Goal: Task Accomplishment & Management: Manage account settings

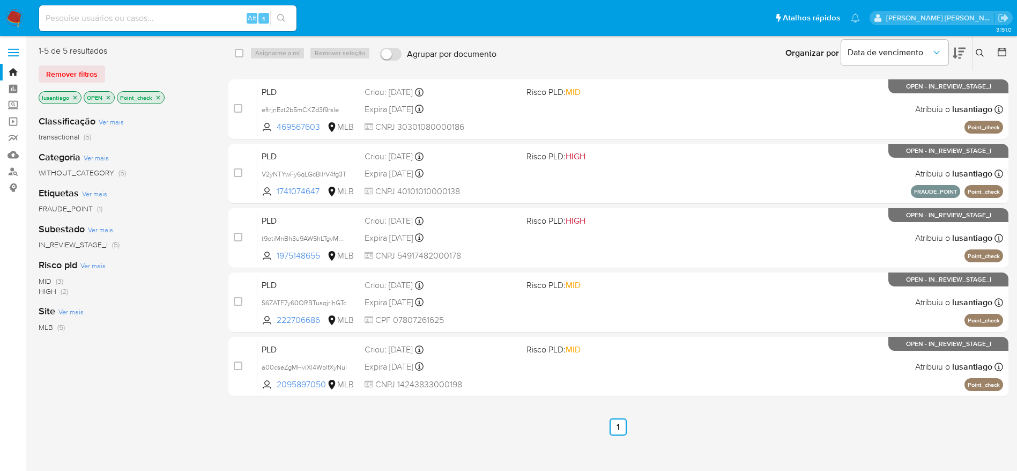
drag, startPoint x: 159, startPoint y: 5, endPoint x: 148, endPoint y: 18, distance: 16.3
click at [154, 14] on div "Alt s" at bounding box center [167, 18] width 257 height 26
click at [148, 18] on input at bounding box center [167, 18] width 257 height 14
paste input "469567603"
type input "469567603"
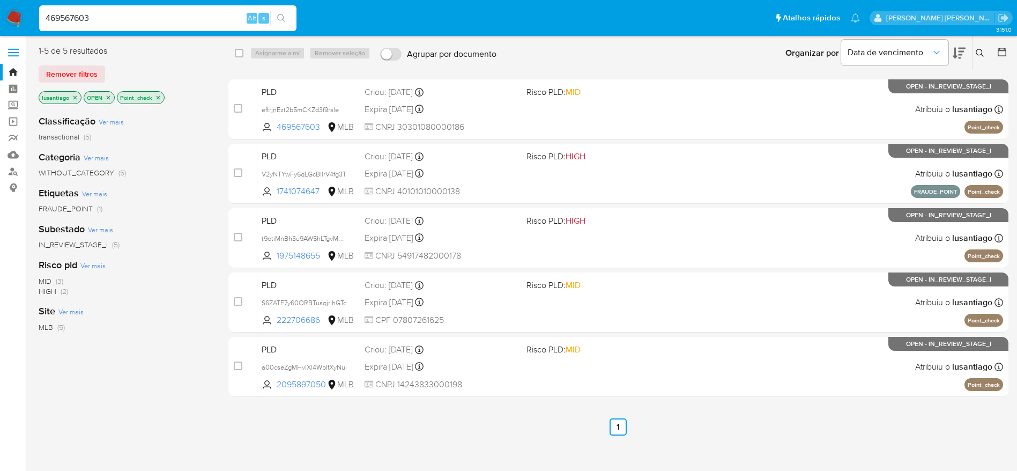
click at [286, 18] on button "search-icon" at bounding box center [281, 18] width 22 height 15
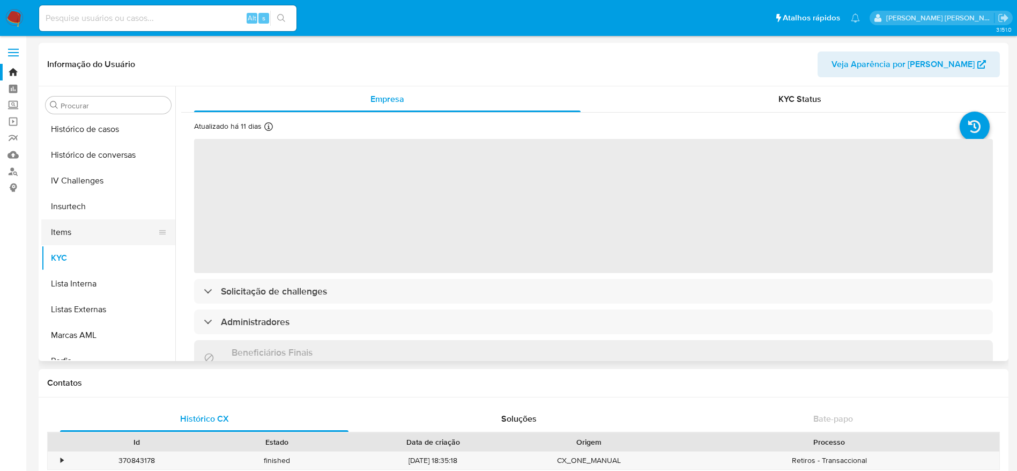
scroll to position [373, 0]
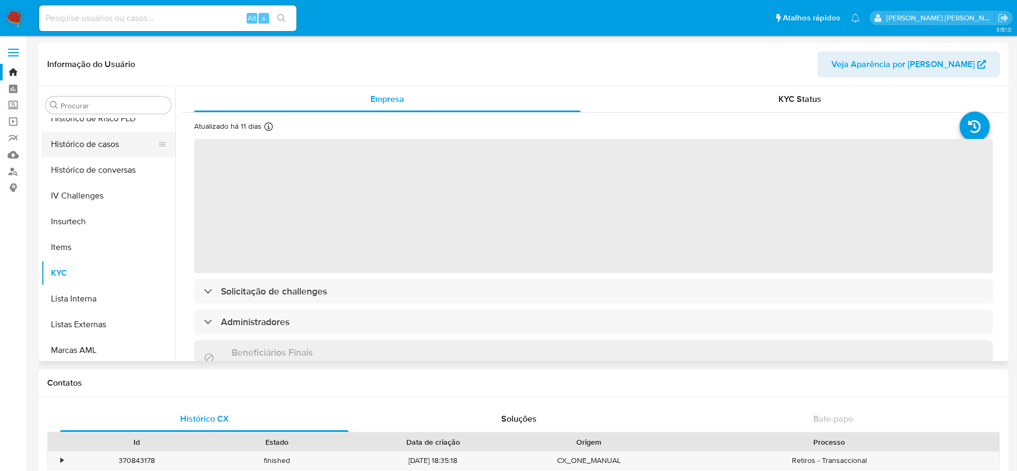
click at [103, 142] on button "Histórico de casos" at bounding box center [103, 144] width 125 height 26
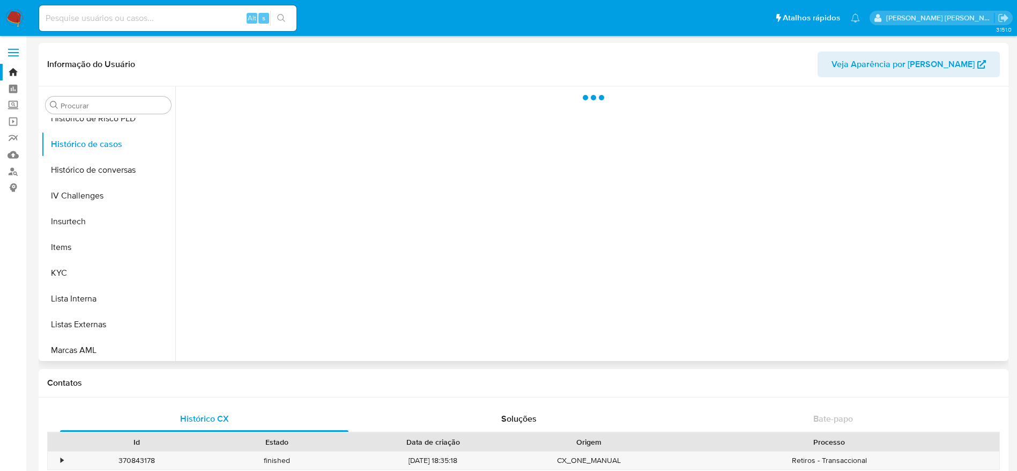
select select "10"
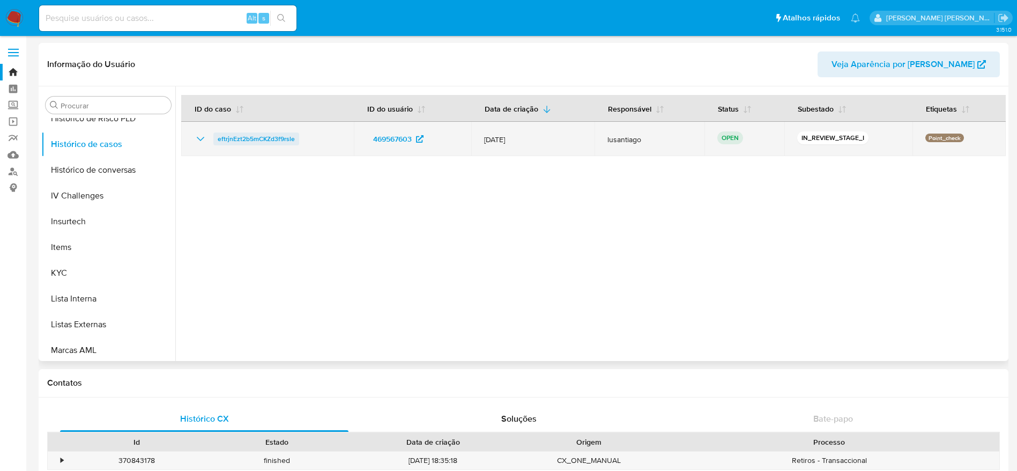
click at [263, 131] on td "eftrjnEzt2b5mCKZd3f9rsle" at bounding box center [267, 139] width 173 height 34
click at [252, 140] on span "eftrjnEzt2b5mCKZd3f9rsle" at bounding box center [256, 138] width 77 height 13
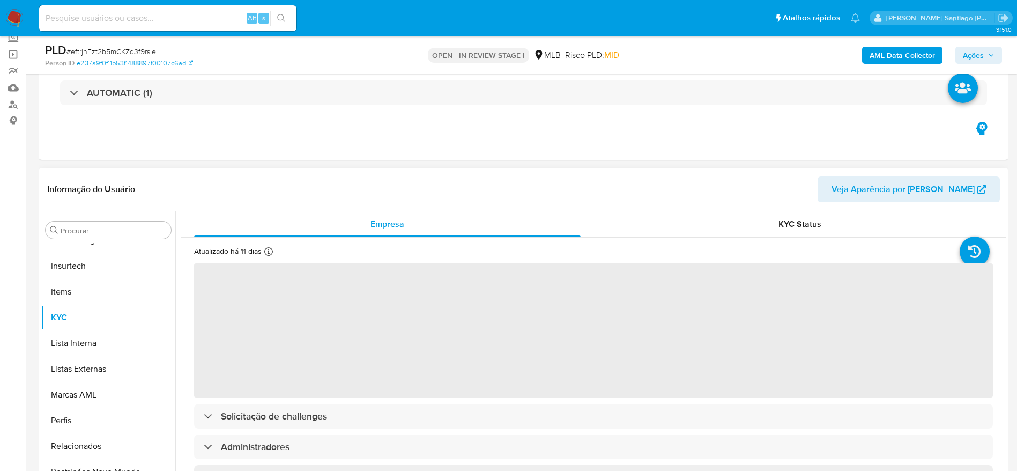
scroll to position [161, 0]
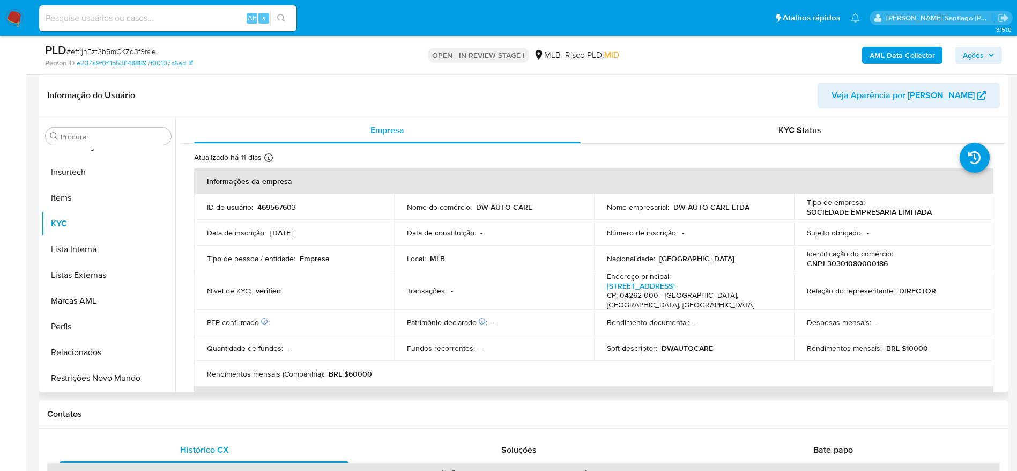
select select "10"
click at [852, 266] on p "CNPJ 30301080000186" at bounding box center [847, 263] width 81 height 10
copy p "30301080000186"
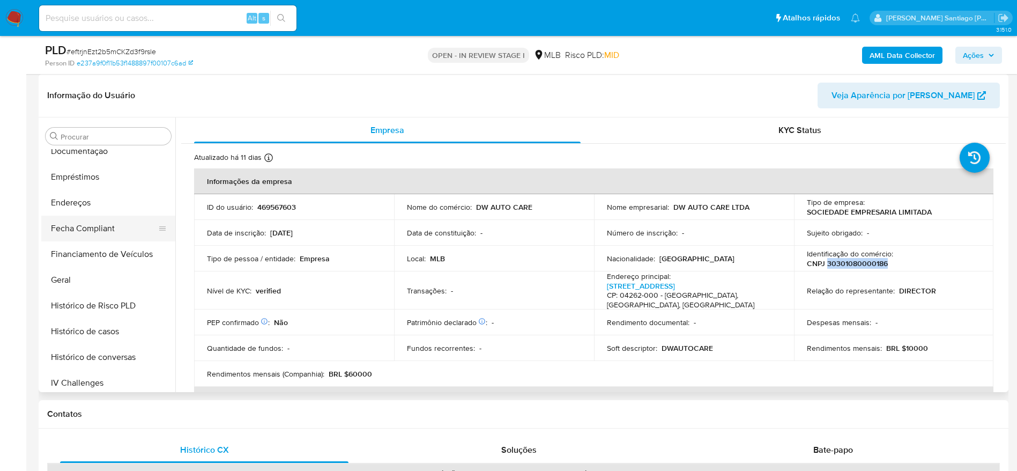
scroll to position [212, 0]
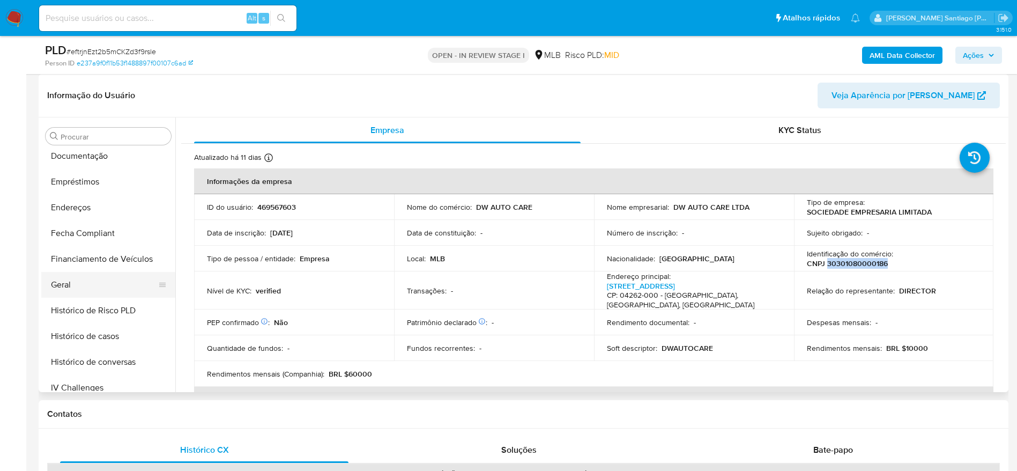
click at [72, 295] on button "Geral" at bounding box center [103, 285] width 125 height 26
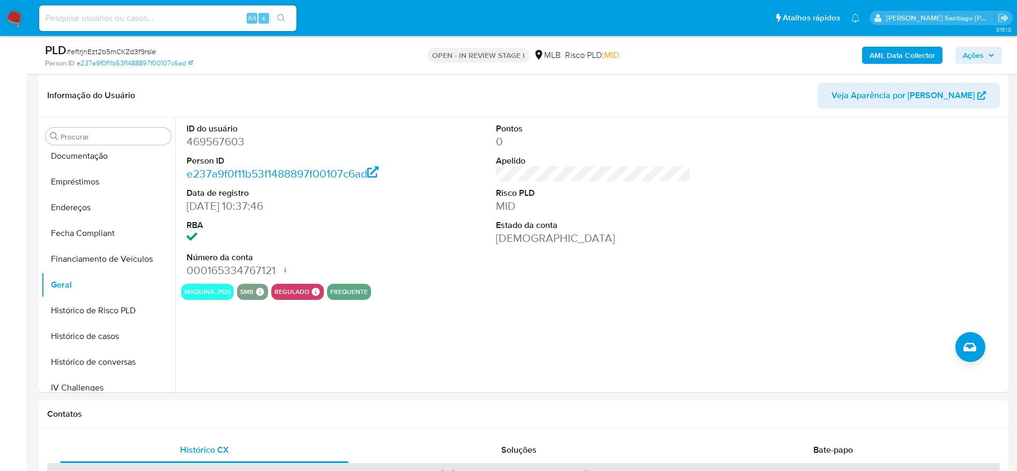
click at [879, 51] on b "AML Data Collector" at bounding box center [901, 55] width 65 height 17
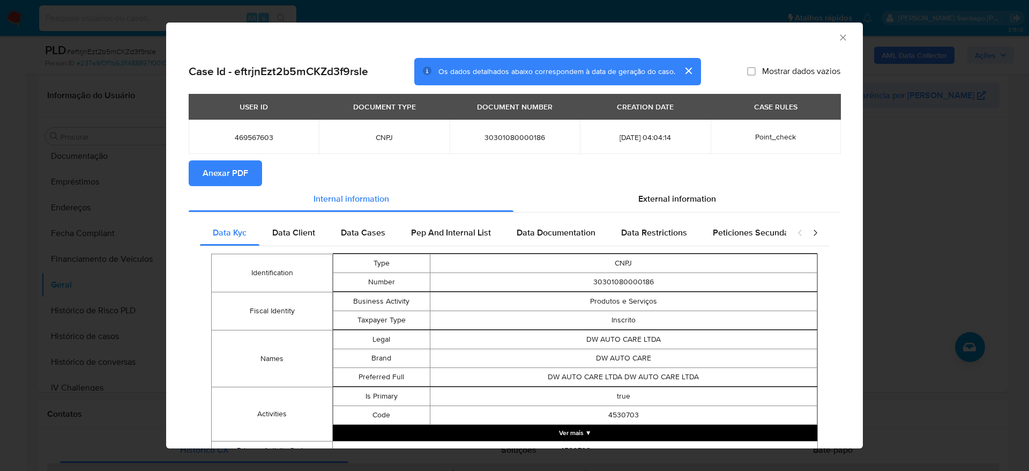
click at [236, 172] on span "Anexar PDF" at bounding box center [226, 173] width 46 height 24
click at [838, 39] on icon "Fechar a janela" at bounding box center [843, 37] width 11 height 11
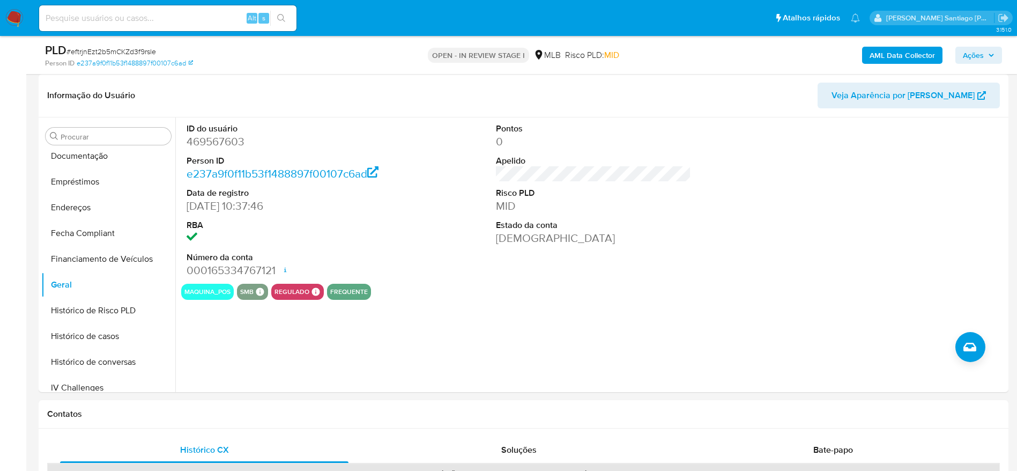
drag, startPoint x: 985, startPoint y: 54, endPoint x: 965, endPoint y: 56, distance: 19.9
click at [981, 55] on span "Ações" at bounding box center [979, 55] width 32 height 15
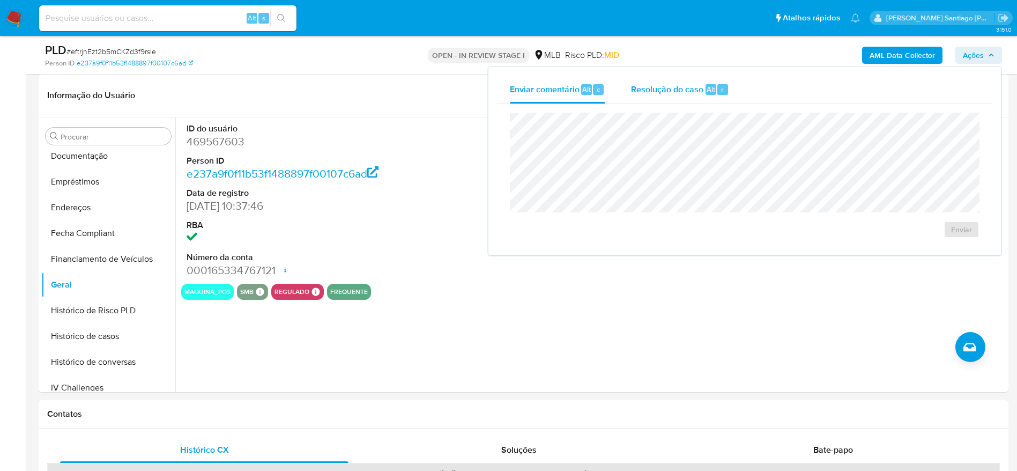
drag, startPoint x: 680, startPoint y: 92, endPoint x: 673, endPoint y: 108, distance: 18.0
click at [679, 92] on span "Resolução do caso" at bounding box center [667, 89] width 72 height 12
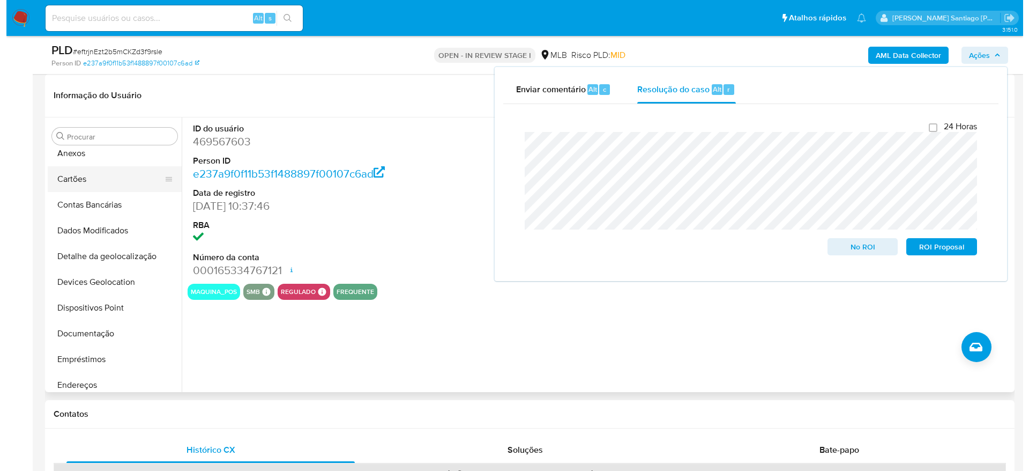
scroll to position [0, 0]
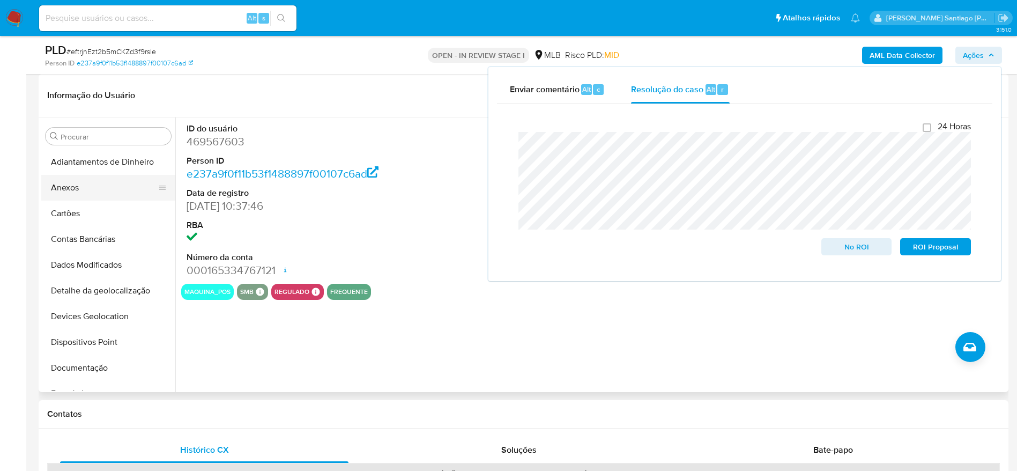
click at [77, 185] on button "Anexos" at bounding box center [103, 188] width 125 height 26
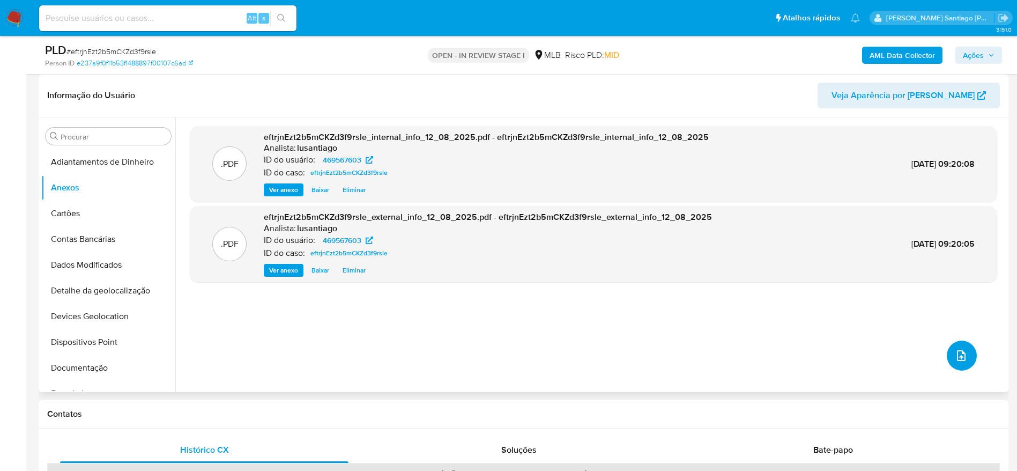
click at [963, 358] on span "upload-file" at bounding box center [961, 355] width 13 height 13
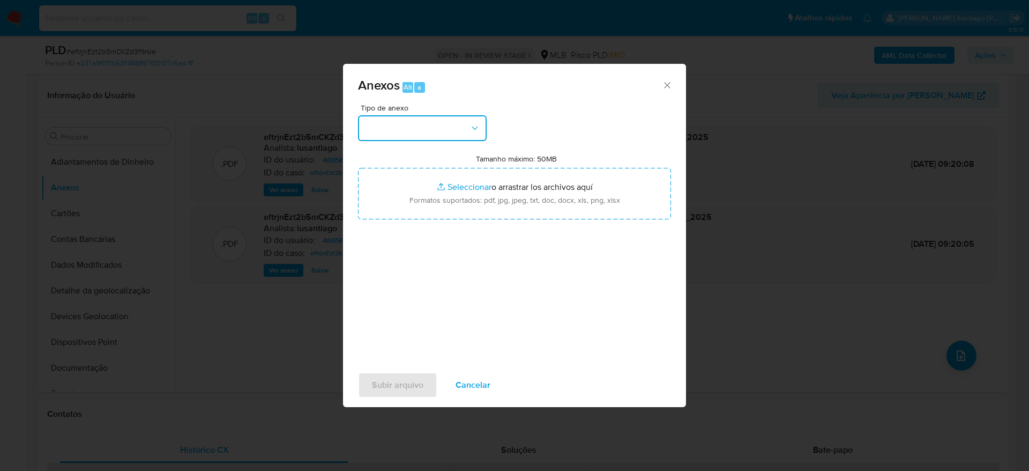
click at [462, 131] on button "button" at bounding box center [422, 128] width 129 height 26
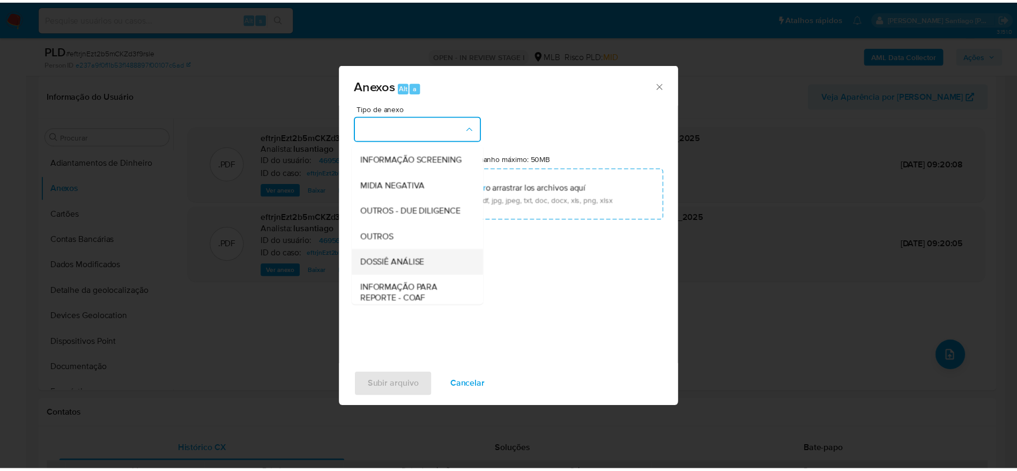
scroll to position [165, 0]
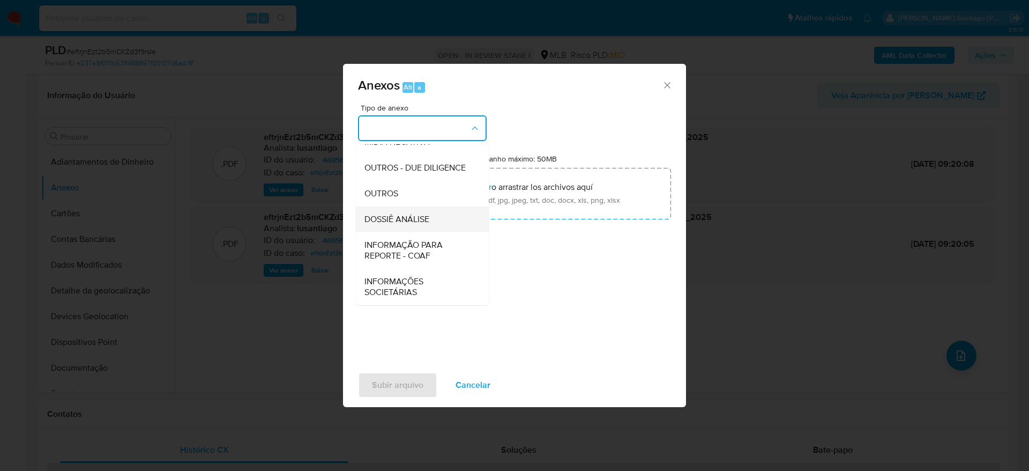
click at [438, 220] on div "DOSSIÊ ANÁLISE" at bounding box center [418, 219] width 109 height 26
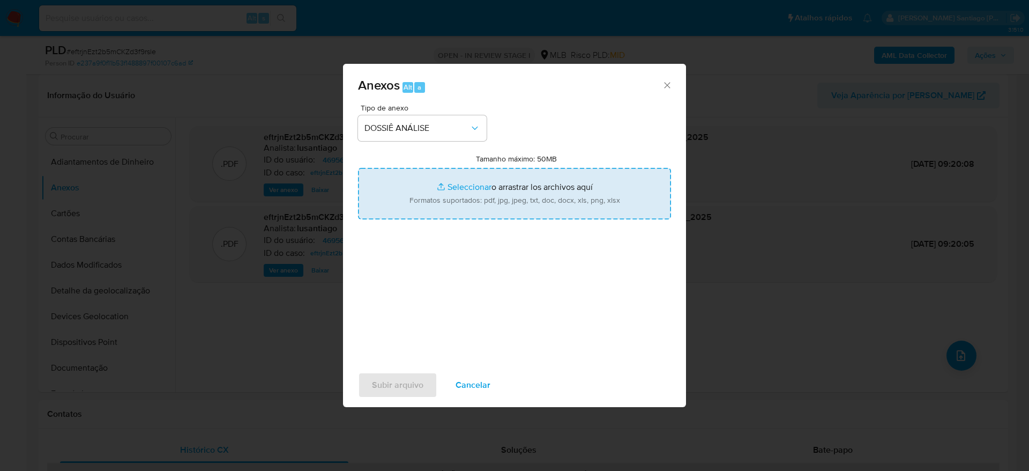
type input "C:\fakepath\Mulan 469567603_2025_08_11_15_18_57.xlsx"
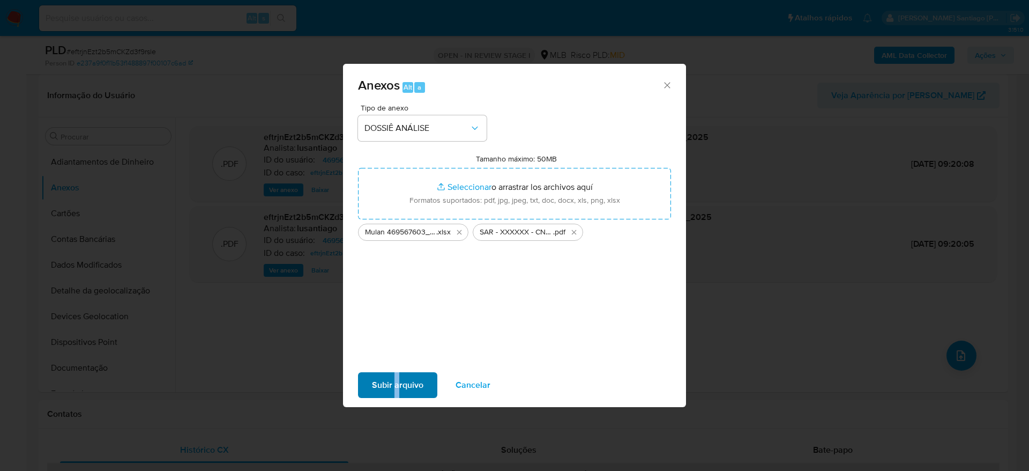
drag, startPoint x: 397, startPoint y: 399, endPoint x: 392, endPoint y: 392, distance: 8.5
click at [393, 399] on div "Subir arquivo Cancelar" at bounding box center [514, 384] width 343 height 41
click at [392, 390] on span "Subir arquivo" at bounding box center [397, 385] width 51 height 24
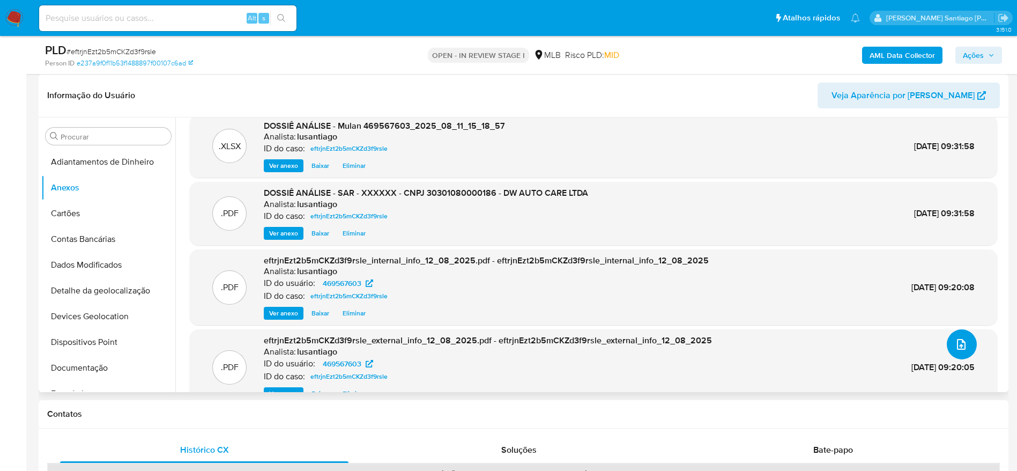
scroll to position [0, 0]
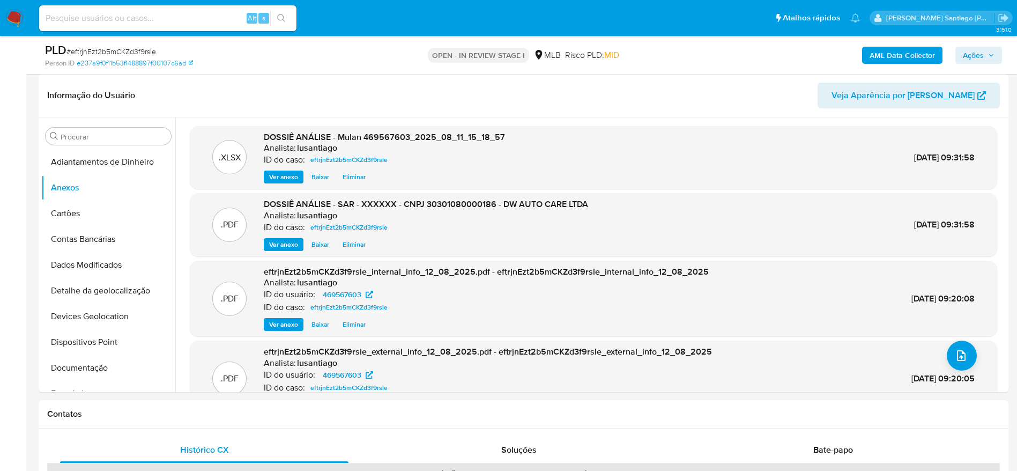
click at [957, 54] on button "Ações" at bounding box center [978, 55] width 47 height 17
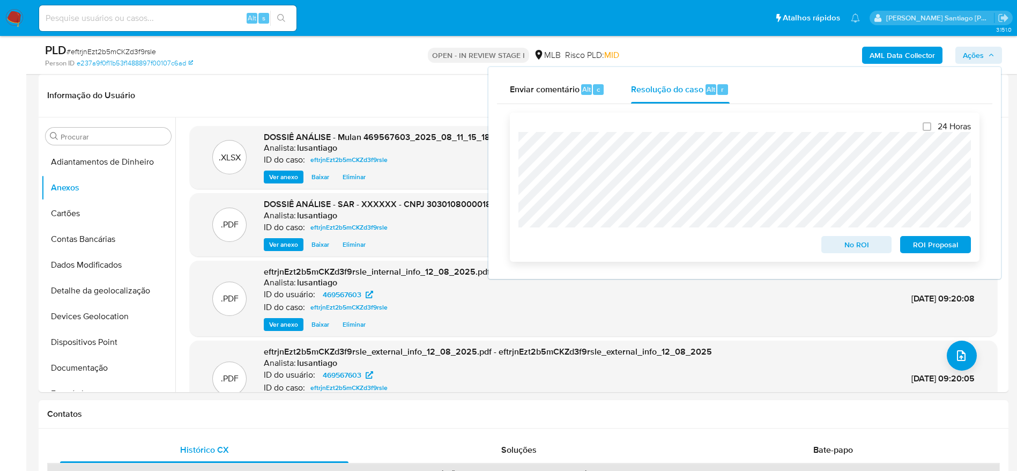
click at [926, 252] on span "ROI Proposal" at bounding box center [935, 244] width 56 height 15
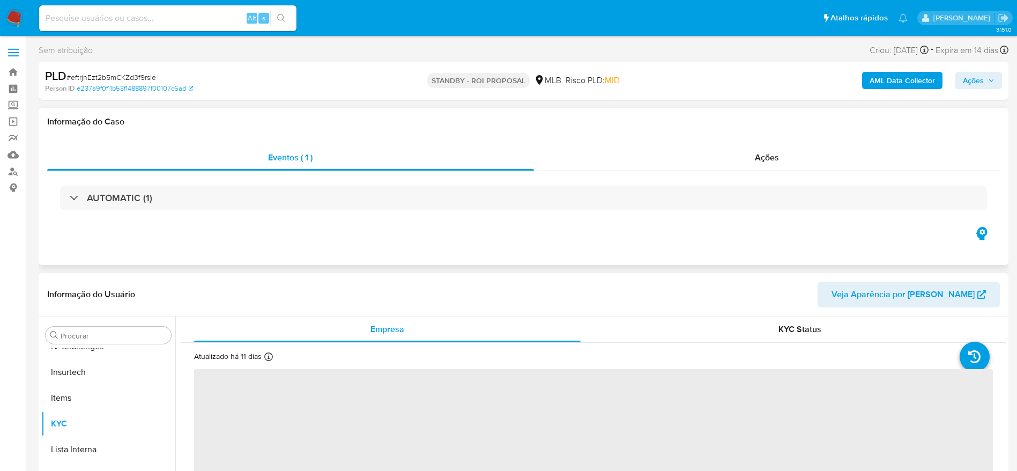
scroll to position [453, 0]
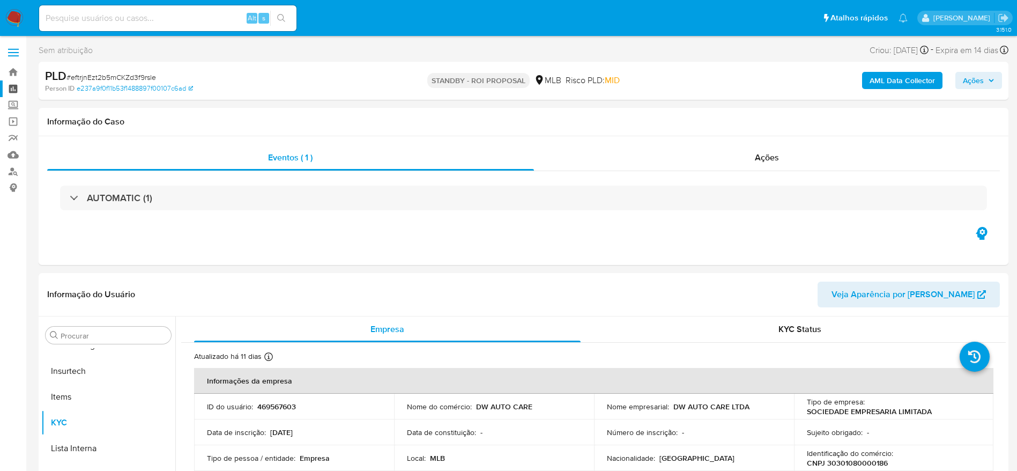
select select "10"
click at [13, 72] on link "Bandeja" at bounding box center [64, 72] width 128 height 17
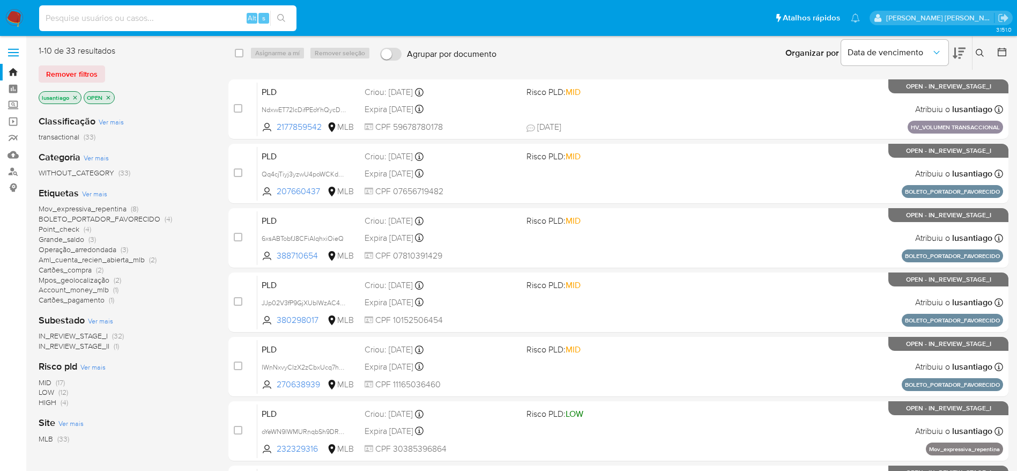
click at [159, 19] on input at bounding box center [167, 18] width 257 height 14
paste input "1975148655"
type input "1975148655"
click at [284, 16] on icon "search-icon" at bounding box center [281, 18] width 9 height 9
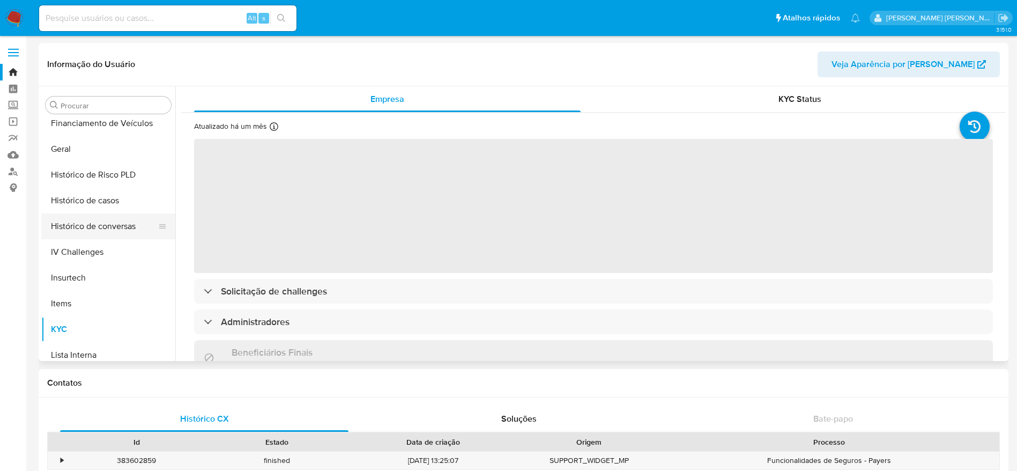
scroll to position [291, 0]
click at [93, 215] on button "Histórico de casos" at bounding box center [103, 226] width 125 height 26
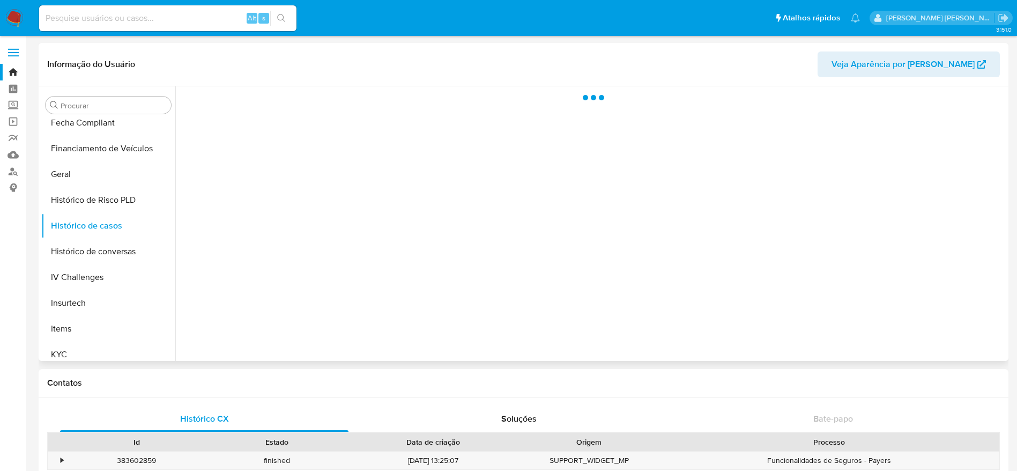
select select "10"
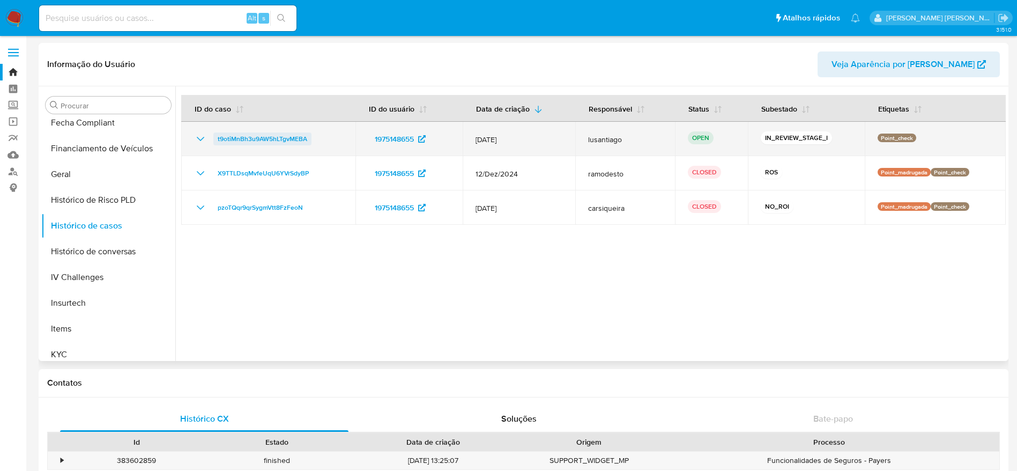
click at [269, 136] on span "t9otiMnBh3u9AW5hLTgvMEBA" at bounding box center [263, 138] width 90 height 13
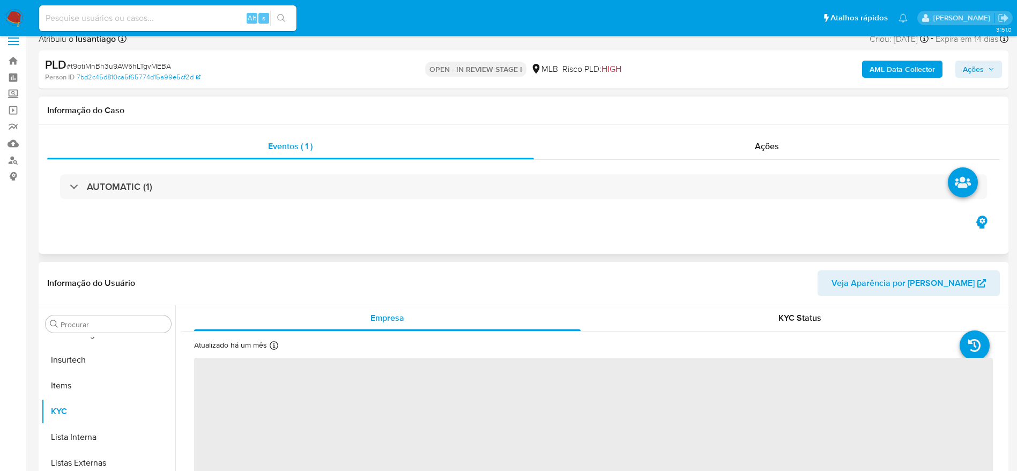
scroll to position [161, 0]
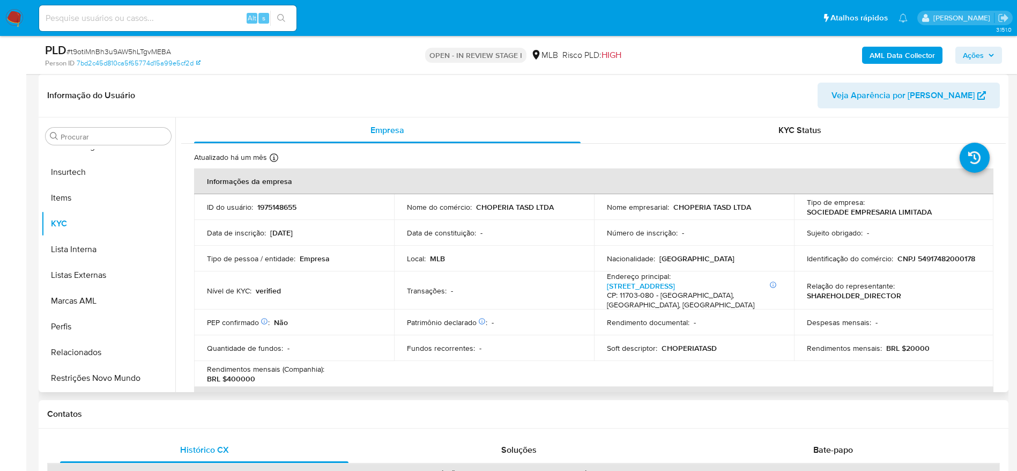
select select "10"
click at [851, 256] on p "Identificação do comércio :" at bounding box center [850, 259] width 86 height 10
click at [897, 263] on p "CNPJ 54917482000178" at bounding box center [936, 259] width 78 height 10
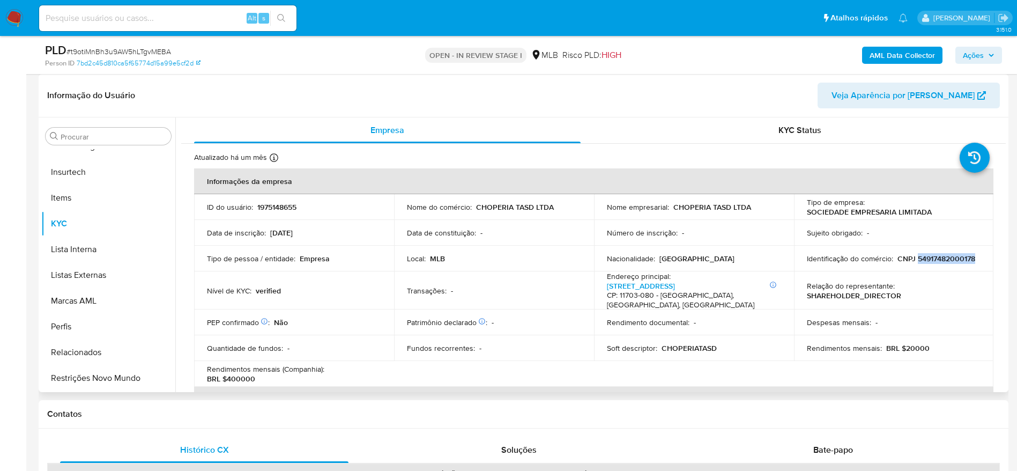
copy p "54917482000178"
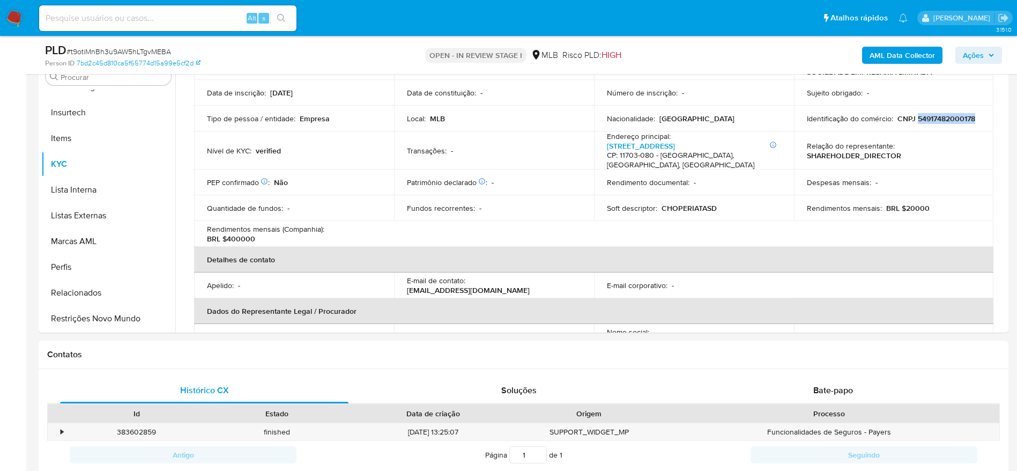
scroll to position [241, 0]
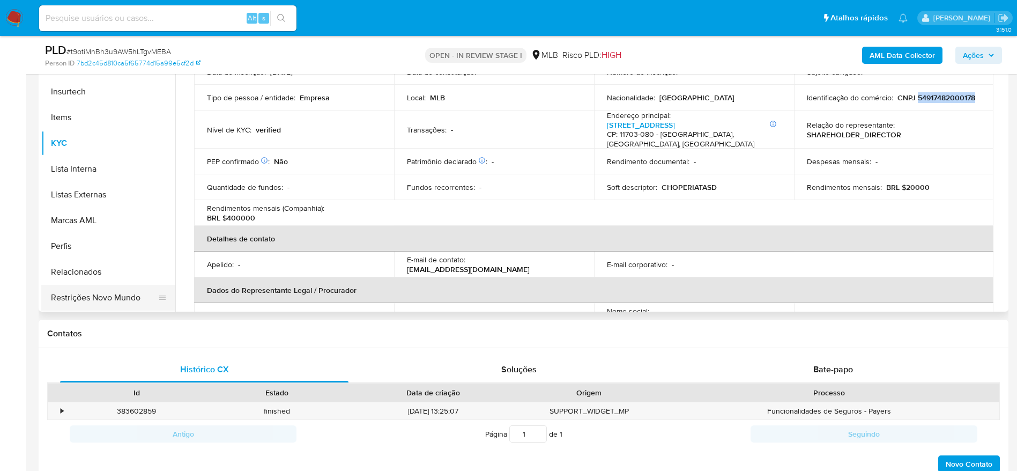
click at [86, 294] on button "Restrições Novo Mundo" at bounding box center [103, 298] width 125 height 26
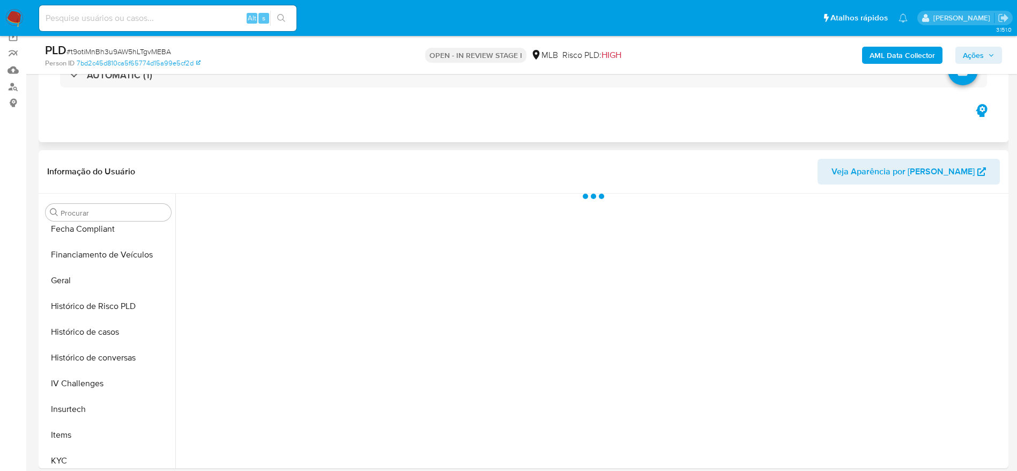
scroll to position [80, 0]
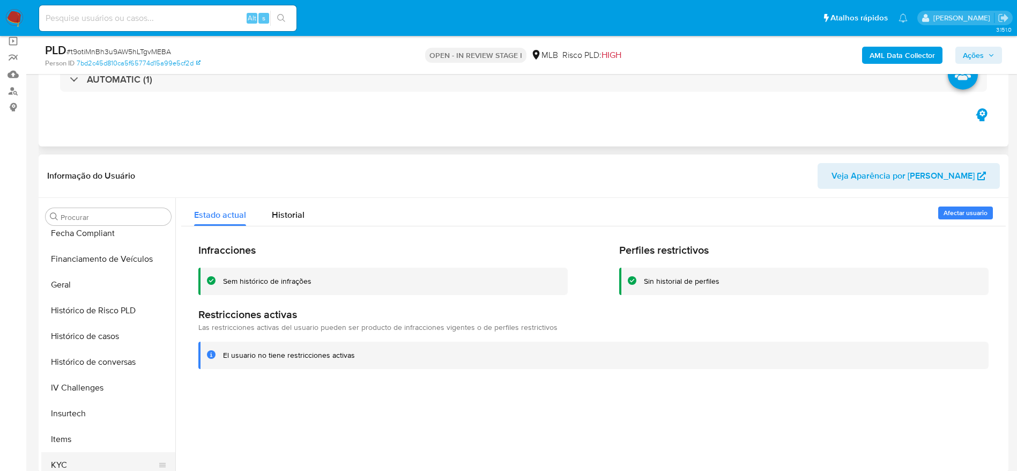
click at [81, 464] on button "KYC" at bounding box center [103, 465] width 125 height 26
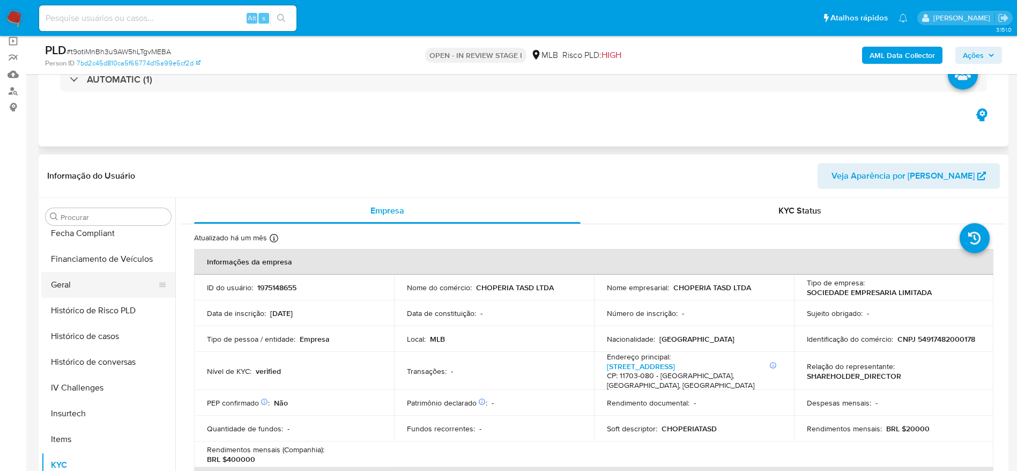
click at [77, 278] on button "Geral" at bounding box center [103, 285] width 125 height 26
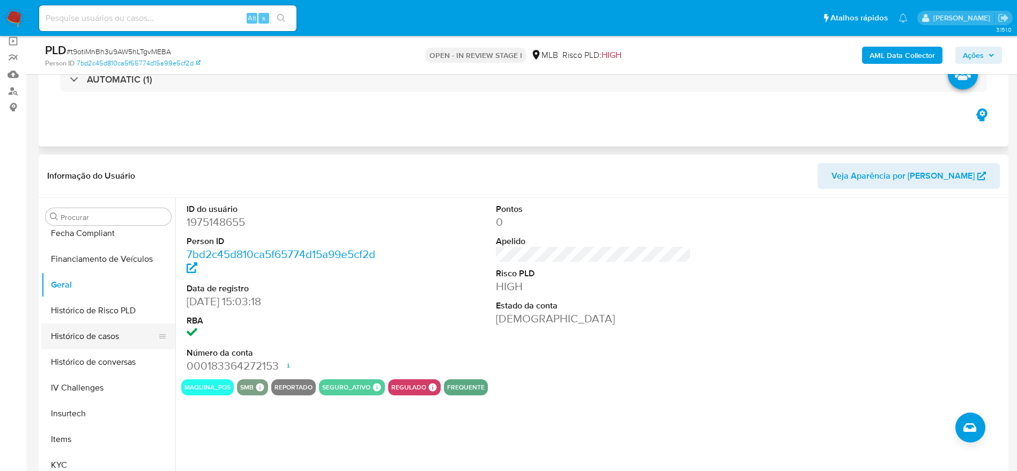
drag, startPoint x: 102, startPoint y: 312, endPoint x: 94, endPoint y: 329, distance: 18.7
click at [101, 316] on button "Histórico de Risco PLD" at bounding box center [108, 310] width 134 height 26
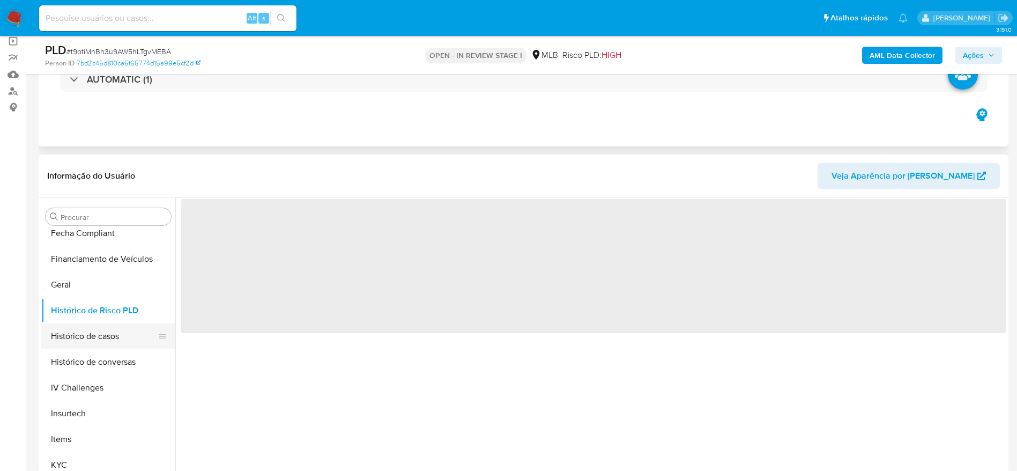
click at [94, 331] on button "Histórico de casos" at bounding box center [103, 336] width 125 height 26
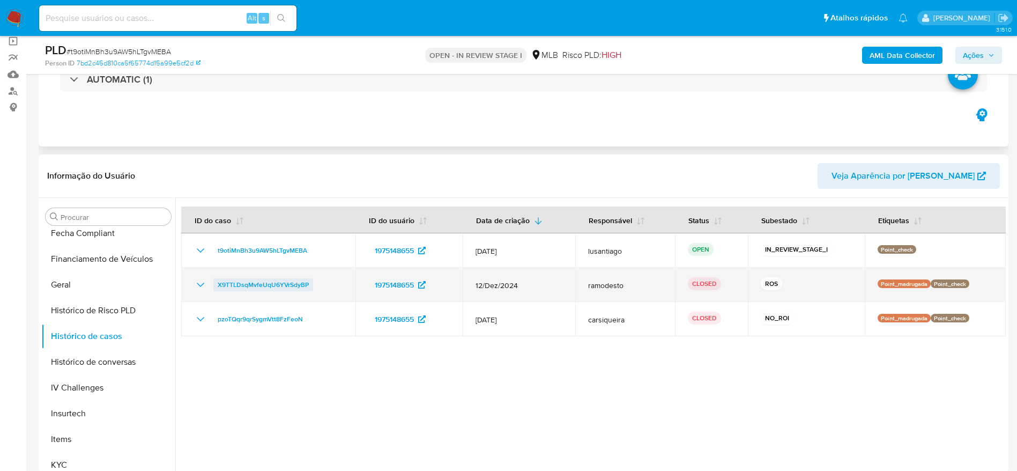
click at [241, 284] on span "X9TTLDsqMvfeUqU6YVrSdyBP" at bounding box center [263, 284] width 91 height 13
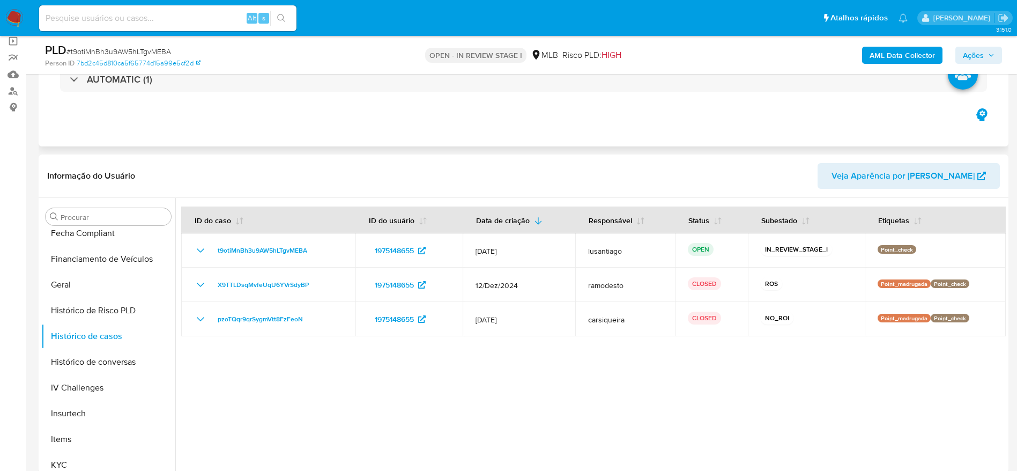
click at [976, 54] on span "Ações" at bounding box center [973, 55] width 21 height 17
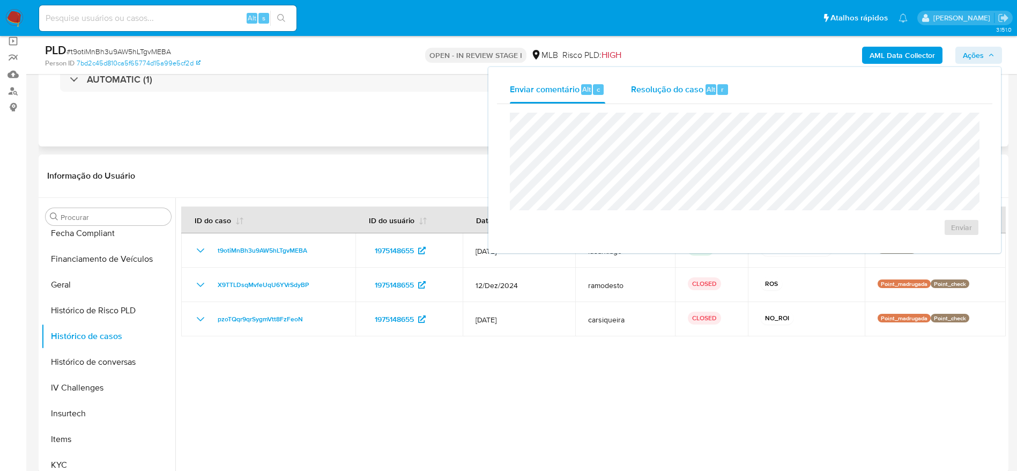
click at [650, 101] on div "Resolução do caso Alt r" at bounding box center [680, 90] width 98 height 28
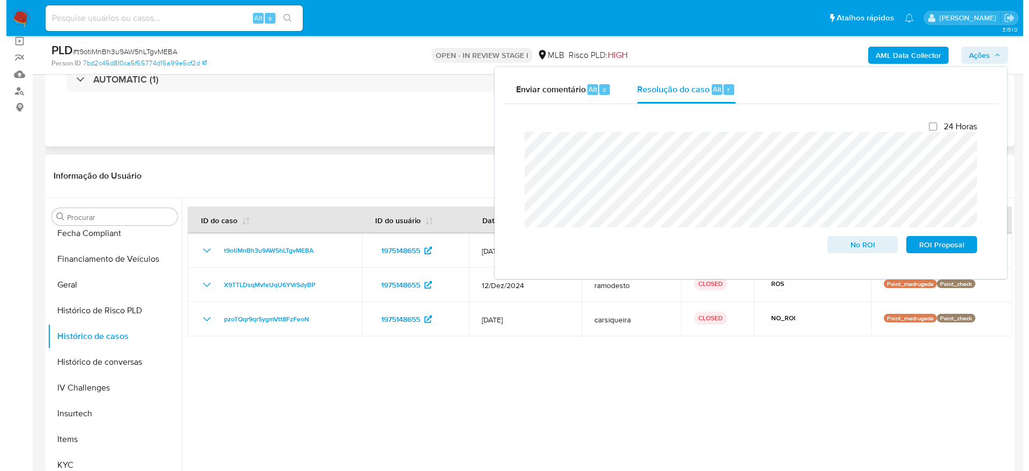
scroll to position [0, 0]
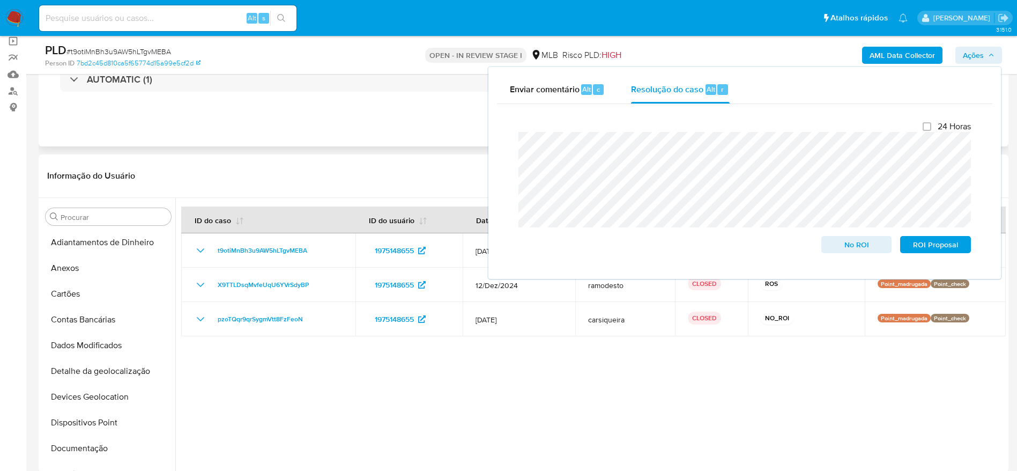
drag, startPoint x: 102, startPoint y: 271, endPoint x: 163, endPoint y: 35, distance: 244.2
click at [102, 271] on button "Anexos" at bounding box center [108, 268] width 134 height 26
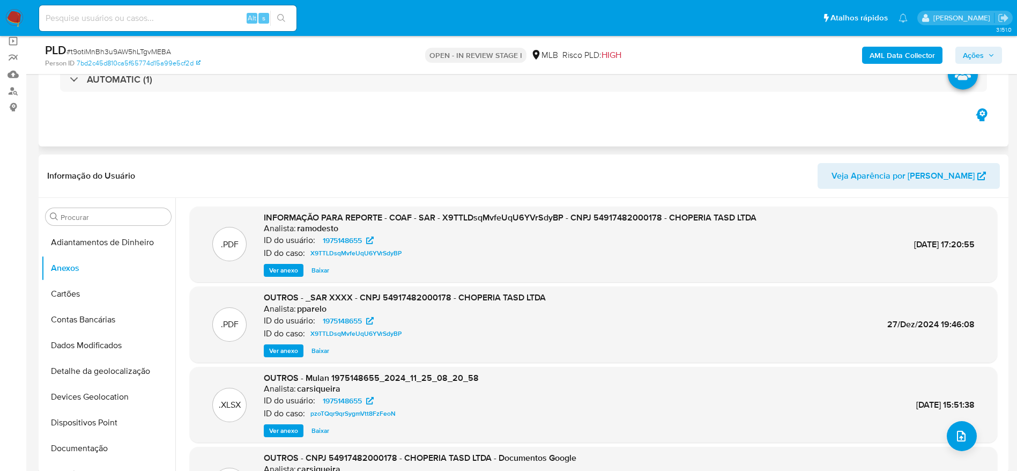
click at [909, 55] on b "AML Data Collector" at bounding box center [901, 55] width 65 height 17
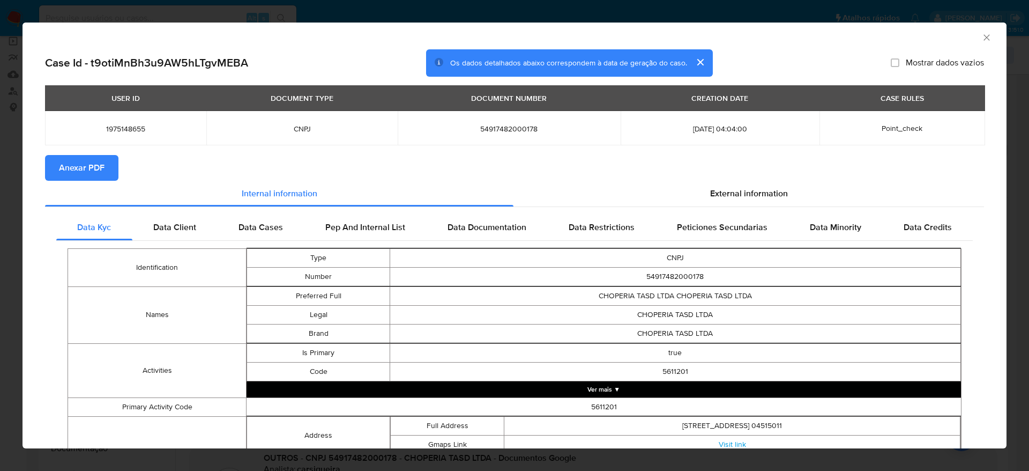
click at [93, 172] on span "Anexar PDF" at bounding box center [82, 168] width 46 height 24
click at [984, 35] on icon "Fechar a janela" at bounding box center [987, 37] width 6 height 6
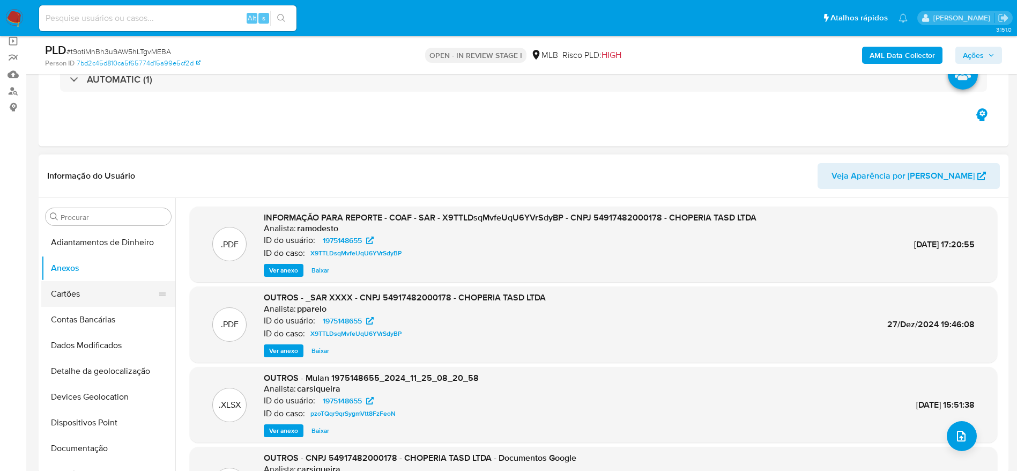
click at [96, 287] on button "Cartões" at bounding box center [103, 294] width 125 height 26
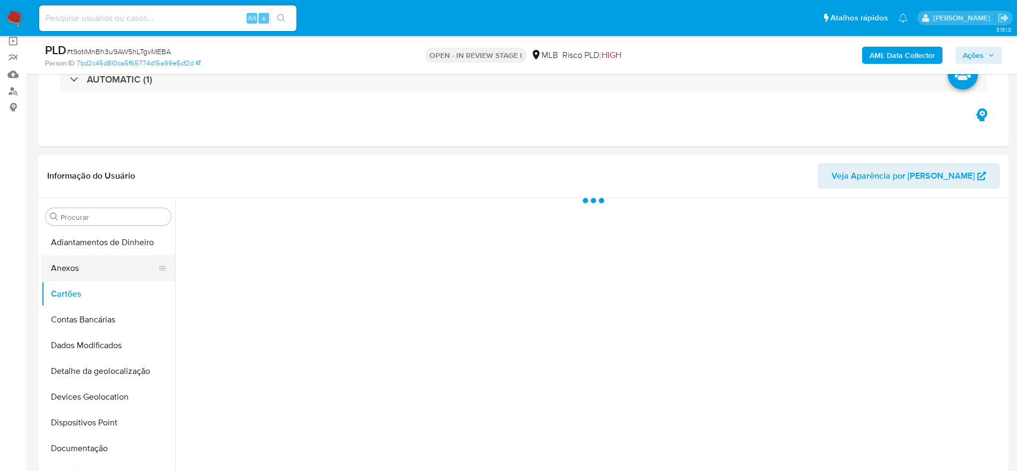
click at [90, 271] on button "Anexos" at bounding box center [103, 268] width 125 height 26
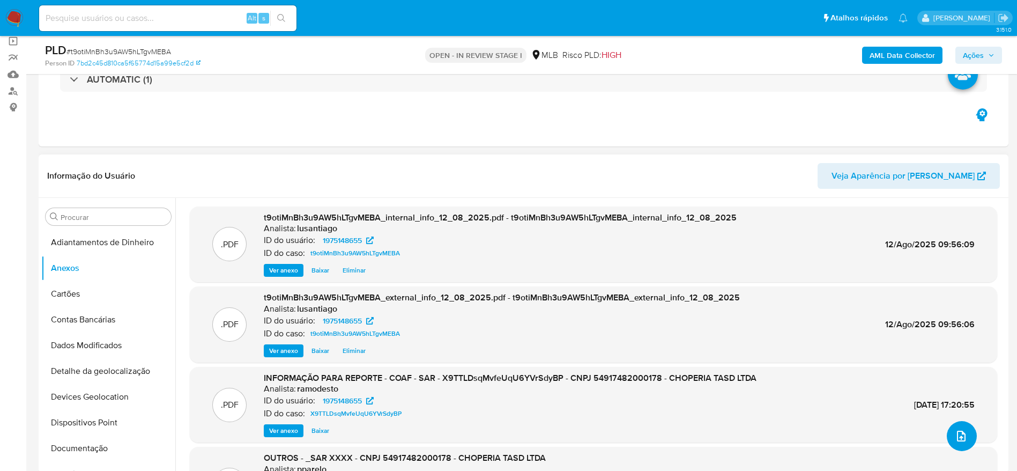
click at [961, 438] on icon "upload-file" at bounding box center [961, 435] width 9 height 11
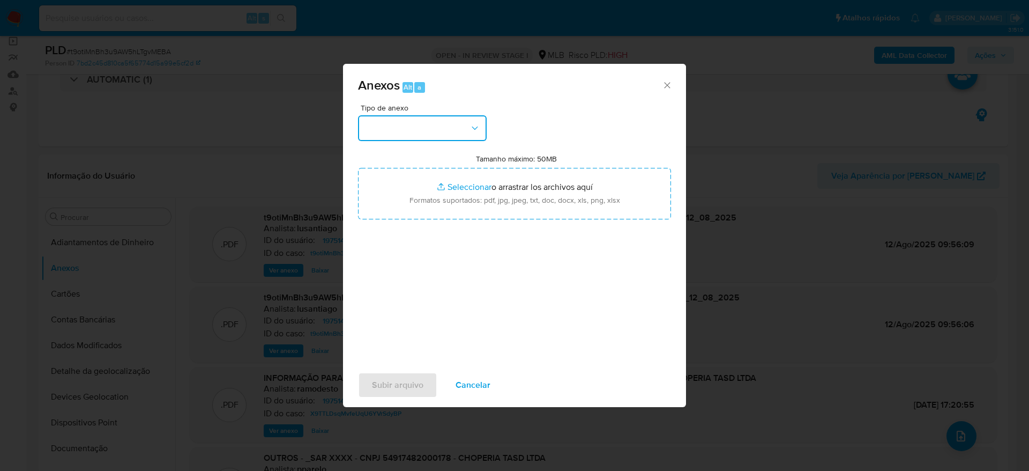
click at [428, 130] on button "button" at bounding box center [422, 128] width 129 height 26
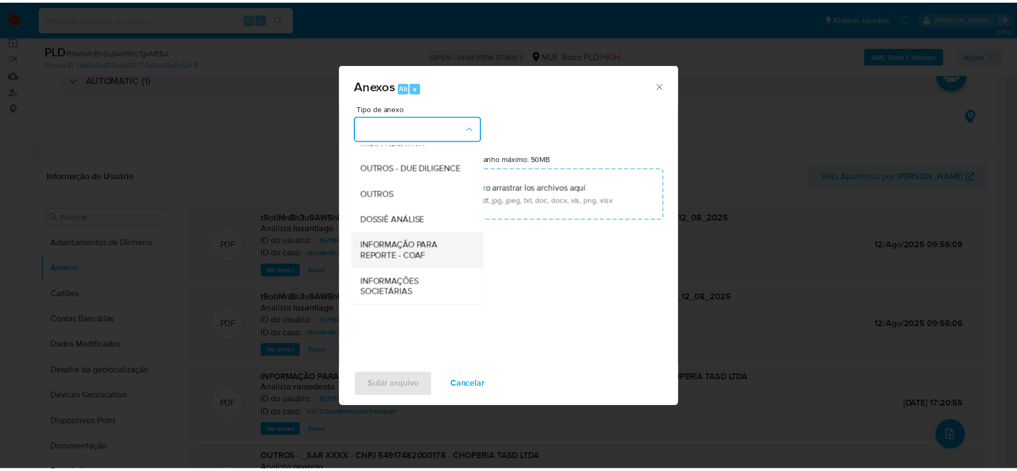
scroll to position [165, 0]
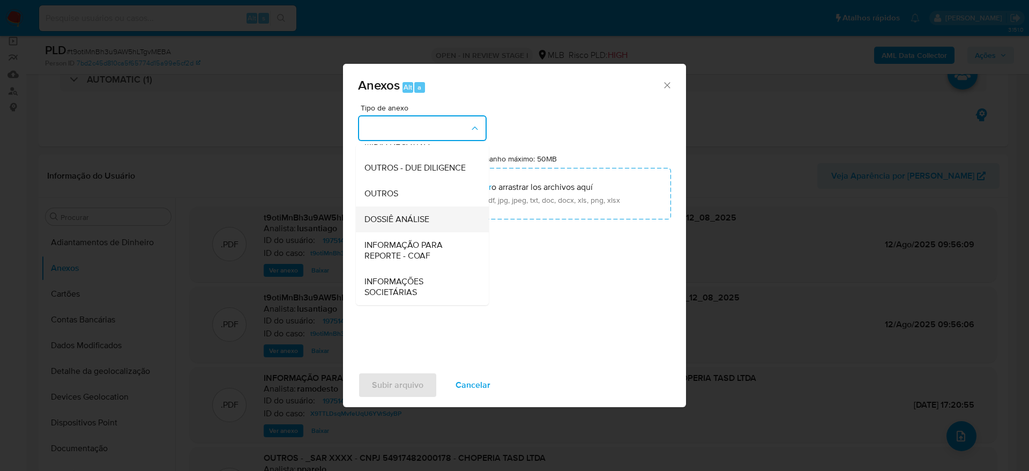
click at [408, 215] on span "DOSSIÊ ANÁLISE" at bounding box center [396, 219] width 65 height 11
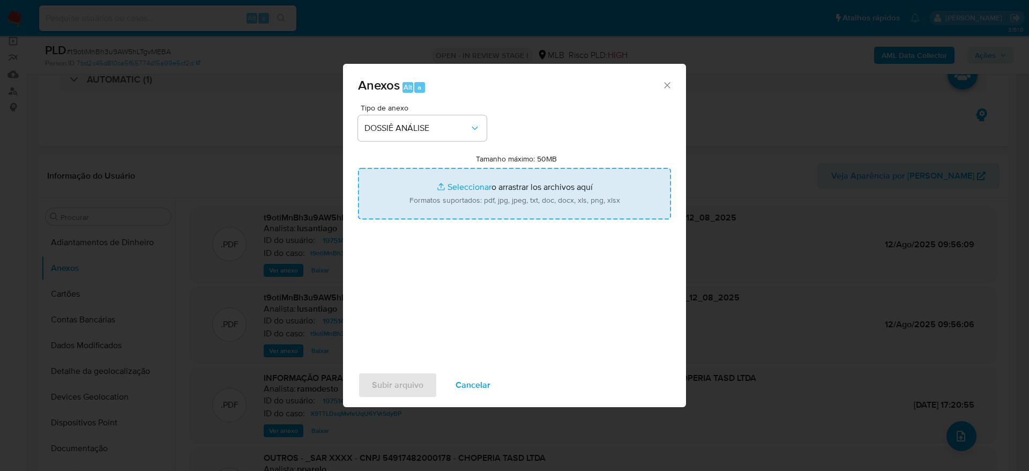
type input "C:\fakepath\Mulan 1975148655_2025_08_12_07_14_40.xlsx"
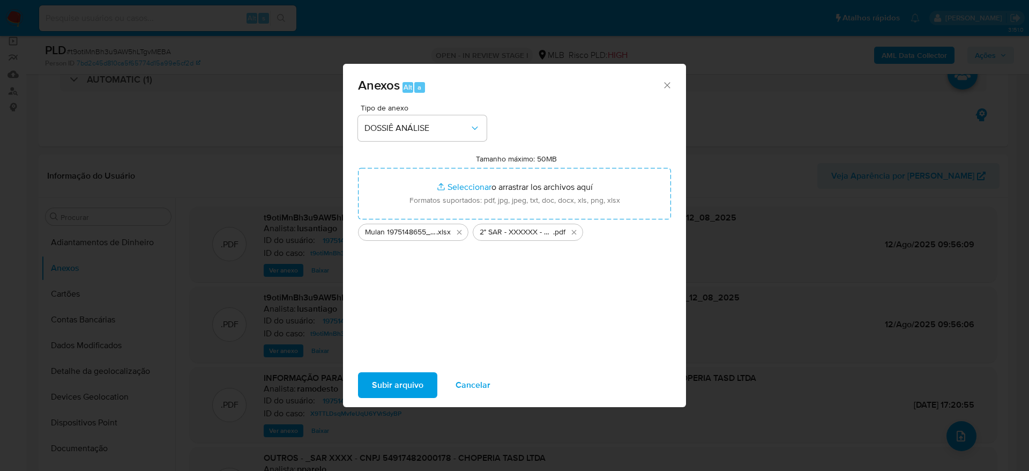
click at [387, 388] on span "Subir arquivo" at bounding box center [397, 385] width 51 height 24
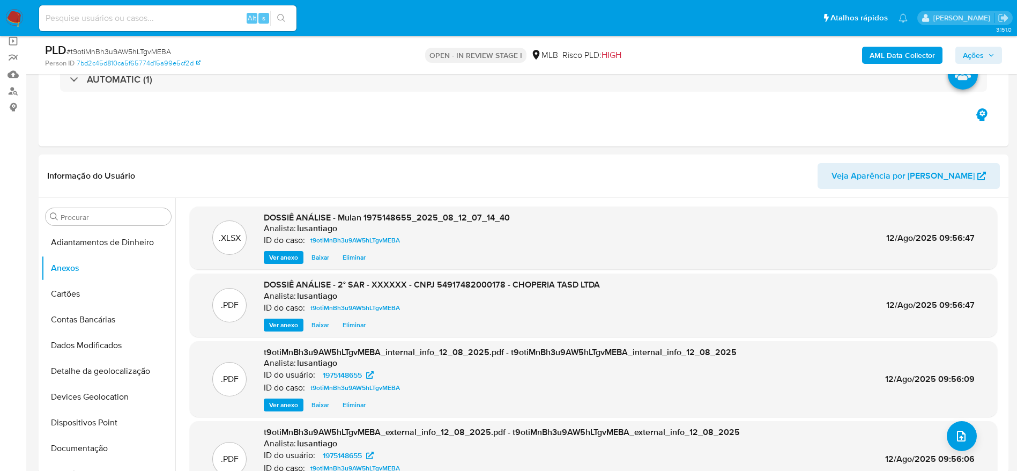
click at [975, 53] on span "Ações" at bounding box center [973, 55] width 21 height 17
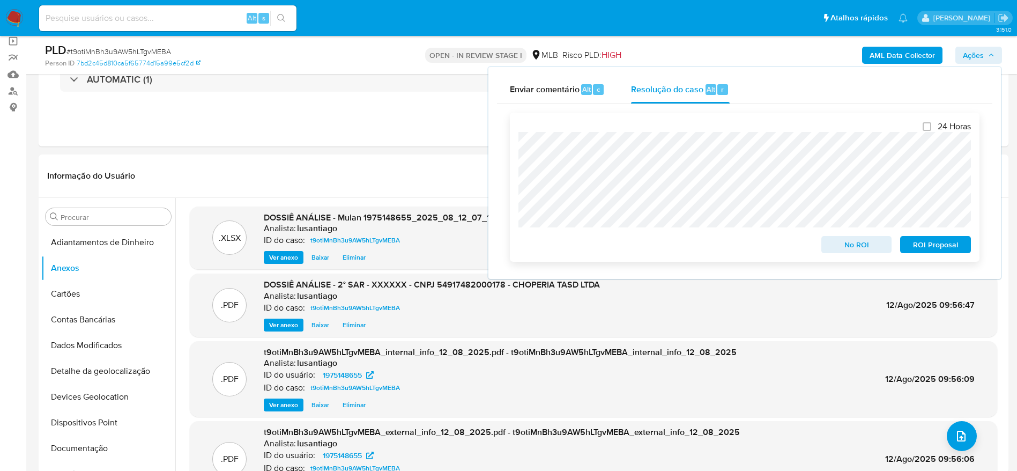
click at [921, 243] on span "ROI Proposal" at bounding box center [935, 244] width 56 height 15
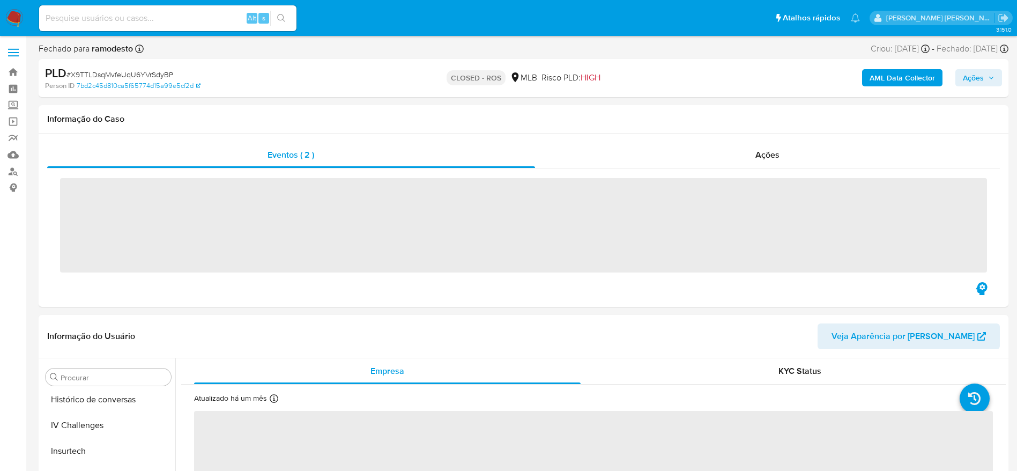
scroll to position [453, 0]
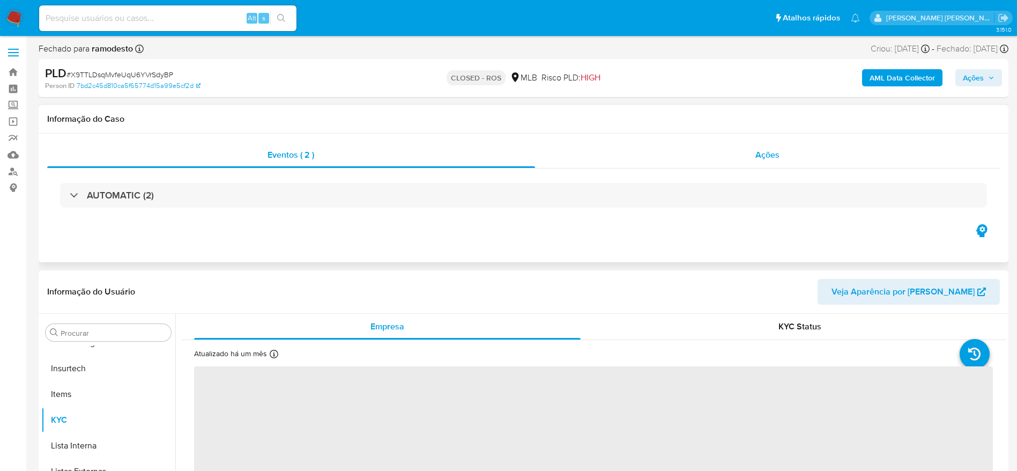
click at [673, 159] on div "Ações" at bounding box center [767, 155] width 465 height 26
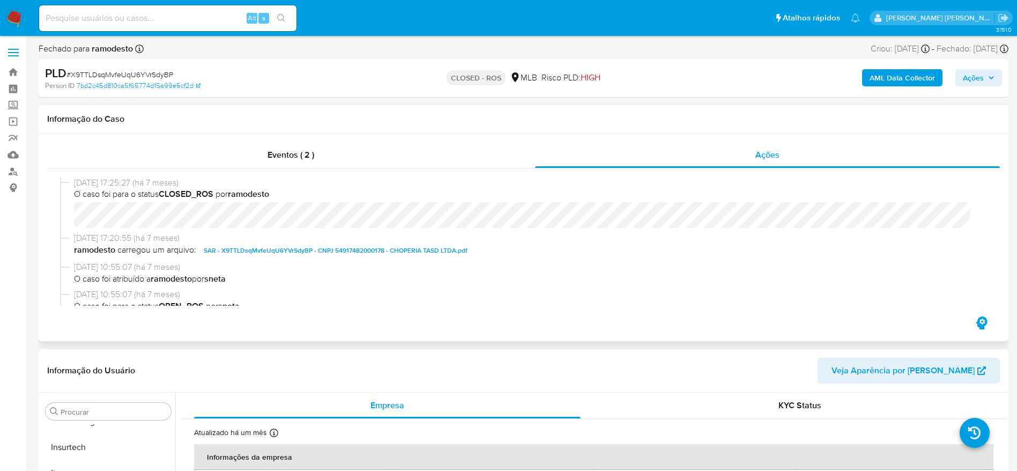
select select "10"
drag, startPoint x: 76, startPoint y: 183, endPoint x: 115, endPoint y: 187, distance: 38.8
click at [115, 187] on div "[DATE] 17:25:27 (há 7 meses) O caso foi para o status CLOSED_ROS por ramodesto" at bounding box center [523, 205] width 927 height 56
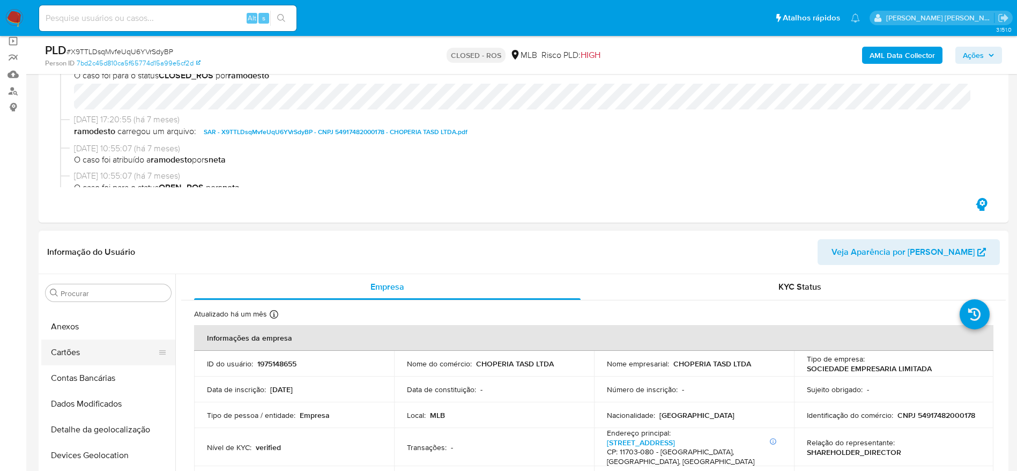
scroll to position [0, 0]
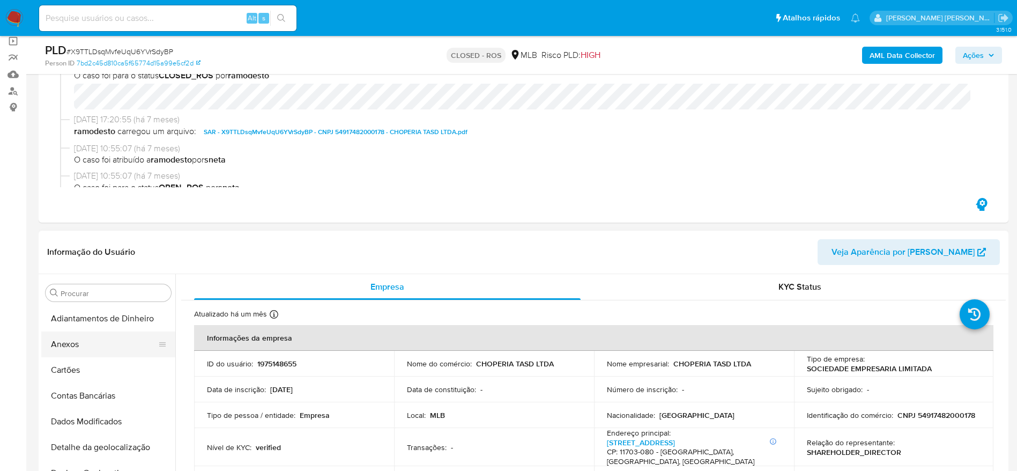
click at [83, 334] on button "Anexos" at bounding box center [103, 344] width 125 height 26
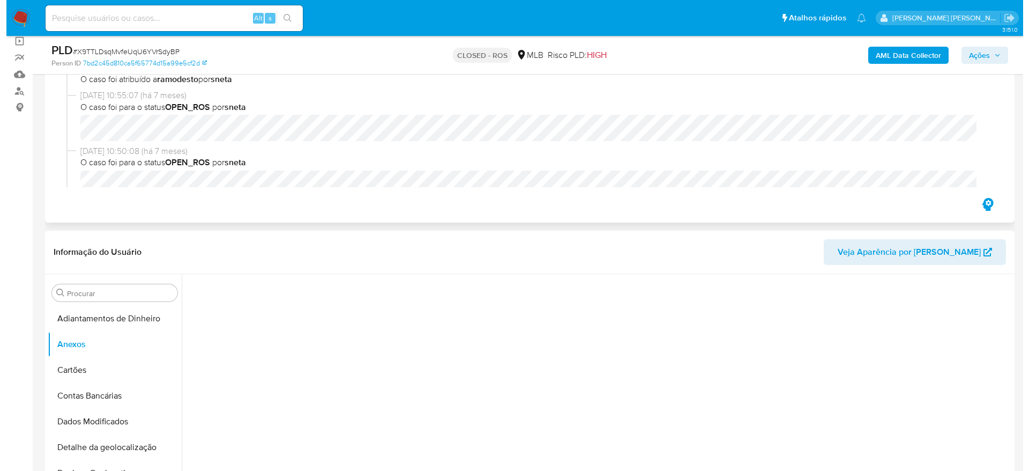
scroll to position [161, 0]
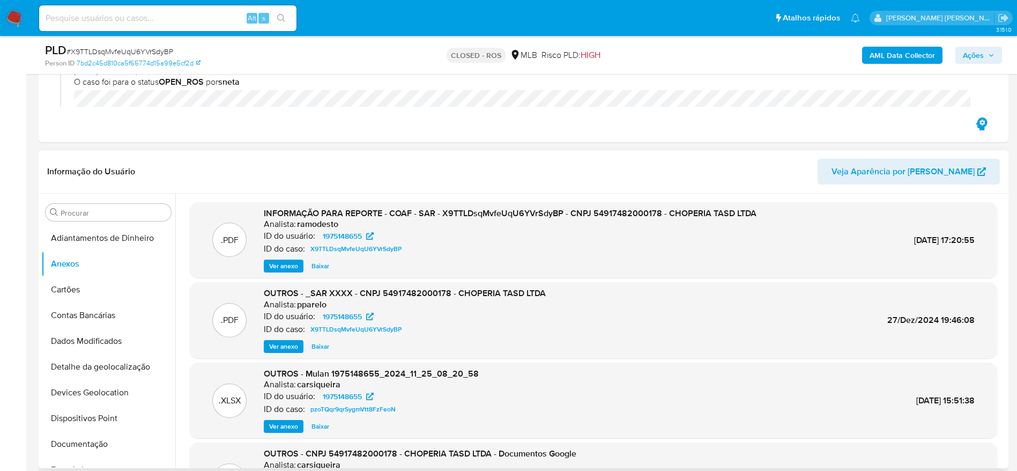
click at [285, 267] on span "Ver anexo" at bounding box center [283, 266] width 29 height 11
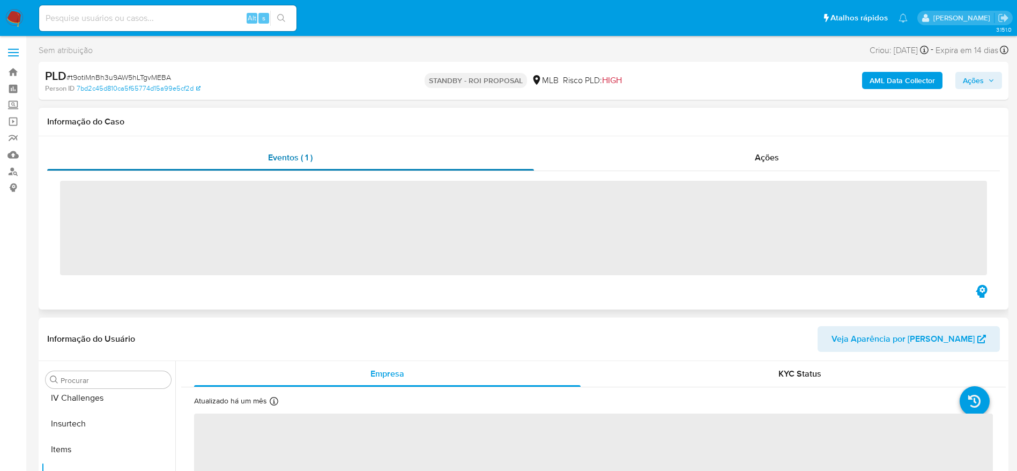
scroll to position [453, 0]
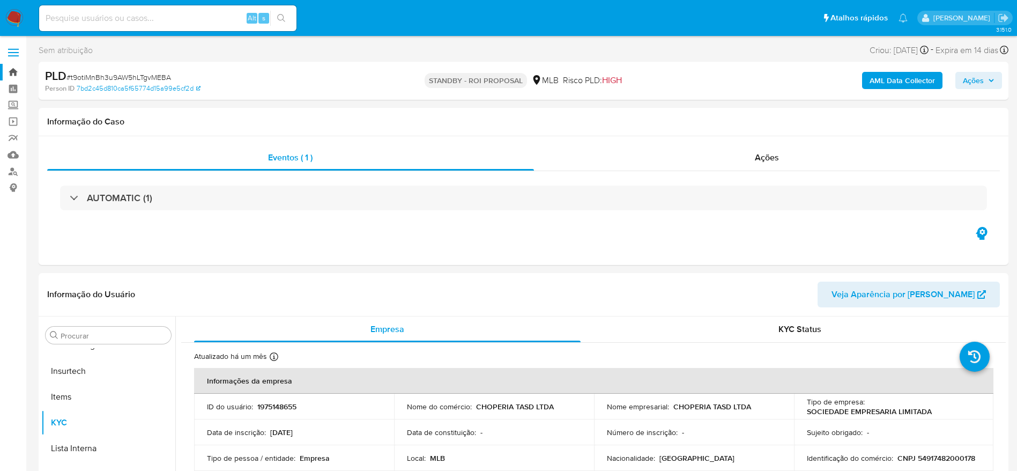
click at [16, 70] on link "Bandeja" at bounding box center [64, 72] width 128 height 17
select select "10"
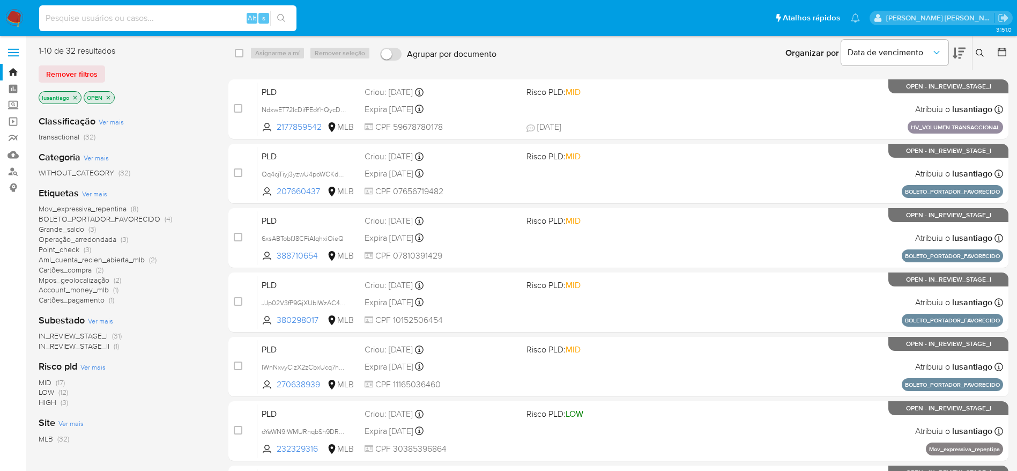
click at [155, 17] on input at bounding box center [167, 18] width 257 height 14
paste input "222706686"
type input "222706686"
click at [287, 16] on button "search-icon" at bounding box center [281, 18] width 22 height 15
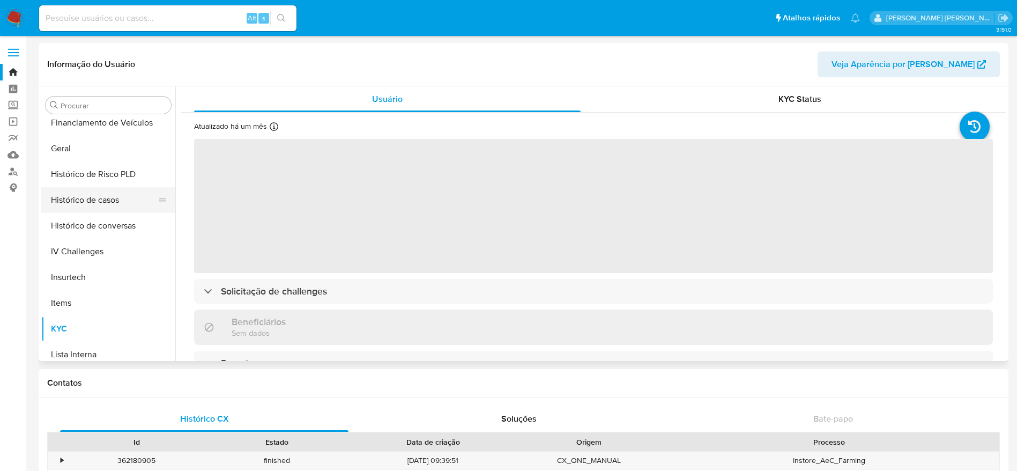
scroll to position [292, 0]
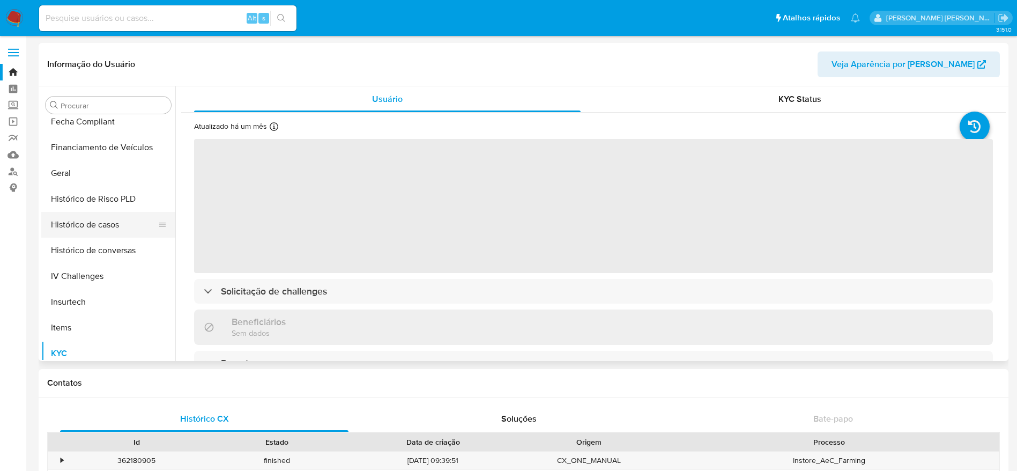
click at [105, 221] on button "Histórico de casos" at bounding box center [103, 225] width 125 height 26
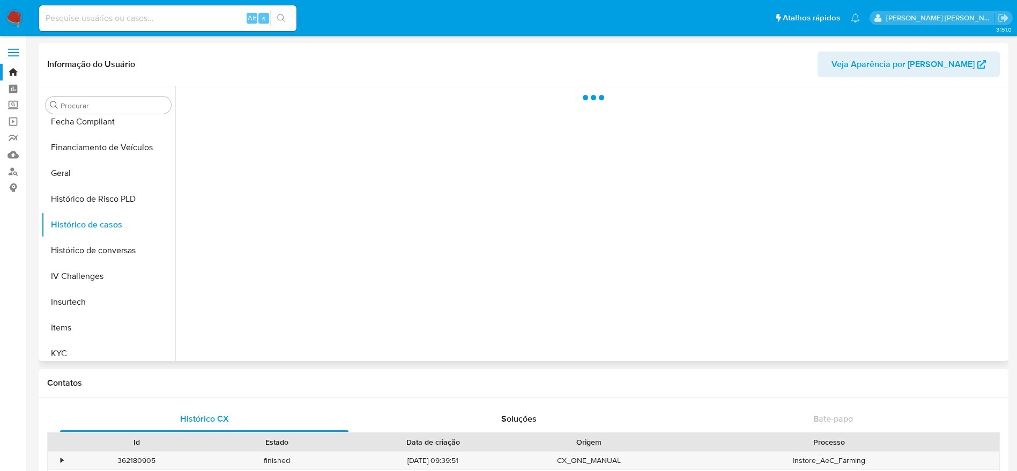
select select "10"
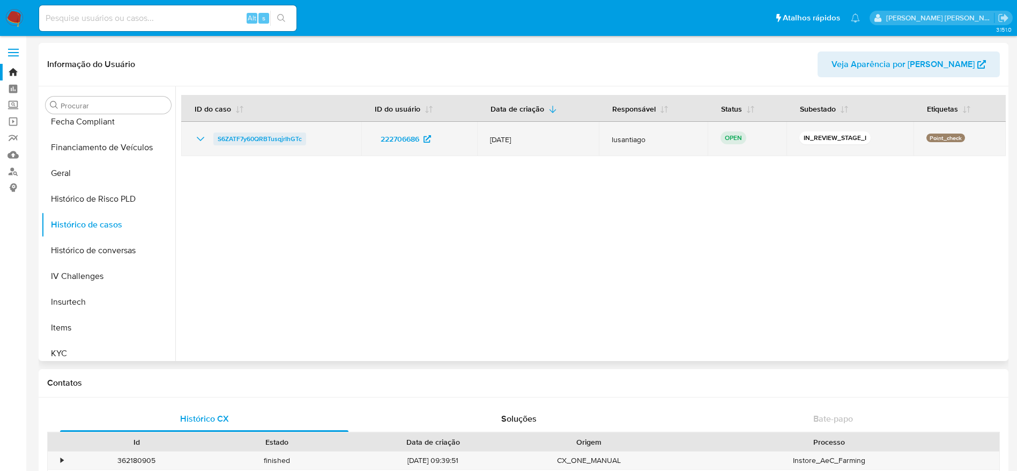
click at [264, 133] on span "S6ZATF7y60QRBTusqjrIhGTc" at bounding box center [260, 138] width 84 height 13
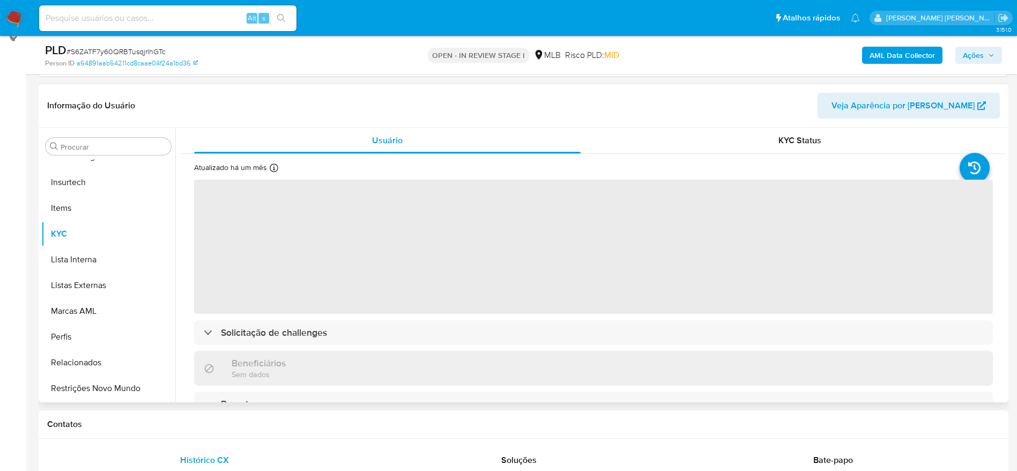
scroll to position [161, 0]
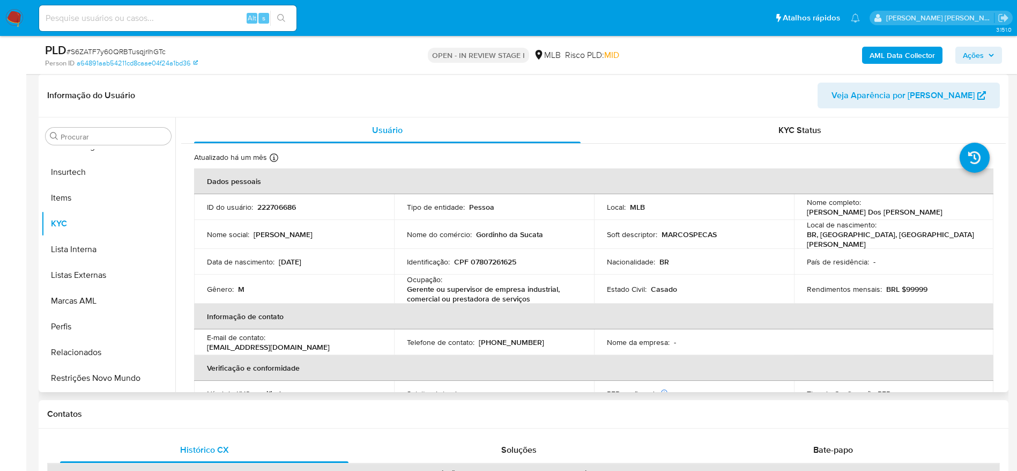
select select "10"
click at [498, 258] on p "CPF 07807261625" at bounding box center [485, 262] width 62 height 10
copy p "07807261625"
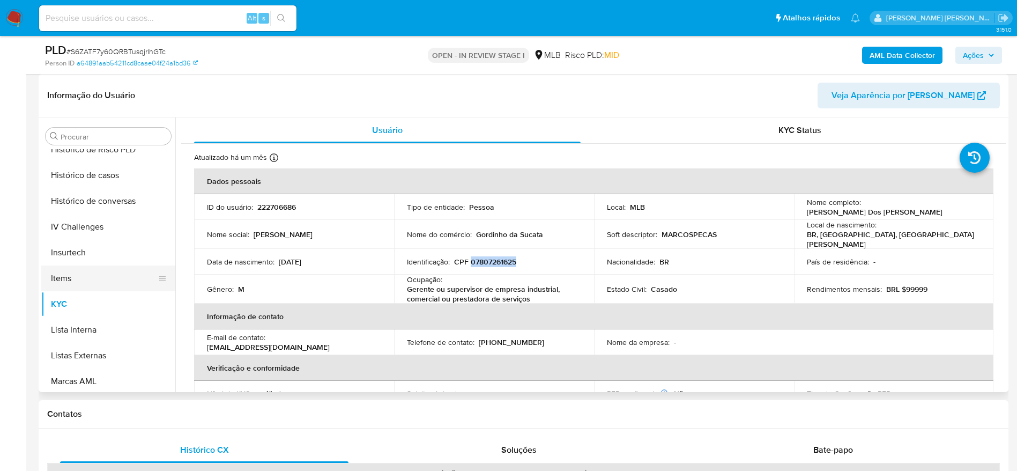
scroll to position [292, 0]
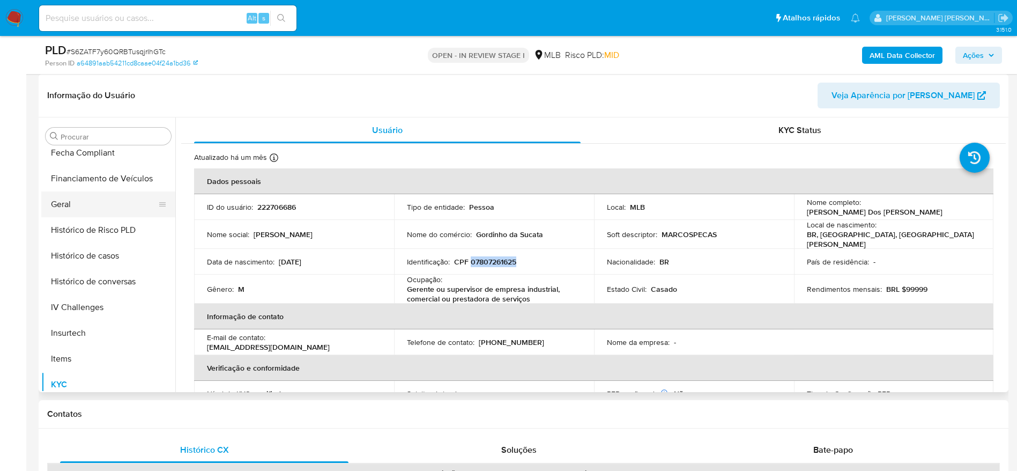
click at [73, 198] on button "Geral" at bounding box center [103, 204] width 125 height 26
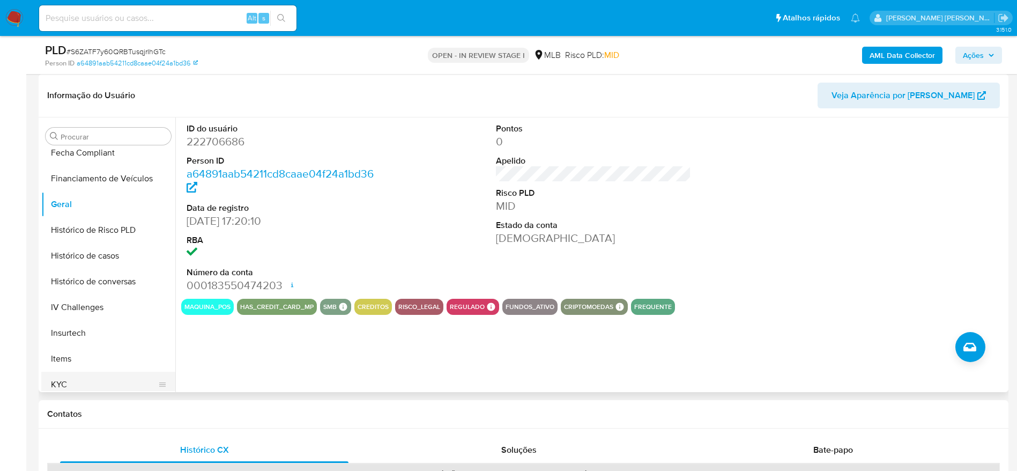
click at [57, 378] on button "KYC" at bounding box center [103, 384] width 125 height 26
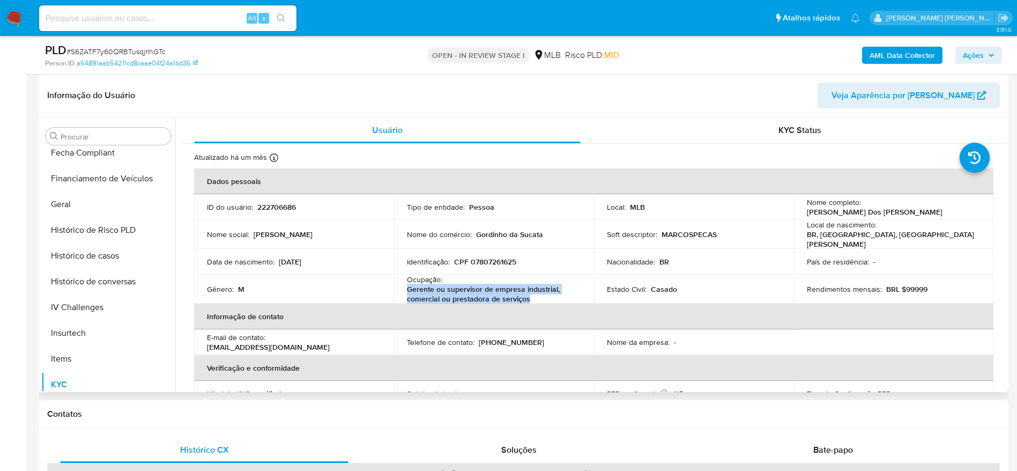
drag, startPoint x: 535, startPoint y: 295, endPoint x: 406, endPoint y: 291, distance: 128.7
click at [407, 291] on p "Gerente ou supervisor de empresa industrial, comercial ou prestadora de serviços" at bounding box center [492, 293] width 170 height 19
copy p "Gerente ou supervisor de empresa industrial, comercial ou prestadora de serviços"
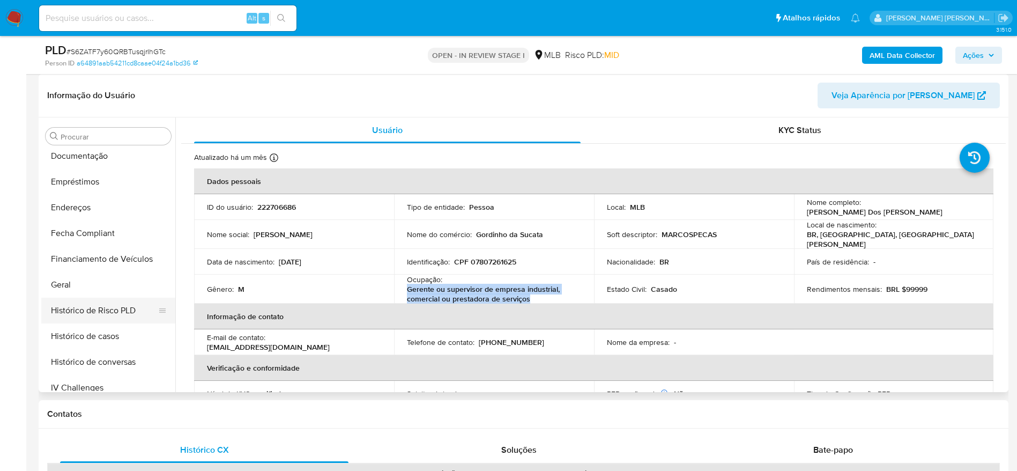
scroll to position [131, 0]
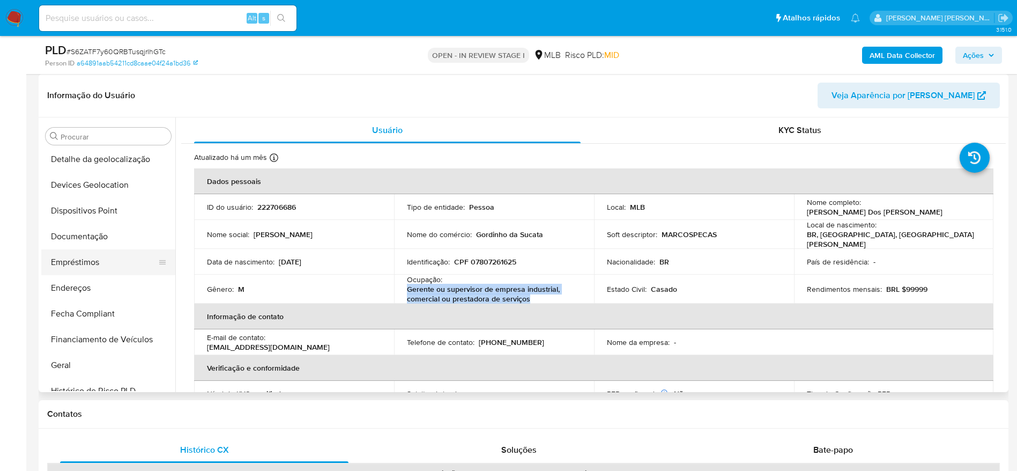
click at [84, 258] on button "Empréstimos" at bounding box center [103, 262] width 125 height 26
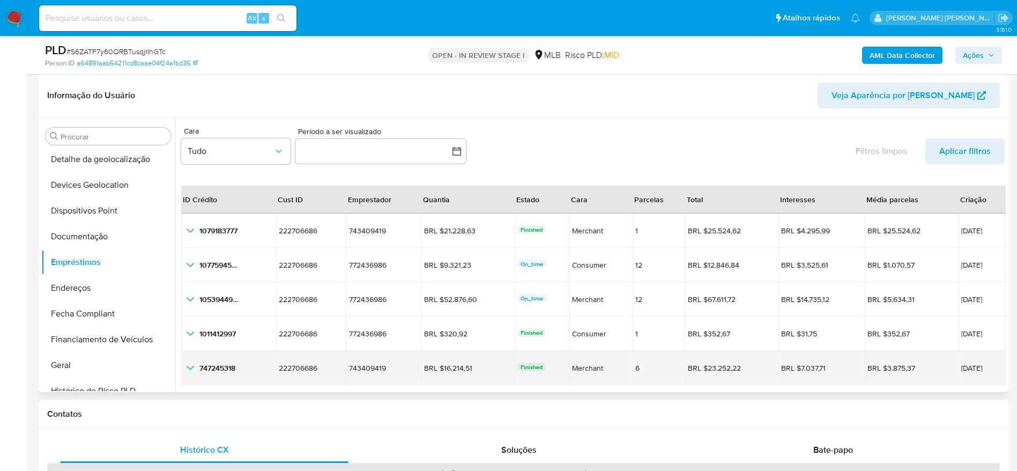
click at [192, 367] on icon "button_show_hidden_detail_by_id_4" at bounding box center [190, 367] width 13 height 13
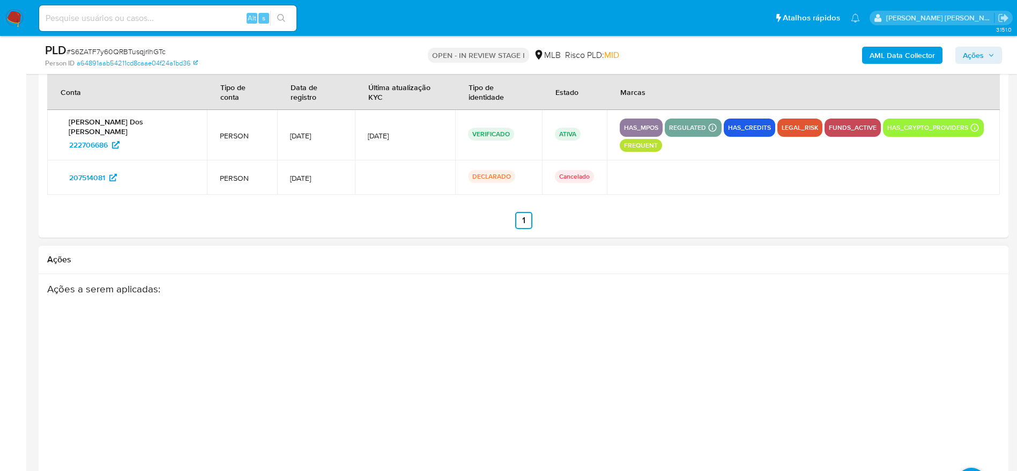
scroll to position [1584, 0]
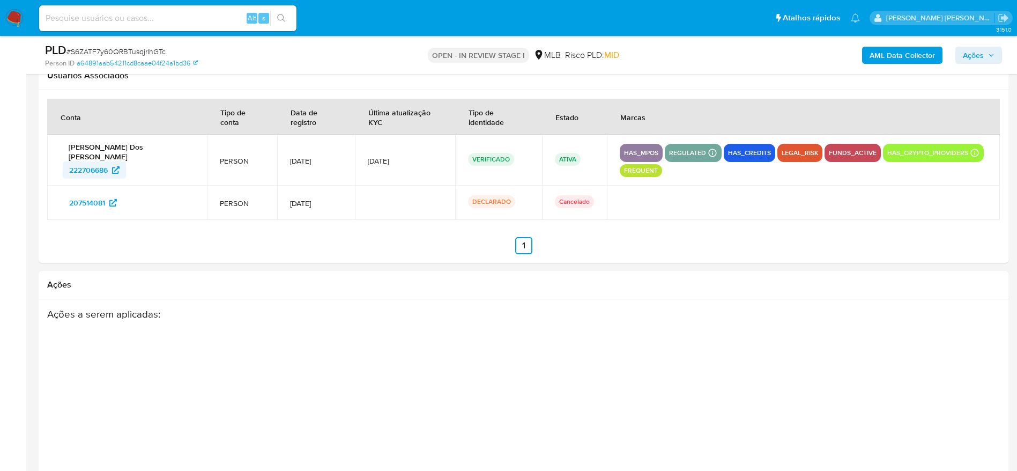
click at [81, 168] on span "222706686" at bounding box center [88, 169] width 39 height 17
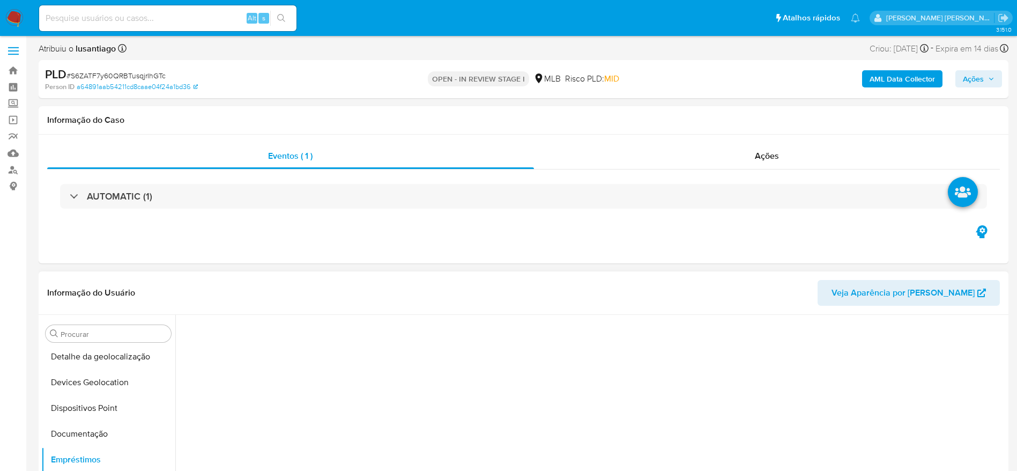
scroll to position [0, 0]
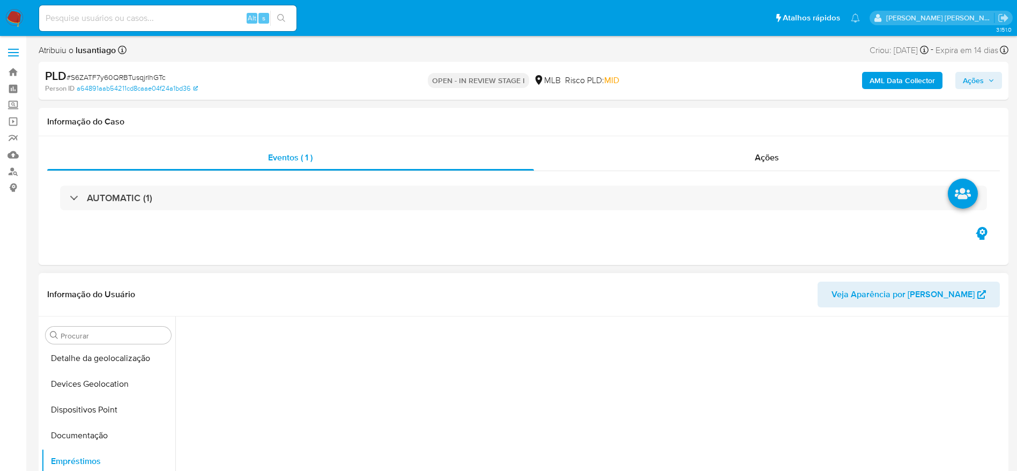
click at [968, 78] on span "Ações" at bounding box center [973, 80] width 21 height 17
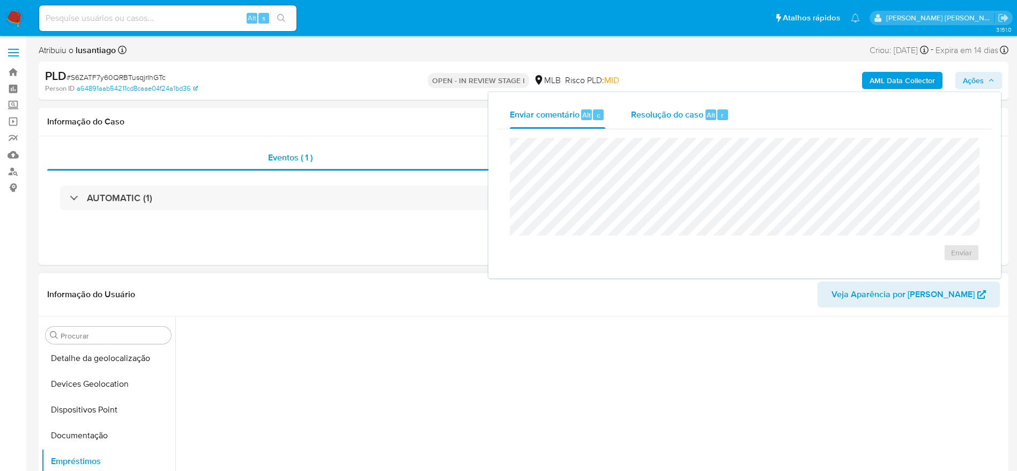
click at [660, 111] on span "Resolução do caso" at bounding box center [667, 114] width 72 height 12
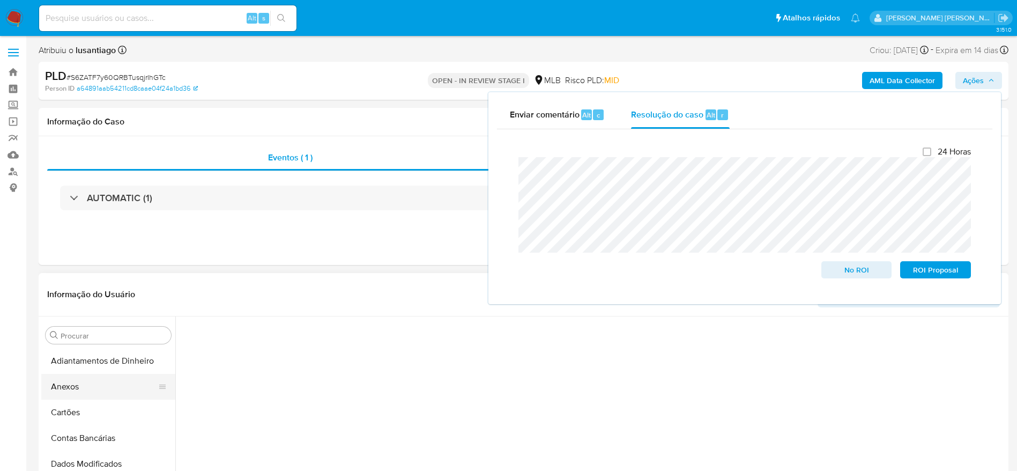
click at [83, 382] on button "Anexos" at bounding box center [103, 387] width 125 height 26
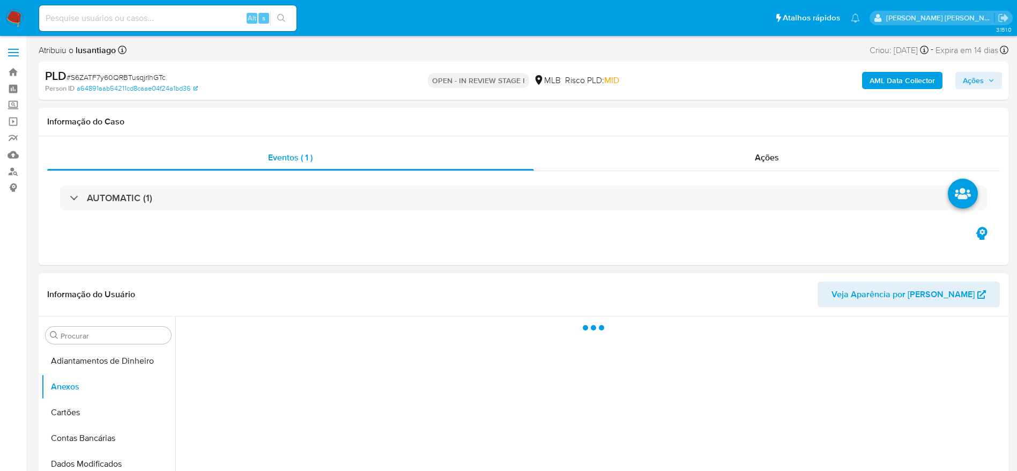
scroll to position [80, 0]
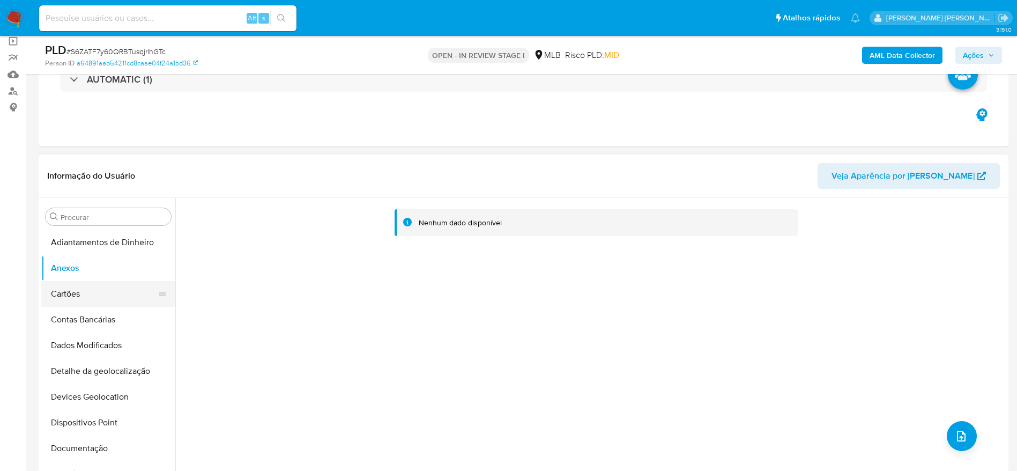
click at [89, 288] on button "Cartões" at bounding box center [103, 294] width 125 height 26
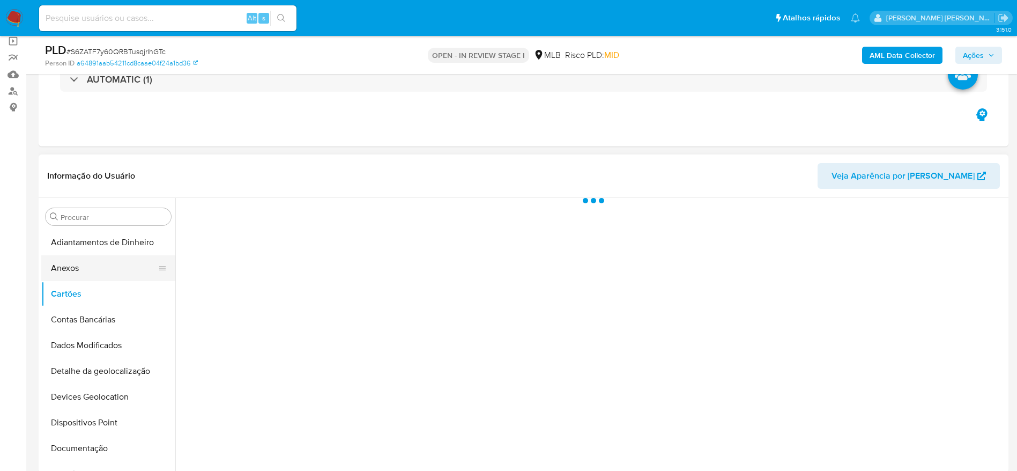
click at [83, 269] on button "Anexos" at bounding box center [103, 268] width 125 height 26
click at [901, 55] on b "AML Data Collector" at bounding box center [901, 55] width 65 height 17
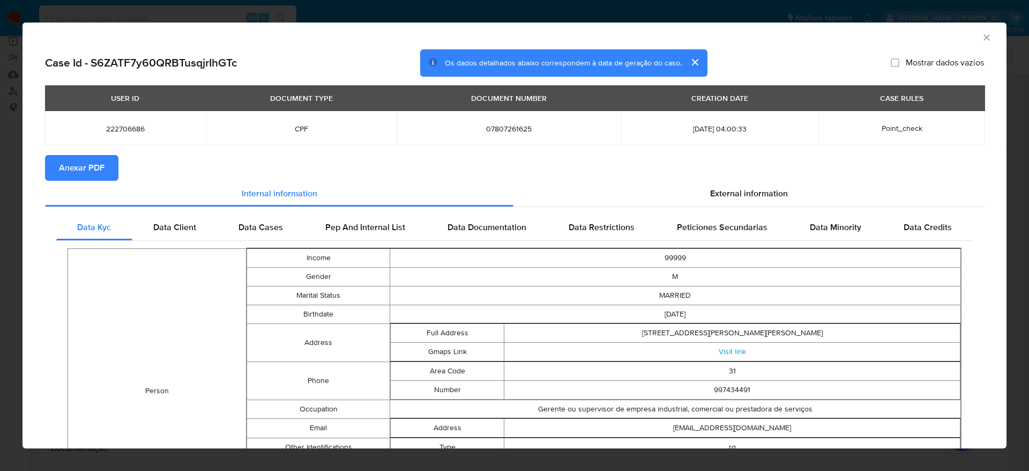
click at [94, 163] on span "Anexar PDF" at bounding box center [82, 168] width 46 height 24
click at [981, 36] on icon "Fechar a janela" at bounding box center [986, 37] width 11 height 11
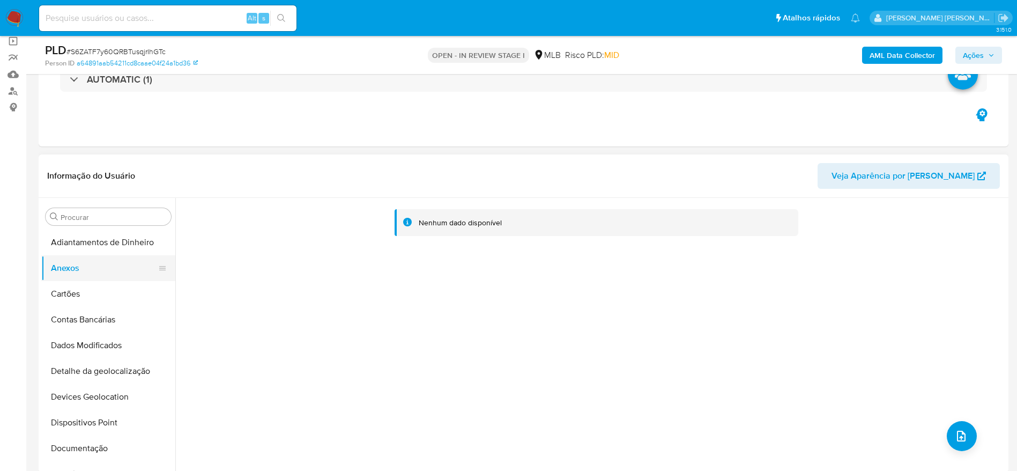
drag, startPoint x: 75, startPoint y: 299, endPoint x: 75, endPoint y: 271, distance: 27.9
click at [75, 297] on button "Cartões" at bounding box center [108, 294] width 134 height 26
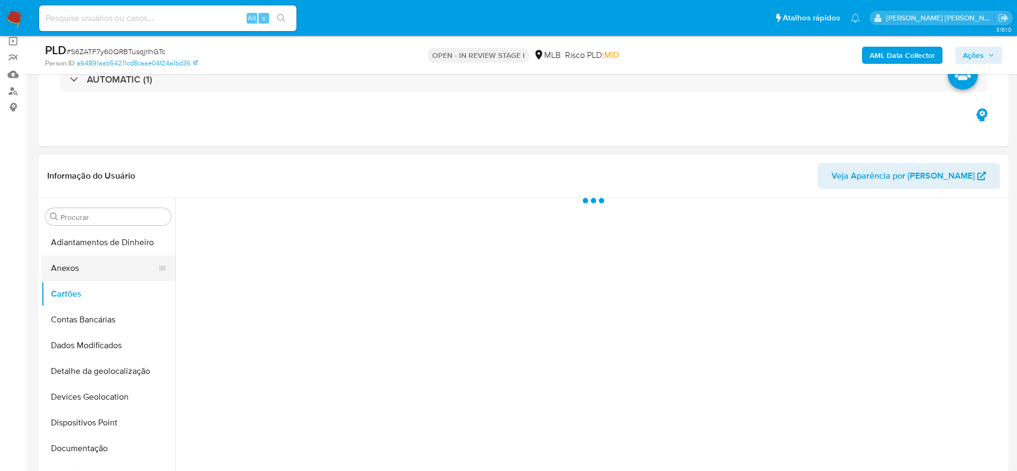
click at [75, 267] on button "Anexos" at bounding box center [103, 268] width 125 height 26
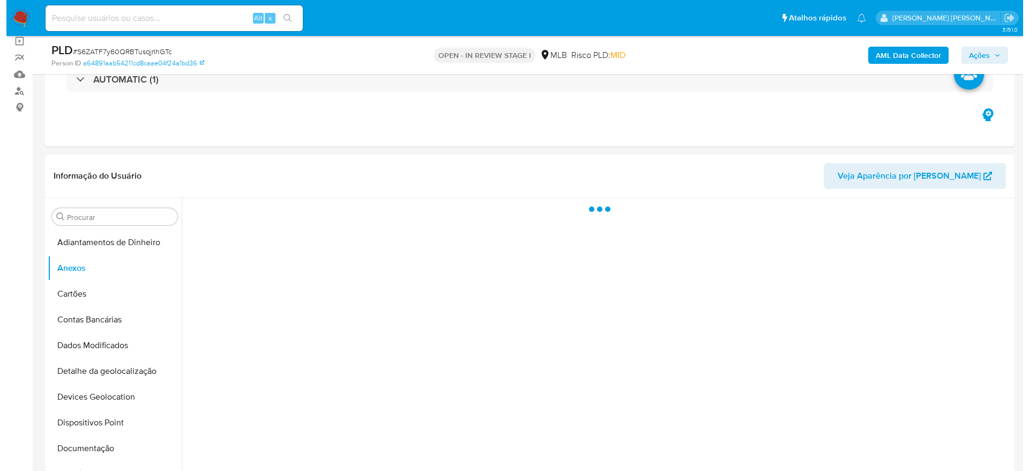
scroll to position [161, 0]
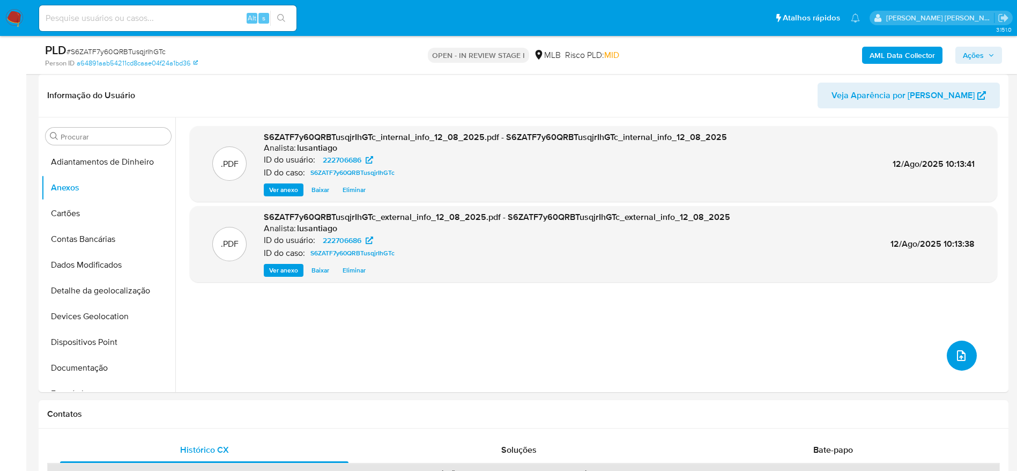
click at [958, 351] on icon "upload-file" at bounding box center [961, 355] width 9 height 11
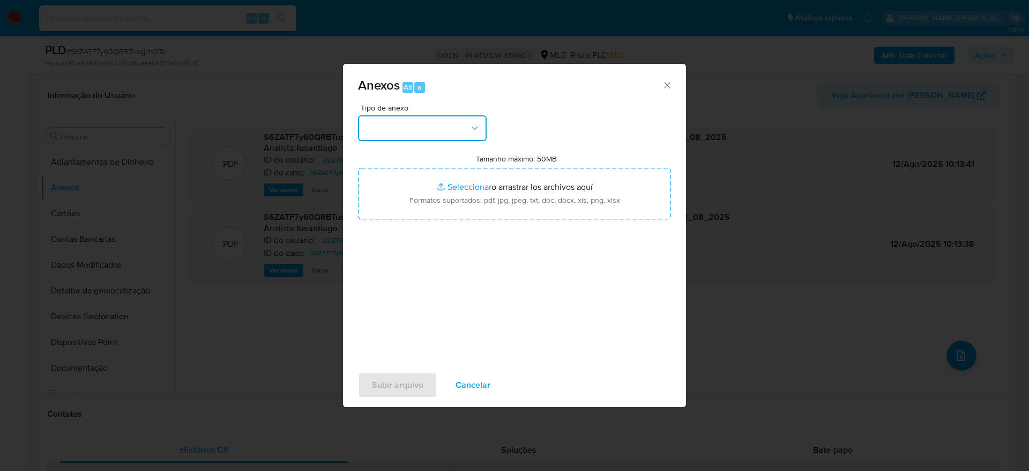
click at [444, 129] on button "button" at bounding box center [422, 128] width 129 height 26
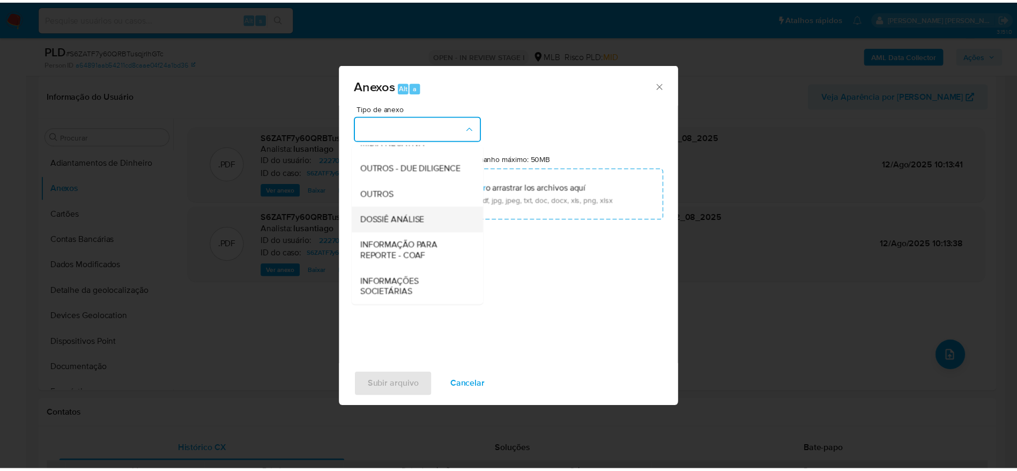
scroll to position [165, 0]
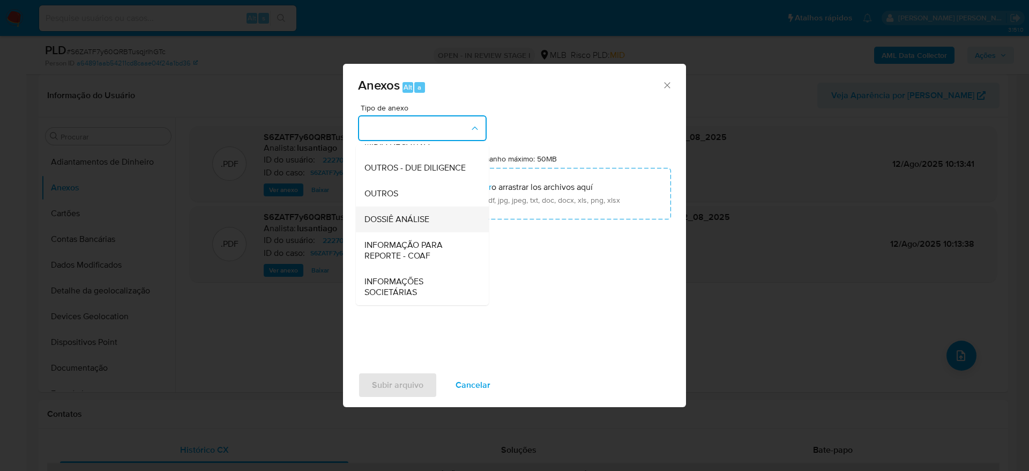
click at [408, 221] on span "DOSSIÊ ANÁLISE" at bounding box center [396, 219] width 65 height 11
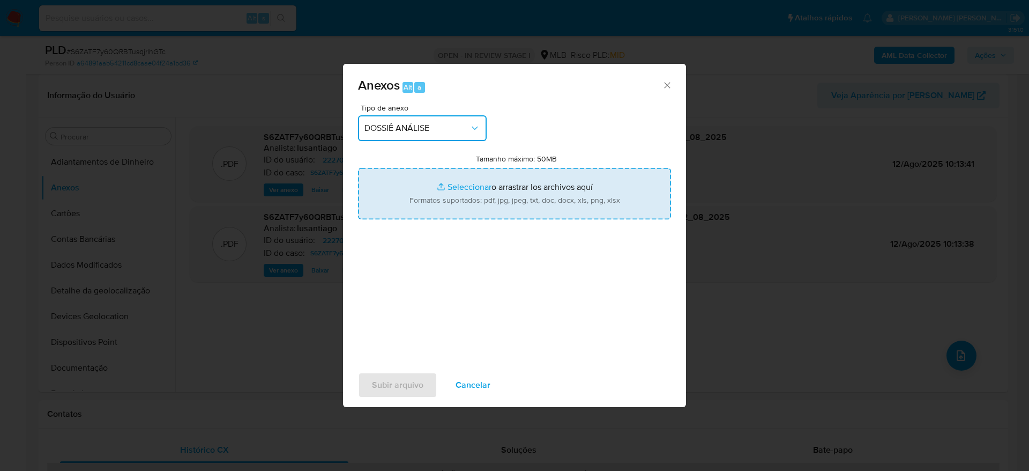
type input "C:\fakepath\Mulan 222706686_2025_08_12_07_17_15.xlsx"
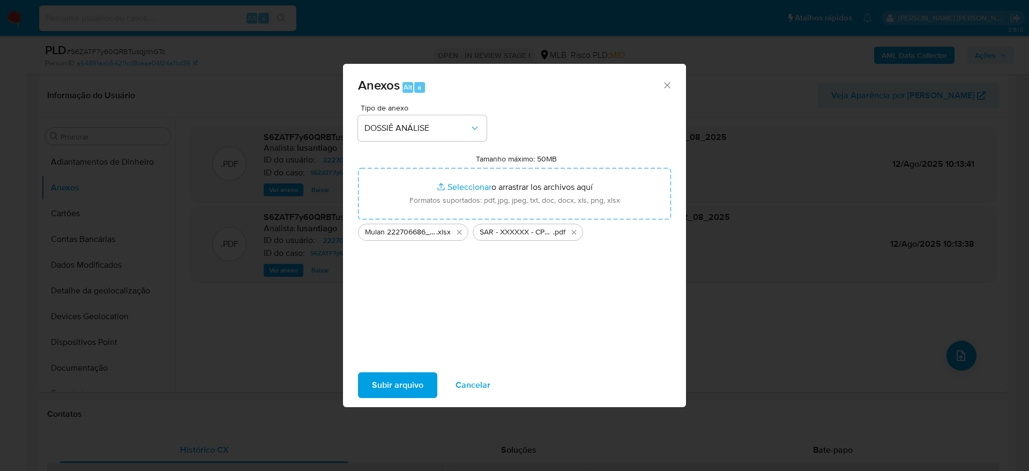
click at [406, 382] on span "Subir arquivo" at bounding box center [397, 385] width 51 height 24
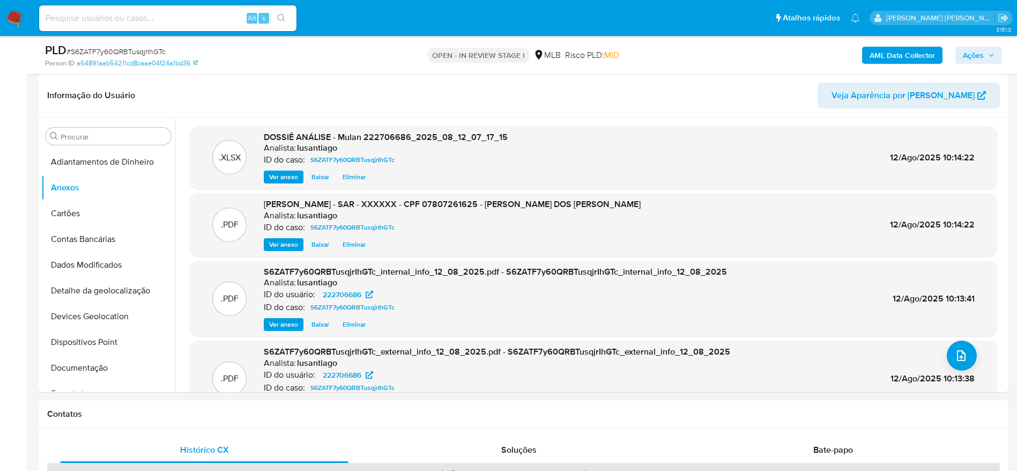
click at [983, 54] on span "Ações" at bounding box center [973, 55] width 21 height 17
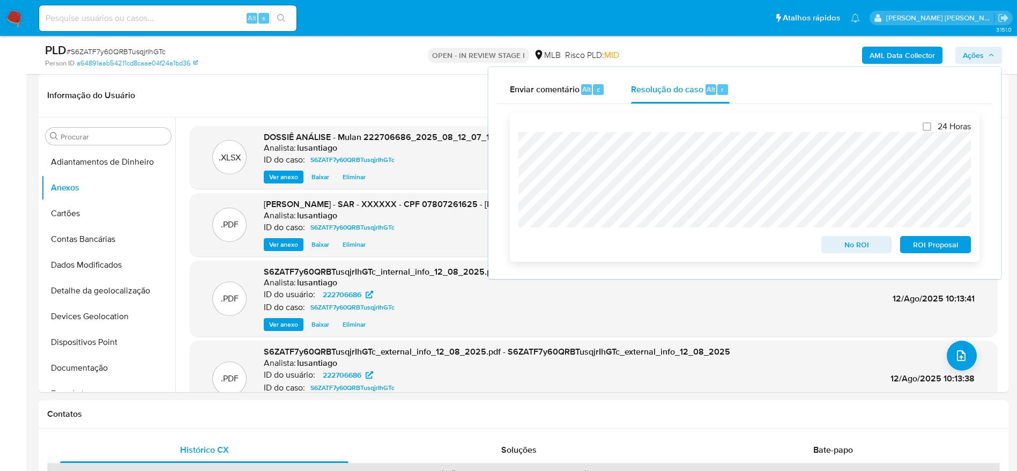
click at [928, 247] on span "ROI Proposal" at bounding box center [935, 244] width 56 height 15
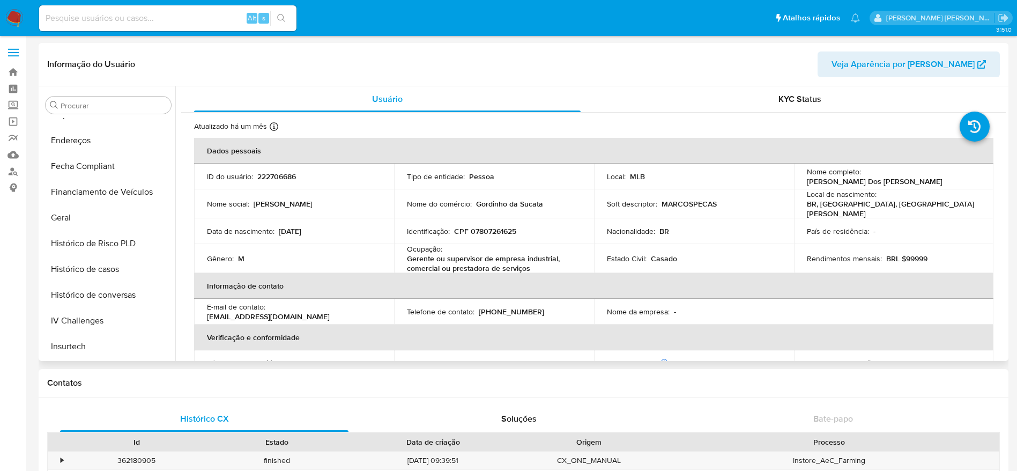
select select "10"
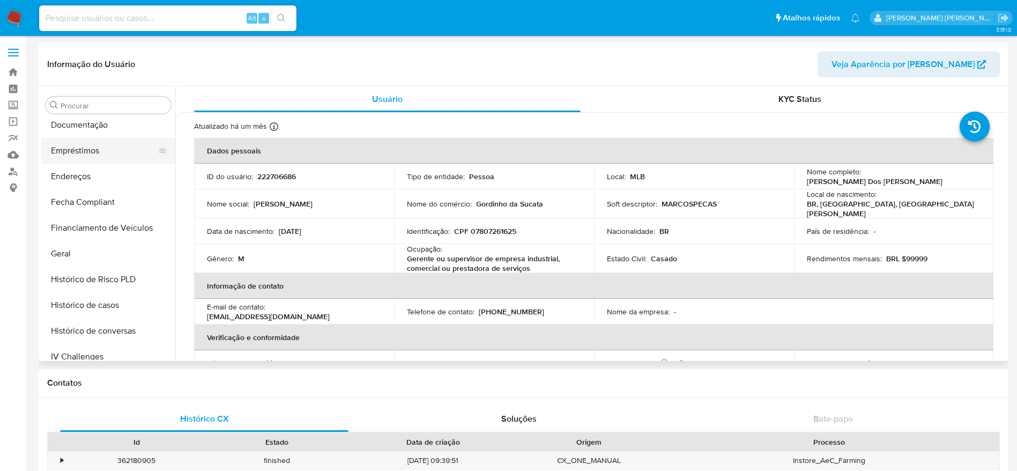
click at [80, 143] on button "Empréstimos" at bounding box center [103, 151] width 125 height 26
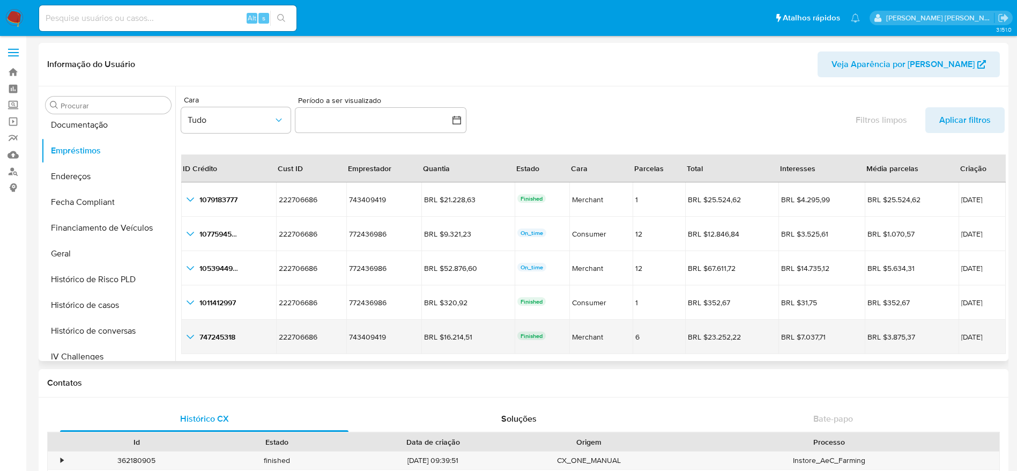
click at [191, 333] on icon "button_show_hidden_detail_by_id_4" at bounding box center [190, 336] width 13 height 13
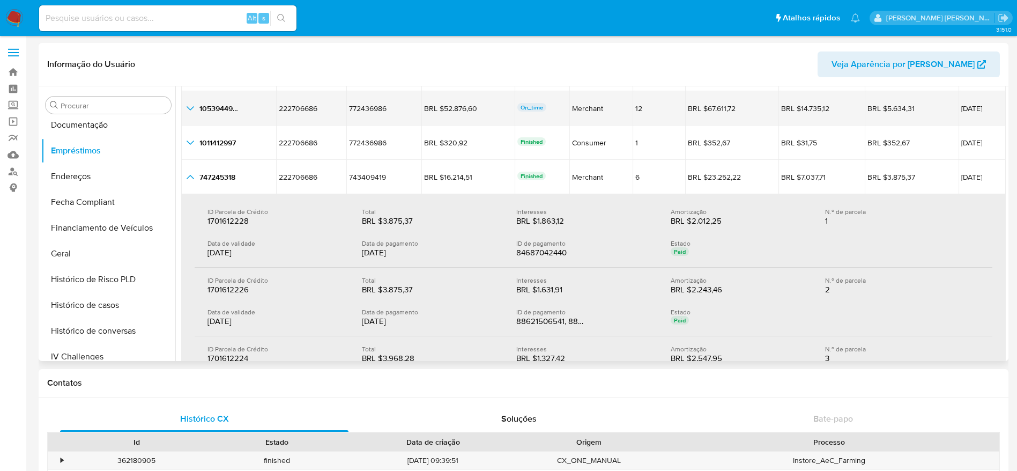
scroll to position [161, 0]
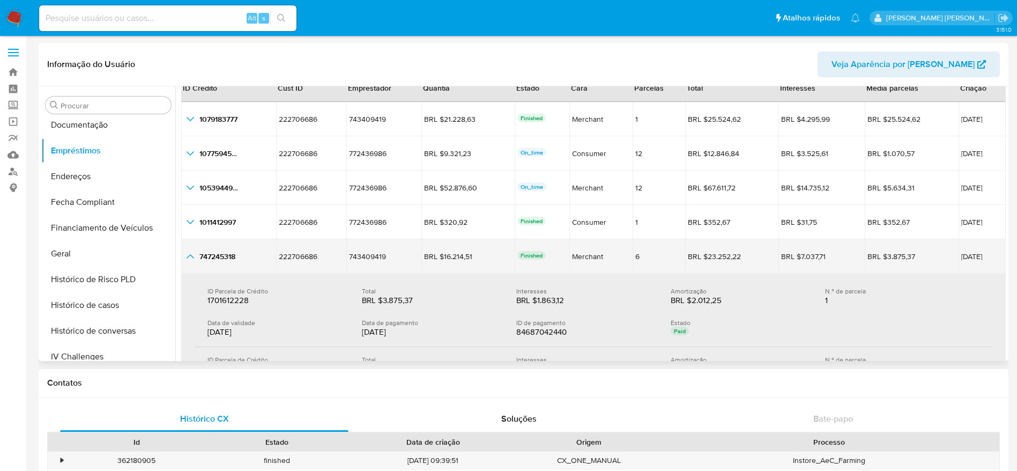
click at [186, 255] on icon "button_show_hidden_detail_by_id_4" at bounding box center [190, 256] width 13 height 13
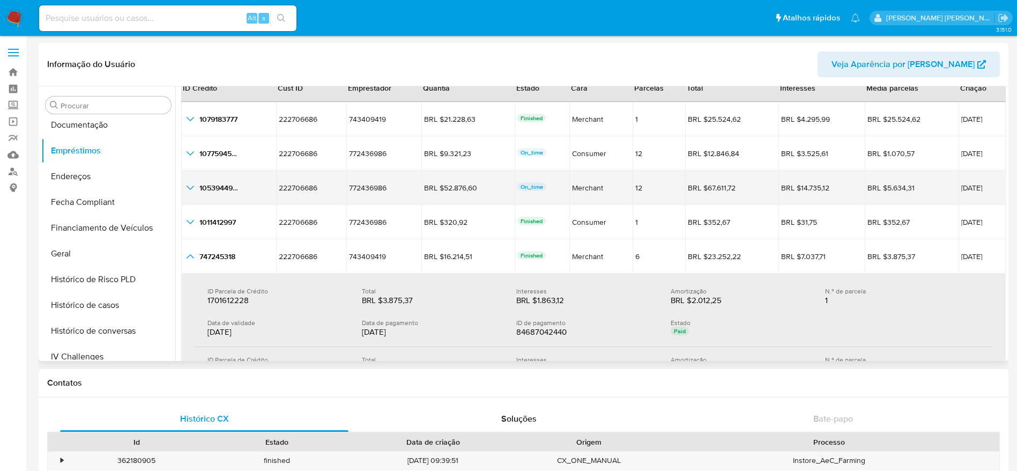
scroll to position [25, 0]
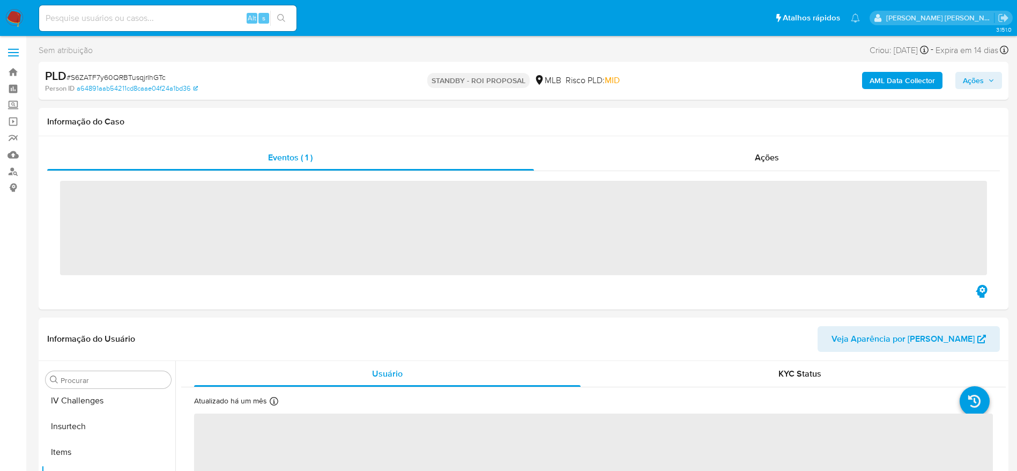
scroll to position [453, 0]
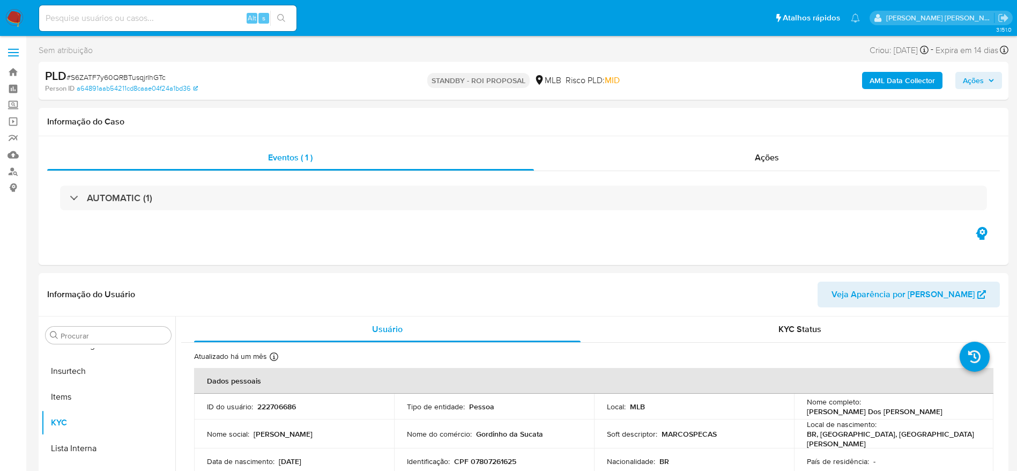
select select "10"
click at [470, 214] on div "AUTOMATIC (1)" at bounding box center [523, 198] width 952 height 54
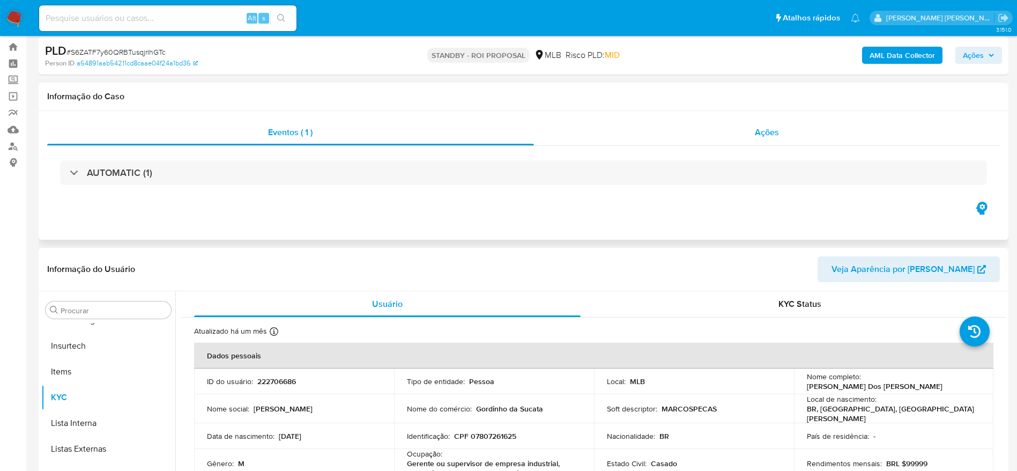
scroll to position [0, 0]
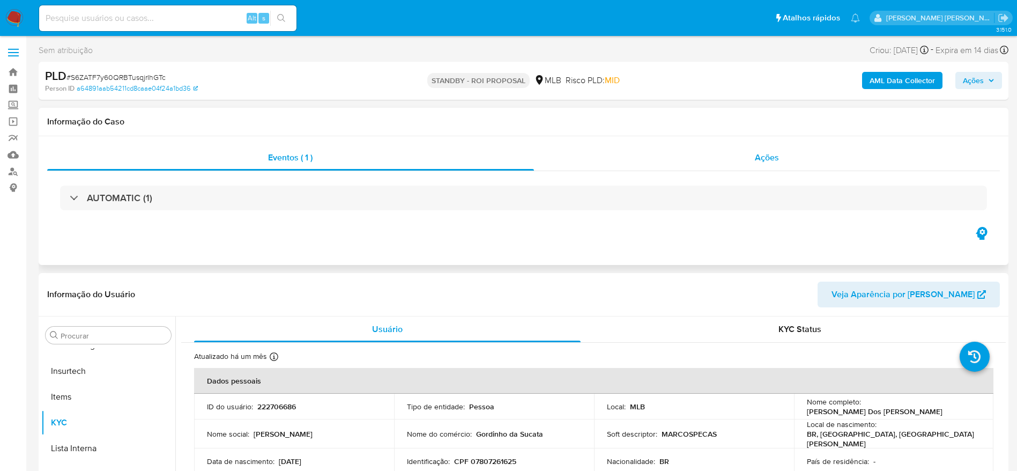
click at [727, 159] on div "Ações" at bounding box center [767, 158] width 466 height 26
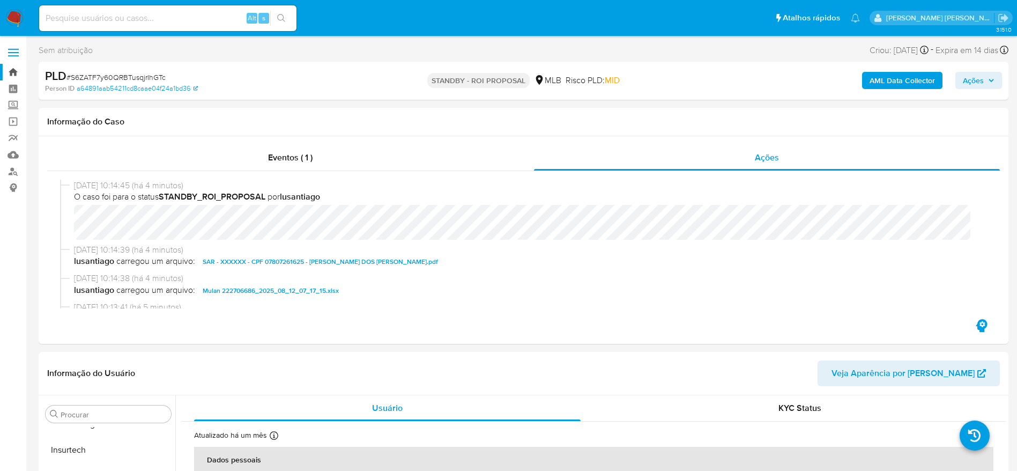
click at [8, 70] on link "Bandeja" at bounding box center [64, 72] width 128 height 17
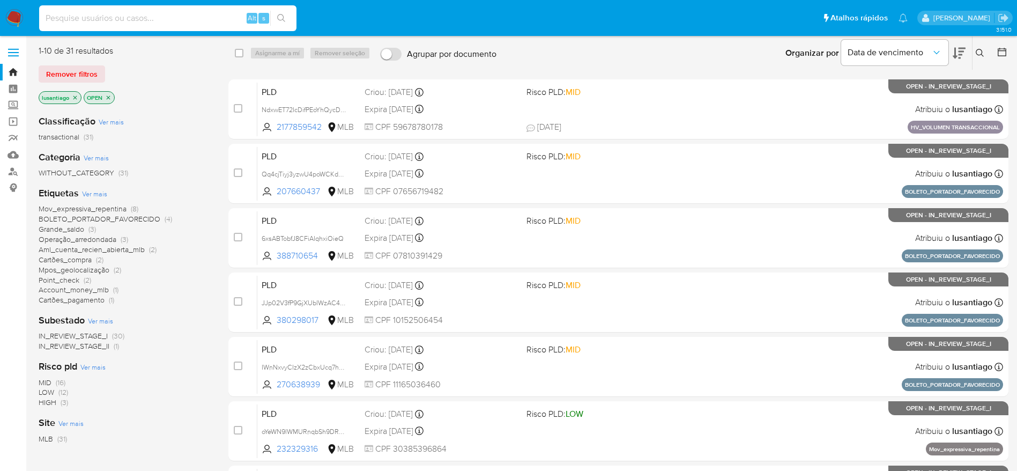
click at [192, 25] on input at bounding box center [167, 18] width 257 height 14
paste input "1880916005"
type input "1880916005"
click at [282, 17] on icon "search-icon" at bounding box center [281, 18] width 9 height 9
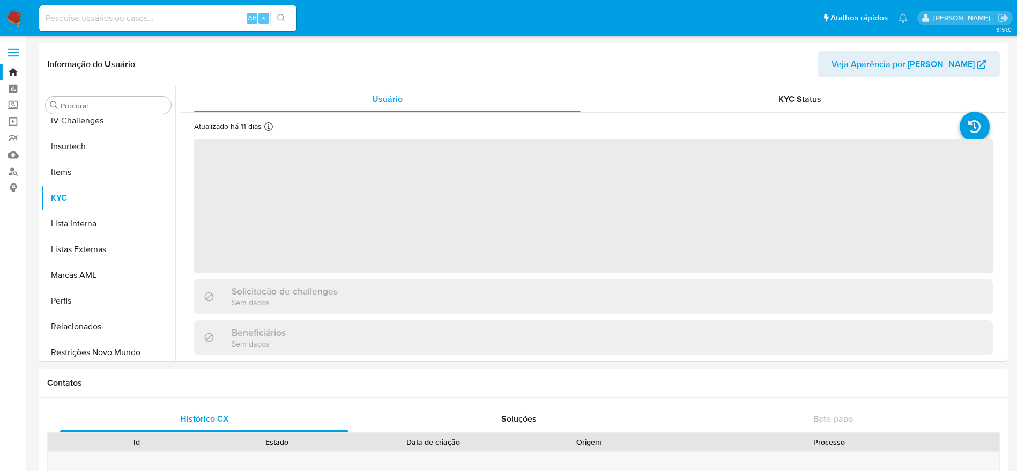
scroll to position [453, 0]
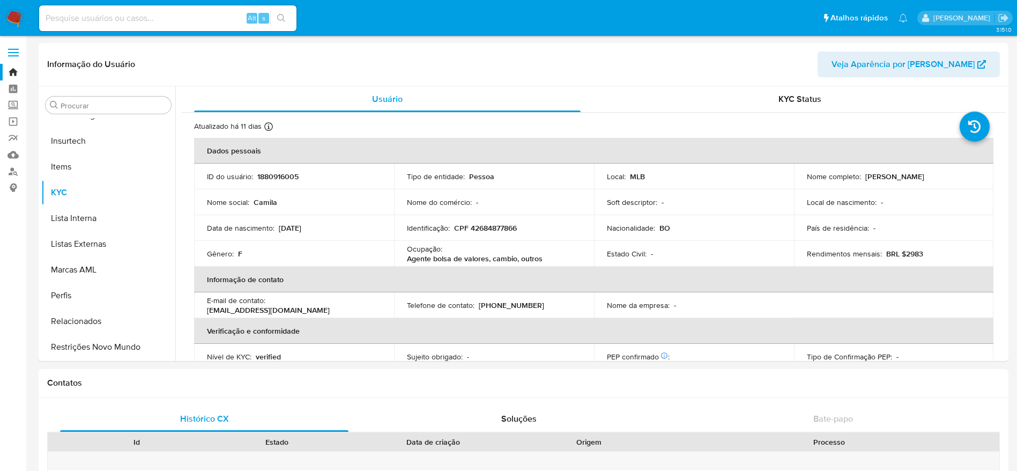
select select "10"
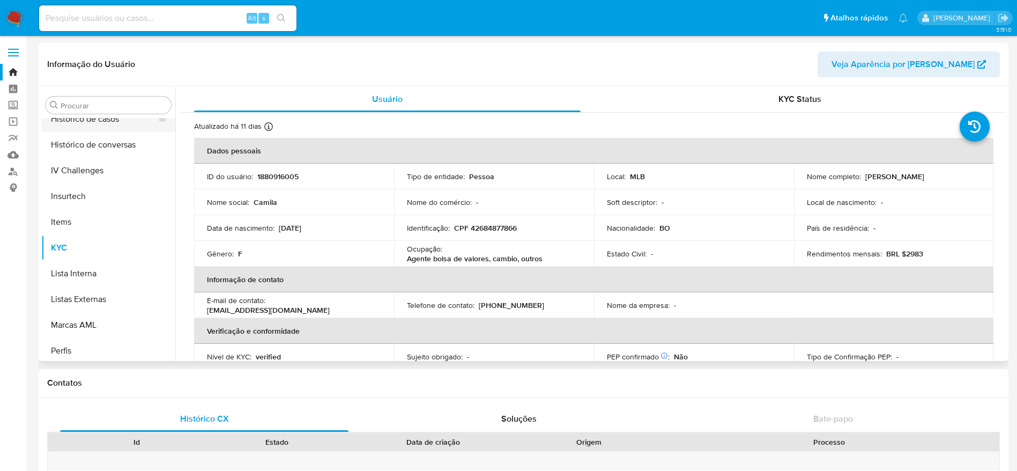
scroll to position [292, 0]
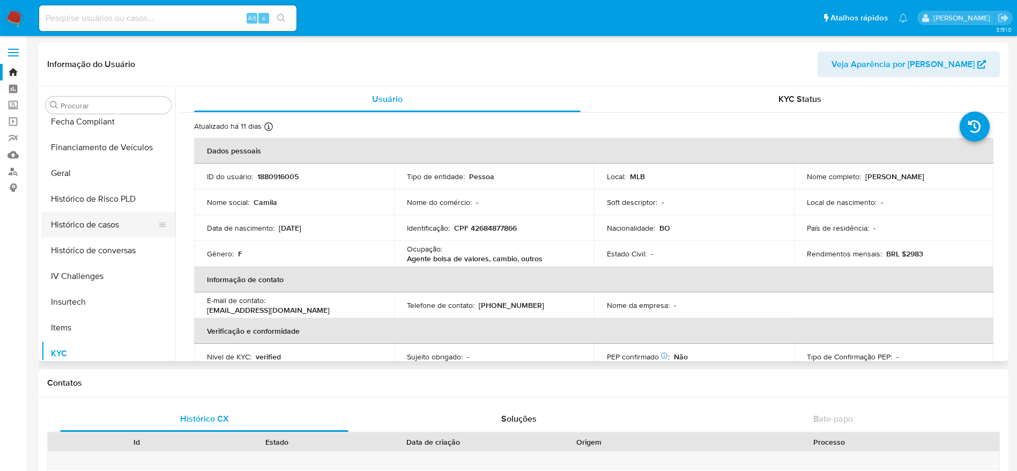
click at [90, 223] on button "Histórico de casos" at bounding box center [103, 225] width 125 height 26
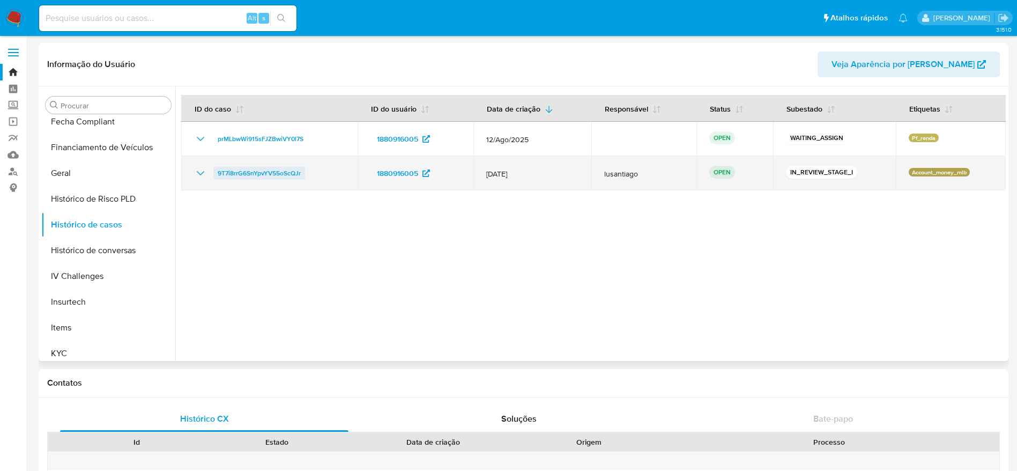
click at [278, 173] on span "9T7i8rrG6SnYpvYV55oScQJr" at bounding box center [259, 173] width 83 height 13
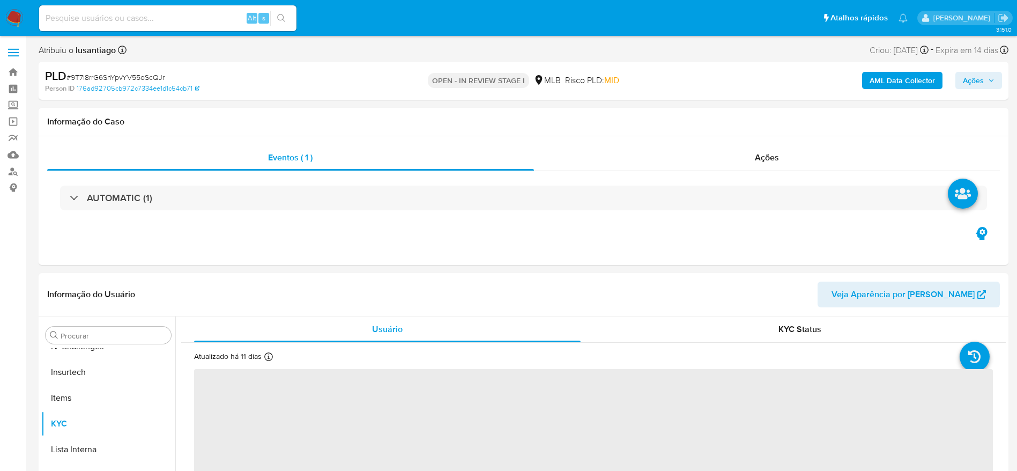
scroll to position [453, 0]
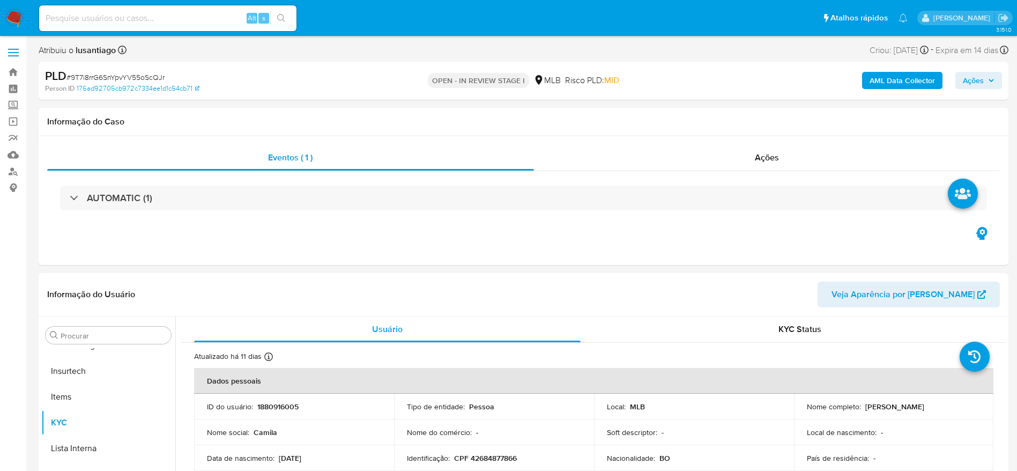
select select "10"
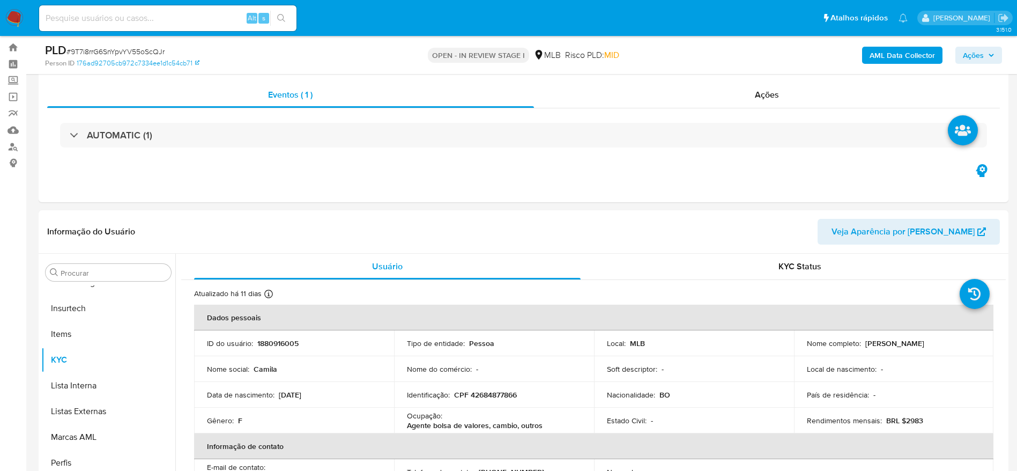
scroll to position [0, 0]
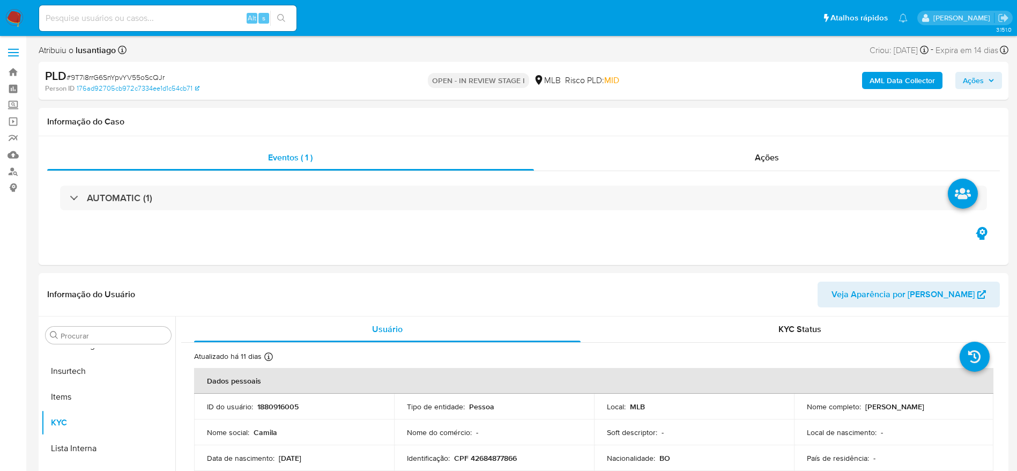
click at [974, 76] on span "Ações" at bounding box center [973, 80] width 21 height 17
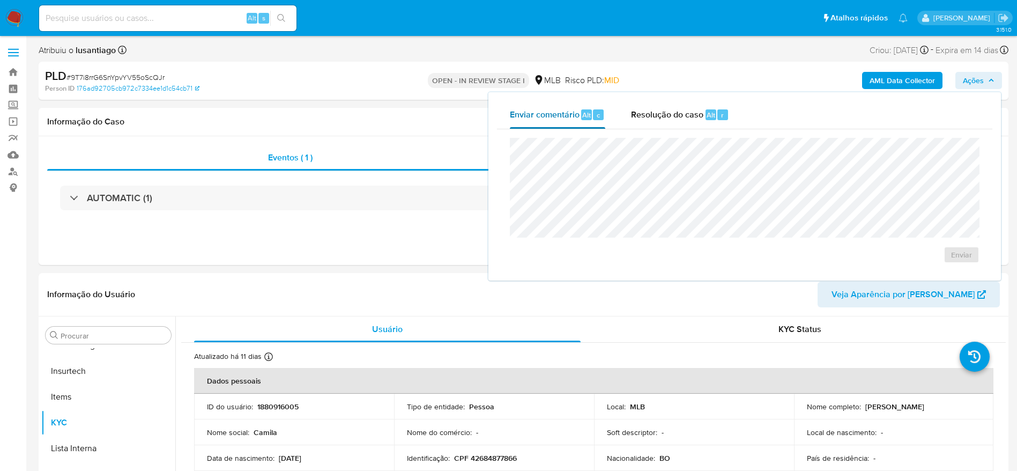
click at [666, 111] on span "Resolução do caso" at bounding box center [667, 114] width 72 height 12
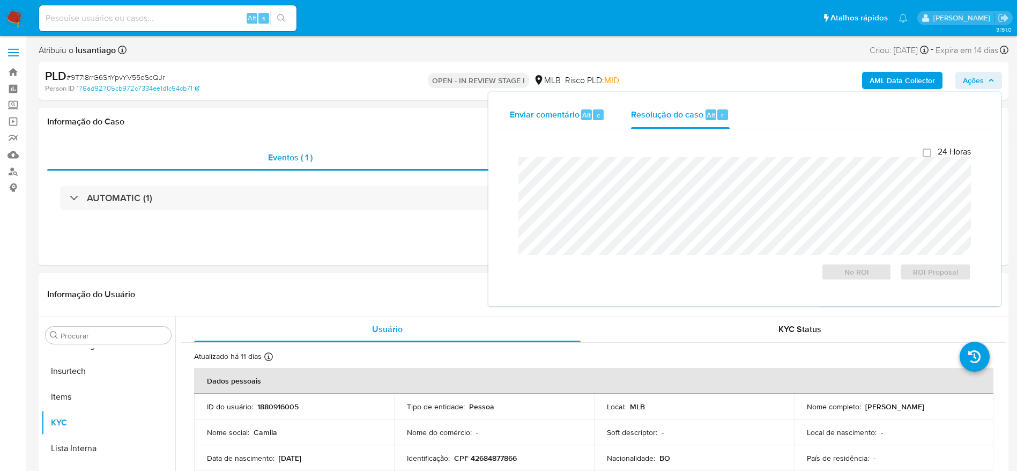
drag, startPoint x: 541, startPoint y: 115, endPoint x: 553, endPoint y: 116, distance: 12.4
click at [545, 115] on span "Enviar comentário" at bounding box center [545, 114] width 70 height 12
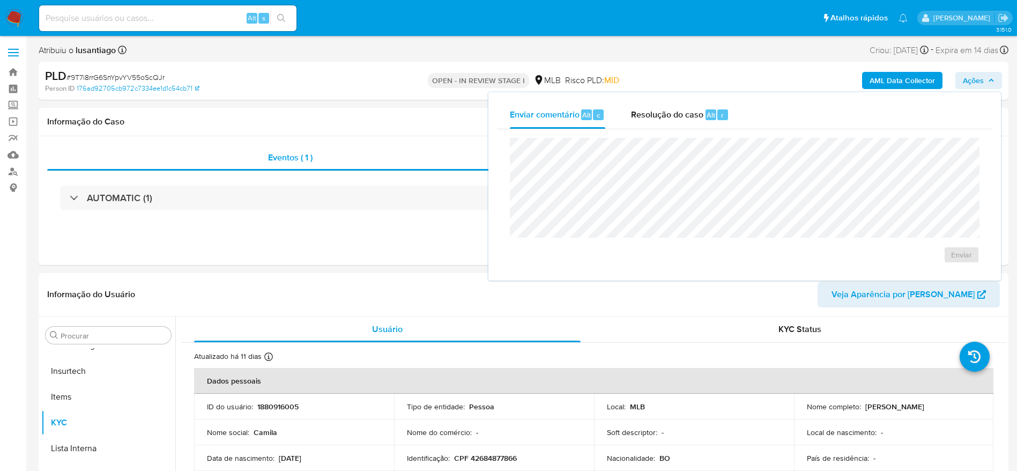
click at [965, 83] on span "Ações" at bounding box center [973, 80] width 21 height 17
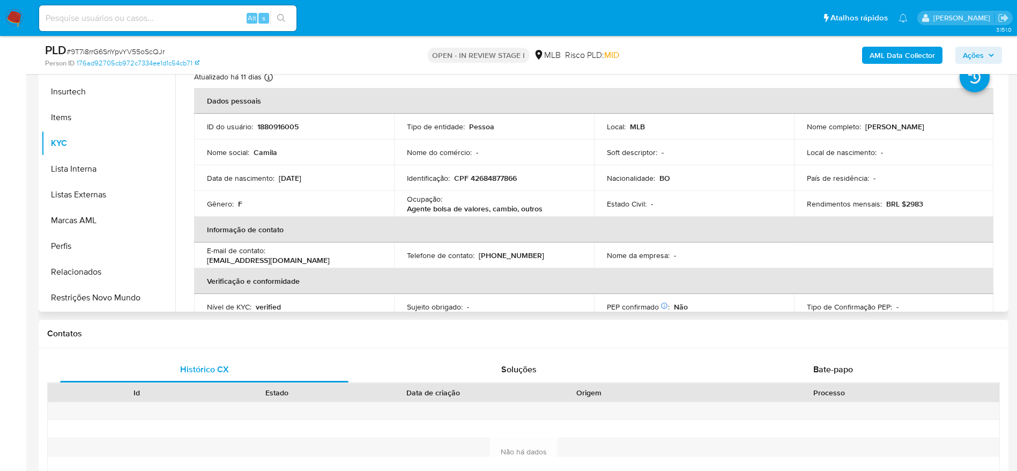
scroll to position [161, 0]
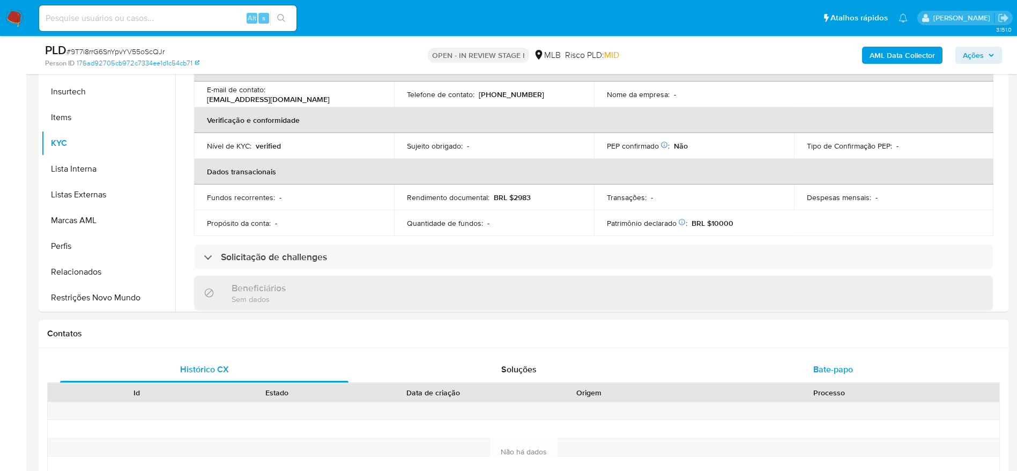
click at [831, 373] on span "Bate-papo" at bounding box center [833, 369] width 40 height 12
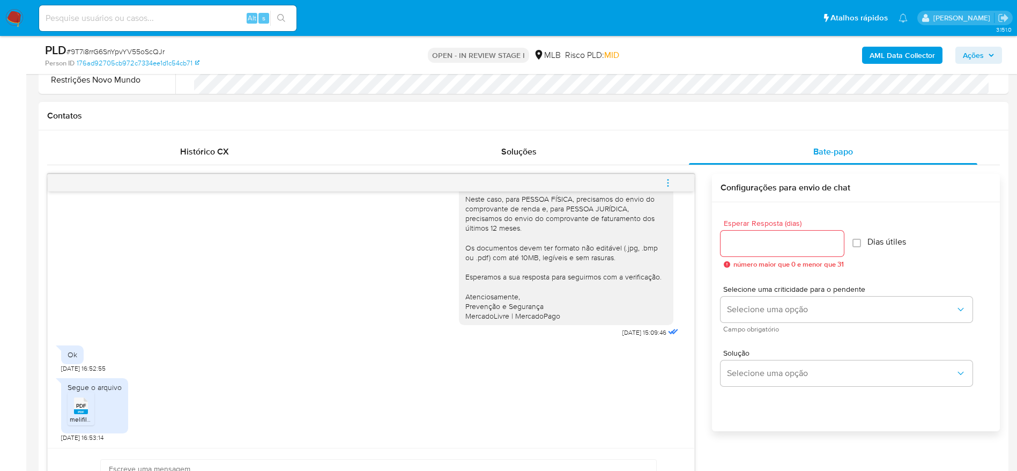
scroll to position [482, 0]
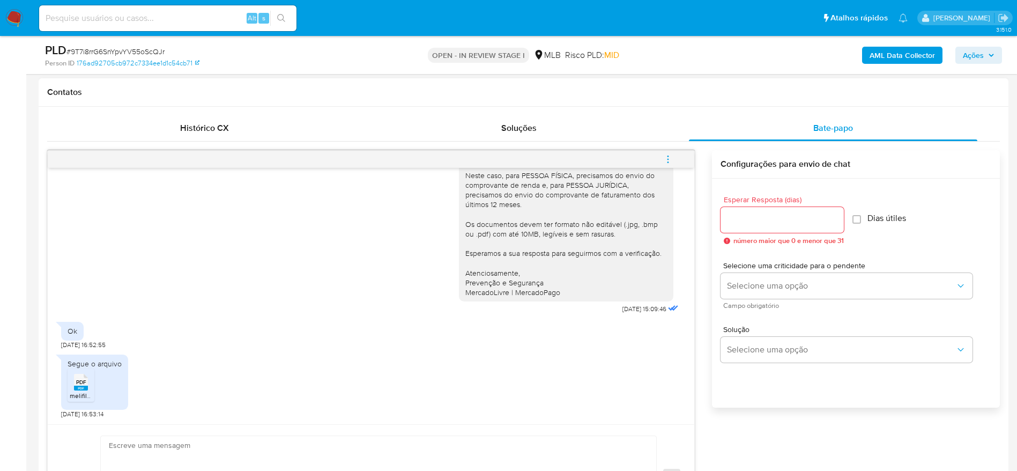
click at [83, 384] on span "PDF" at bounding box center [81, 381] width 10 height 7
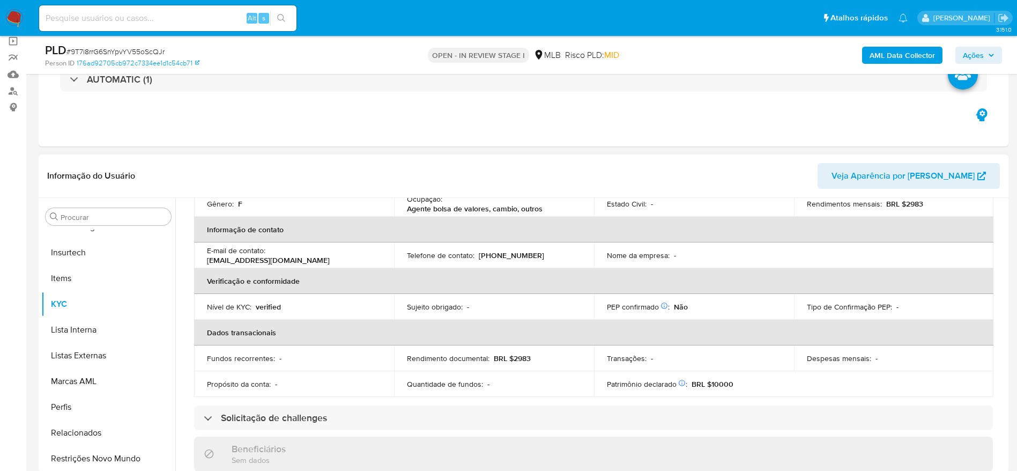
scroll to position [80, 0]
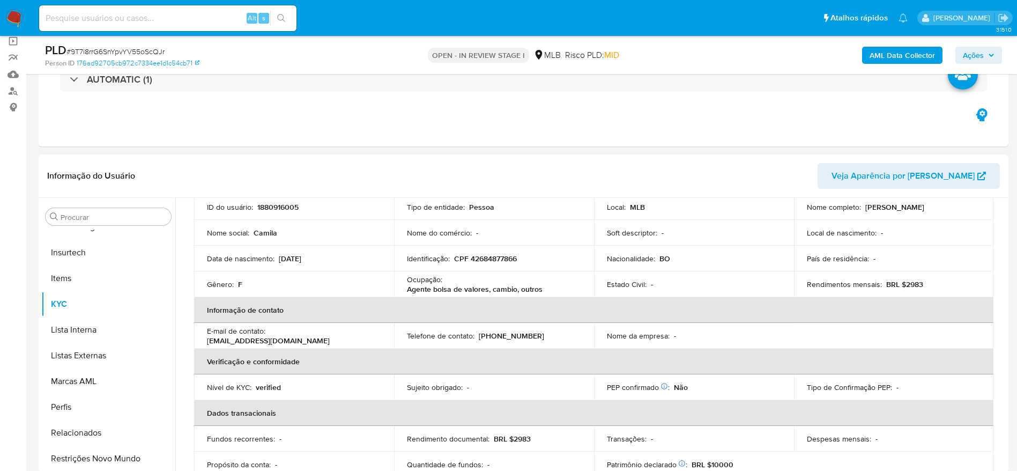
click at [482, 258] on p "CPF 42684877866" at bounding box center [485, 259] width 63 height 10
copy p "42684877866"
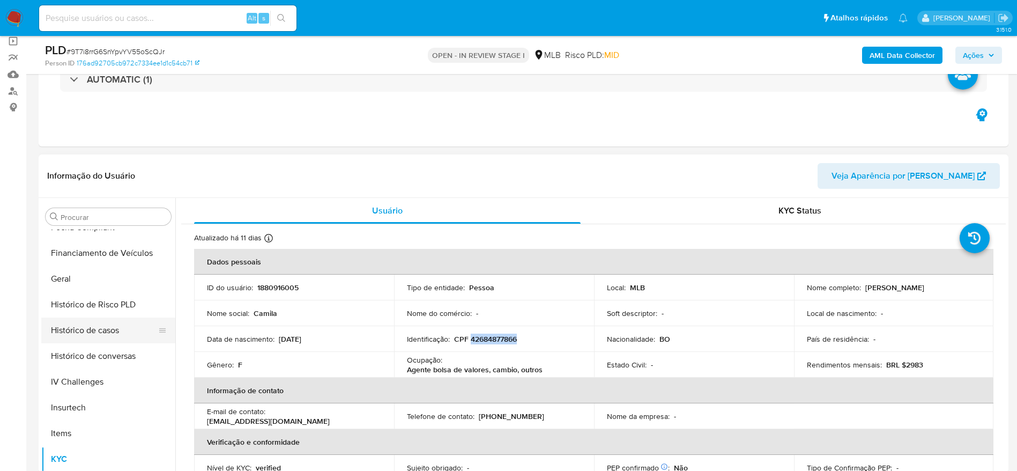
scroll to position [292, 0]
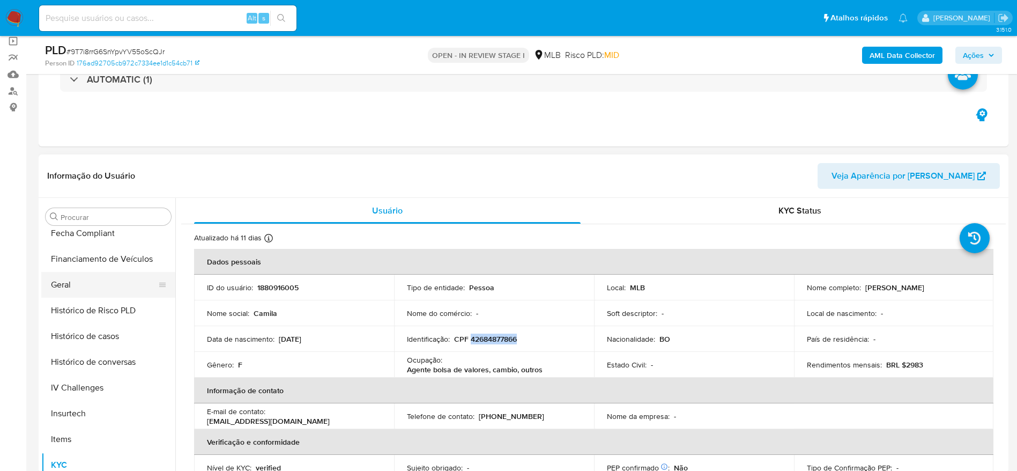
click at [63, 283] on button "Geral" at bounding box center [103, 285] width 125 height 26
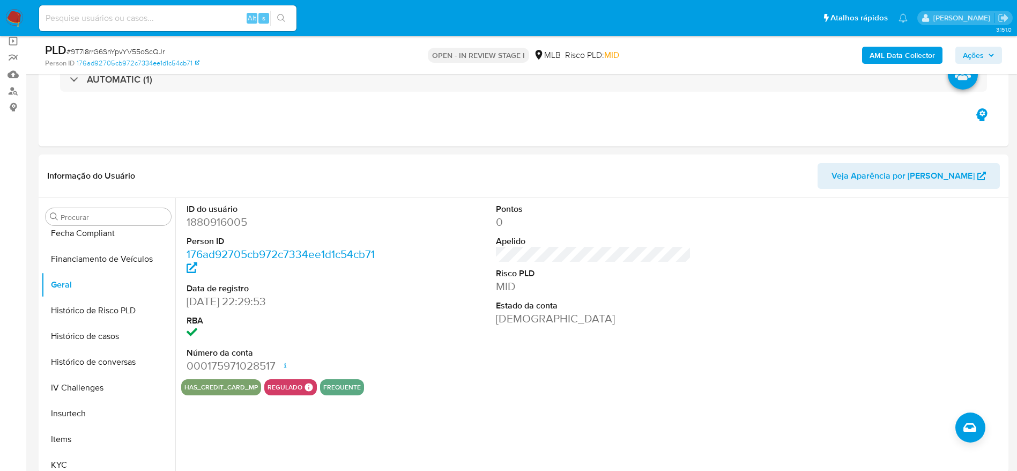
click at [918, 53] on b "AML Data Collector" at bounding box center [901, 55] width 65 height 17
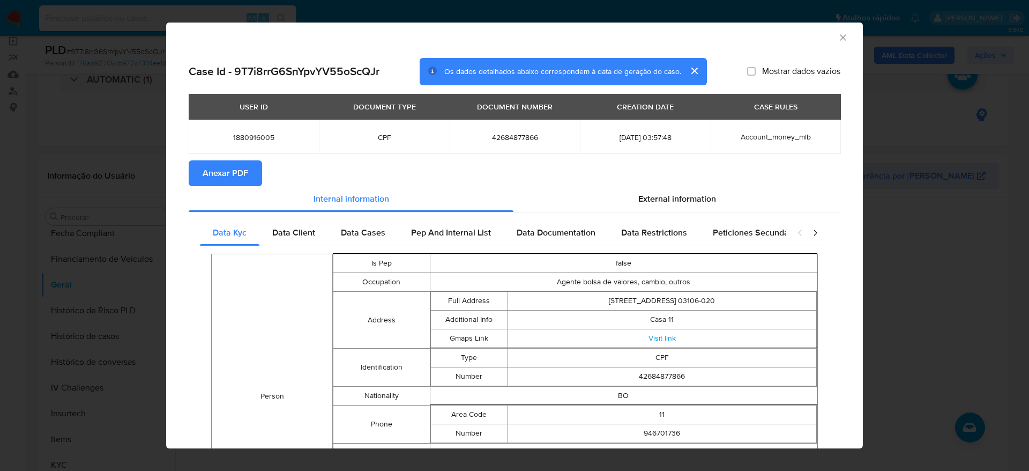
click at [237, 172] on span "Anexar PDF" at bounding box center [226, 173] width 46 height 24
click at [838, 33] on icon "Fechar a janela" at bounding box center [843, 37] width 11 height 11
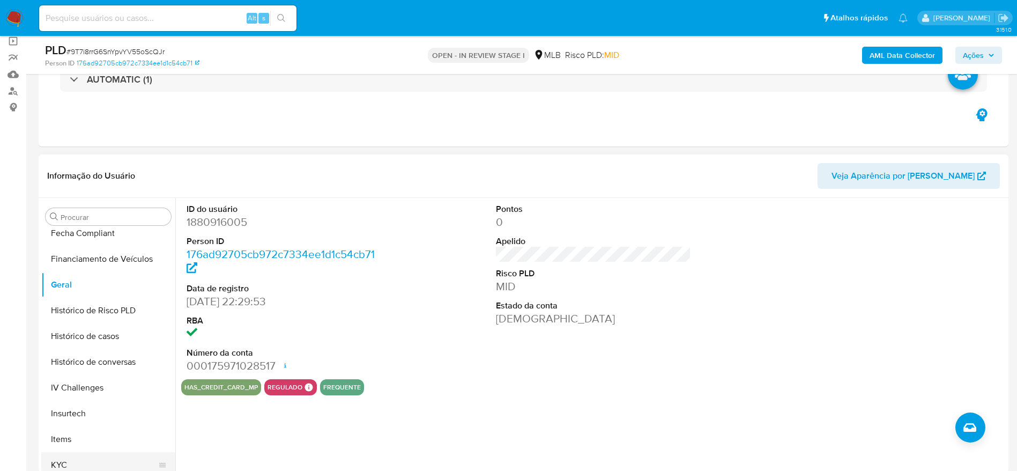
click at [78, 456] on button "KYC" at bounding box center [103, 465] width 125 height 26
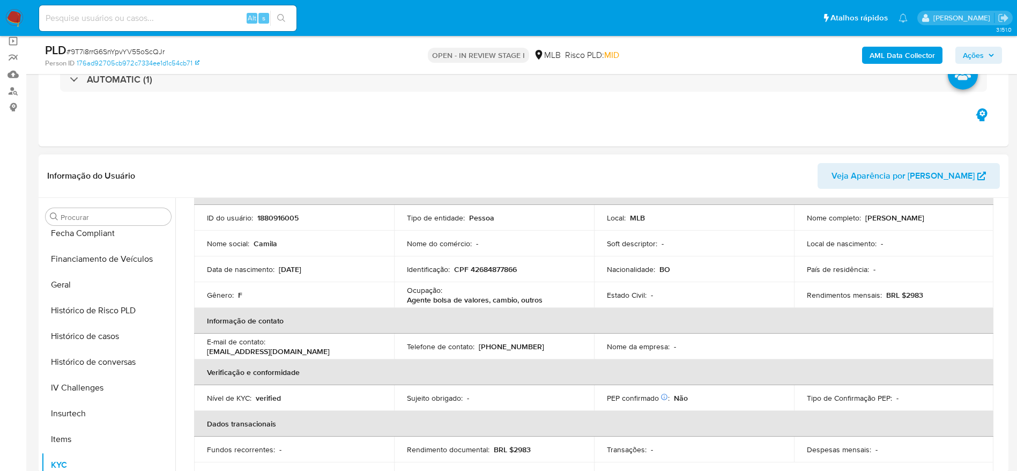
scroll to position [44, 0]
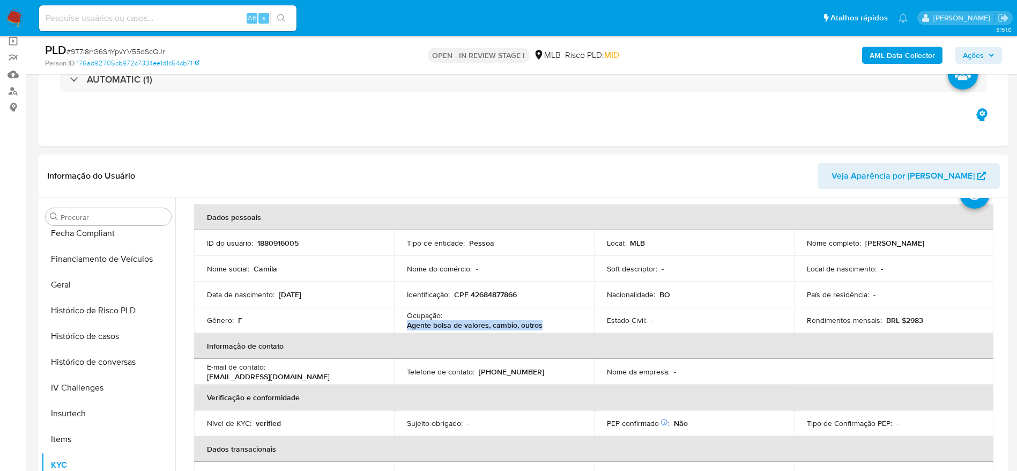
drag, startPoint x: 554, startPoint y: 326, endPoint x: 403, endPoint y: 329, distance: 151.2
click at [403, 329] on td "Ocupação : Agente bolsa de valores, cambio, outros" at bounding box center [494, 320] width 200 height 26
copy p "Agente bolsa de valores, cambio, outros"
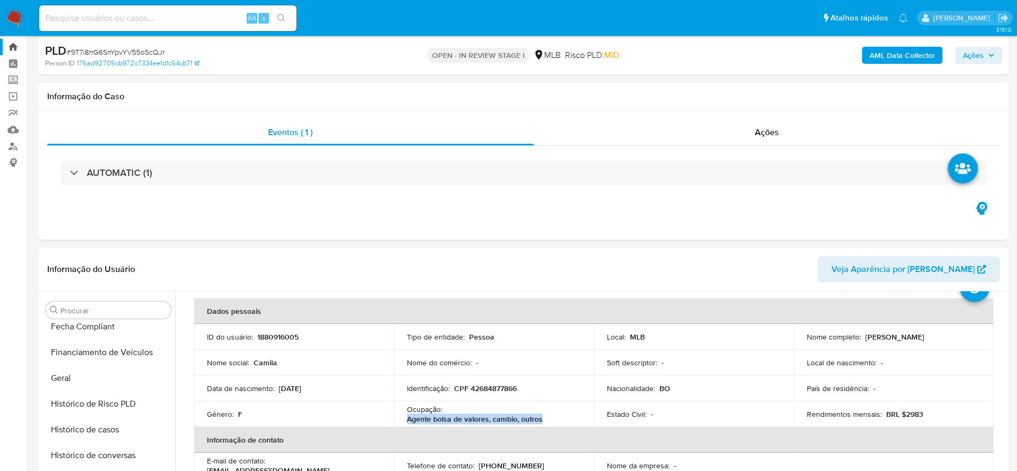
scroll to position [0, 0]
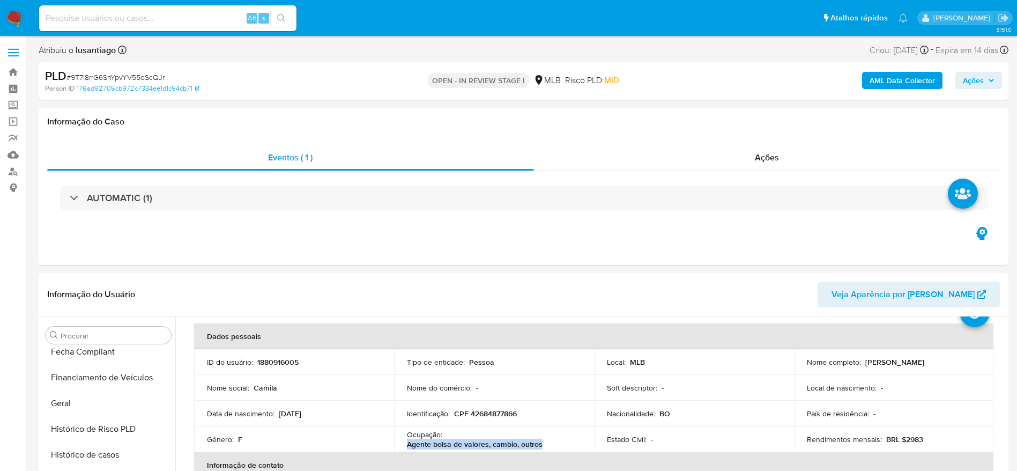
click at [977, 84] on span "Ações" at bounding box center [973, 80] width 21 height 17
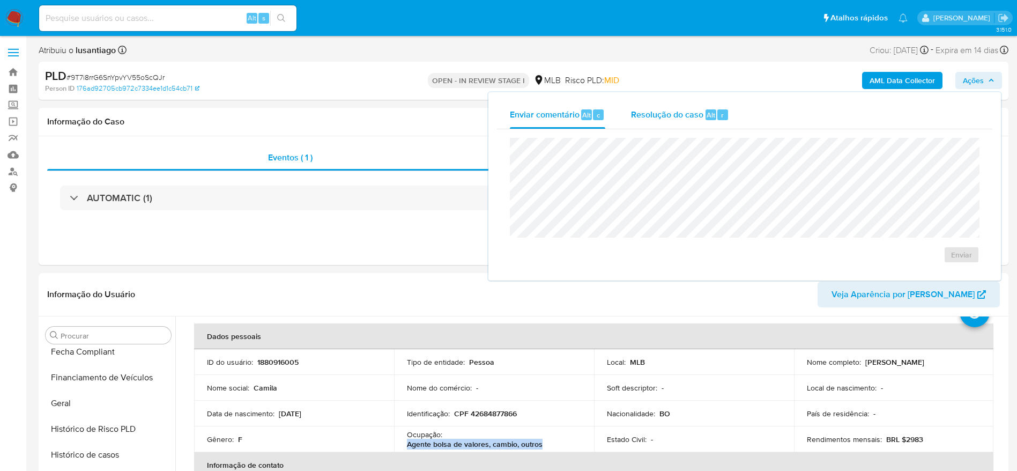
drag, startPoint x: 669, startPoint y: 114, endPoint x: 668, endPoint y: 133, distance: 19.3
click at [669, 117] on span "Resolução do caso" at bounding box center [667, 114] width 72 height 12
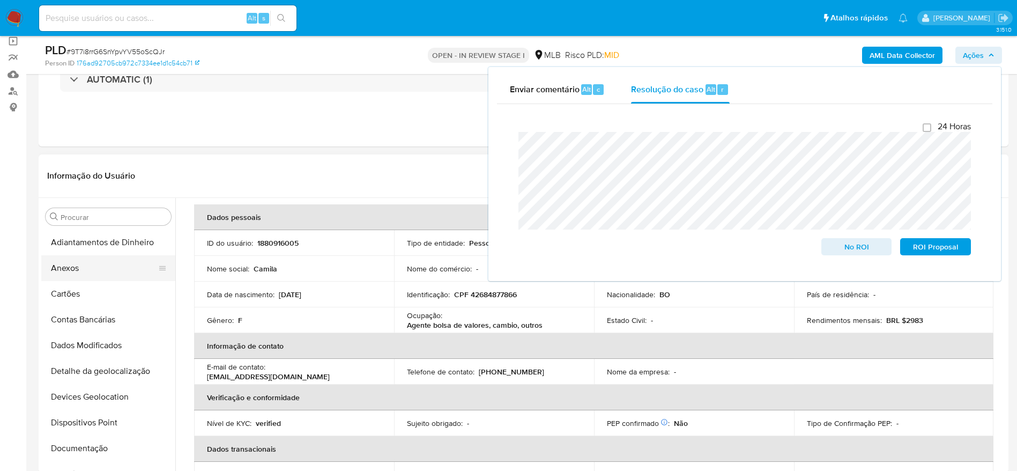
click at [88, 267] on button "Anexos" at bounding box center [103, 268] width 125 height 26
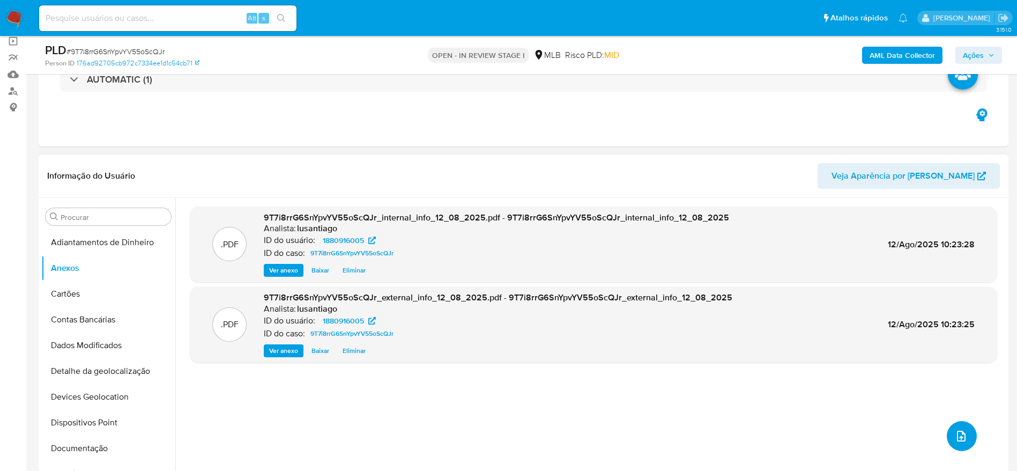
click at [955, 442] on span "upload-file" at bounding box center [961, 435] width 13 height 13
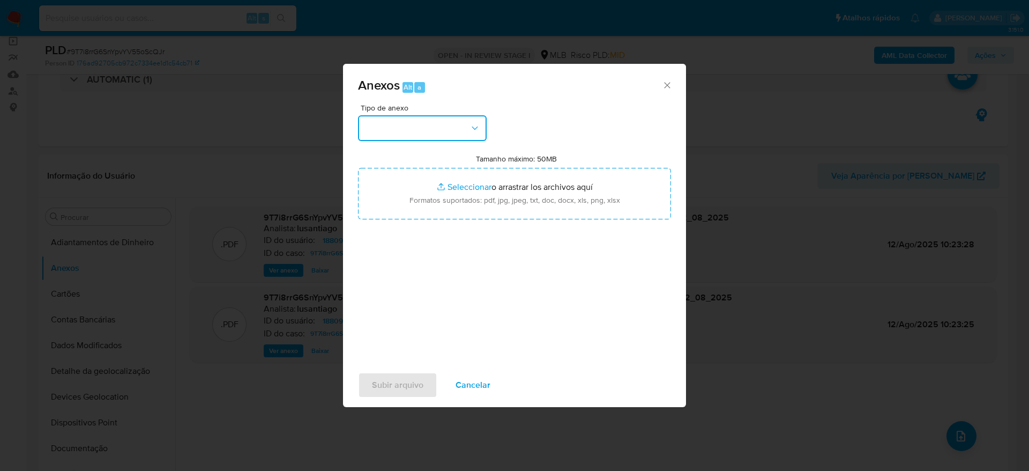
click at [444, 133] on button "button" at bounding box center [422, 128] width 129 height 26
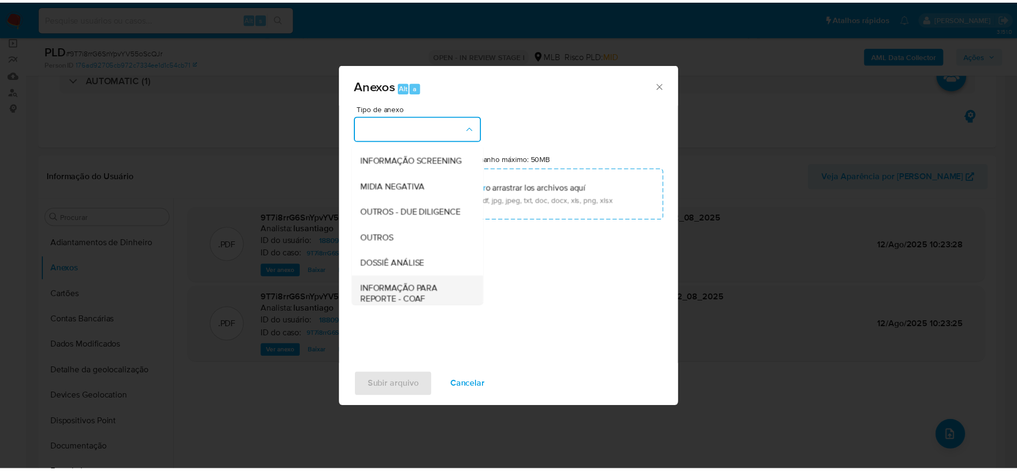
scroll to position [165, 0]
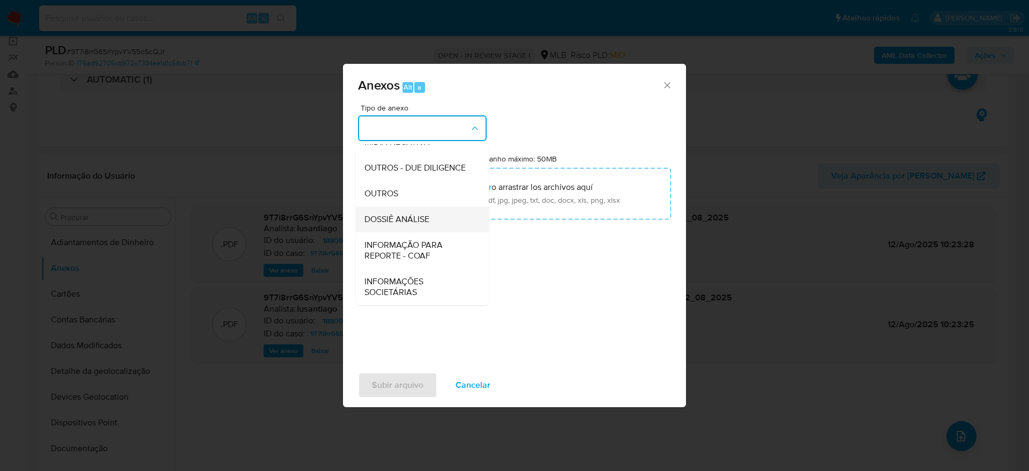
click at [437, 221] on div "DOSSIÊ ANÁLISE" at bounding box center [418, 219] width 109 height 26
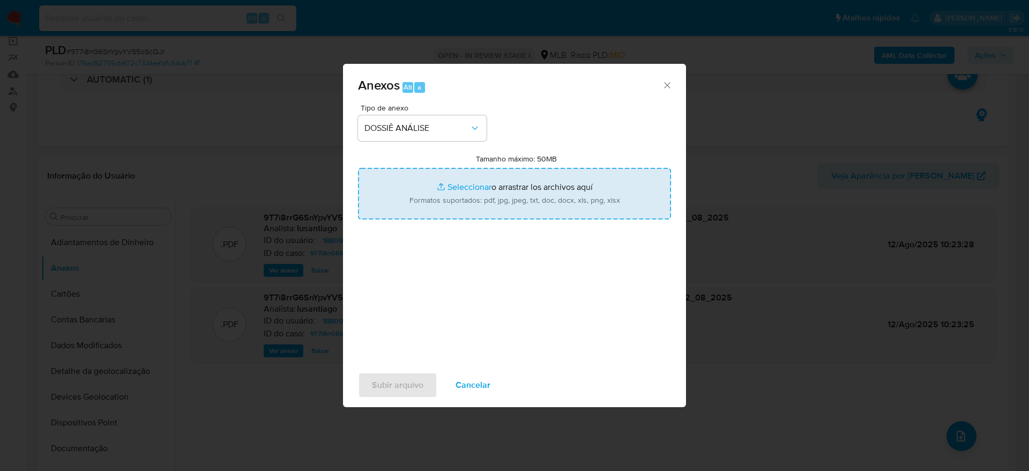
type input "C:\fakepath\Mulan 1880916005_2025_08_12_07_15_17.xlsx"
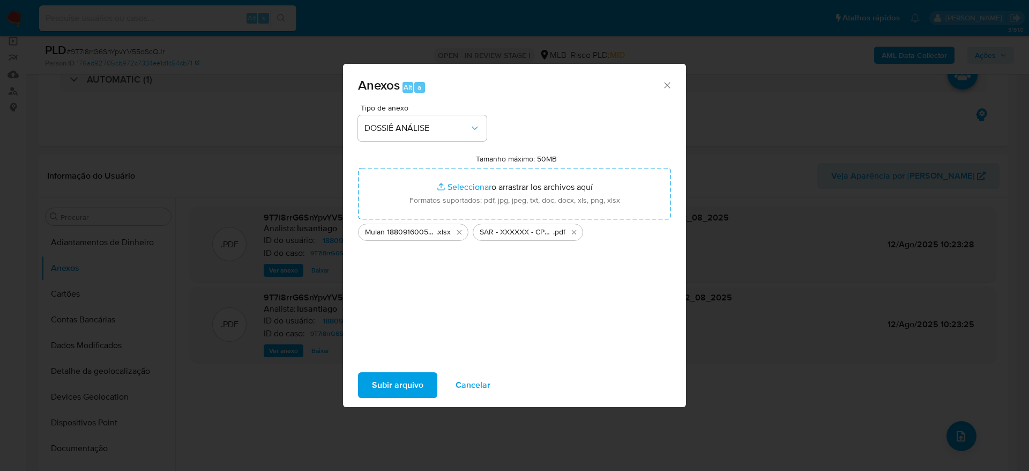
click at [405, 384] on span "Subir arquivo" at bounding box center [397, 385] width 51 height 24
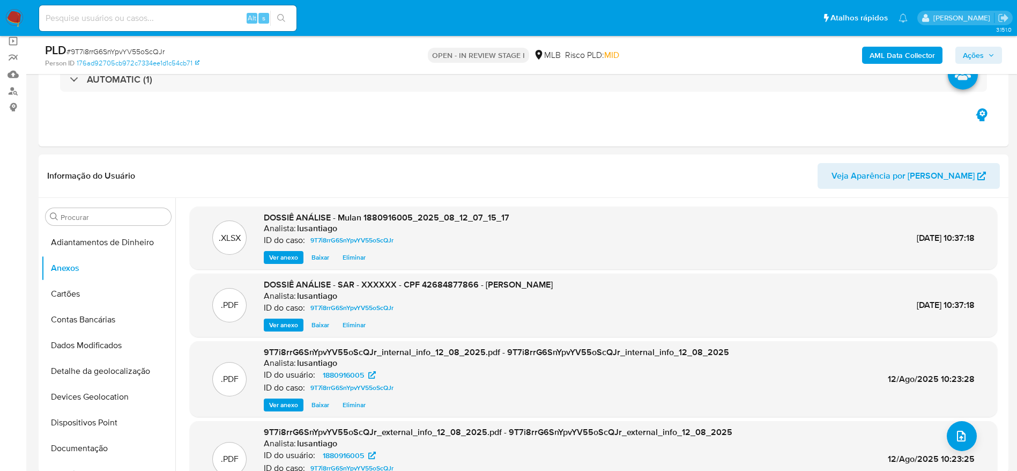
click at [977, 53] on span "Ações" at bounding box center [973, 55] width 21 height 17
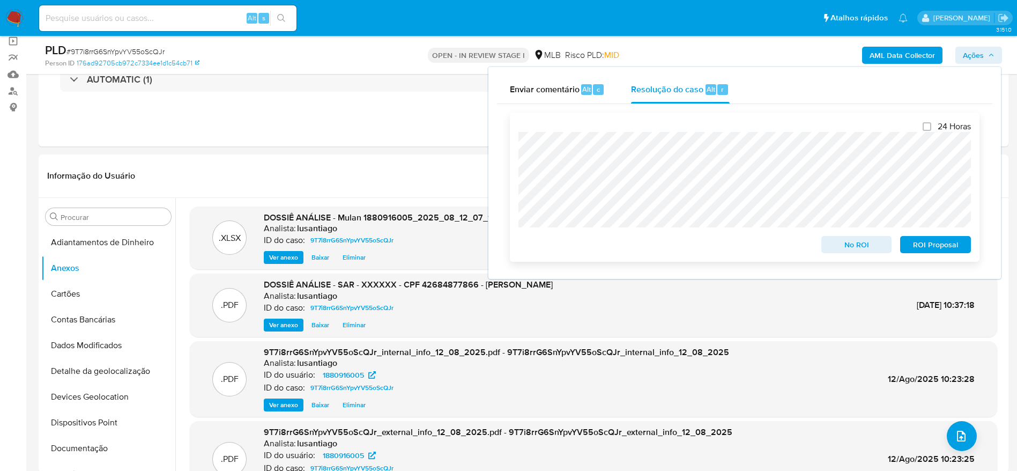
click at [921, 245] on span "ROI Proposal" at bounding box center [935, 244] width 56 height 15
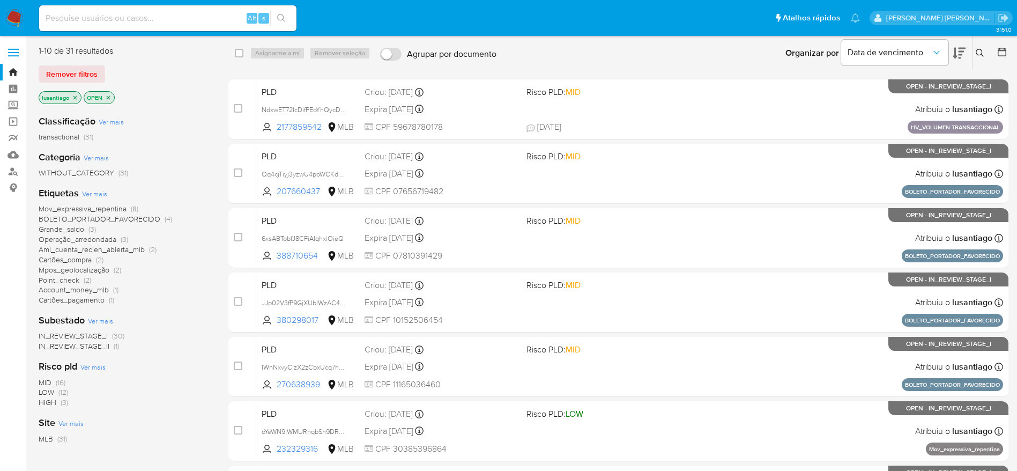
click at [155, 29] on div "Alt s" at bounding box center [167, 18] width 257 height 26
click at [143, 17] on input at bounding box center [167, 18] width 257 height 14
paste input "1391884239"
type input "1391884239"
click at [281, 17] on icon "search-icon" at bounding box center [281, 18] width 9 height 9
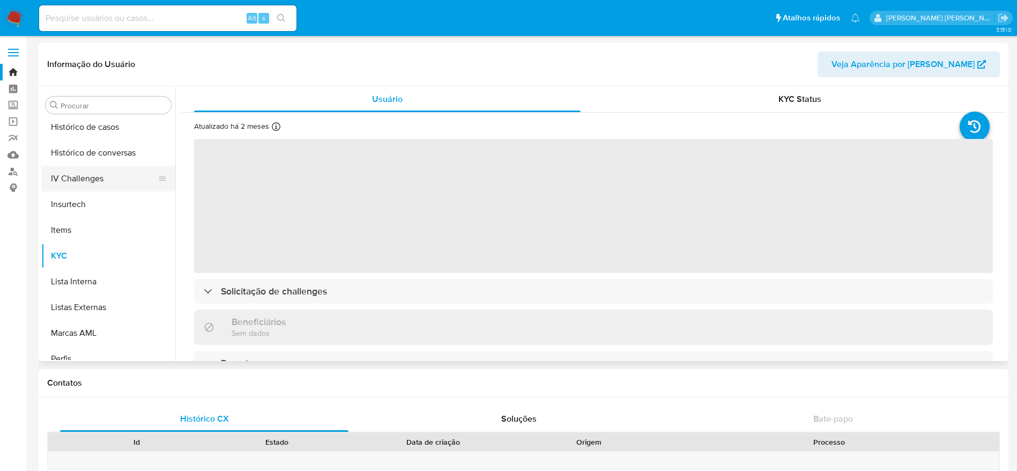
scroll to position [292, 0]
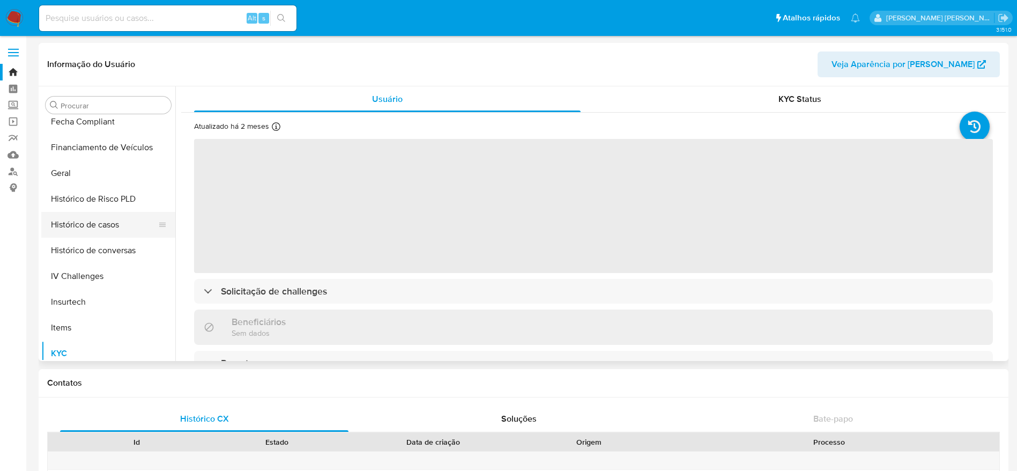
click at [96, 227] on button "Histórico de casos" at bounding box center [103, 225] width 125 height 26
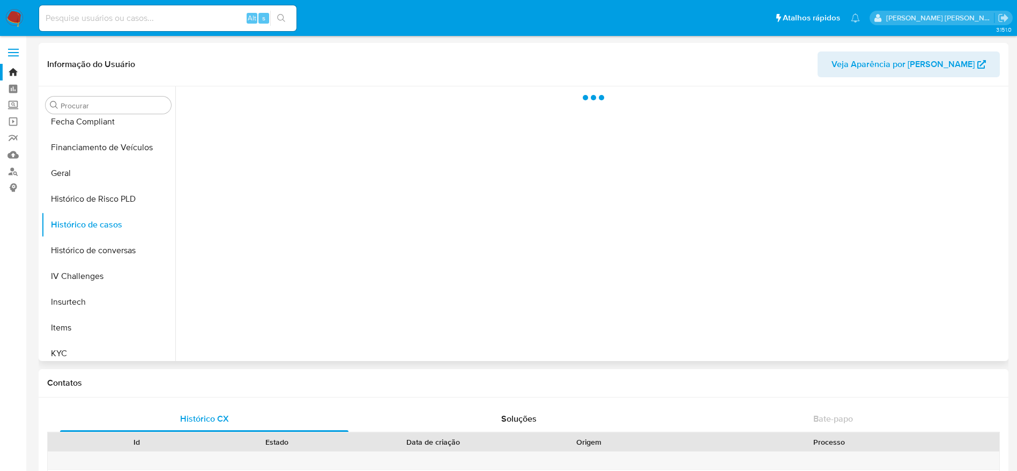
select select "10"
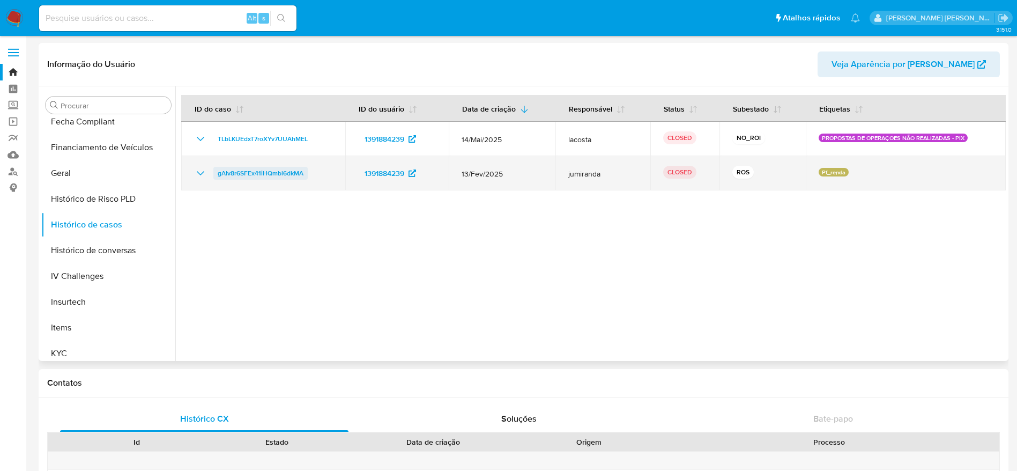
click at [274, 172] on span "gAIv8r6SFEx41iHQmbl6dkMA" at bounding box center [261, 173] width 86 height 13
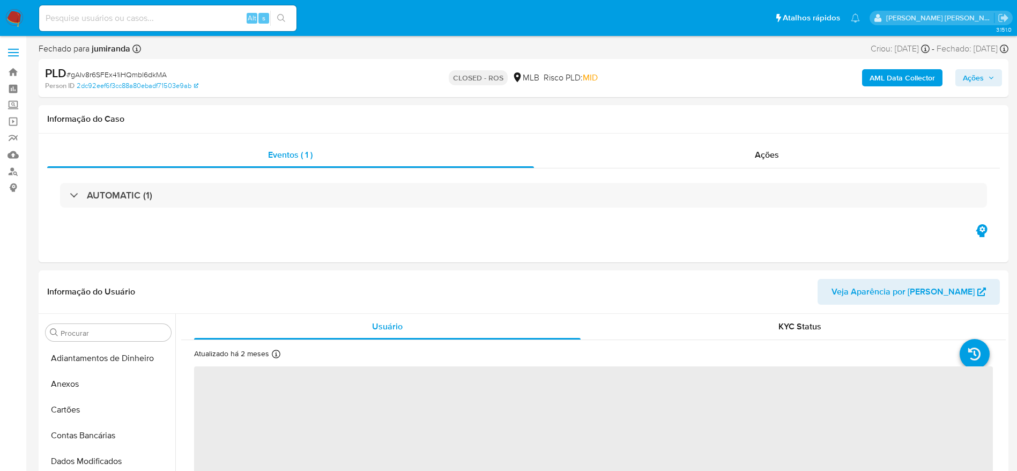
scroll to position [453, 0]
drag, startPoint x: 638, startPoint y: 155, endPoint x: 599, endPoint y: 157, distance: 39.2
click at [637, 155] on div "Ações" at bounding box center [767, 155] width 466 height 26
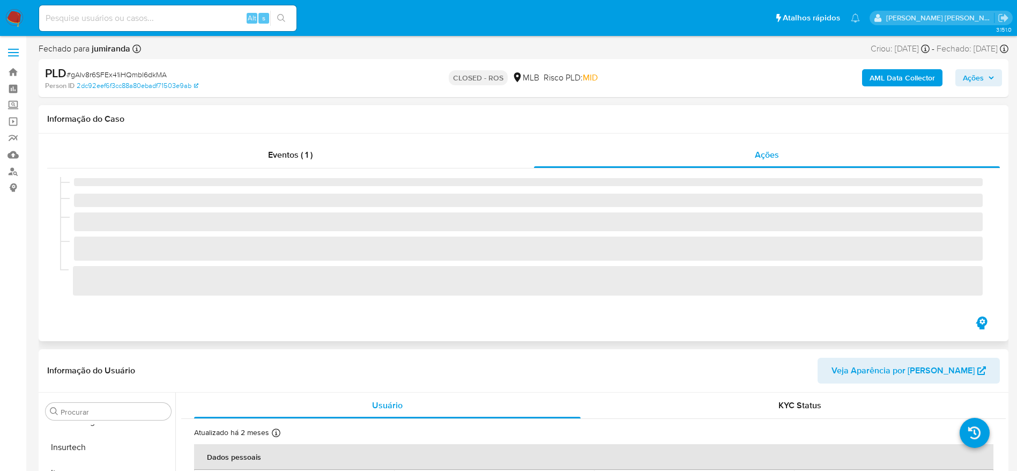
select select "10"
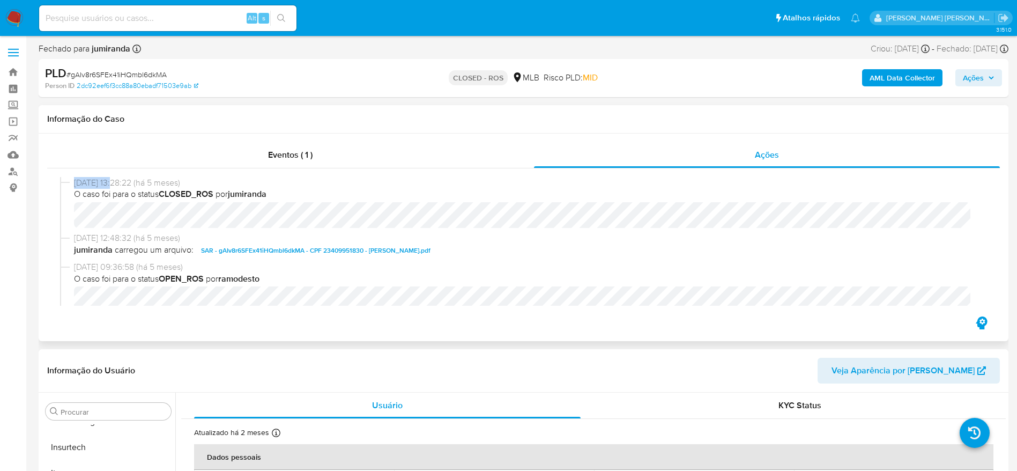
drag, startPoint x: 92, startPoint y: 184, endPoint x: 117, endPoint y: 182, distance: 25.8
click at [117, 182] on div "[DATE] 13:28:22 (há 5 meses) O caso foi para o status CLOSED_ROS por jumiranda" at bounding box center [523, 205] width 927 height 56
copy span "[DATE]"
click at [196, 14] on input at bounding box center [167, 18] width 257 height 14
paste input "1215455409"
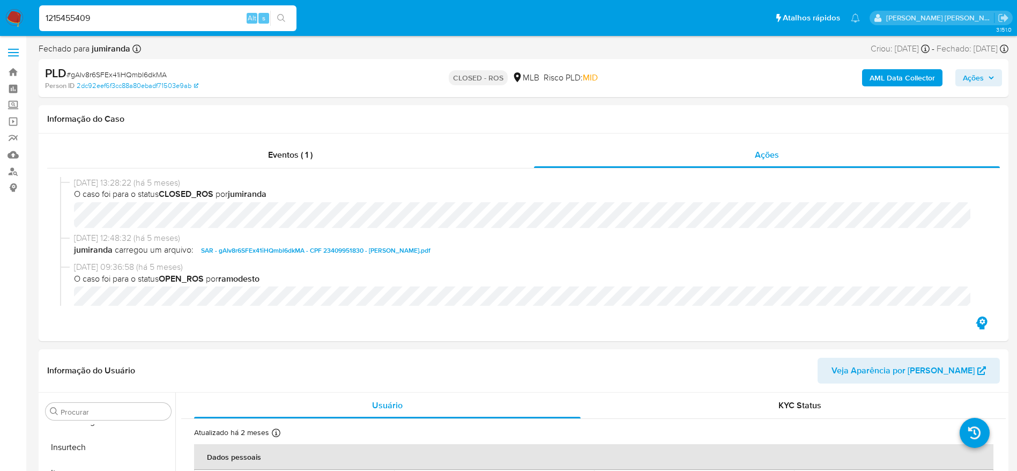
type input "1215455409"
click at [288, 17] on button "search-icon" at bounding box center [281, 18] width 22 height 15
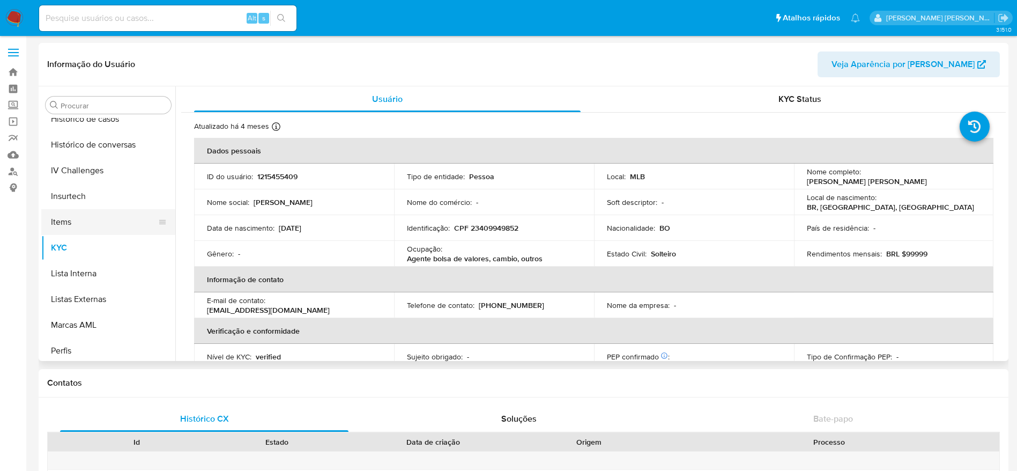
scroll to position [373, 0]
click at [107, 148] on button "Histórico de casos" at bounding box center [103, 144] width 125 height 26
select select "10"
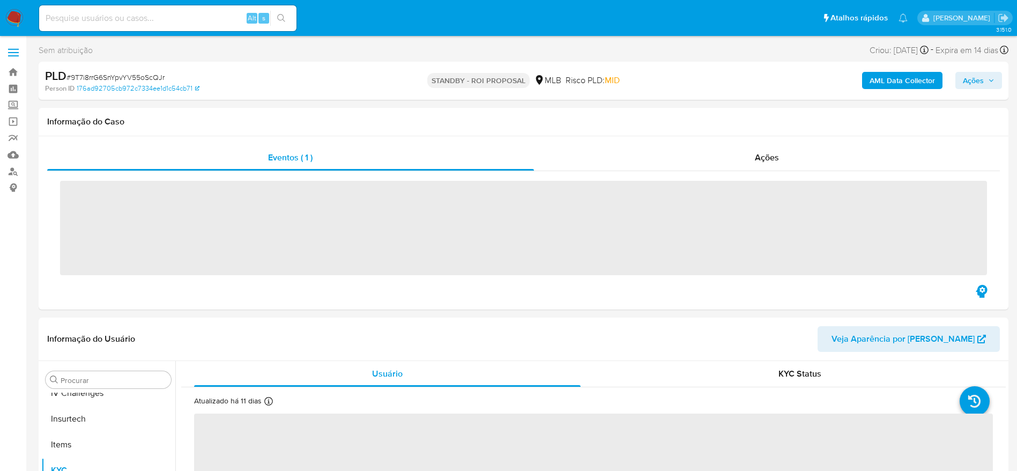
scroll to position [453, 0]
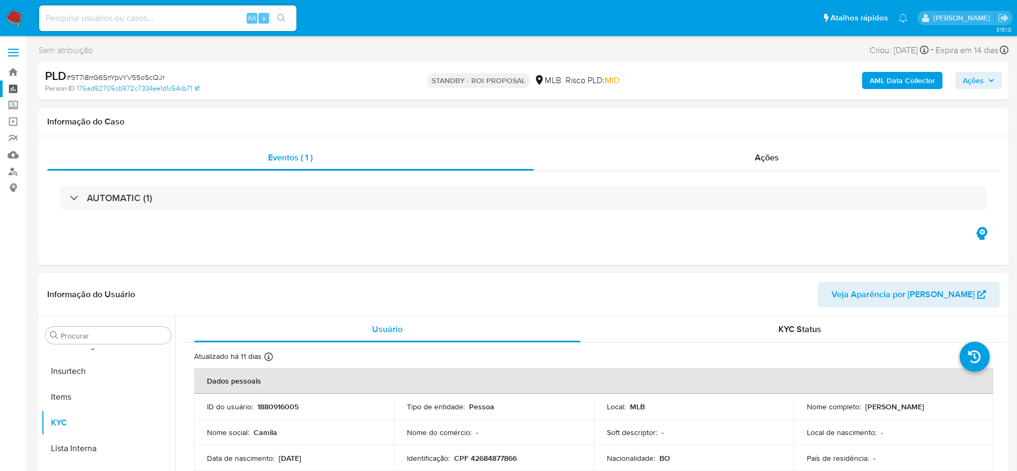
click at [13, 89] on link "Painel" at bounding box center [64, 88] width 128 height 17
select select "10"
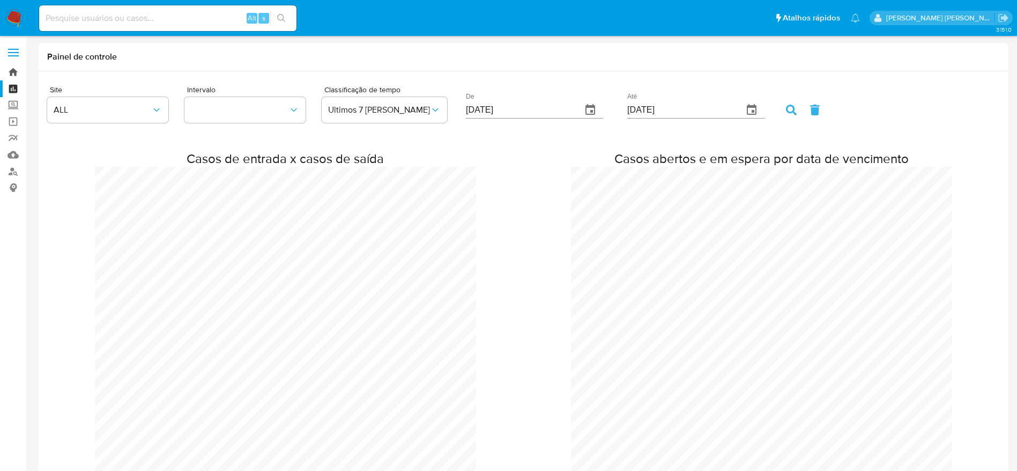
click at [17, 73] on link "Bandeja" at bounding box center [64, 72] width 128 height 17
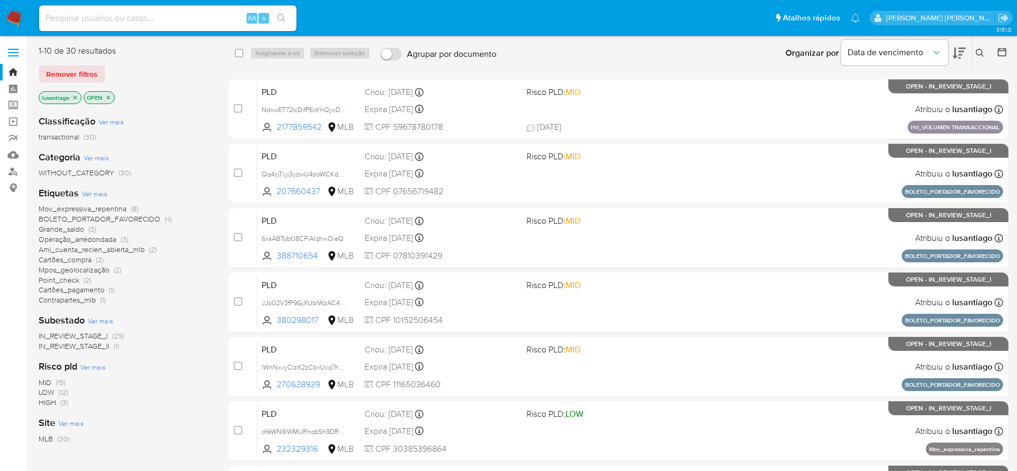
click at [172, 26] on div "Alt s" at bounding box center [167, 18] width 257 height 26
click at [172, 19] on input at bounding box center [167, 18] width 257 height 14
paste input "2095897050"
type input "2095897050"
click at [279, 15] on icon "search-icon" at bounding box center [281, 18] width 9 height 9
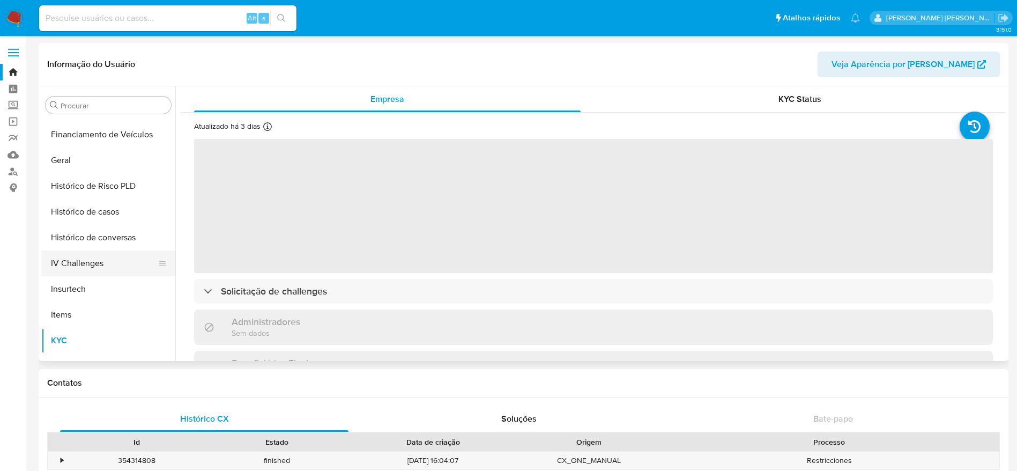
scroll to position [292, 0]
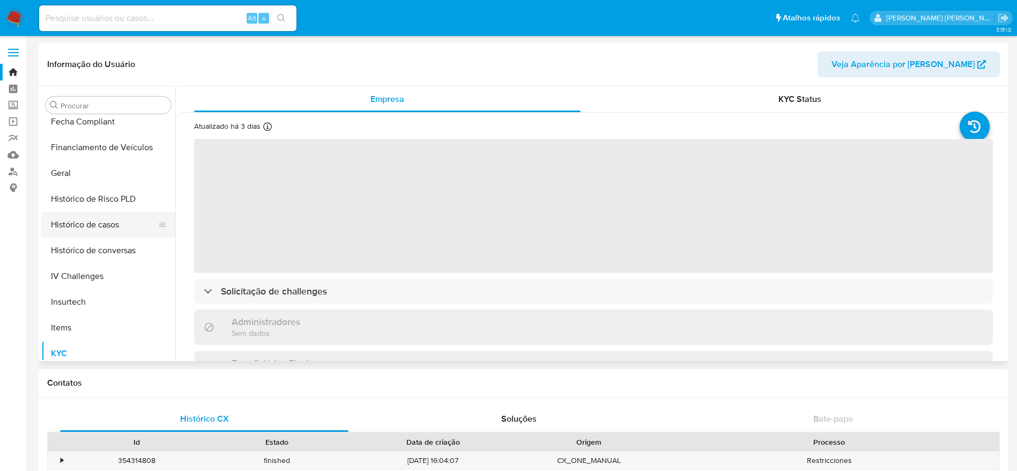
click at [104, 230] on button "Histórico de casos" at bounding box center [103, 225] width 125 height 26
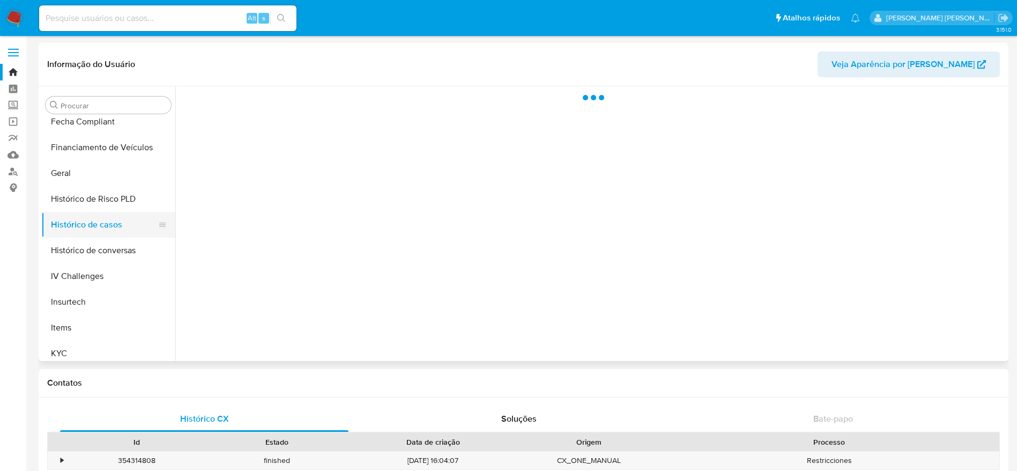
select select "10"
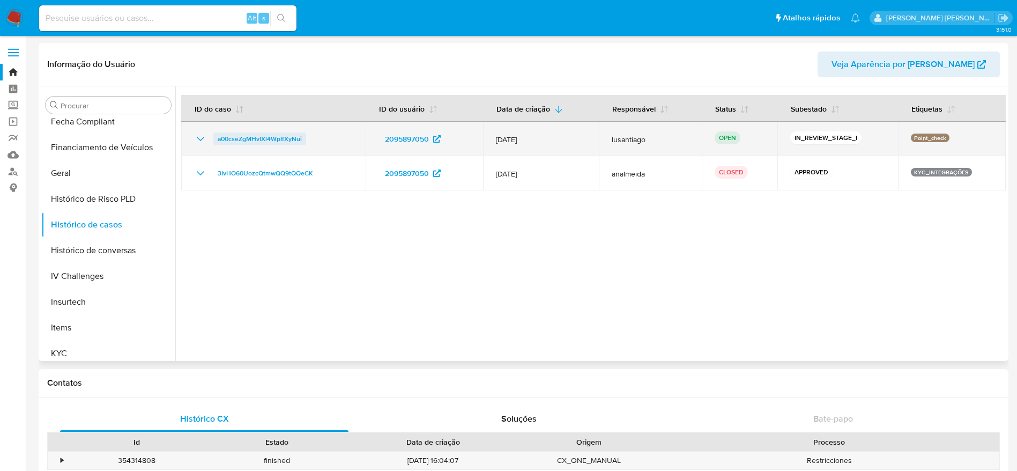
click at [265, 138] on span "a00cseZgMHvIXl4WpIfXyNui" at bounding box center [260, 138] width 84 height 13
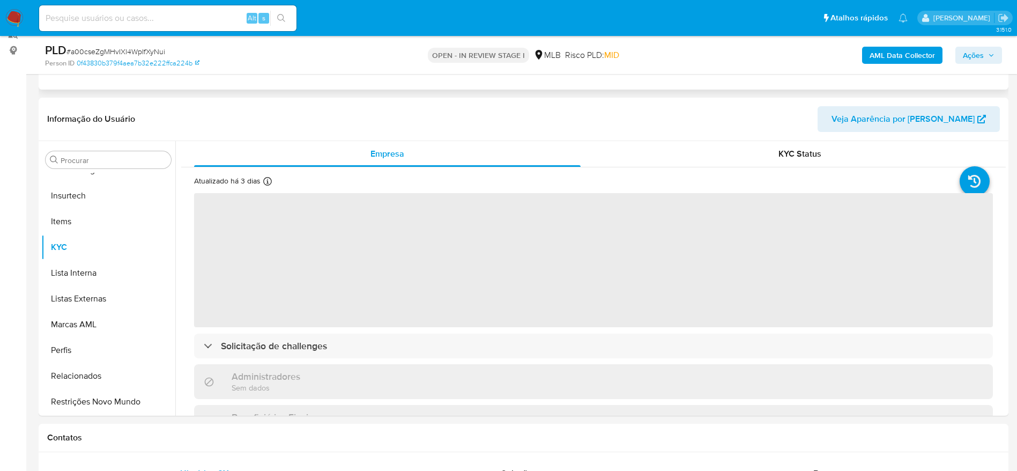
scroll to position [161, 0]
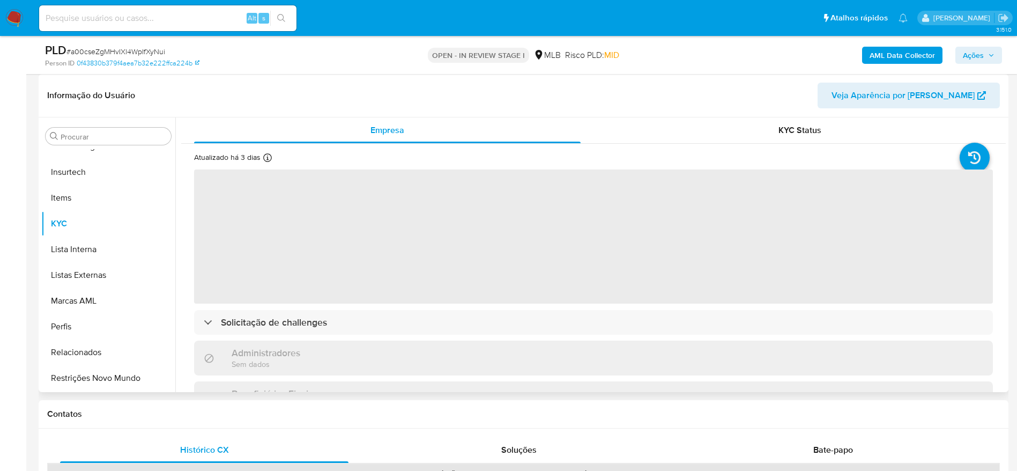
select select "10"
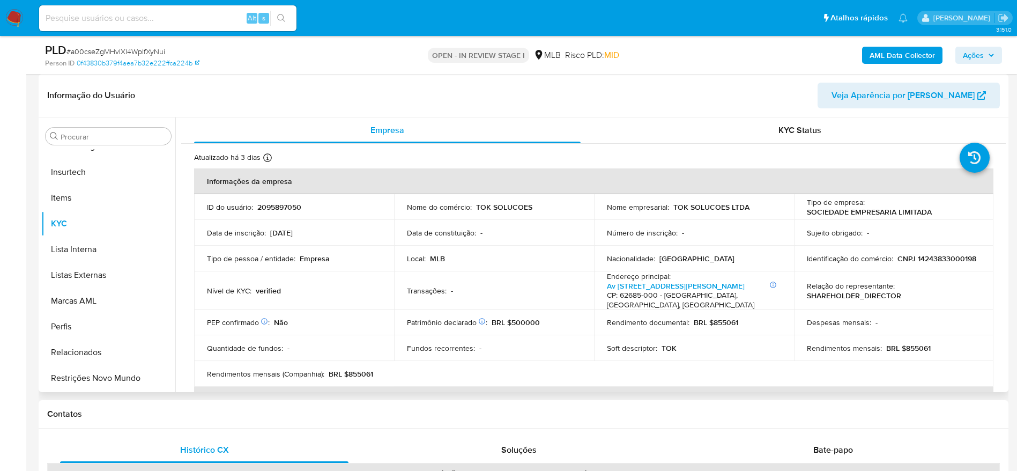
click at [897, 263] on p "CNPJ 14243833000198" at bounding box center [936, 259] width 79 height 10
copy p "14243833000198"
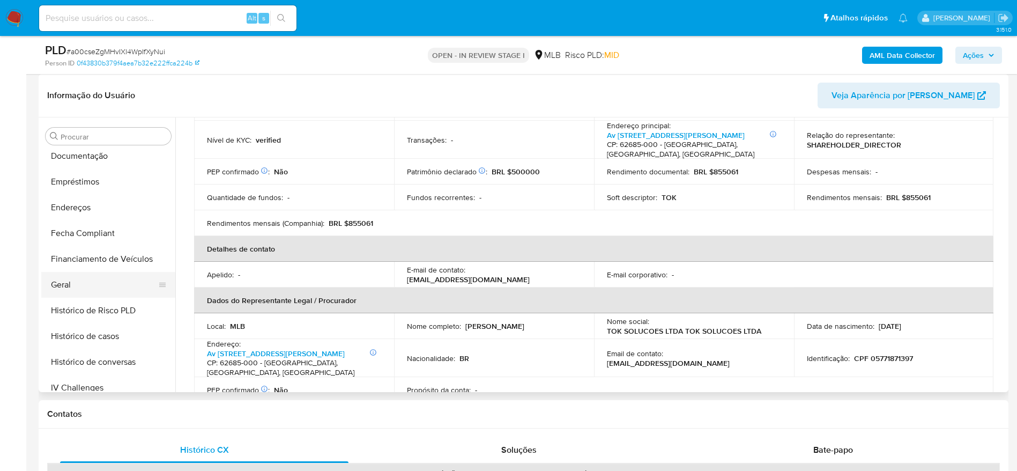
scroll to position [131, 0]
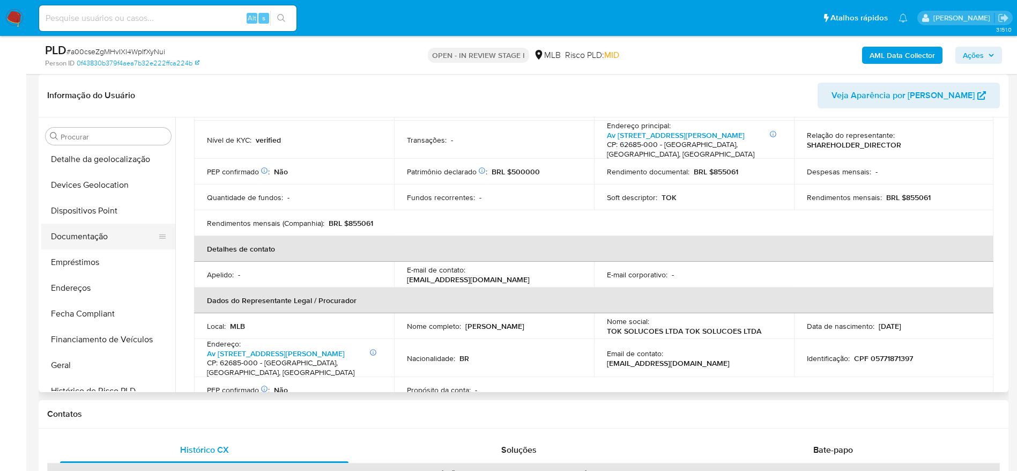
click at [80, 238] on button "Documentação" at bounding box center [103, 237] width 125 height 26
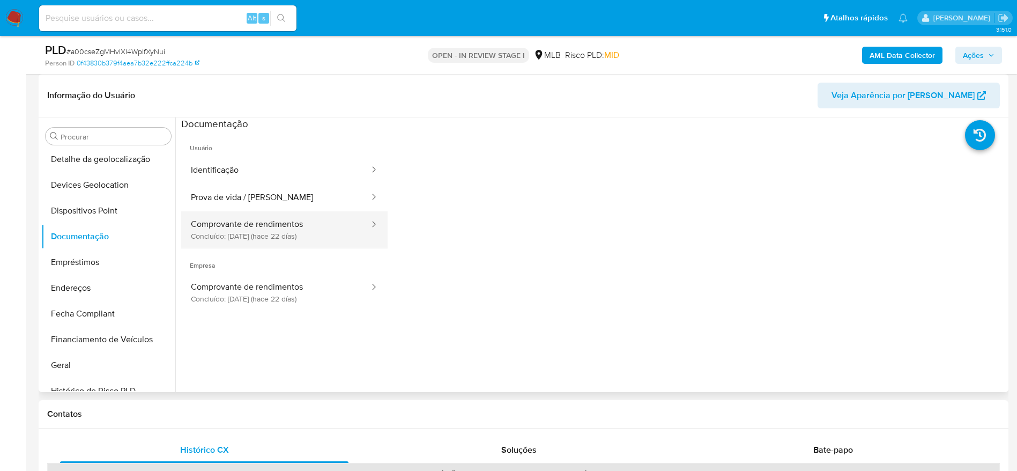
click at [273, 225] on button "Comprovante de rendimentos Concluído: 21/07/2025 (hace 22 días)" at bounding box center [275, 229] width 189 height 36
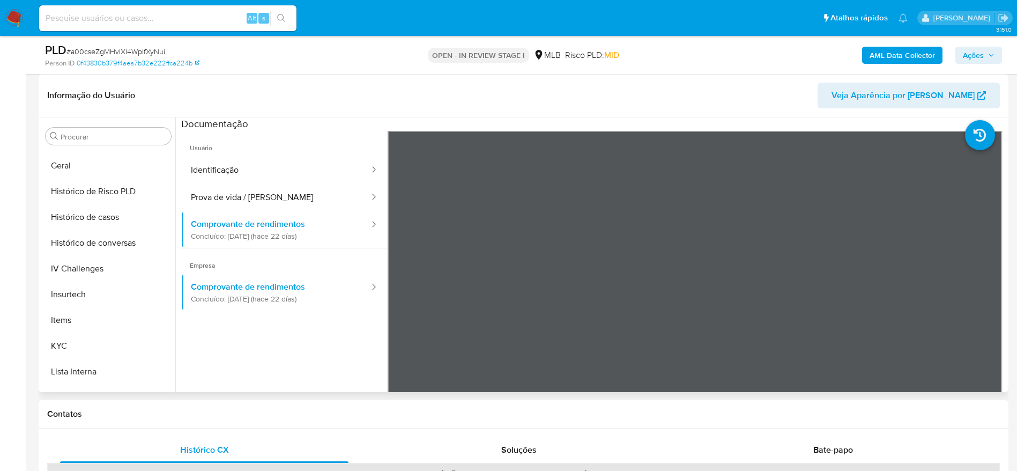
scroll to position [373, 0]
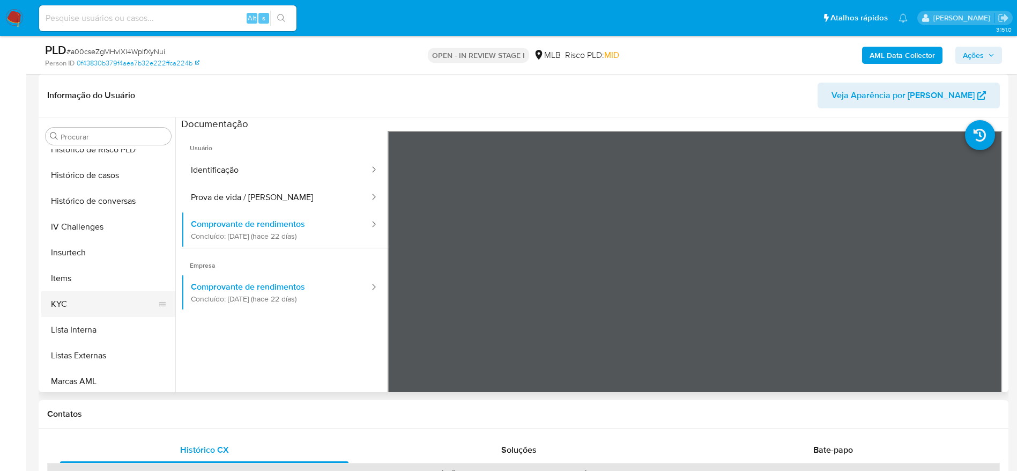
click at [63, 301] on button "KYC" at bounding box center [103, 304] width 125 height 26
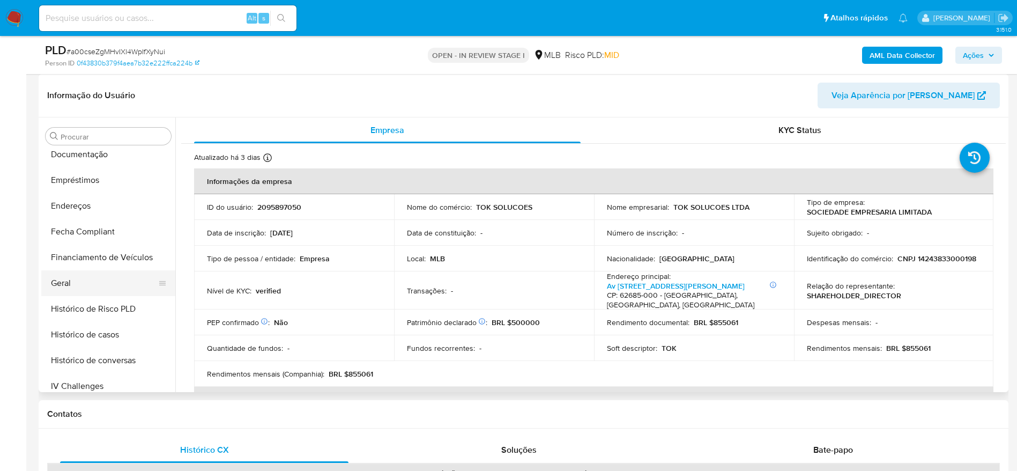
scroll to position [212, 0]
click at [75, 280] on button "Geral" at bounding box center [103, 285] width 125 height 26
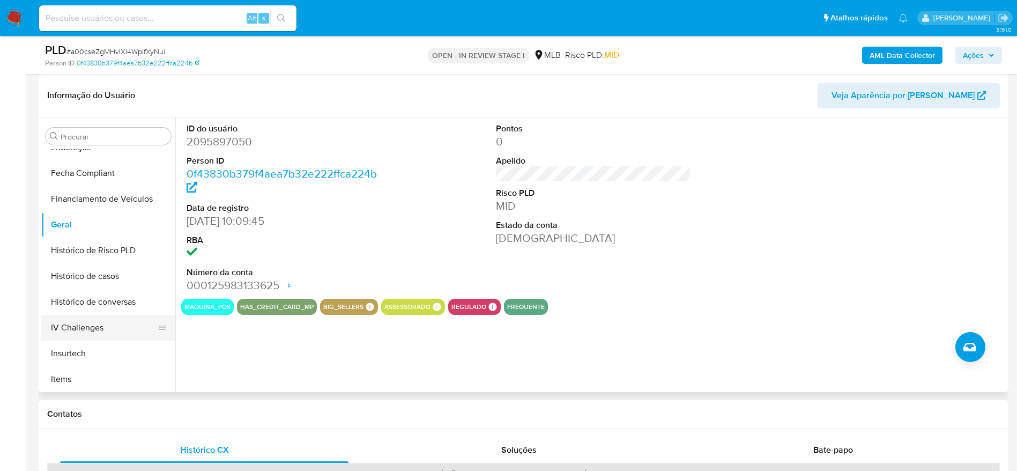
scroll to position [373, 0]
click at [75, 301] on button "KYC" at bounding box center [103, 304] width 125 height 26
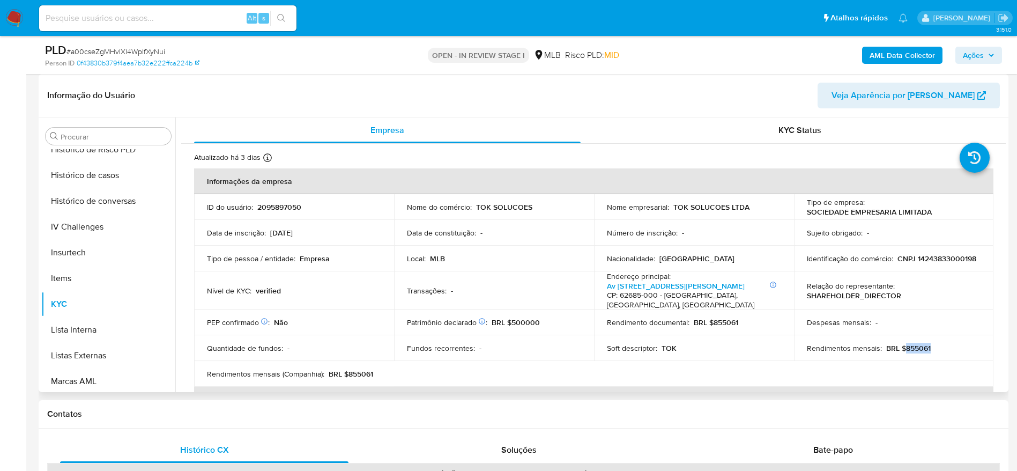
drag, startPoint x: 937, startPoint y: 339, endPoint x: 903, endPoint y: 337, distance: 34.4
click at [902, 343] on div "Rendimentos mensais : BRL $855061" at bounding box center [894, 348] width 174 height 10
copy p "855061"
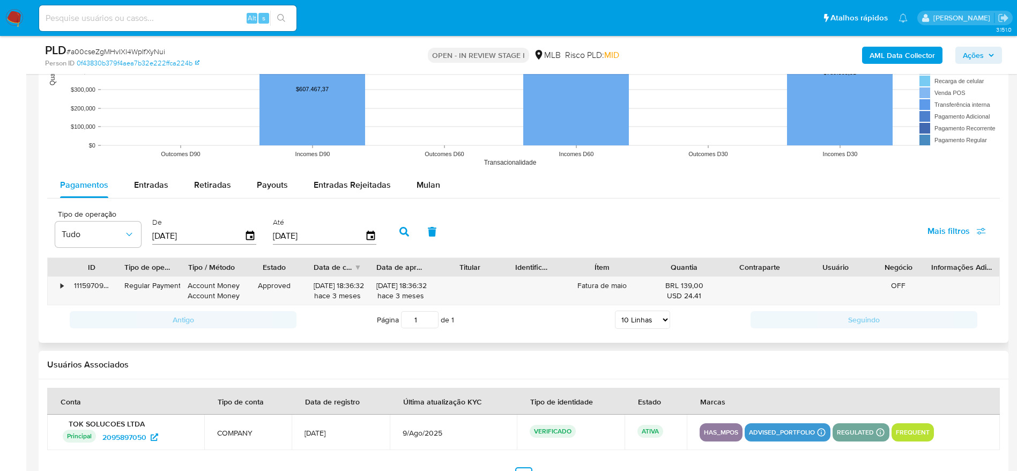
scroll to position [1126, 0]
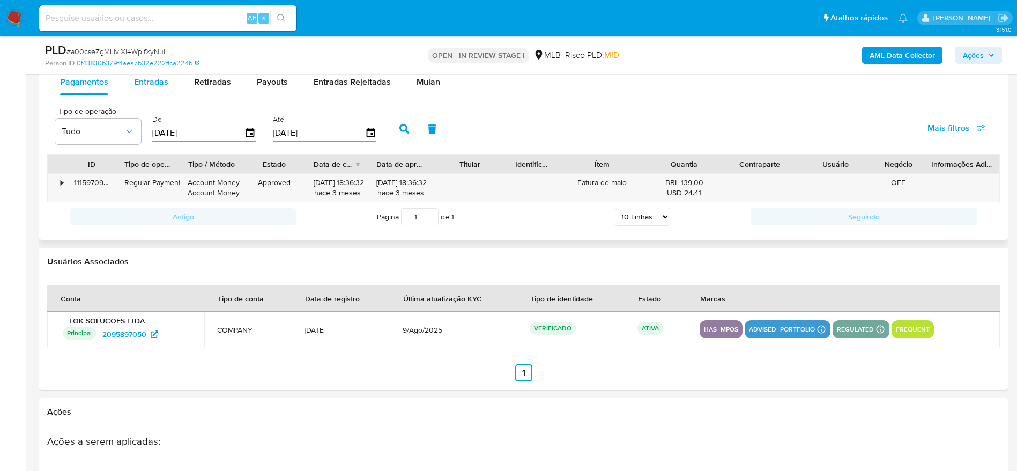
click at [153, 83] on span "Entradas" at bounding box center [151, 82] width 34 height 12
select select "10"
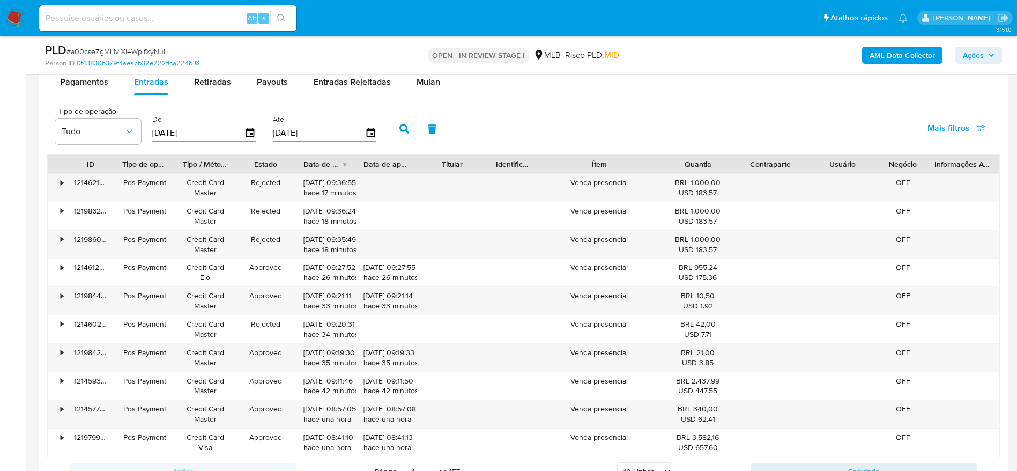
drag, startPoint x: 644, startPoint y: 164, endPoint x: 680, endPoint y: 167, distance: 36.5
click at [680, 167] on div "ID Tipo de operação Tipo / Método Estado Data de criação Data de aprovação Titu…" at bounding box center [523, 164] width 951 height 18
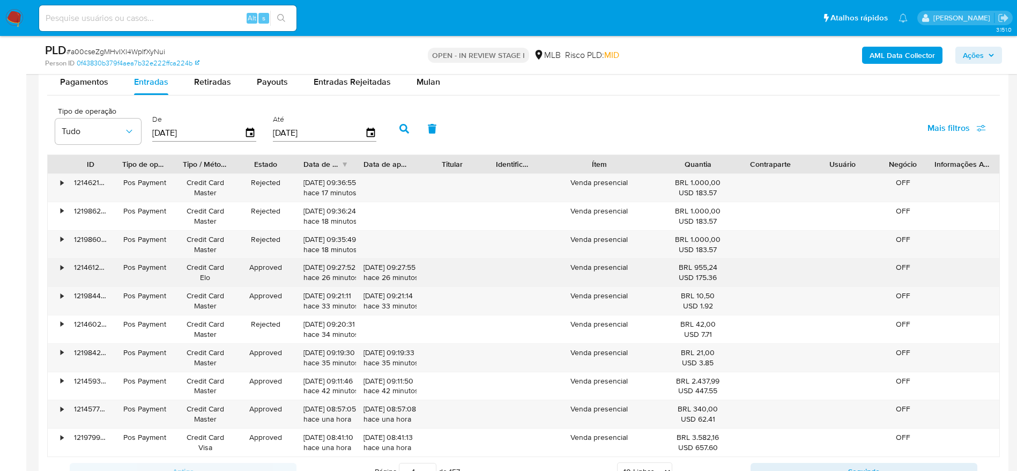
scroll to position [1206, 0]
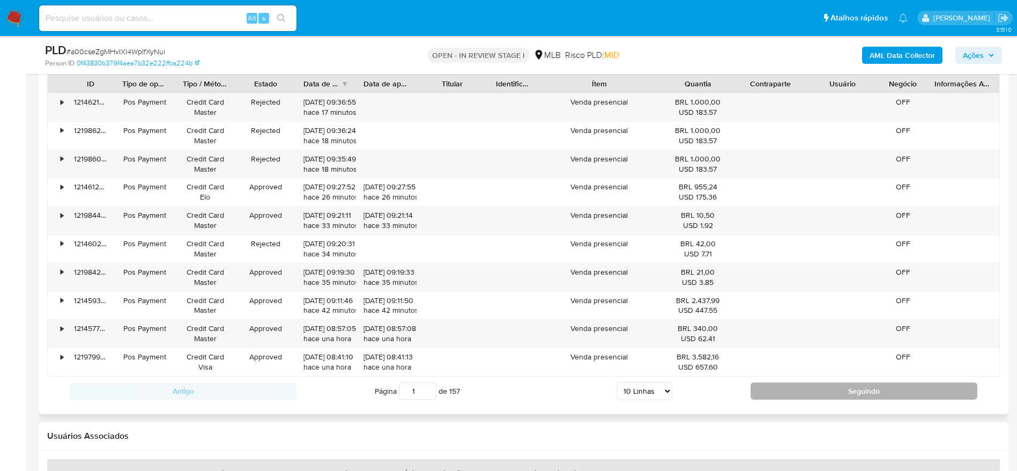
click at [796, 386] on button "Seguindo" at bounding box center [863, 390] width 227 height 17
type input "2"
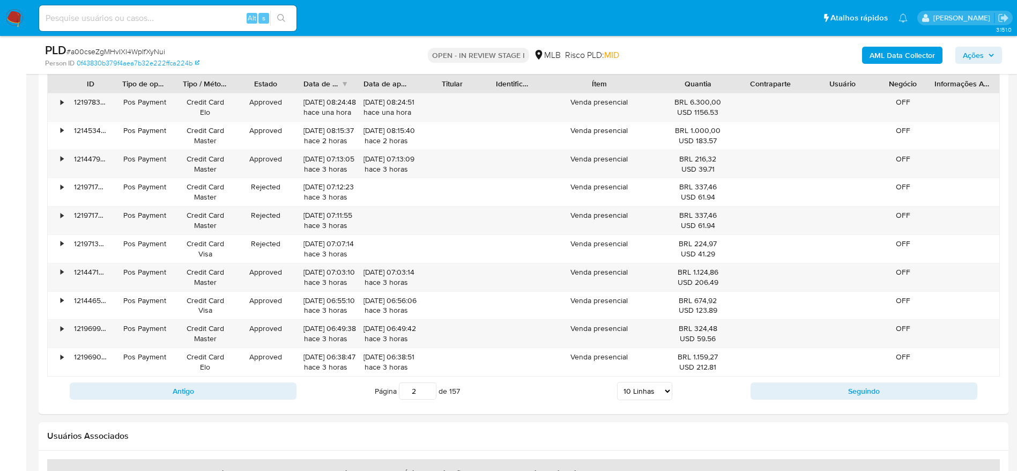
drag, startPoint x: 987, startPoint y: 48, endPoint x: 981, endPoint y: 53, distance: 7.6
click at [985, 51] on span "Ações" at bounding box center [979, 55] width 32 height 15
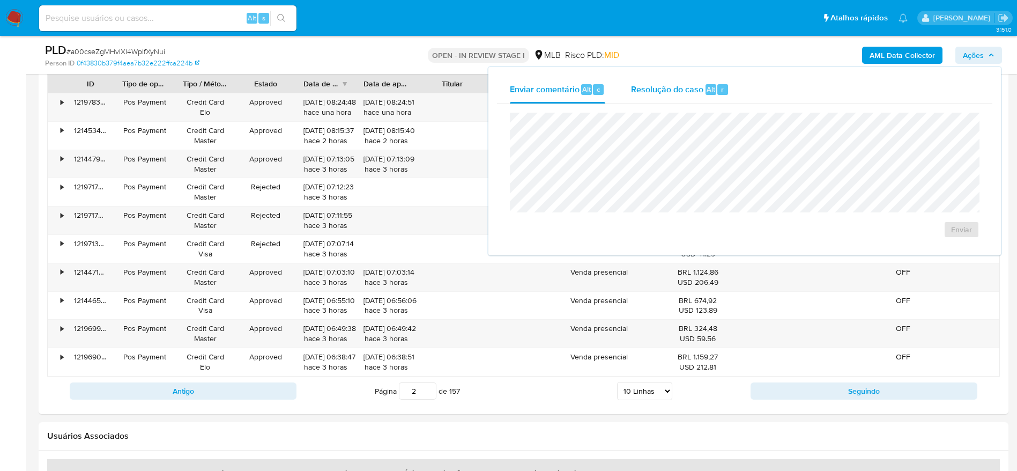
click at [641, 94] on span "Resolução do caso" at bounding box center [667, 89] width 72 height 12
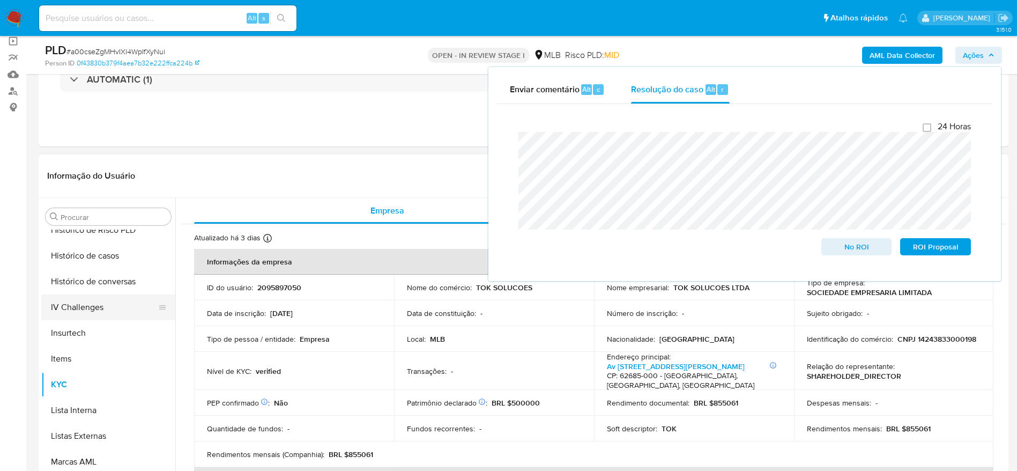
scroll to position [0, 0]
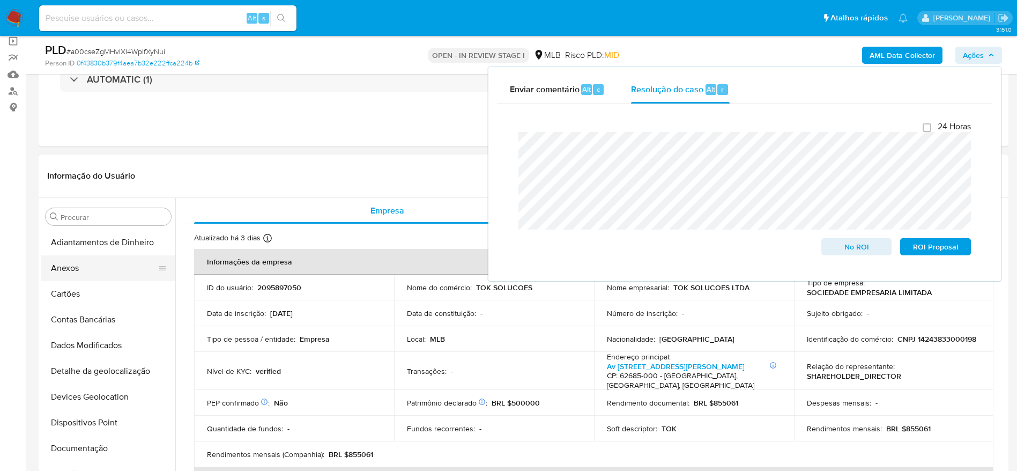
click at [98, 269] on button "Anexos" at bounding box center [103, 268] width 125 height 26
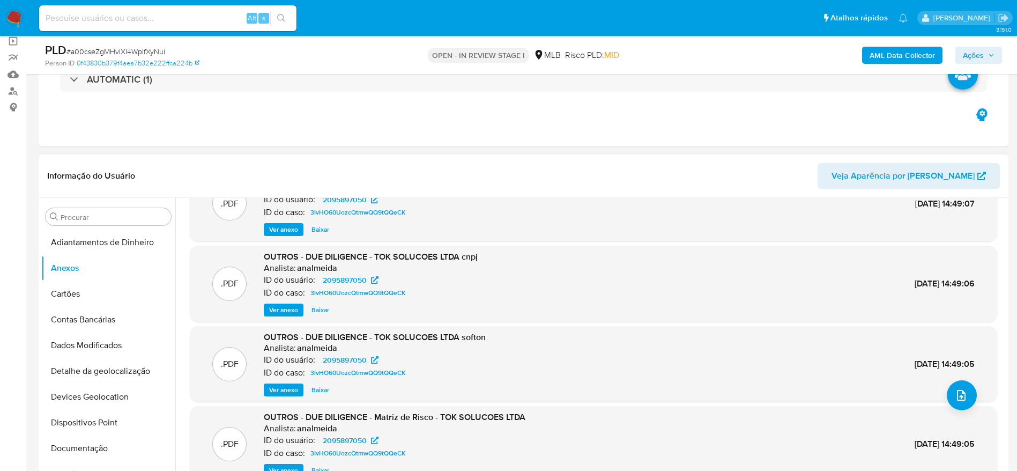
scroll to position [60, 0]
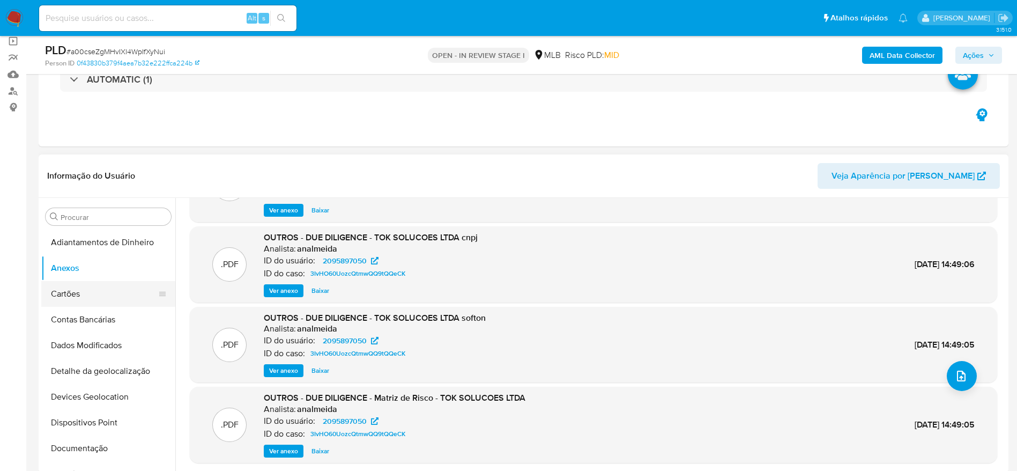
drag, startPoint x: 71, startPoint y: 303, endPoint x: 71, endPoint y: 287, distance: 16.1
click at [69, 303] on button "Cartões" at bounding box center [103, 294] width 125 height 26
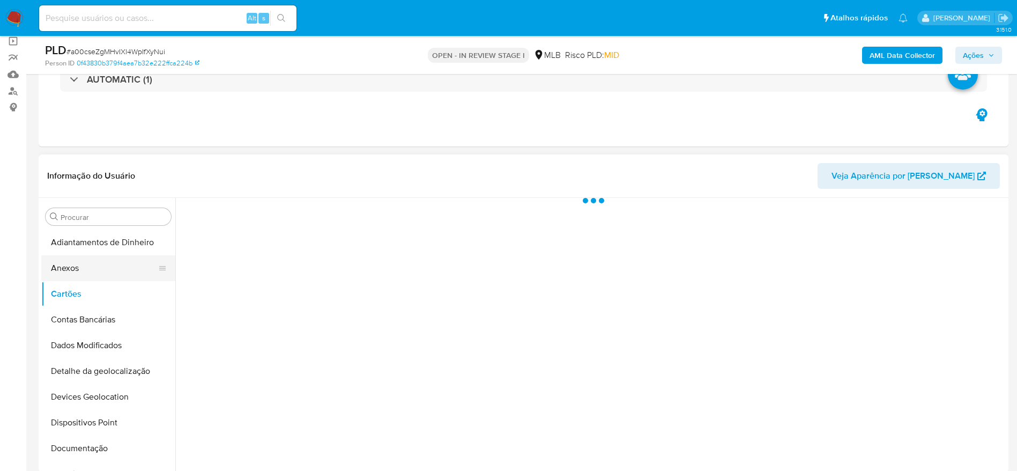
click at [72, 277] on button "Anexos" at bounding box center [103, 268] width 125 height 26
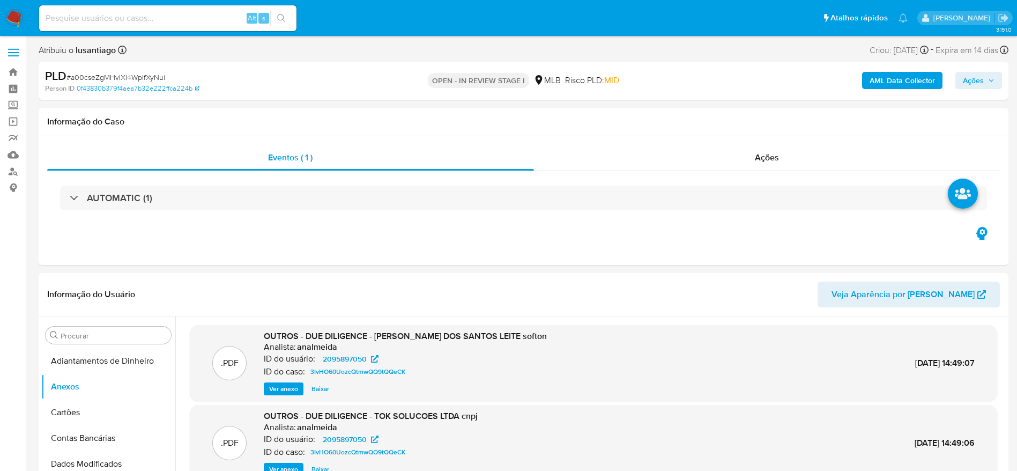
click at [903, 78] on b "AML Data Collector" at bounding box center [901, 80] width 65 height 17
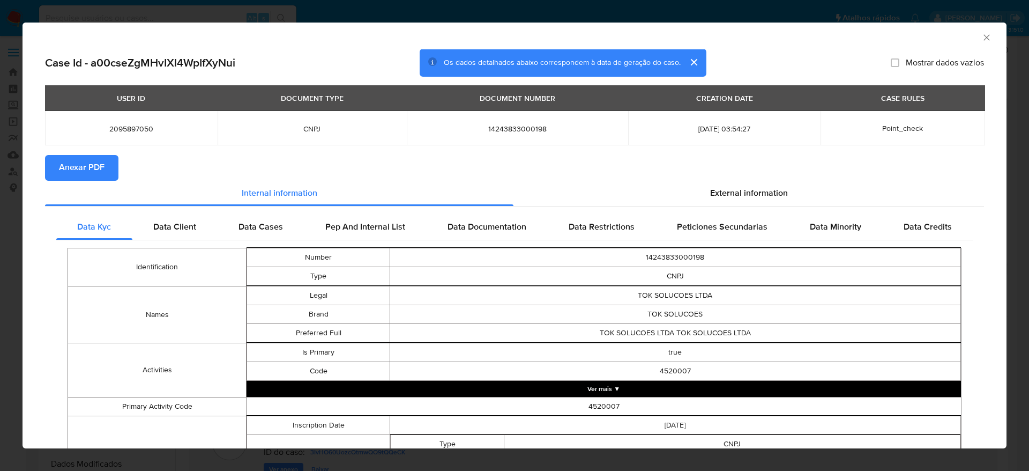
click at [85, 172] on span "Anexar PDF" at bounding box center [82, 168] width 46 height 24
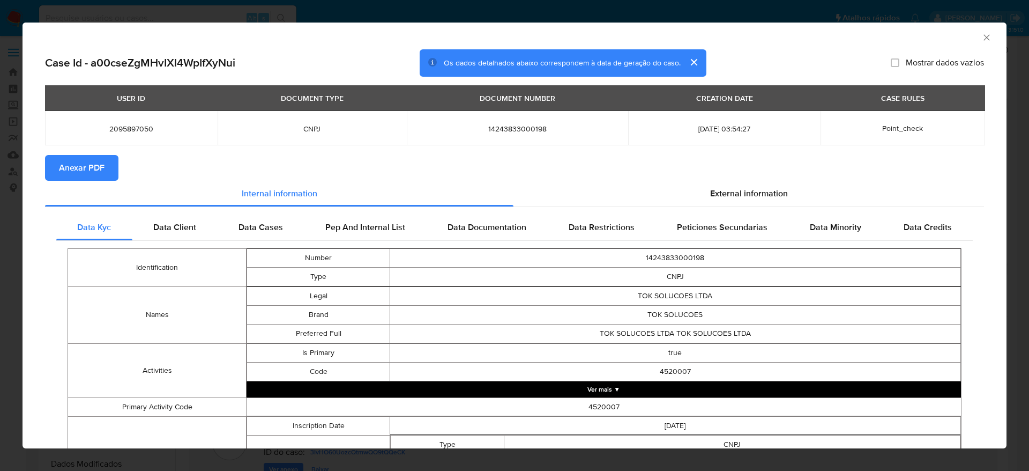
click at [981, 36] on icon "Fechar a janela" at bounding box center [986, 37] width 11 height 11
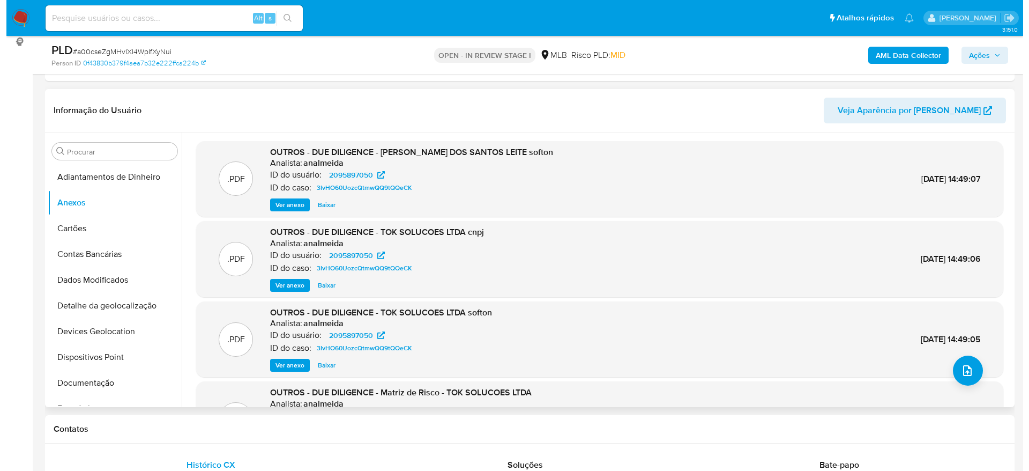
scroll to position [161, 0]
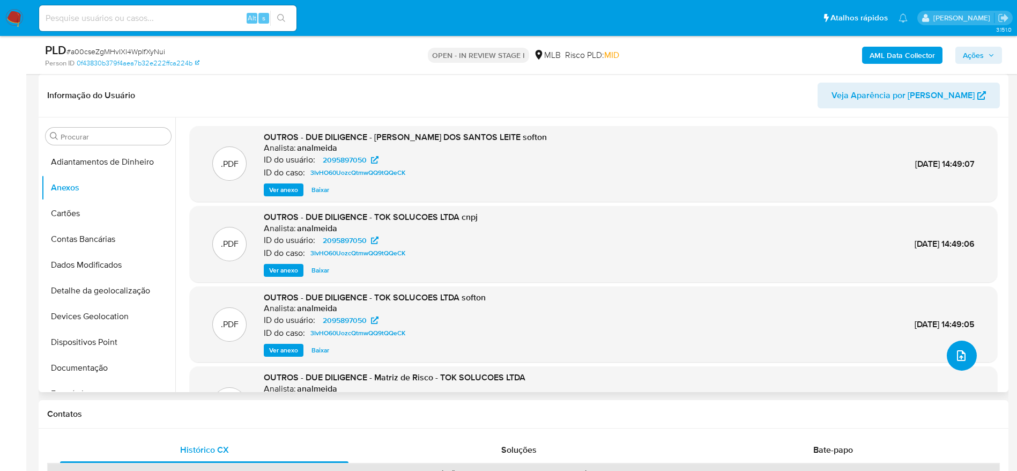
click at [956, 356] on icon "upload-file" at bounding box center [961, 355] width 13 height 13
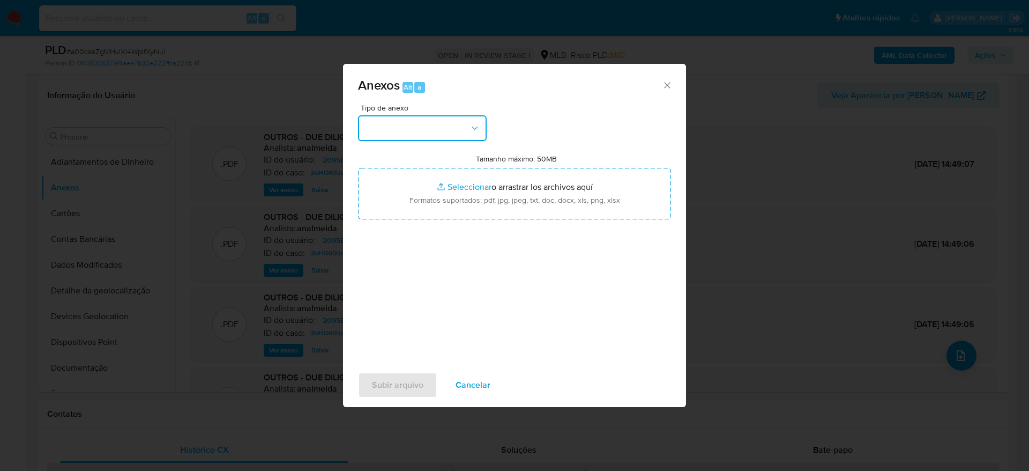
drag, startPoint x: 459, startPoint y: 130, endPoint x: 456, endPoint y: 139, distance: 9.5
click at [458, 129] on button "button" at bounding box center [422, 128] width 129 height 26
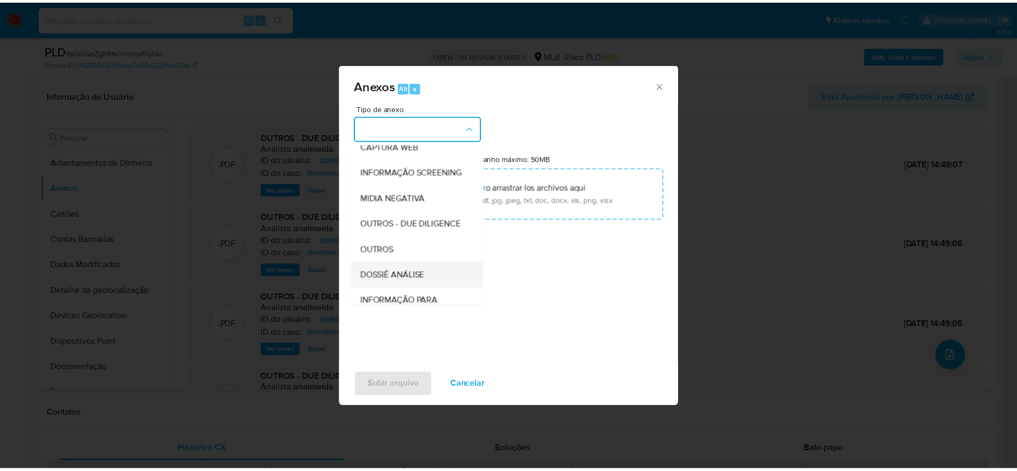
scroll to position [165, 0]
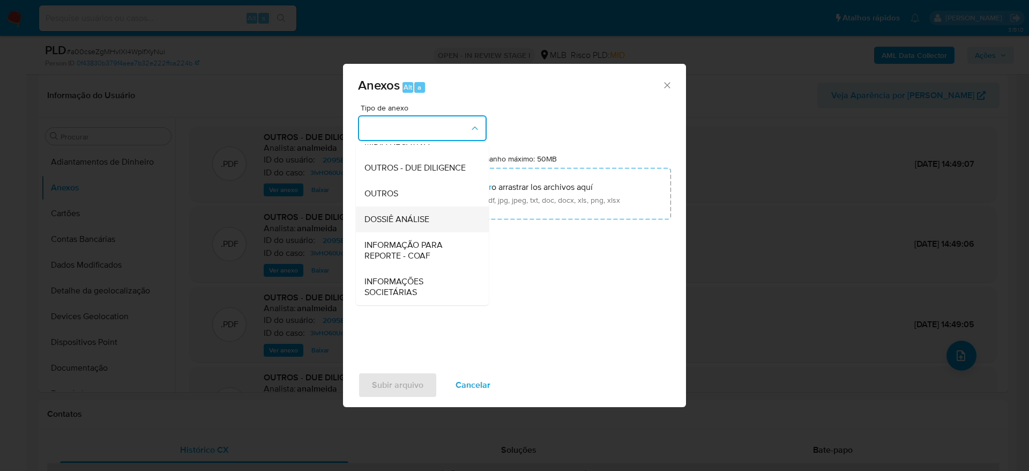
click at [424, 217] on span "DOSSIÊ ANÁLISE" at bounding box center [396, 219] width 65 height 11
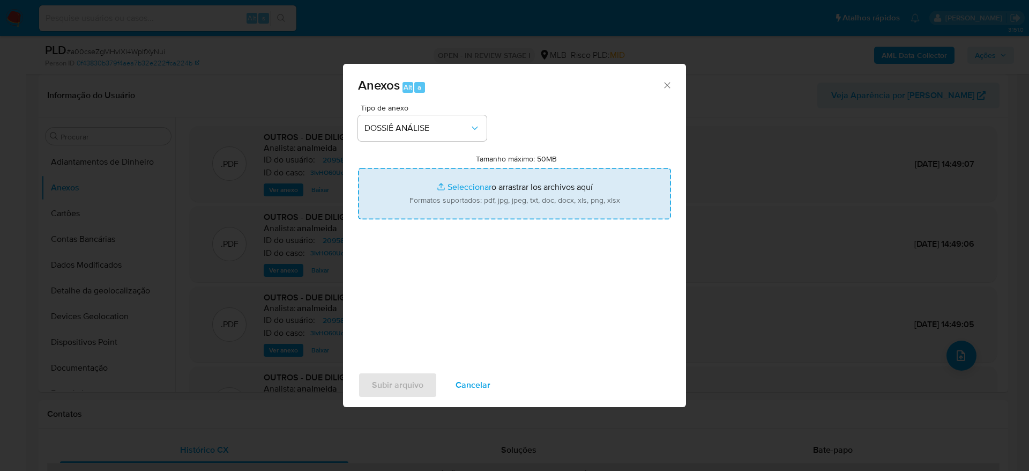
type input "C:\fakepath\Mulan 2095897050_2025_08_12_07_14_34.xlsx"
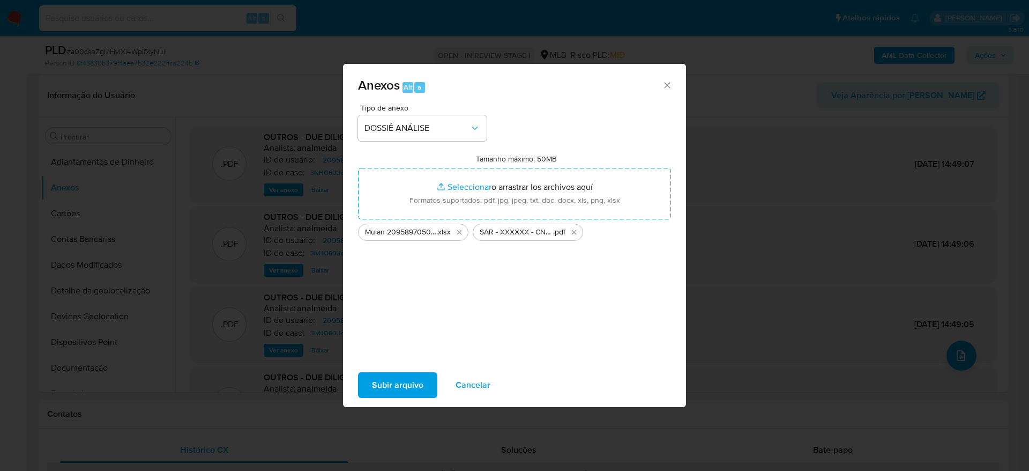
click at [388, 381] on span "Subir arquivo" at bounding box center [397, 385] width 51 height 24
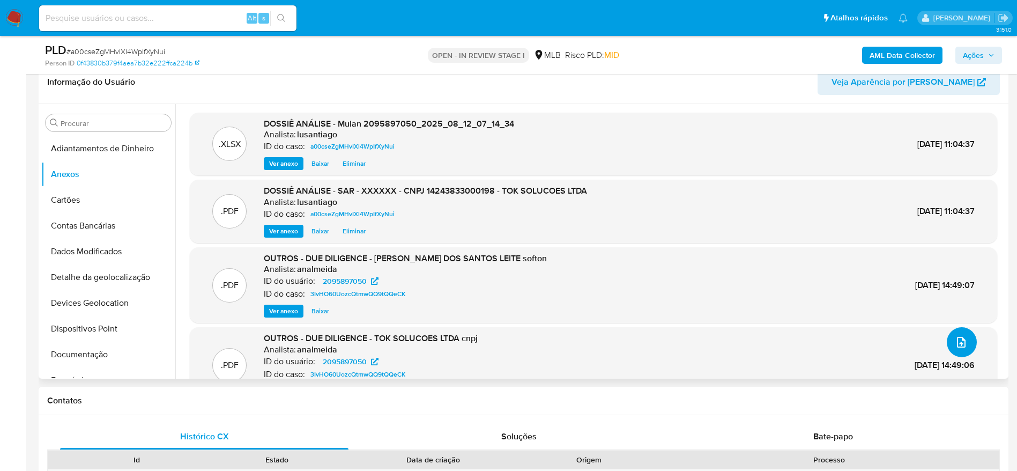
scroll to position [80, 0]
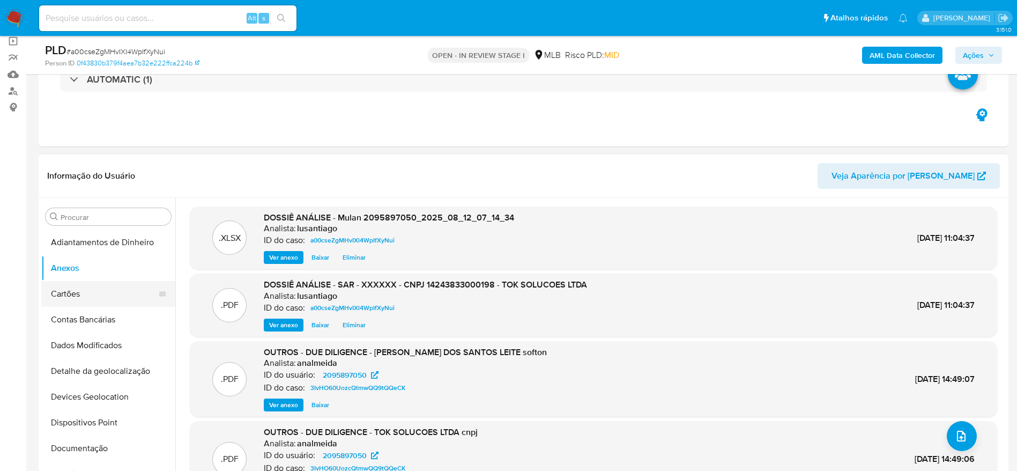
click at [94, 297] on button "Cartões" at bounding box center [103, 294] width 125 height 26
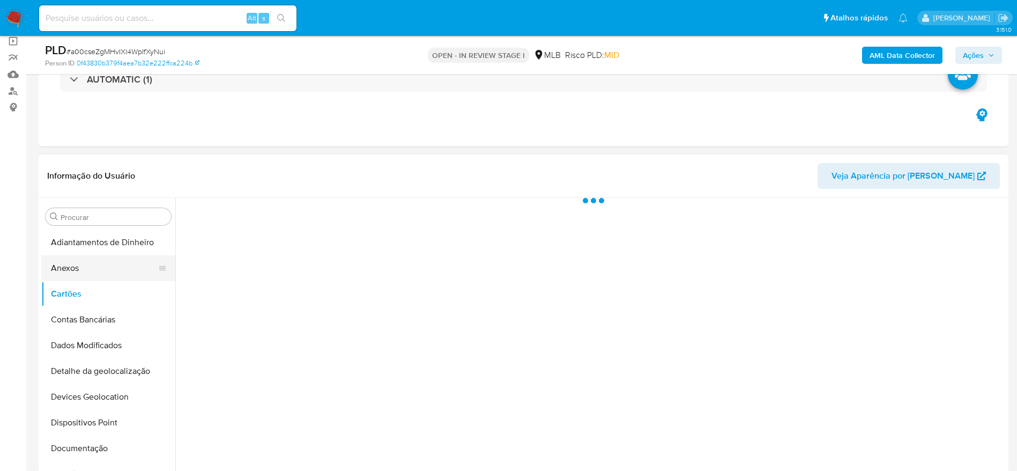
click at [95, 269] on button "Anexos" at bounding box center [103, 268] width 125 height 26
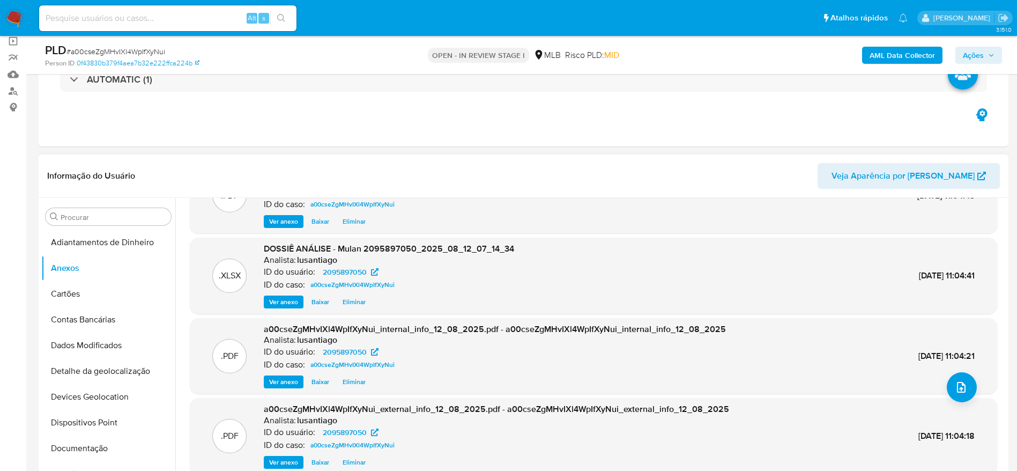
scroll to position [0, 0]
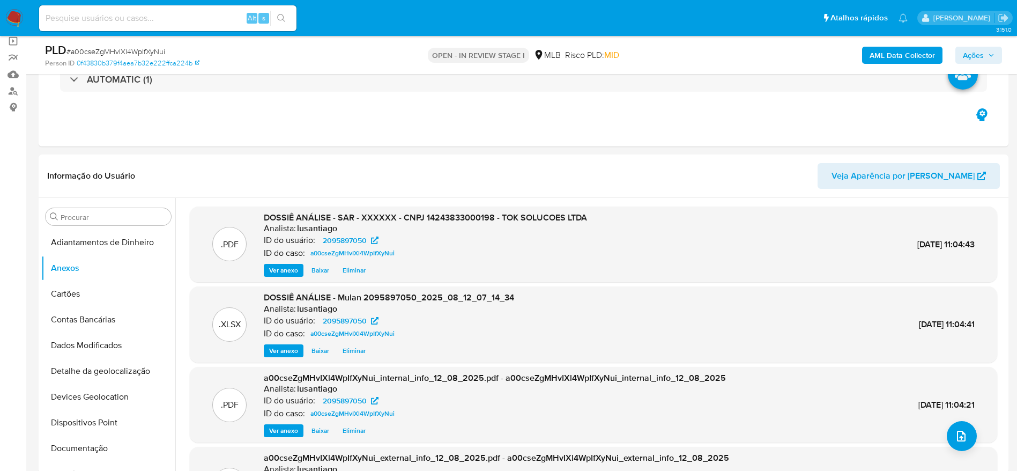
click at [969, 50] on span "Ações" at bounding box center [973, 55] width 21 height 17
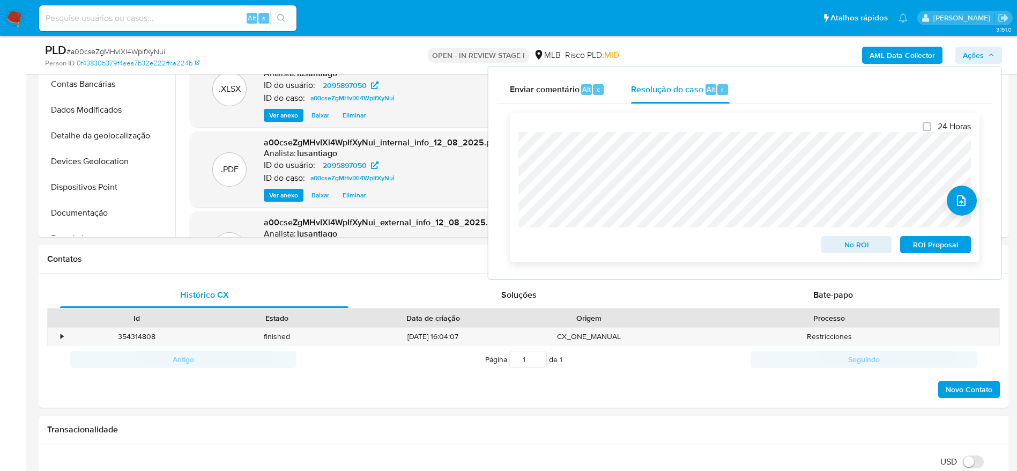
scroll to position [322, 0]
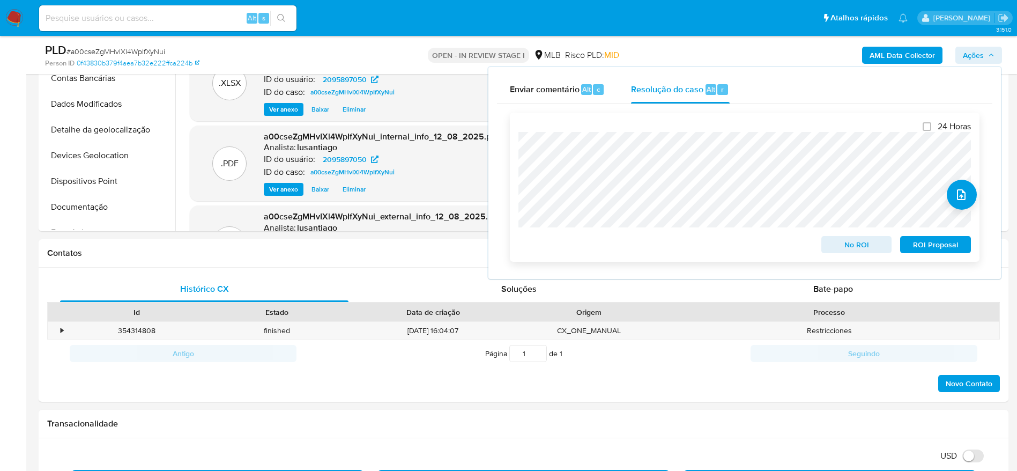
click at [920, 245] on span "ROI Proposal" at bounding box center [935, 244] width 56 height 15
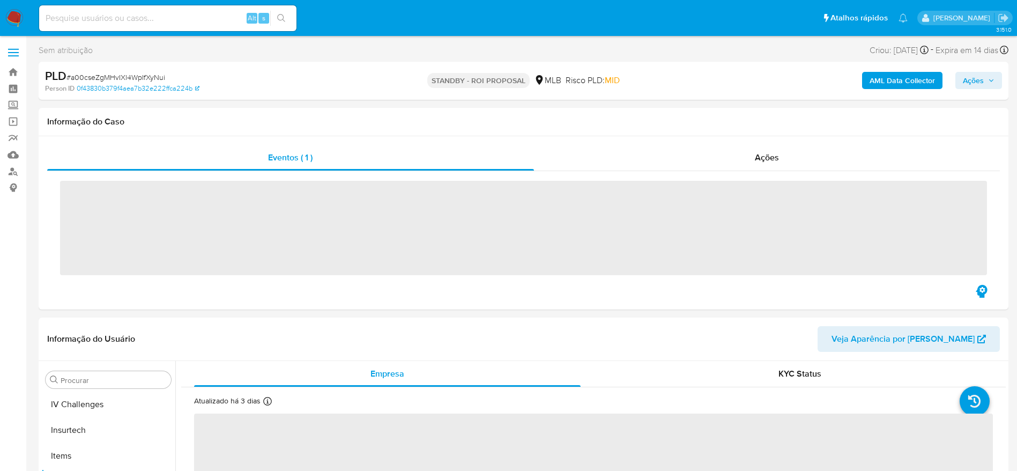
scroll to position [453, 0]
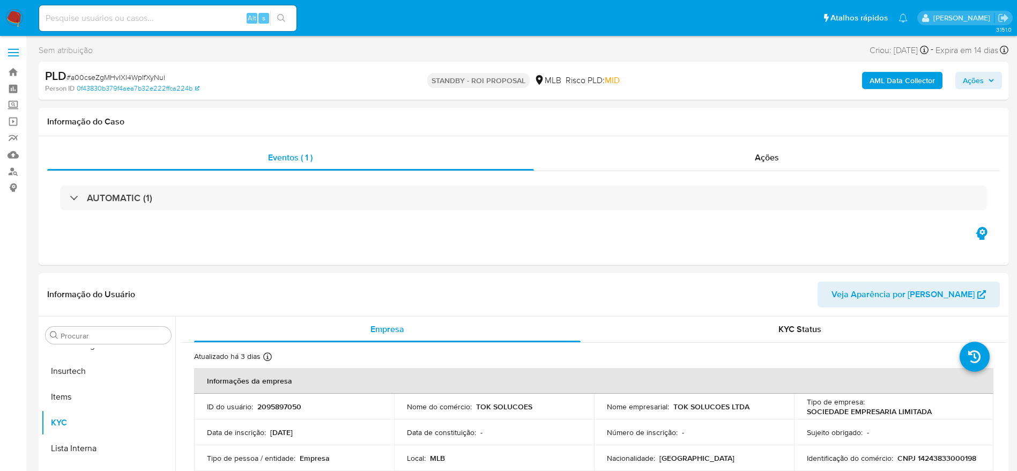
select select "10"
click at [14, 69] on link "Bandeja" at bounding box center [64, 72] width 128 height 17
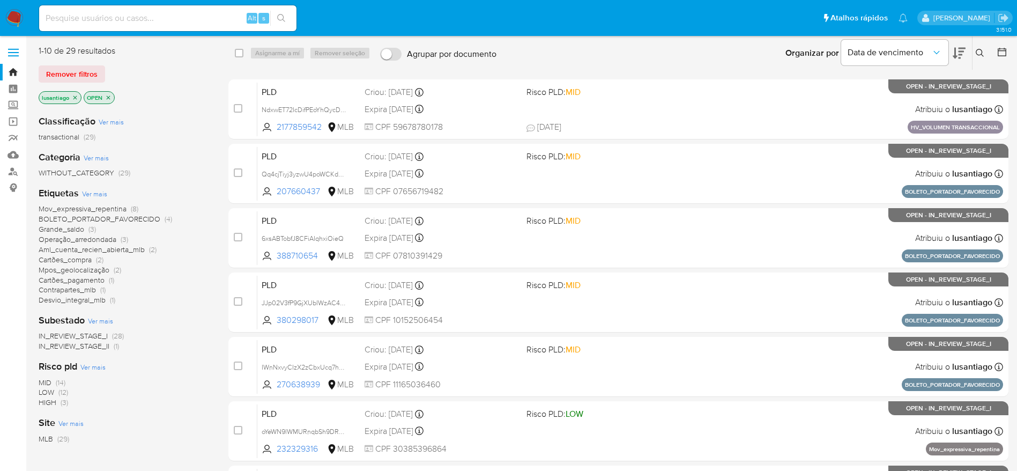
click at [154, 19] on input at bounding box center [167, 18] width 257 height 14
paste input "469567603"
type input "469567603"
click at [285, 14] on icon "search-icon" at bounding box center [281, 18] width 9 height 9
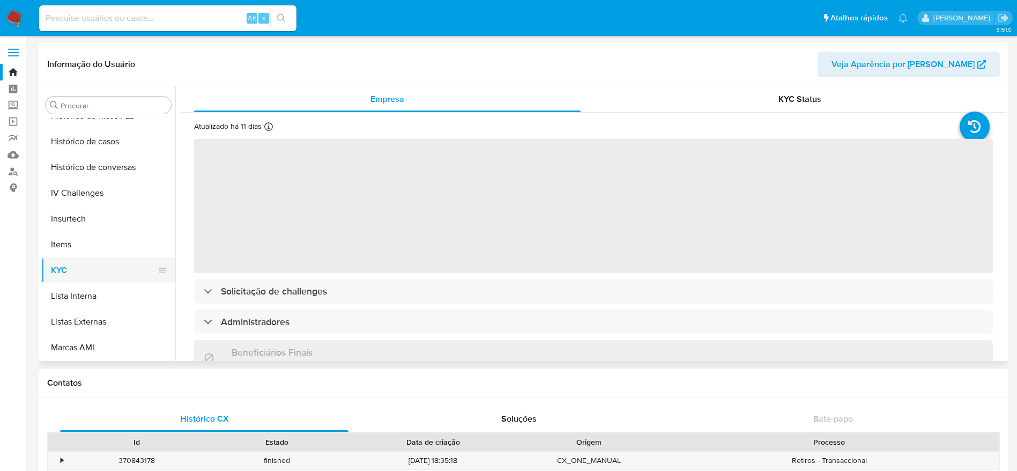
scroll to position [292, 0]
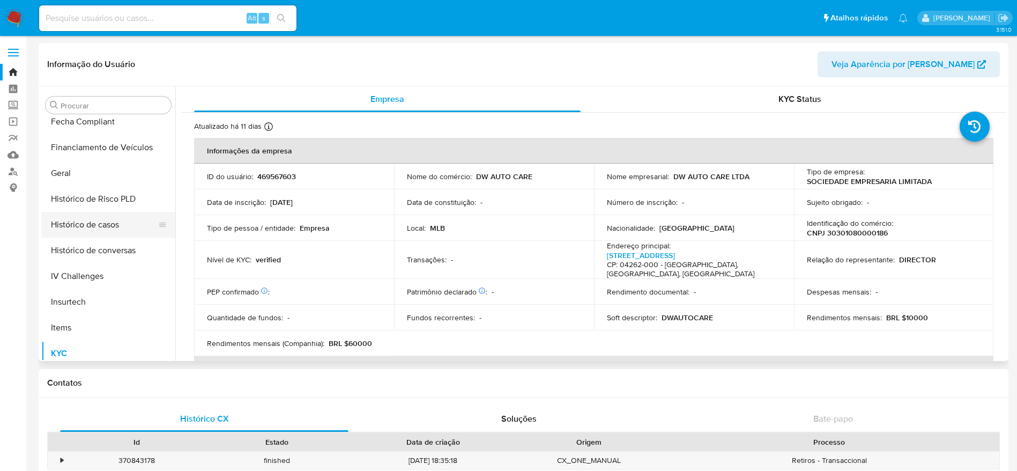
click at [117, 231] on button "Histórico de casos" at bounding box center [103, 225] width 125 height 26
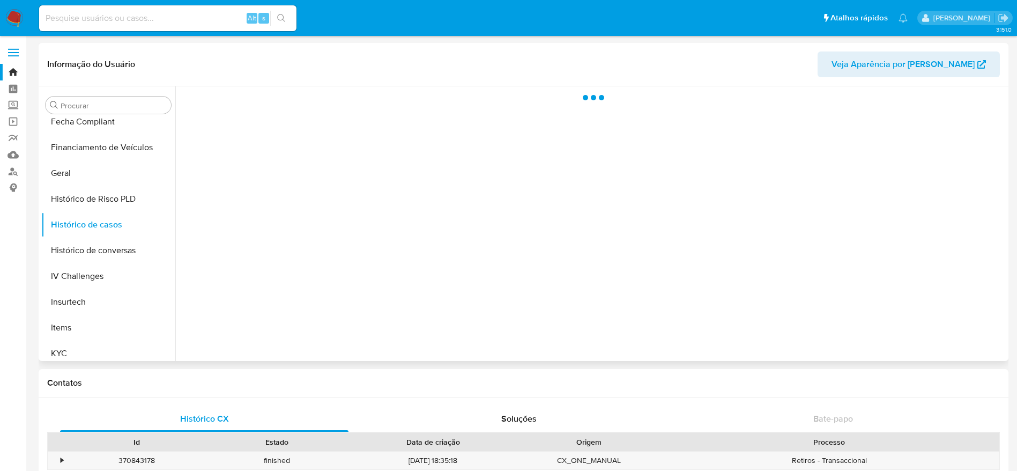
select select "10"
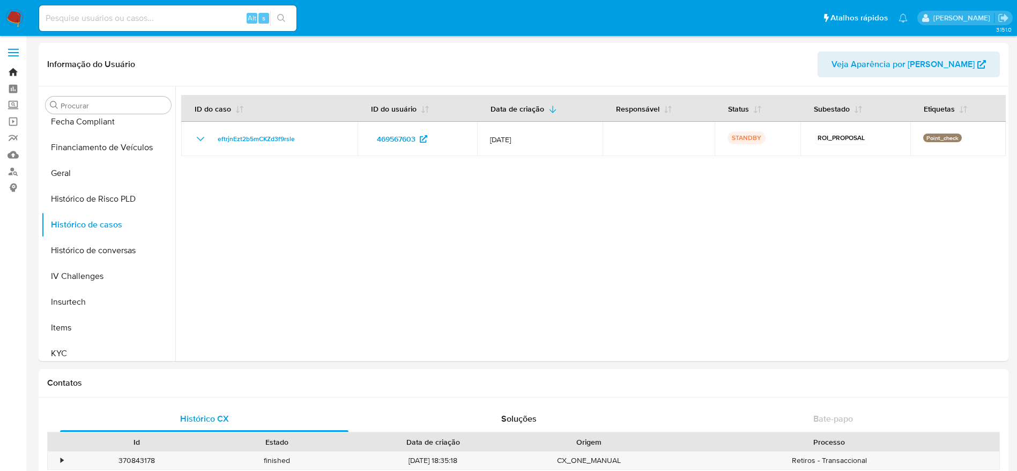
click at [8, 71] on link "Bandeja" at bounding box center [64, 72] width 128 height 17
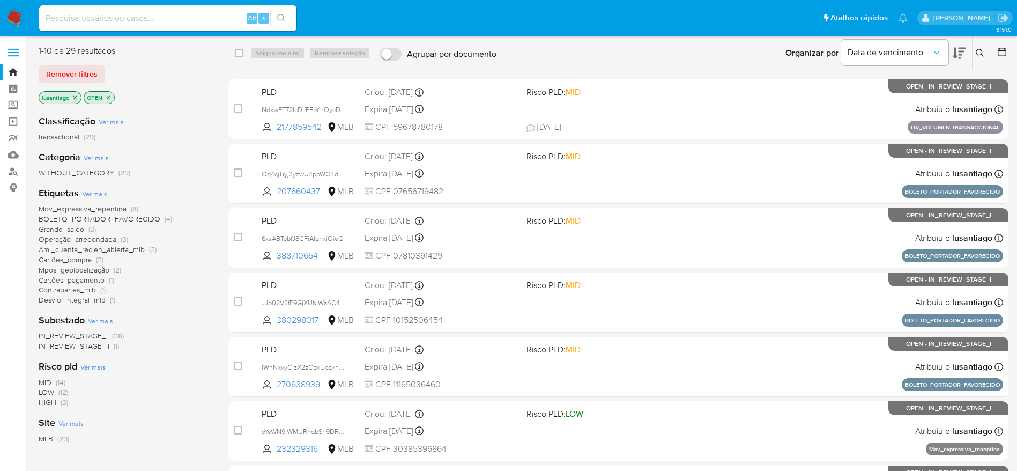
click at [161, 12] on input at bounding box center [167, 18] width 257 height 14
paste input "1741074647"
type input "1741074647"
click at [283, 14] on icon "search-icon" at bounding box center [281, 18] width 9 height 9
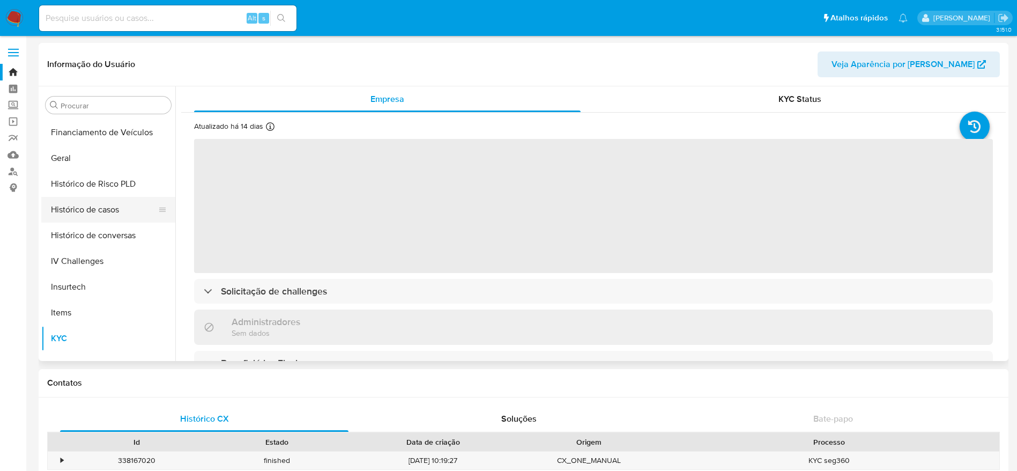
scroll to position [292, 0]
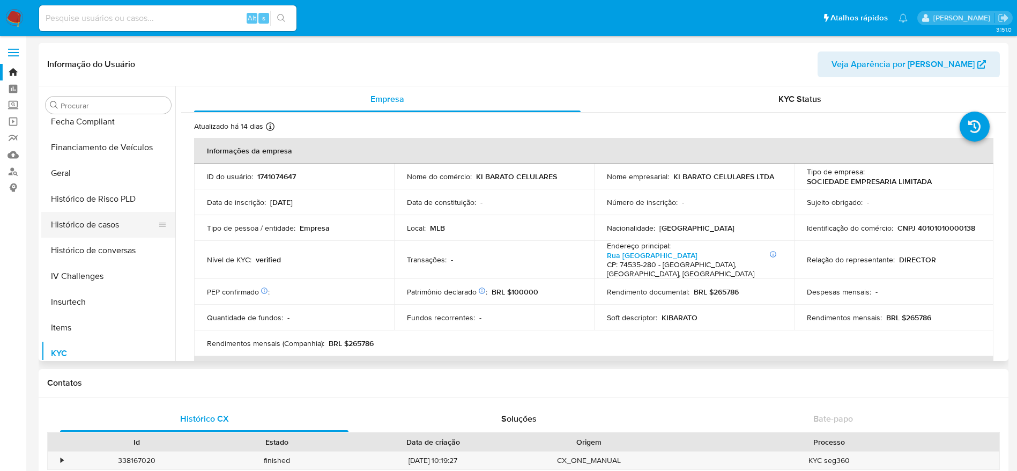
click at [87, 224] on button "Histórico de casos" at bounding box center [103, 225] width 125 height 26
select select "10"
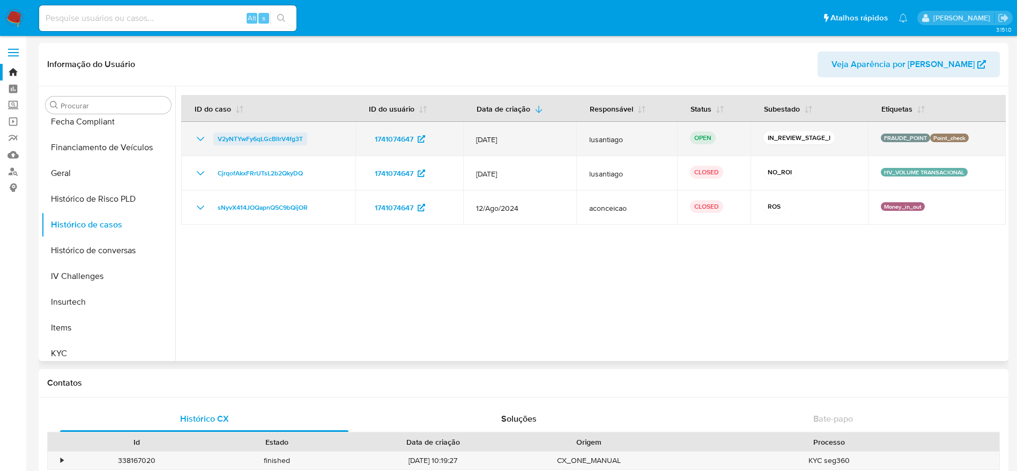
click at [265, 136] on span "V2yNTYwFy6qLGcBllrV4fg3T" at bounding box center [260, 138] width 85 height 13
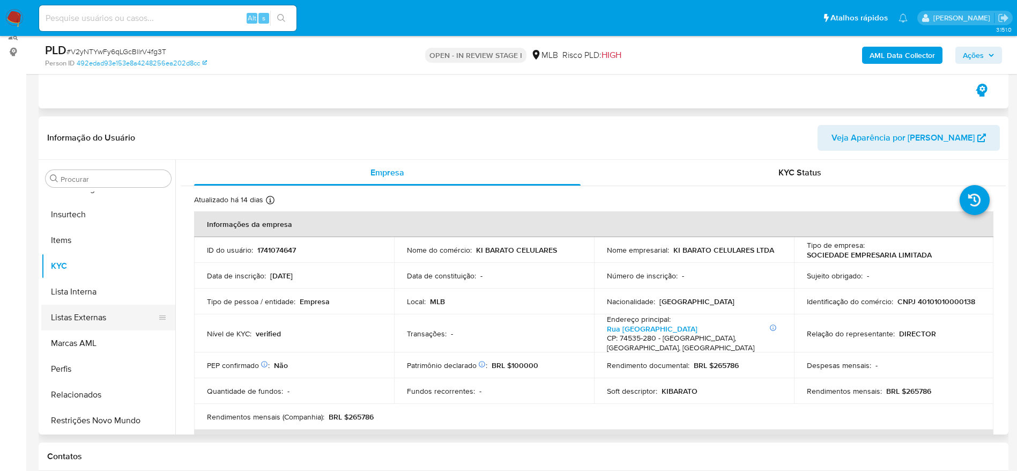
scroll to position [161, 0]
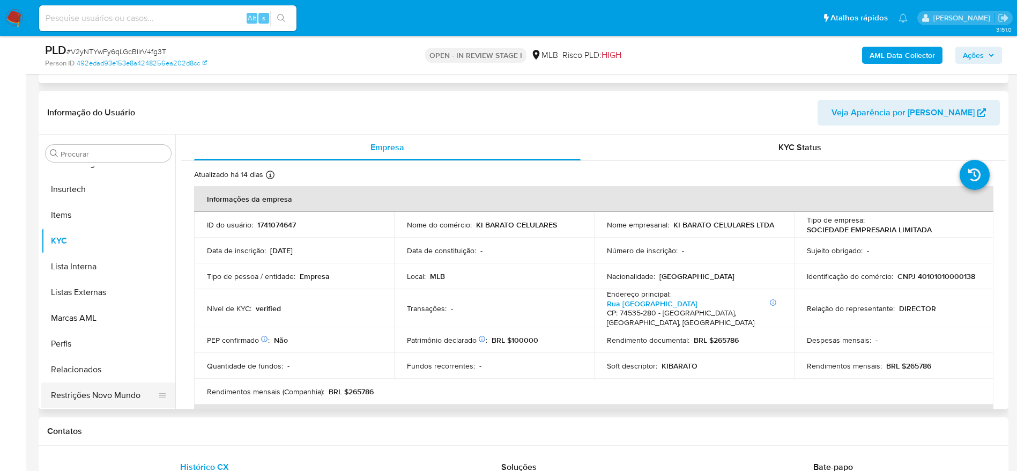
select select "10"
click at [936, 273] on p "CNPJ 40101010000138" at bounding box center [936, 276] width 78 height 10
copy p "40101010000138"
click at [100, 390] on button "Restrições Novo Mundo" at bounding box center [103, 395] width 125 height 26
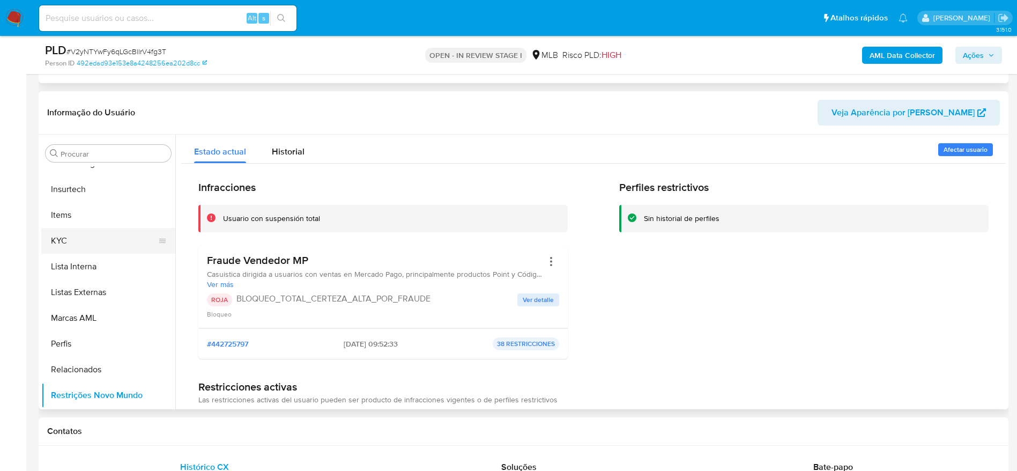
click at [98, 237] on button "KYC" at bounding box center [103, 241] width 125 height 26
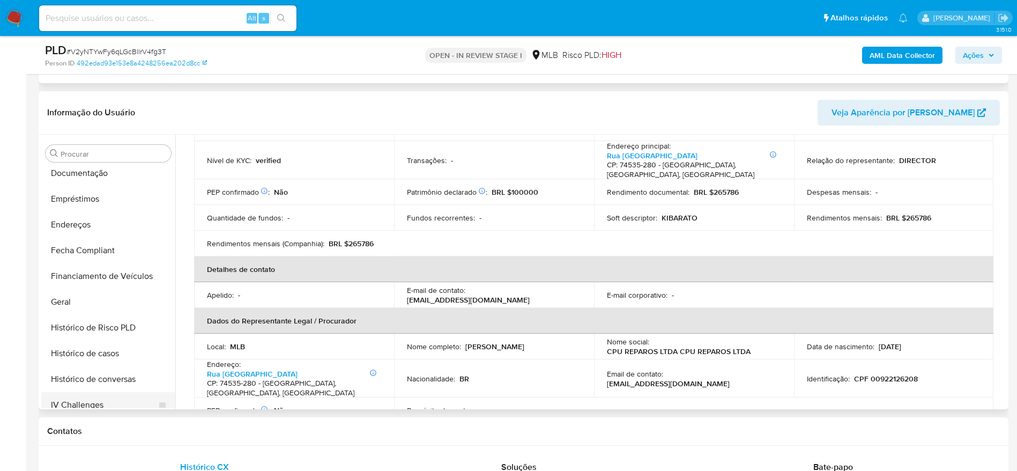
scroll to position [131, 0]
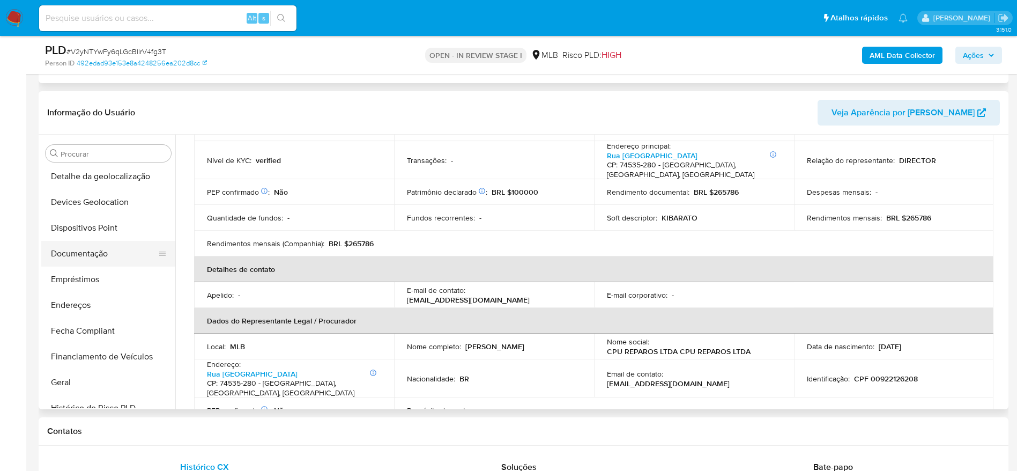
click at [80, 250] on button "Documentação" at bounding box center [103, 254] width 125 height 26
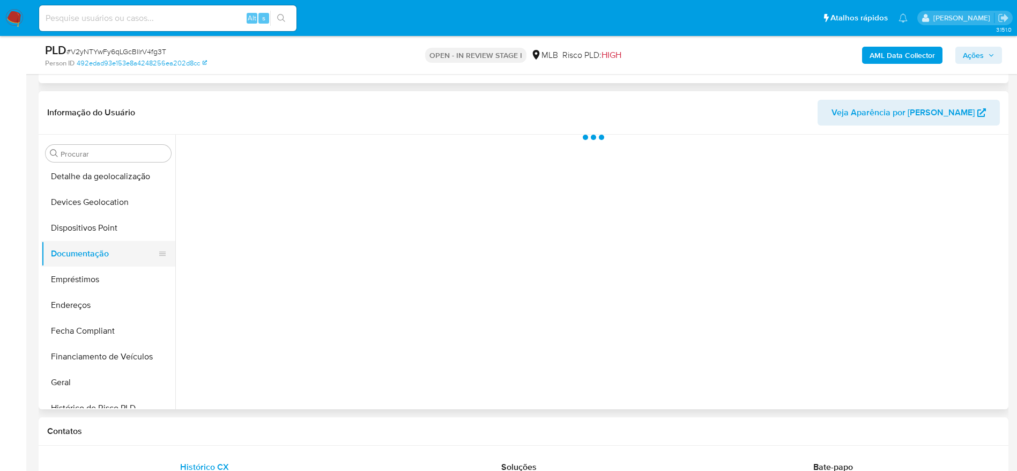
scroll to position [0, 0]
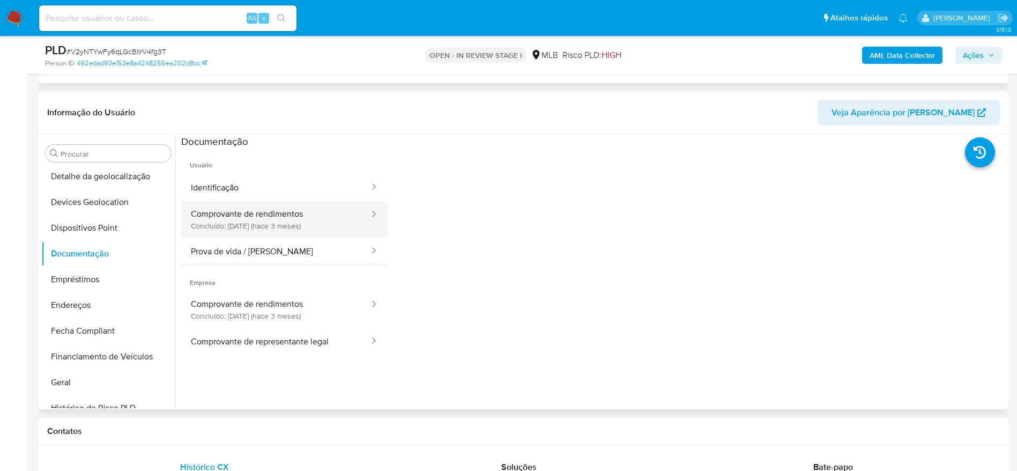
click at [293, 226] on button "Comprovante de rendimentos Concluído: [DATE] (hace 3 meses)" at bounding box center [275, 219] width 189 height 36
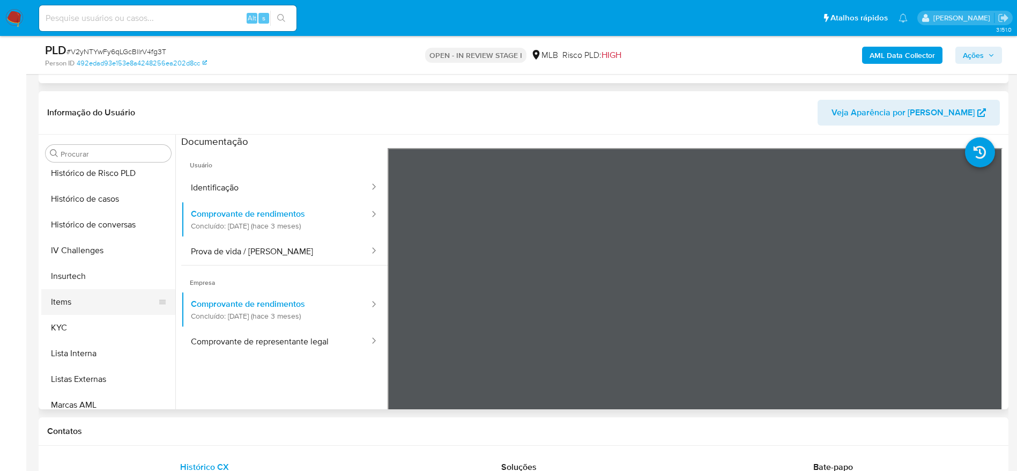
scroll to position [373, 0]
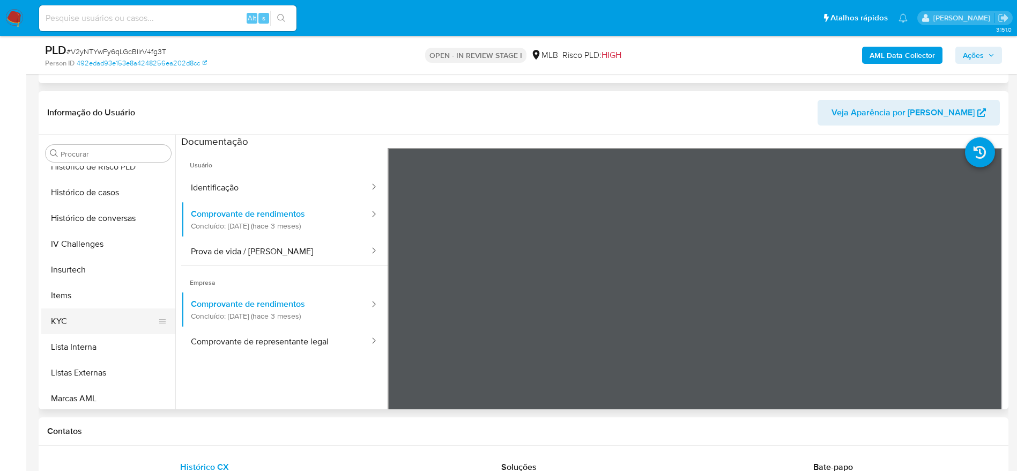
click at [100, 321] on button "KYC" at bounding box center [103, 321] width 125 height 26
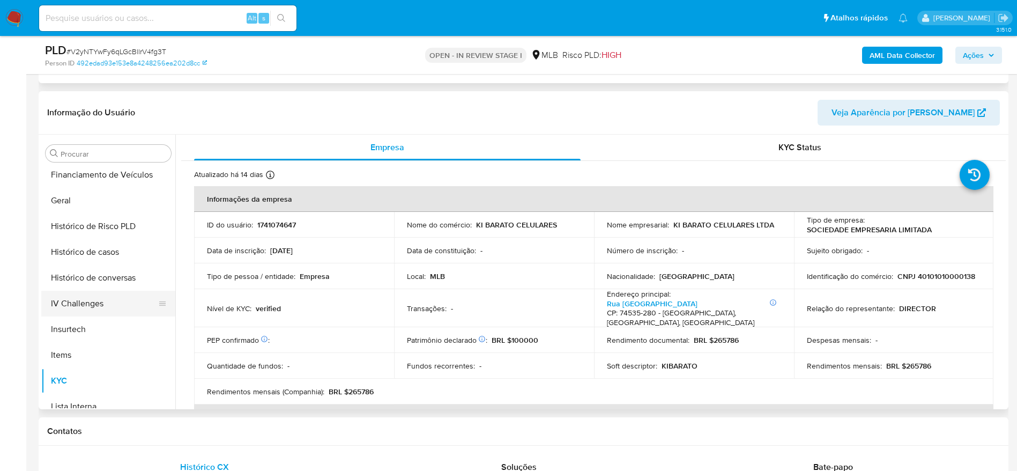
scroll to position [212, 0]
click at [80, 303] on button "Geral" at bounding box center [103, 302] width 125 height 26
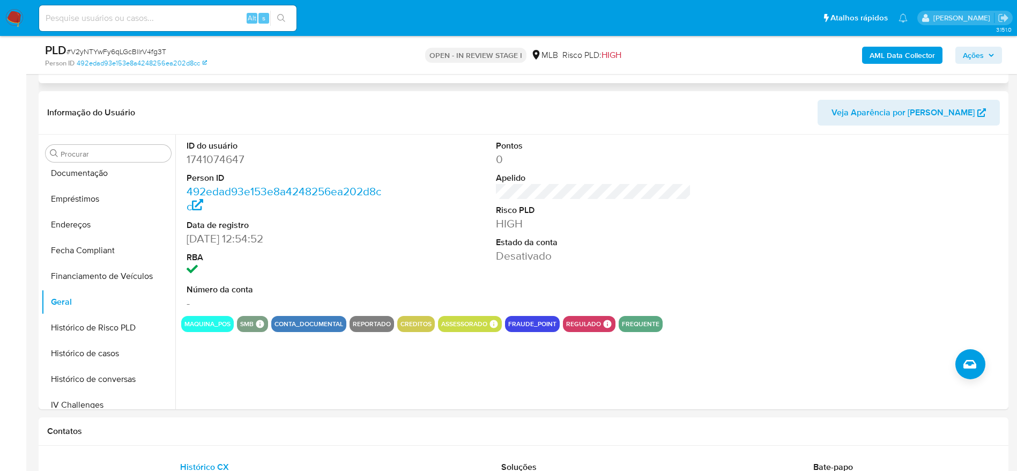
click at [973, 55] on span "Ações" at bounding box center [973, 55] width 21 height 17
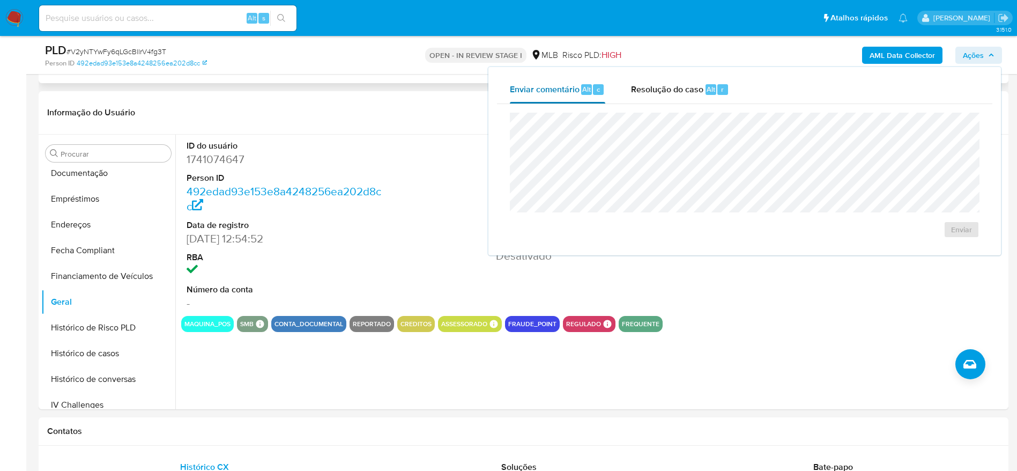
drag, startPoint x: 613, startPoint y: 89, endPoint x: 642, endPoint y: 110, distance: 35.7
click at [617, 92] on div "Enviar comentário Alt c Resolução do caso Alt r" at bounding box center [744, 90] width 495 height 28
click at [665, 90] on span "Resolução do caso" at bounding box center [667, 89] width 72 height 12
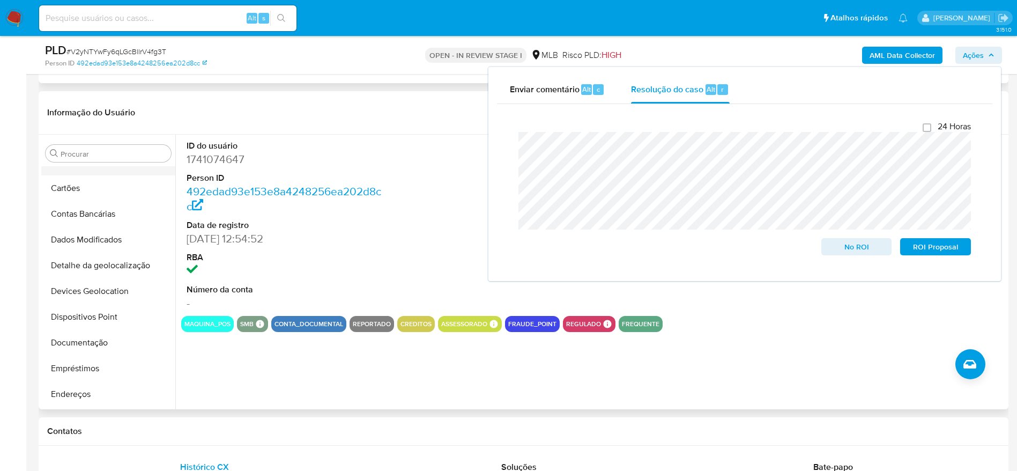
scroll to position [0, 0]
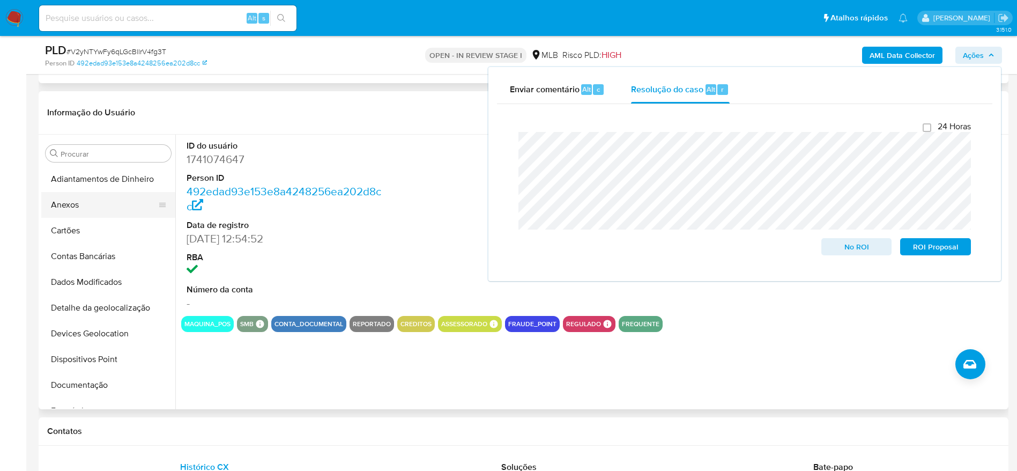
click at [101, 204] on button "Anexos" at bounding box center [103, 205] width 125 height 26
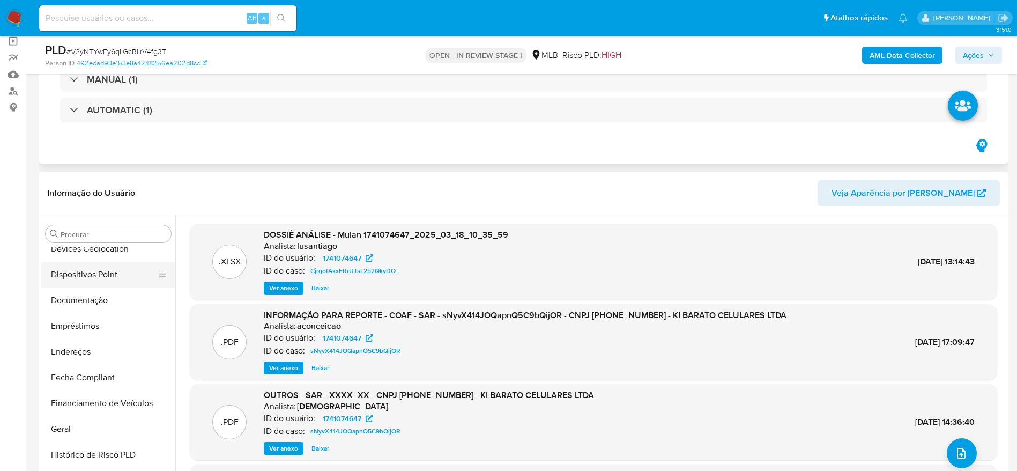
scroll to position [241, 0]
click at [90, 407] on button "Histórico de casos" at bounding box center [103, 404] width 125 height 26
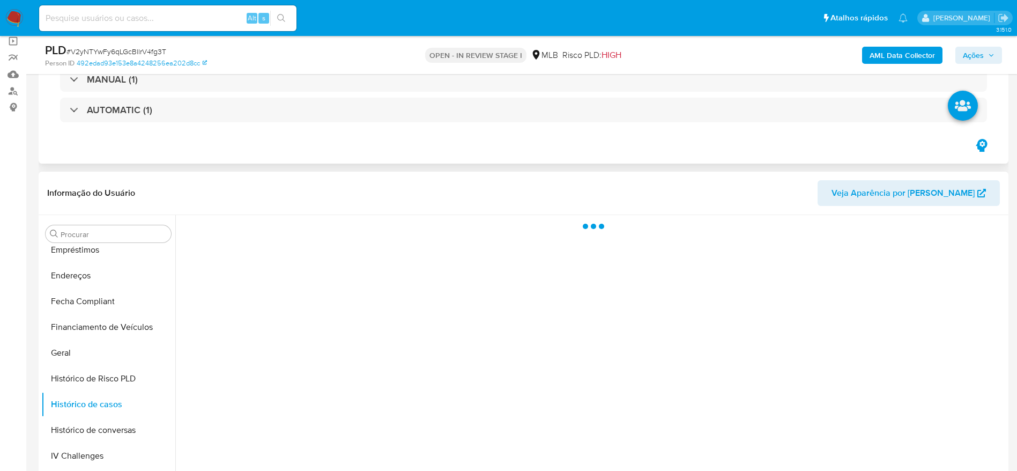
scroll to position [161, 0]
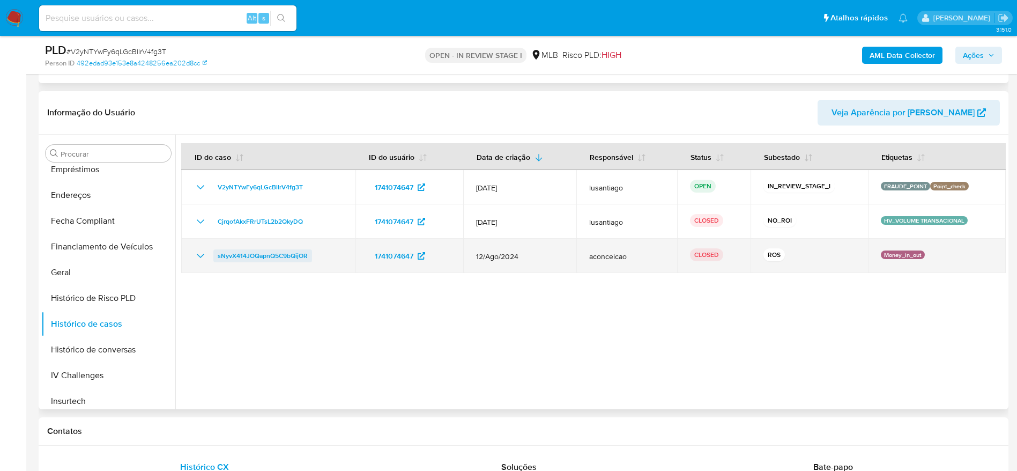
click at [255, 256] on span "sNyvX414JOQapnQ5C9bQijOR" at bounding box center [263, 255] width 90 height 13
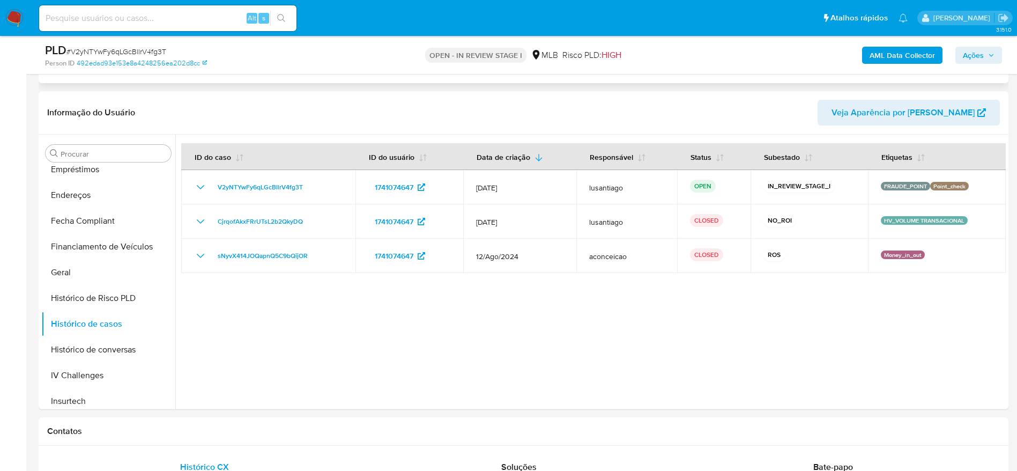
click at [962, 54] on button "Ações" at bounding box center [978, 55] width 47 height 17
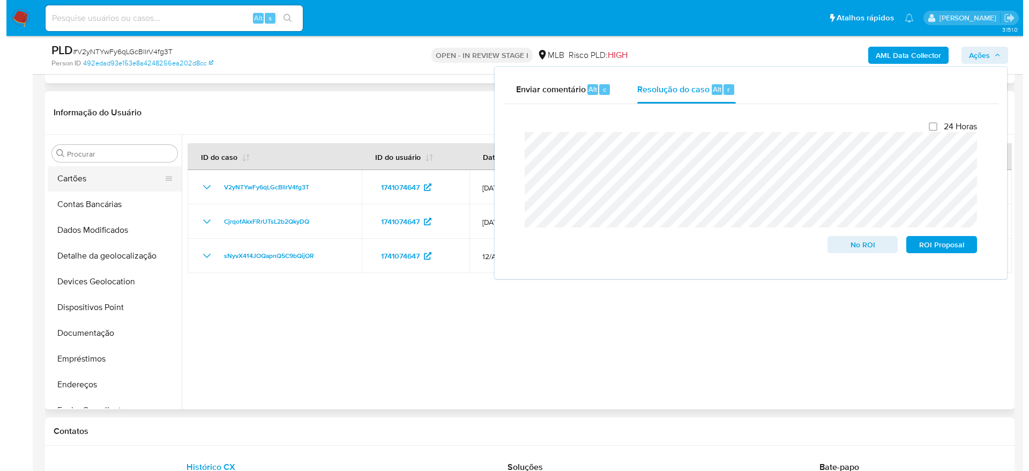
scroll to position [0, 0]
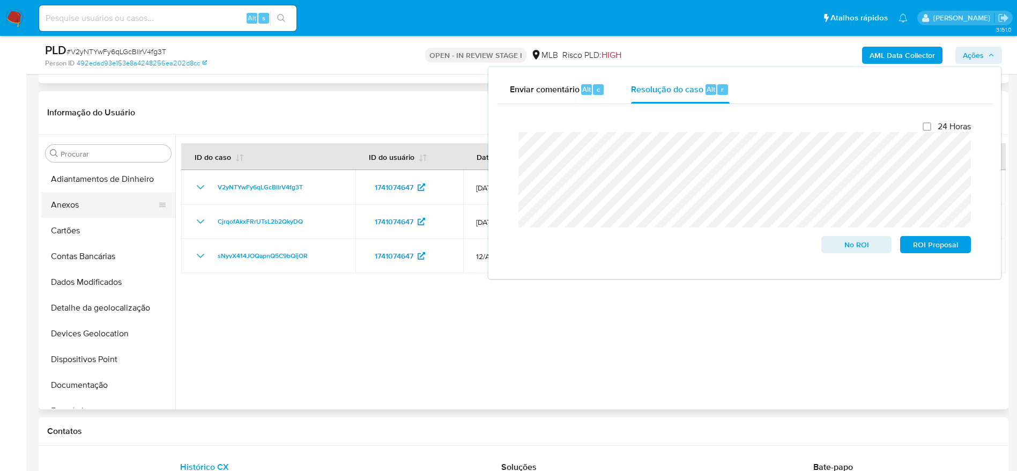
click at [86, 210] on button "Anexos" at bounding box center [103, 205] width 125 height 26
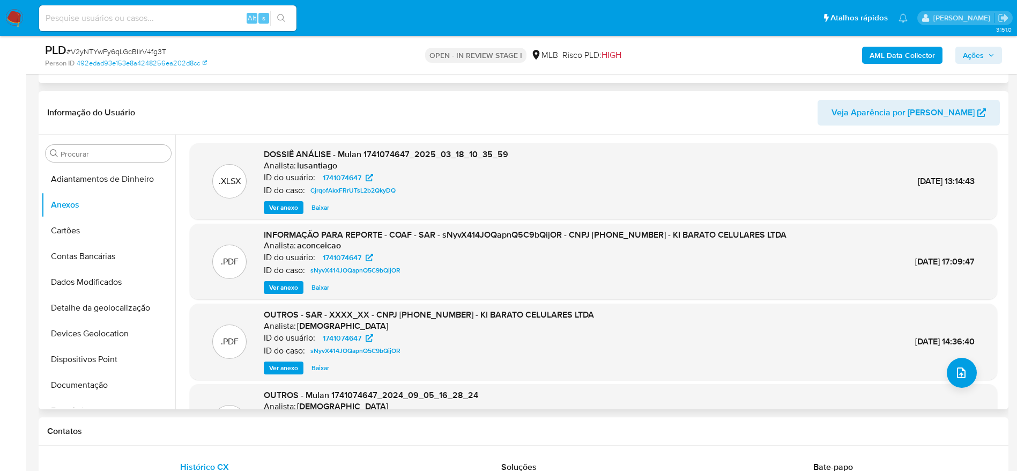
click at [575, 118] on header "Informação do Usuário Veja Aparência por Pessoa" at bounding box center [523, 113] width 952 height 26
click at [897, 51] on b "AML Data Collector" at bounding box center [901, 55] width 65 height 17
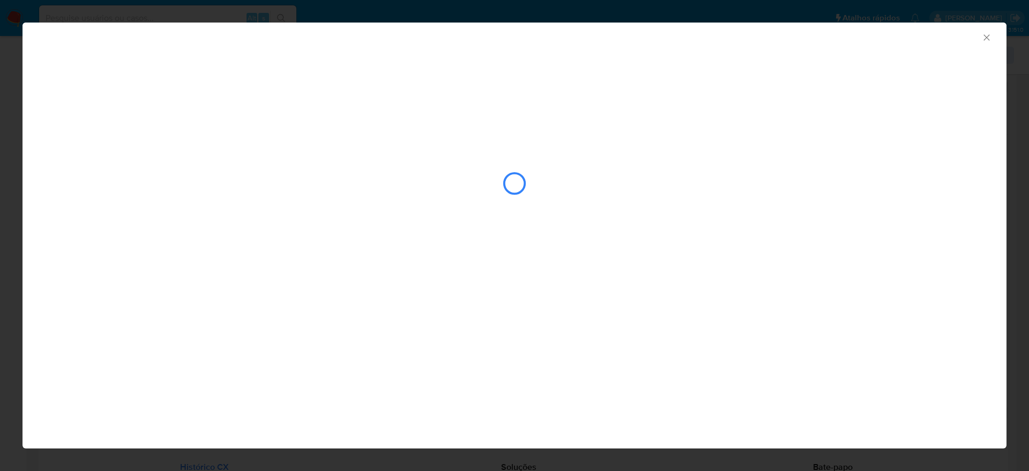
click at [991, 35] on icon "Fechar a janela" at bounding box center [986, 37] width 11 height 11
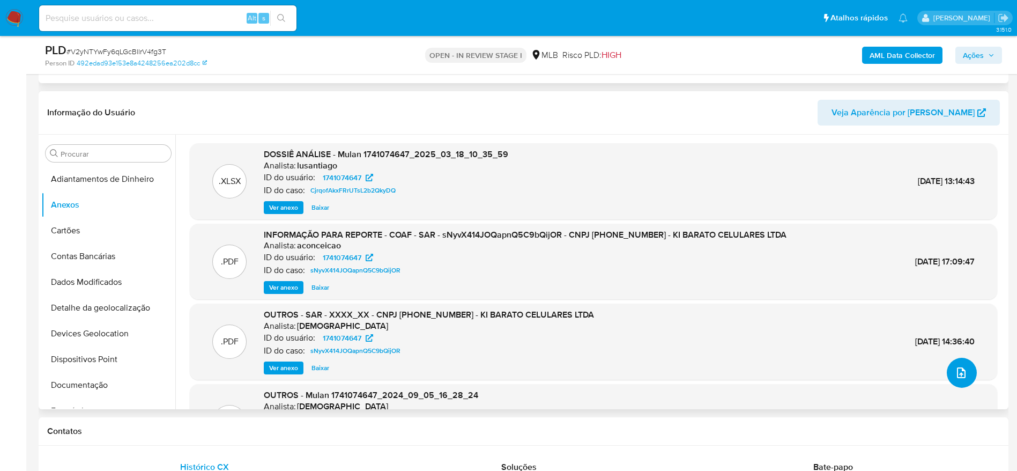
click at [962, 368] on icon "upload-file" at bounding box center [961, 372] width 13 height 13
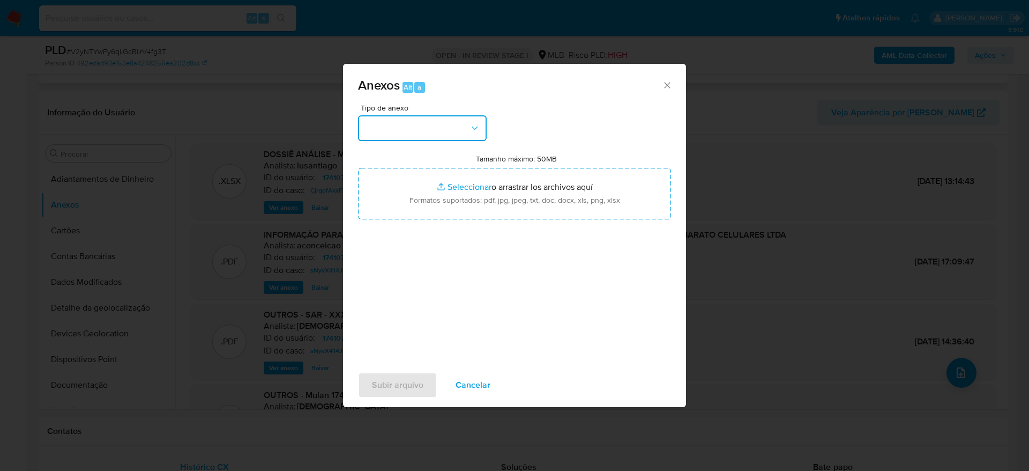
click at [408, 122] on button "button" at bounding box center [422, 128] width 129 height 26
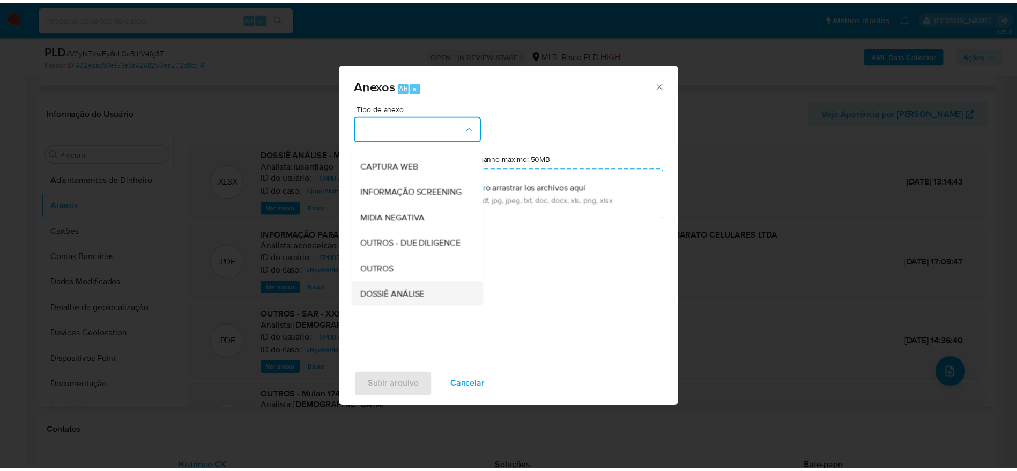
scroll to position [165, 0]
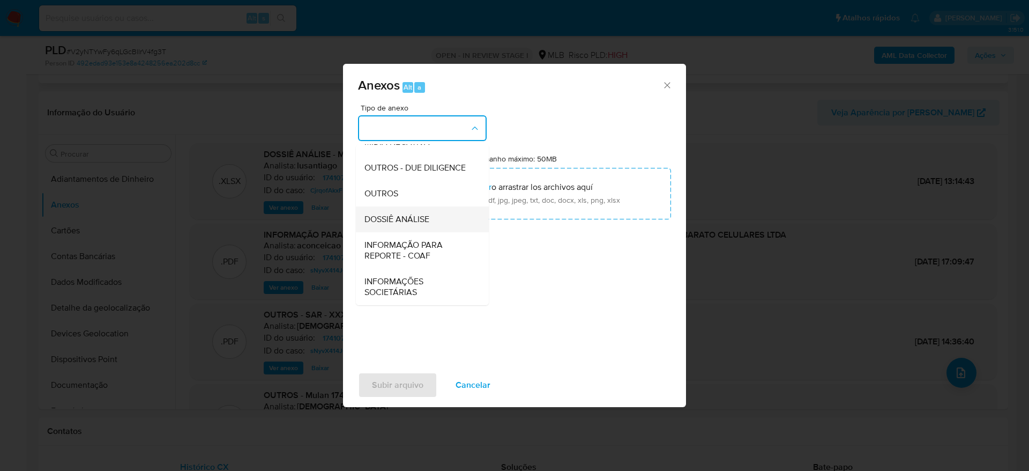
click at [420, 216] on span "DOSSIÊ ANÁLISE" at bounding box center [396, 219] width 65 height 11
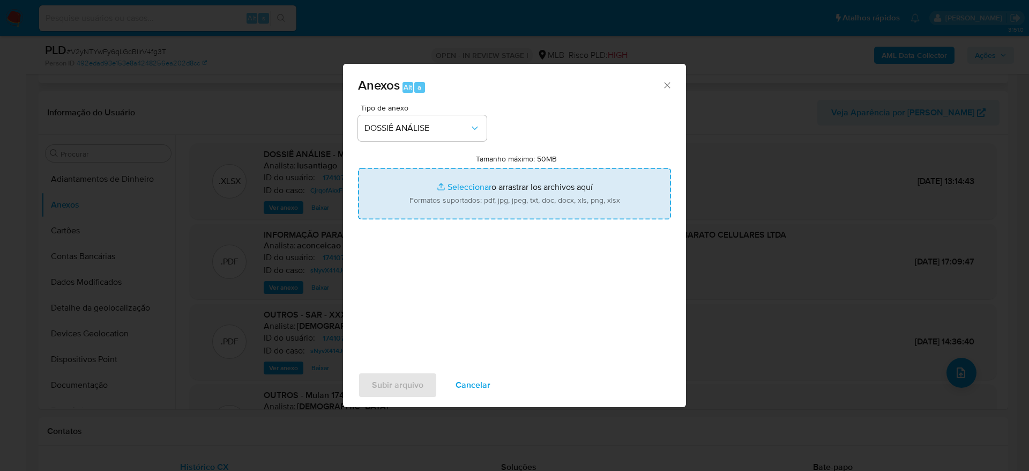
type input "C:\fakepath\2° SAR - XXXXXX - CNPJ 40101010000138 - KI BARATO CELULARES LTDA.pdf"
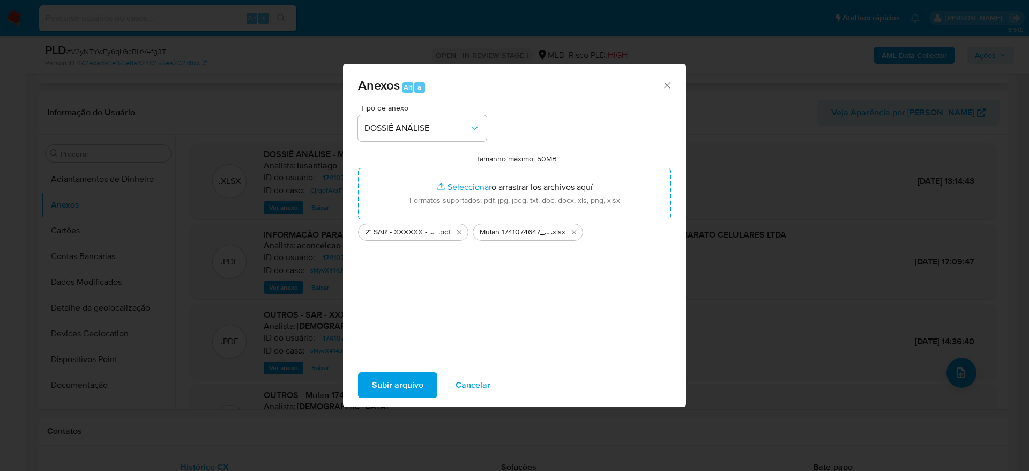
click at [403, 384] on span "Subir arquivo" at bounding box center [397, 385] width 51 height 24
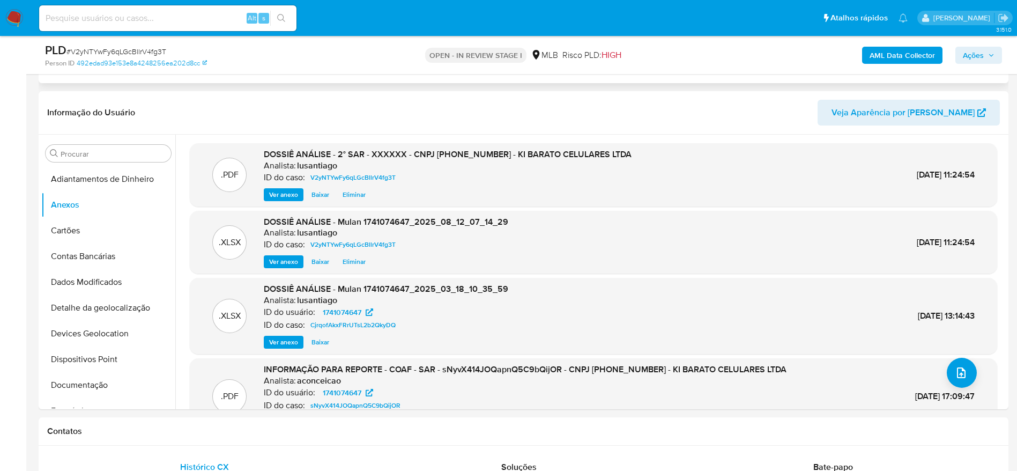
click at [887, 55] on b "AML Data Collector" at bounding box center [901, 55] width 65 height 17
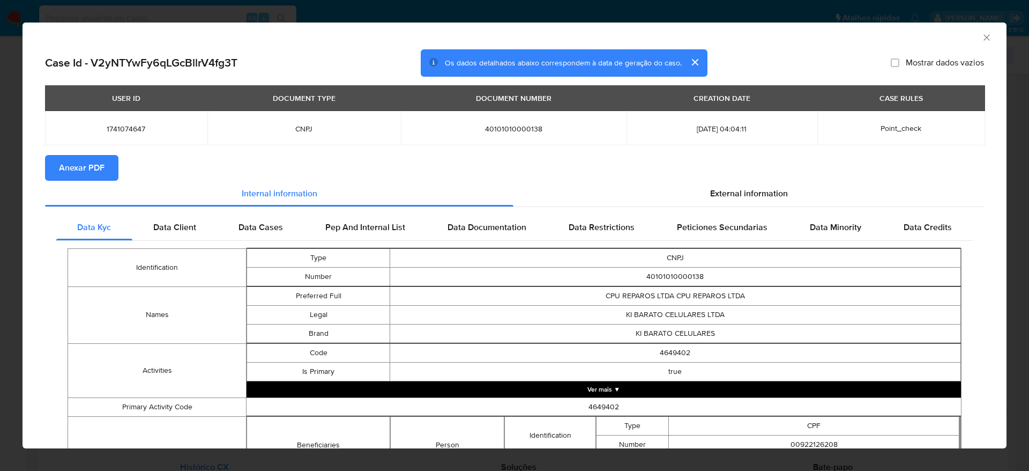
click at [93, 166] on span "Anexar PDF" at bounding box center [82, 168] width 46 height 24
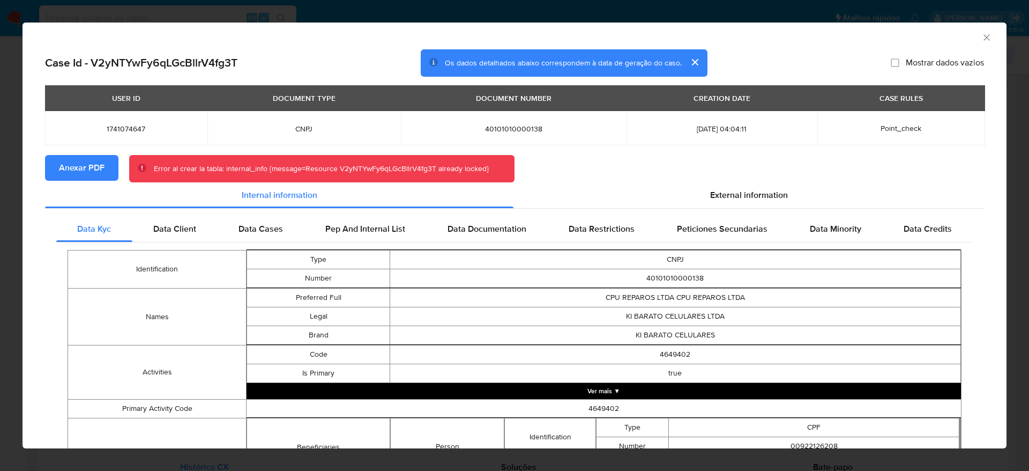
click at [77, 163] on span "Anexar PDF" at bounding box center [82, 168] width 46 height 24
click at [981, 34] on icon "Fechar a janela" at bounding box center [986, 37] width 11 height 11
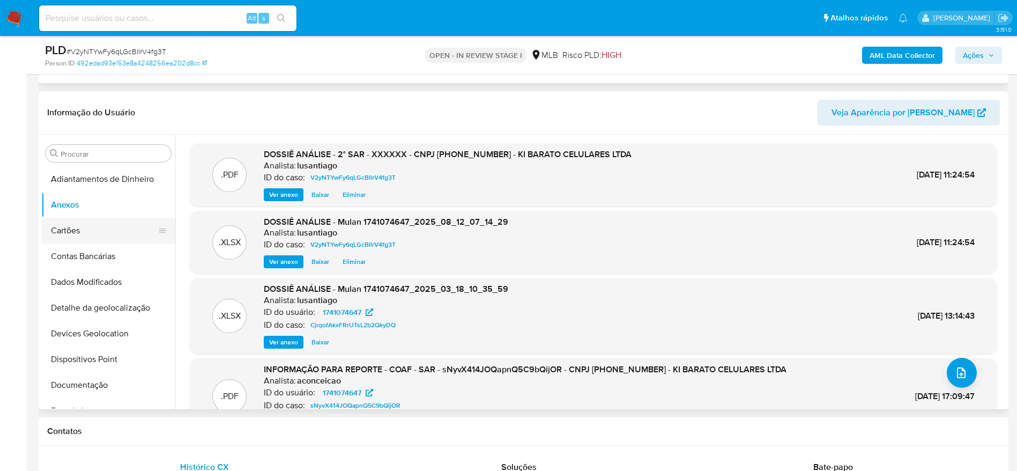
click at [68, 224] on button "Cartões" at bounding box center [103, 231] width 125 height 26
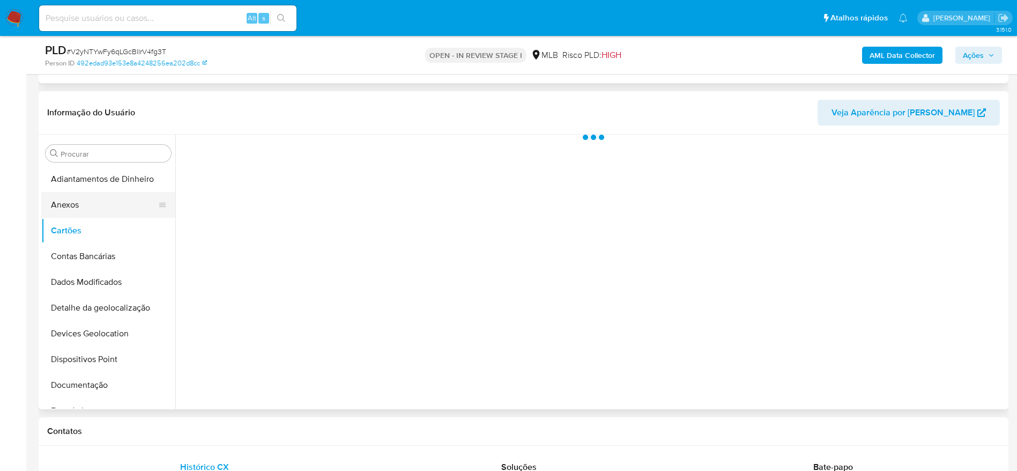
click at [75, 204] on button "Anexos" at bounding box center [103, 205] width 125 height 26
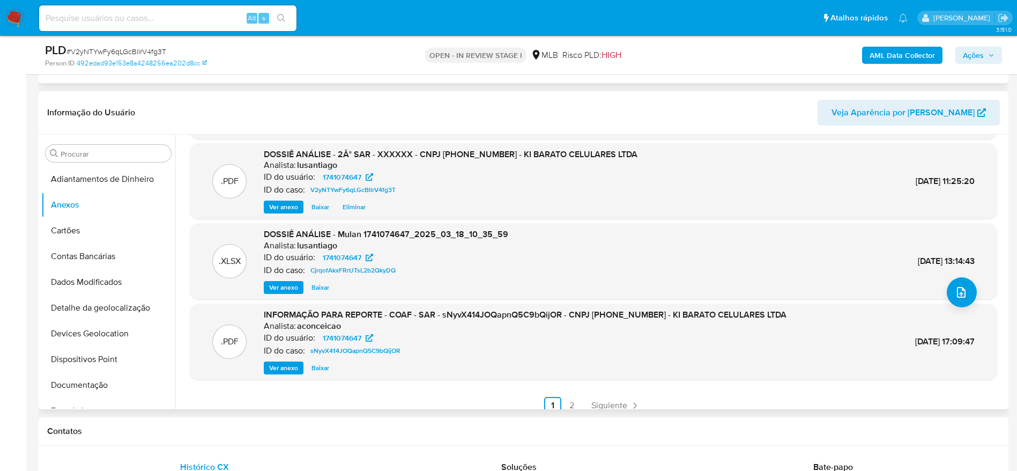
scroll to position [90, 0]
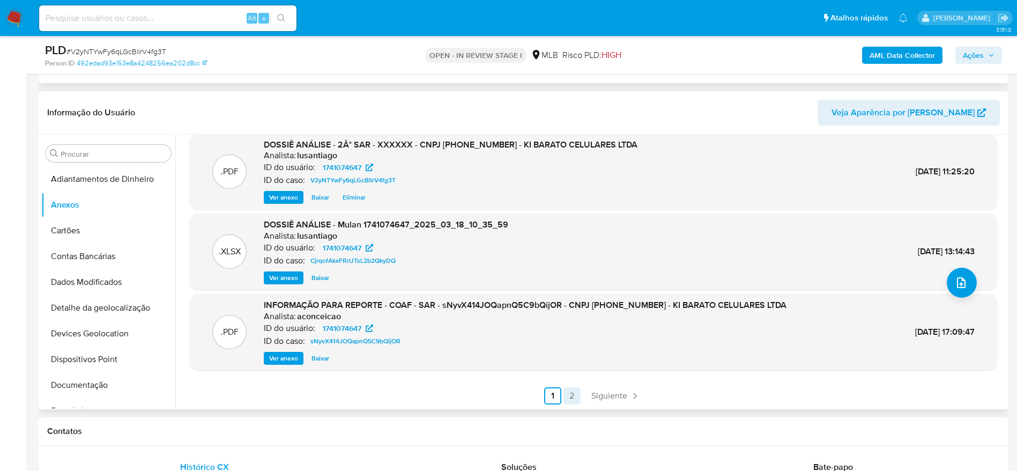
click at [571, 397] on link "2" at bounding box center [571, 395] width 17 height 17
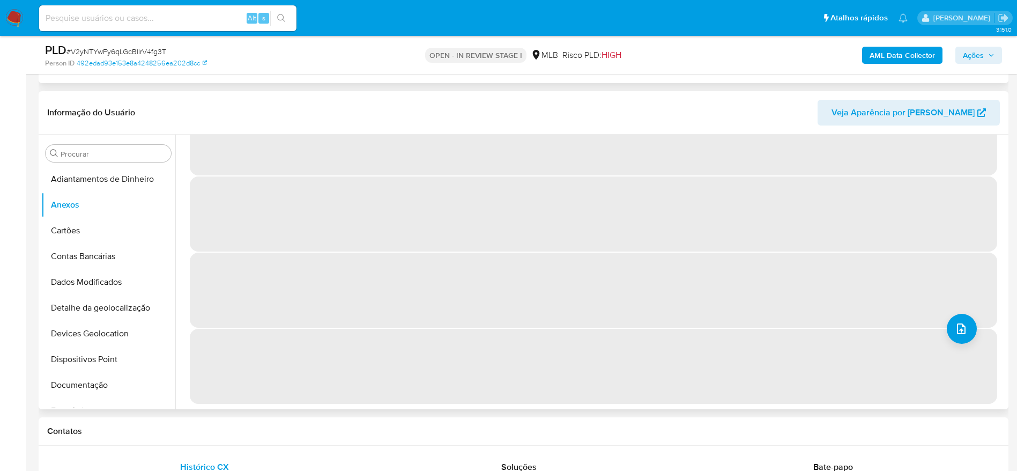
scroll to position [0, 0]
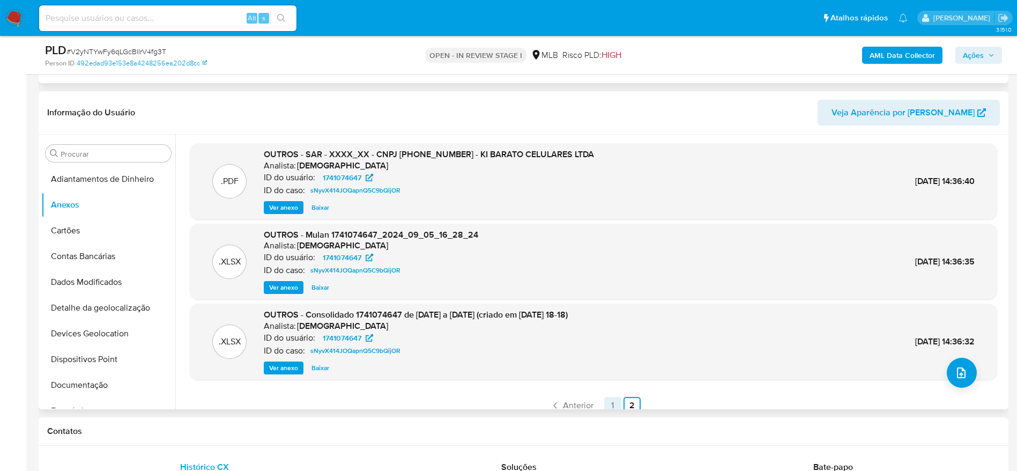
click at [608, 401] on link "1" at bounding box center [612, 405] width 17 height 17
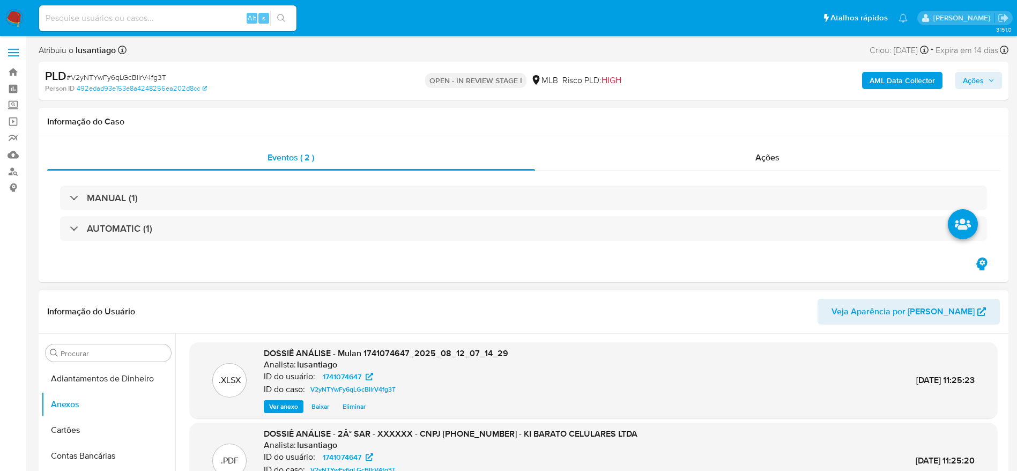
click at [901, 80] on b "AML Data Collector" at bounding box center [901, 80] width 65 height 17
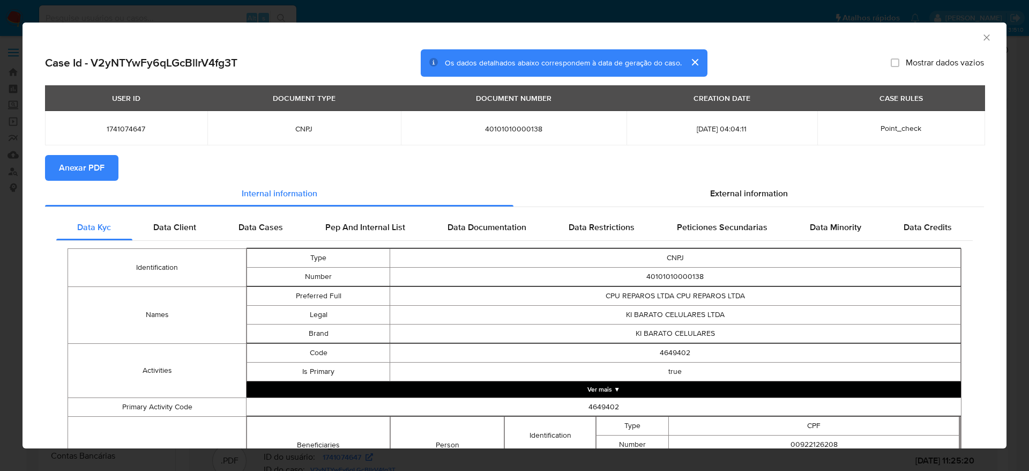
click at [61, 170] on span "Anexar PDF" at bounding box center [82, 168] width 46 height 24
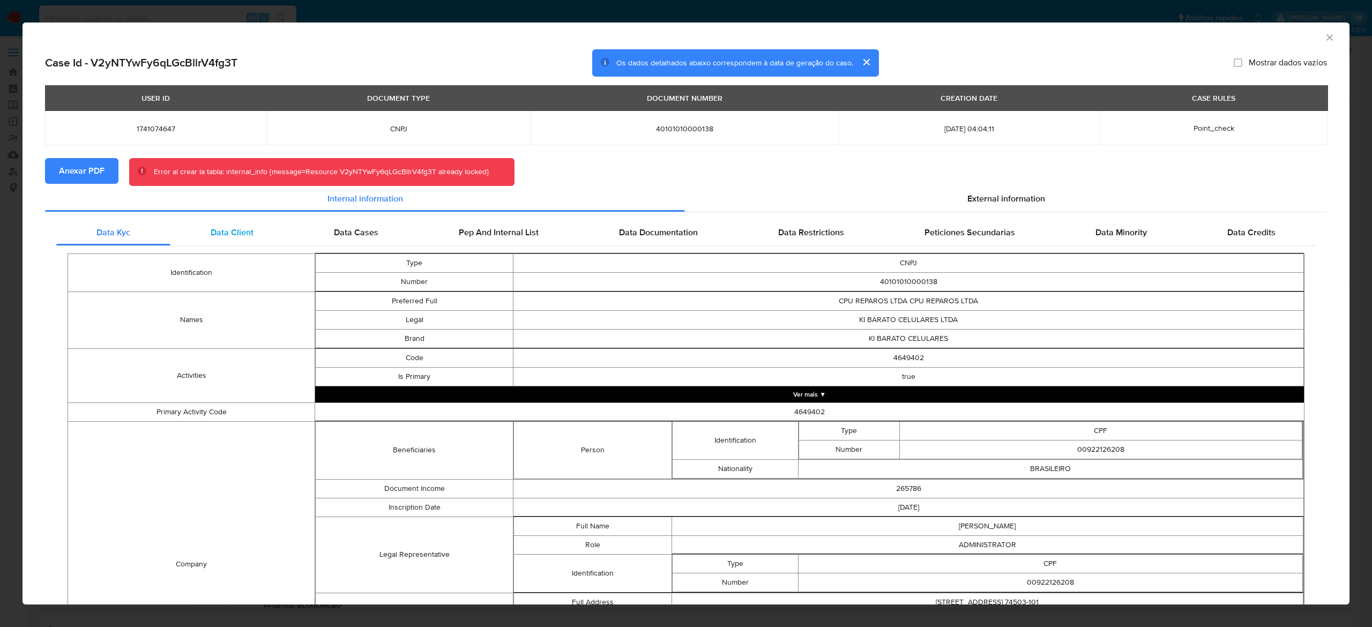
click at [223, 237] on span "Data Client" at bounding box center [232, 232] width 43 height 12
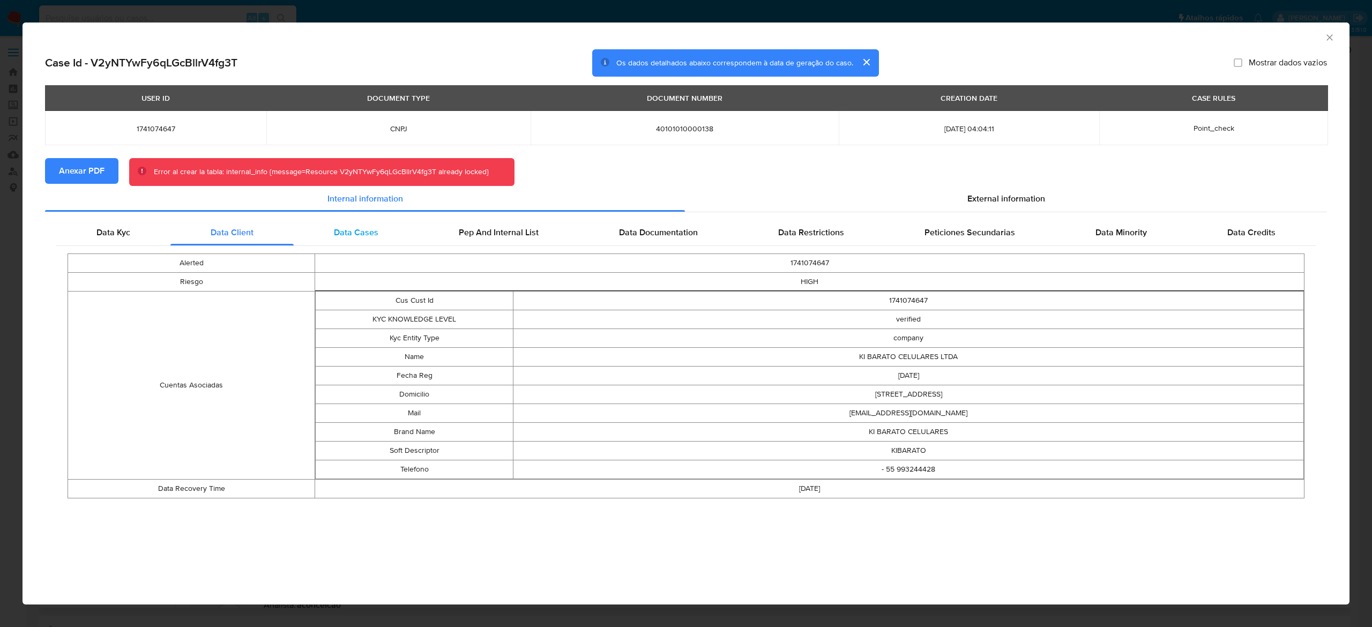
click at [346, 224] on div "Data Cases" at bounding box center [356, 233] width 125 height 26
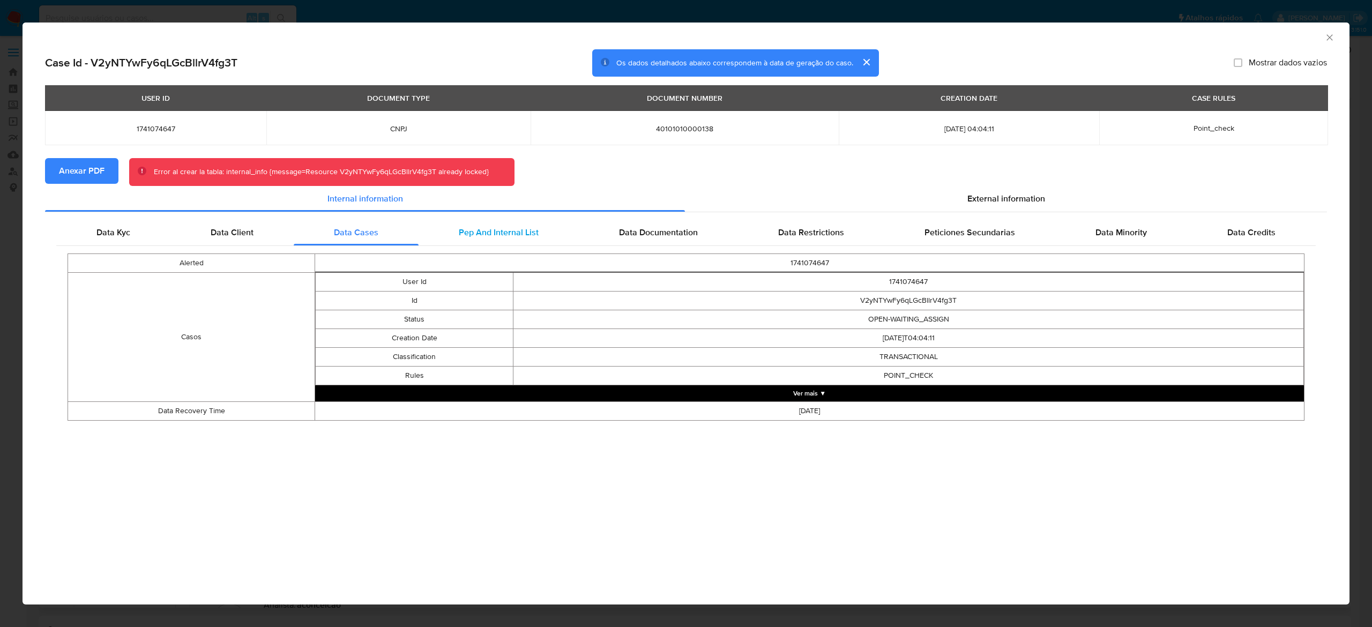
click at [494, 230] on span "Pep And Internal List" at bounding box center [499, 232] width 80 height 12
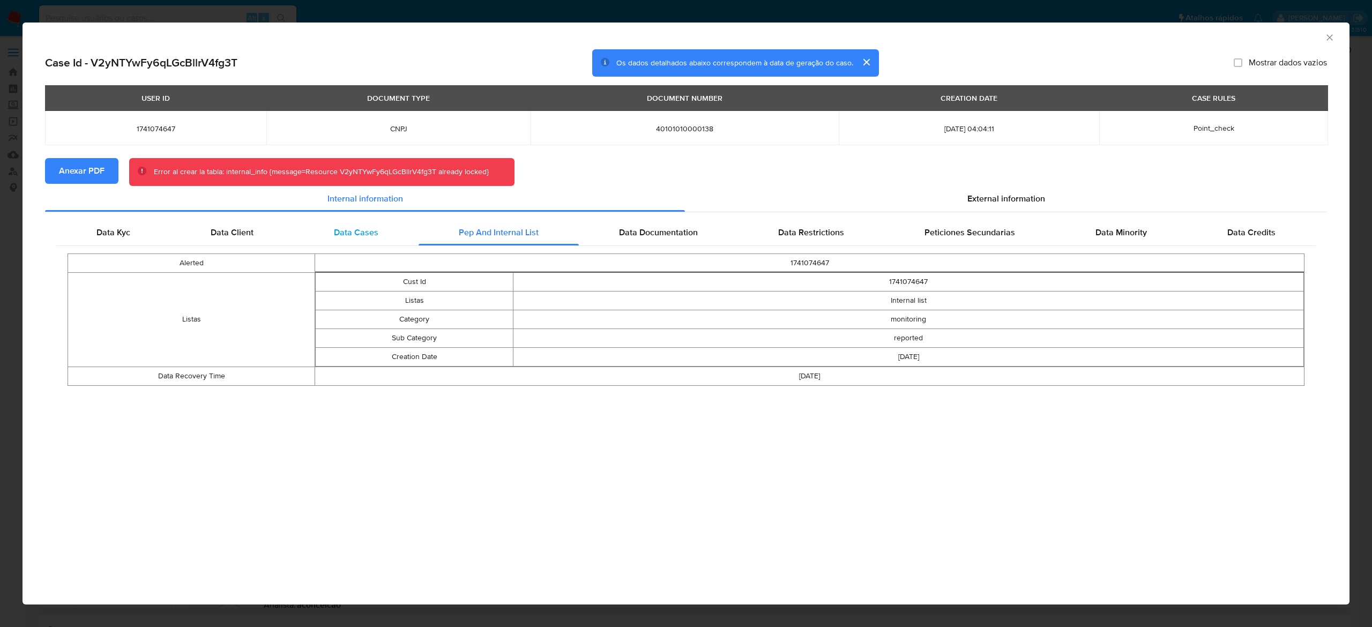
click at [376, 229] on span "Data Cases" at bounding box center [356, 232] width 44 height 12
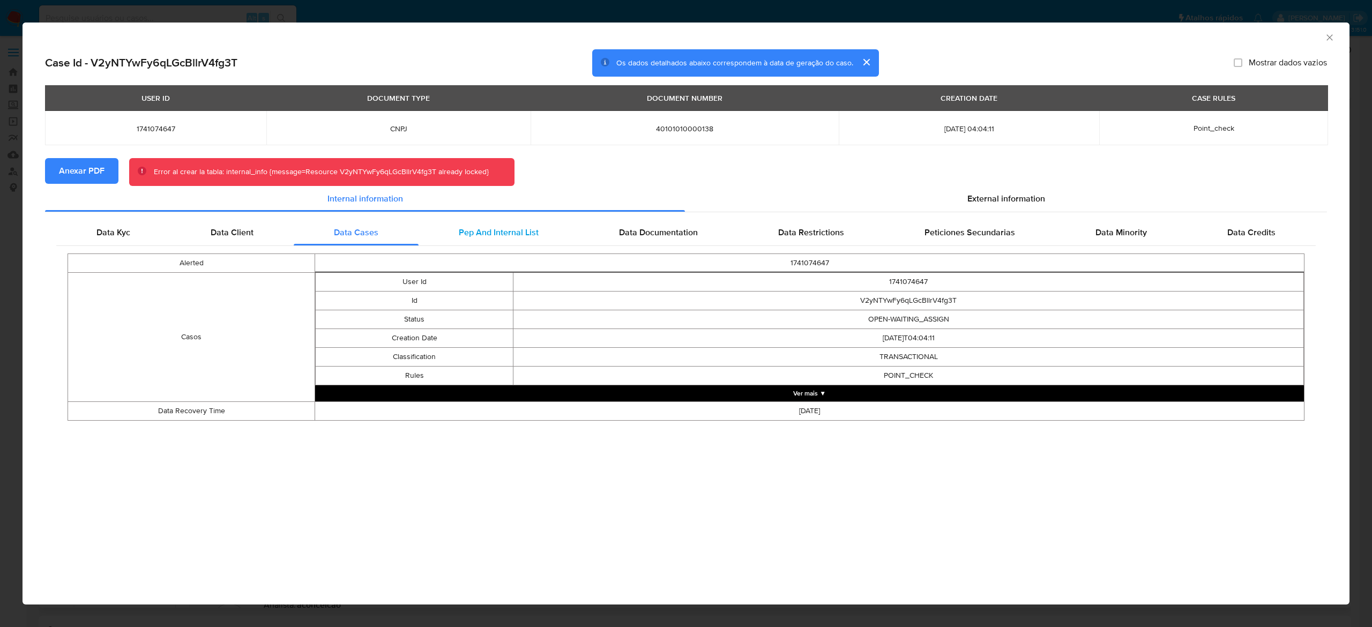
click at [482, 220] on div "Pep And Internal List" at bounding box center [499, 233] width 160 height 26
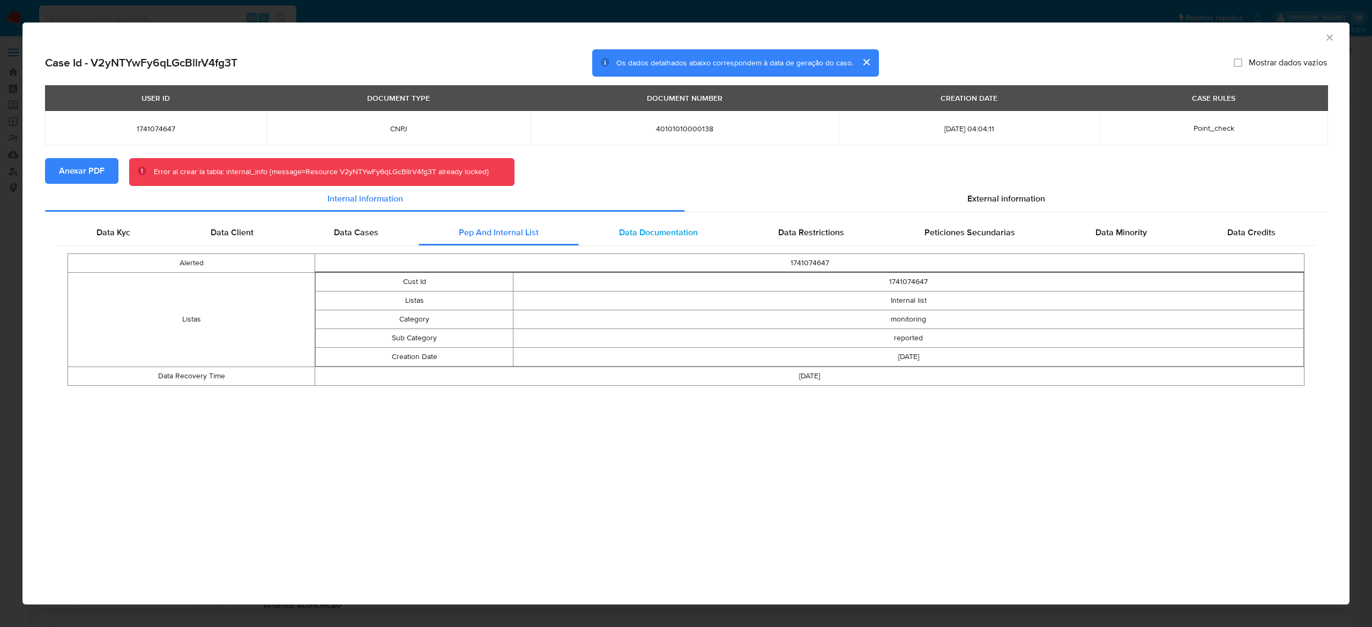
click at [648, 224] on div "Data Documentation" at bounding box center [658, 233] width 159 height 26
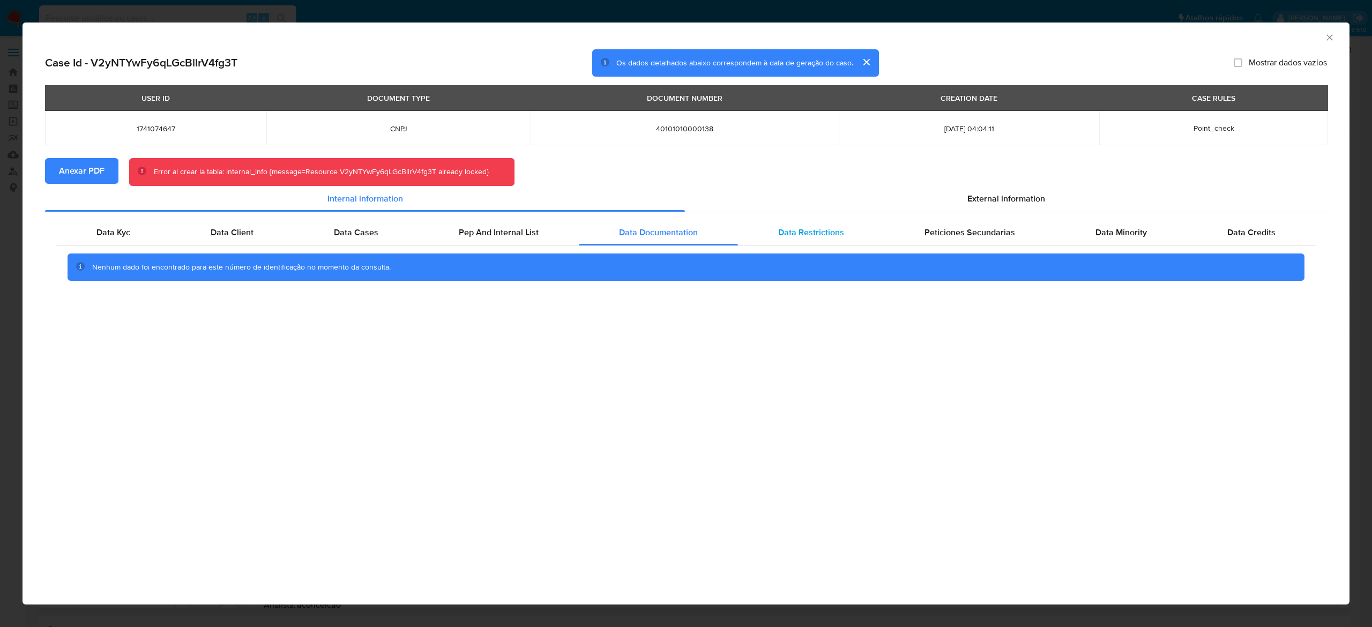
click at [791, 229] on span "Data Restrictions" at bounding box center [811, 232] width 66 height 12
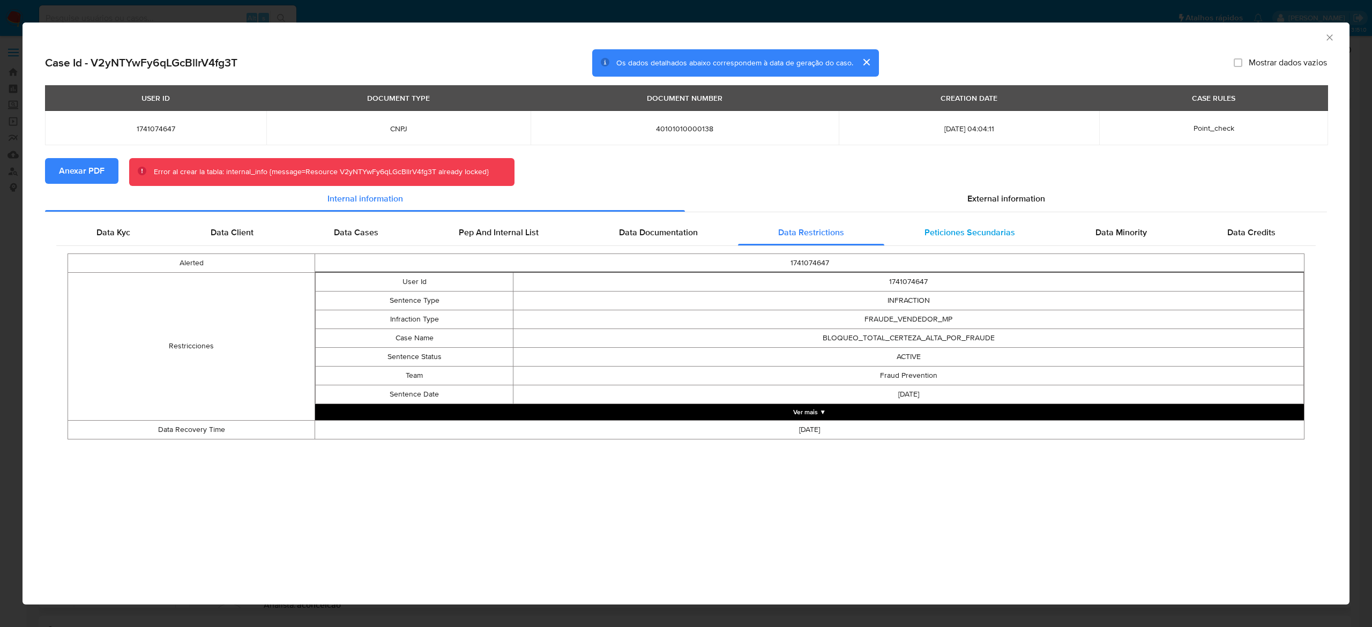
drag, startPoint x: 989, startPoint y: 233, endPoint x: 1051, endPoint y: 229, distance: 61.2
click at [993, 233] on span "Peticiones Secundarias" at bounding box center [970, 232] width 91 height 12
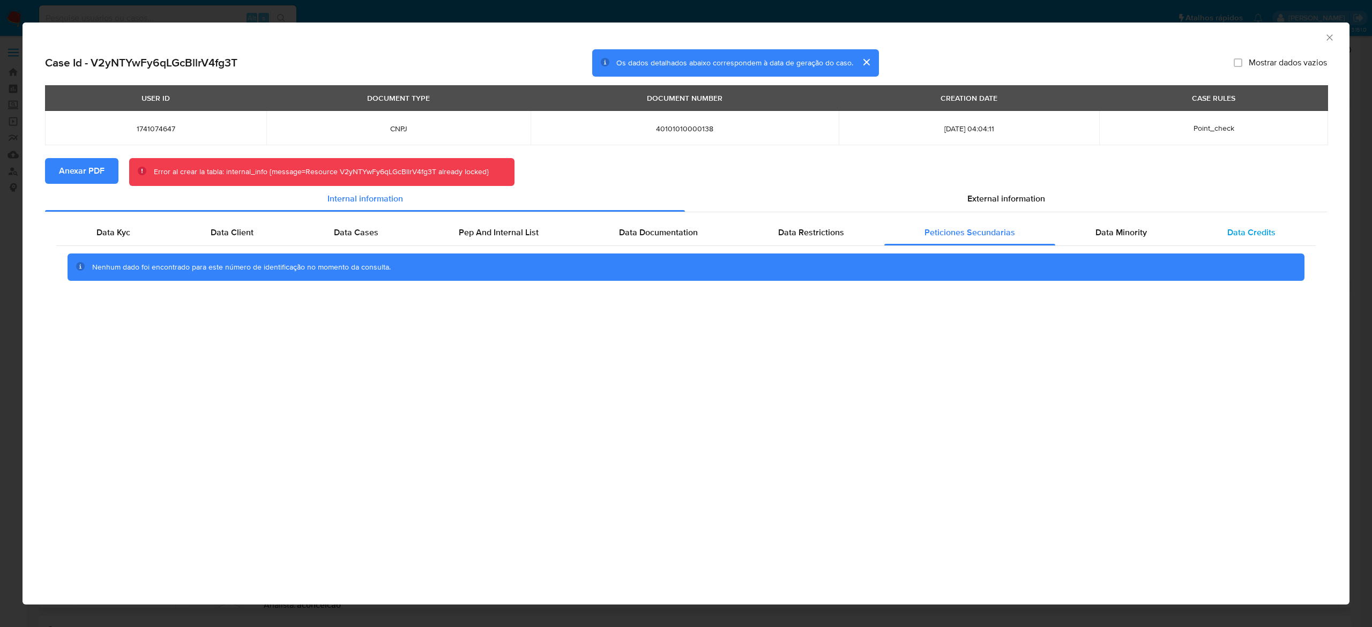
drag, startPoint x: 1108, startPoint y: 226, endPoint x: 1219, endPoint y: 231, distance: 110.5
click at [1029, 226] on span "Data Minority" at bounding box center [1121, 232] width 51 height 12
click at [1029, 231] on span "Data Credits" at bounding box center [1251, 232] width 48 height 12
click at [971, 204] on span "External information" at bounding box center [1007, 198] width 78 height 12
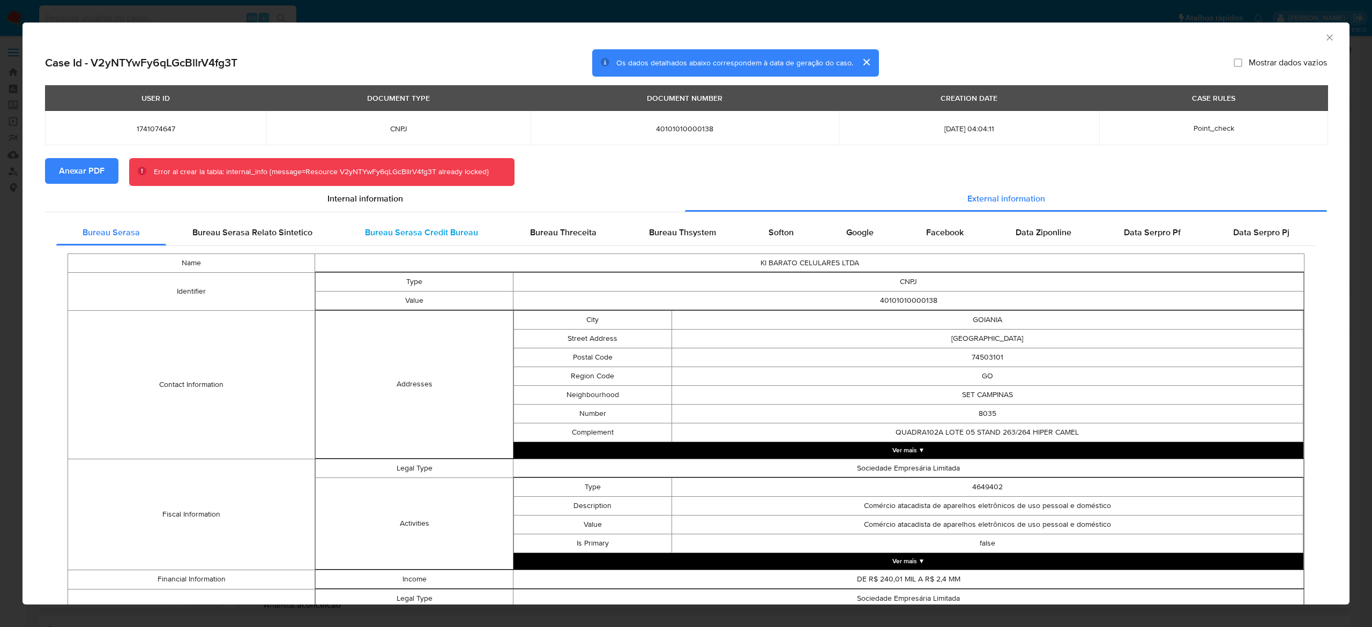
click at [403, 236] on span "Bureau Serasa Credit Bureau" at bounding box center [421, 232] width 113 height 12
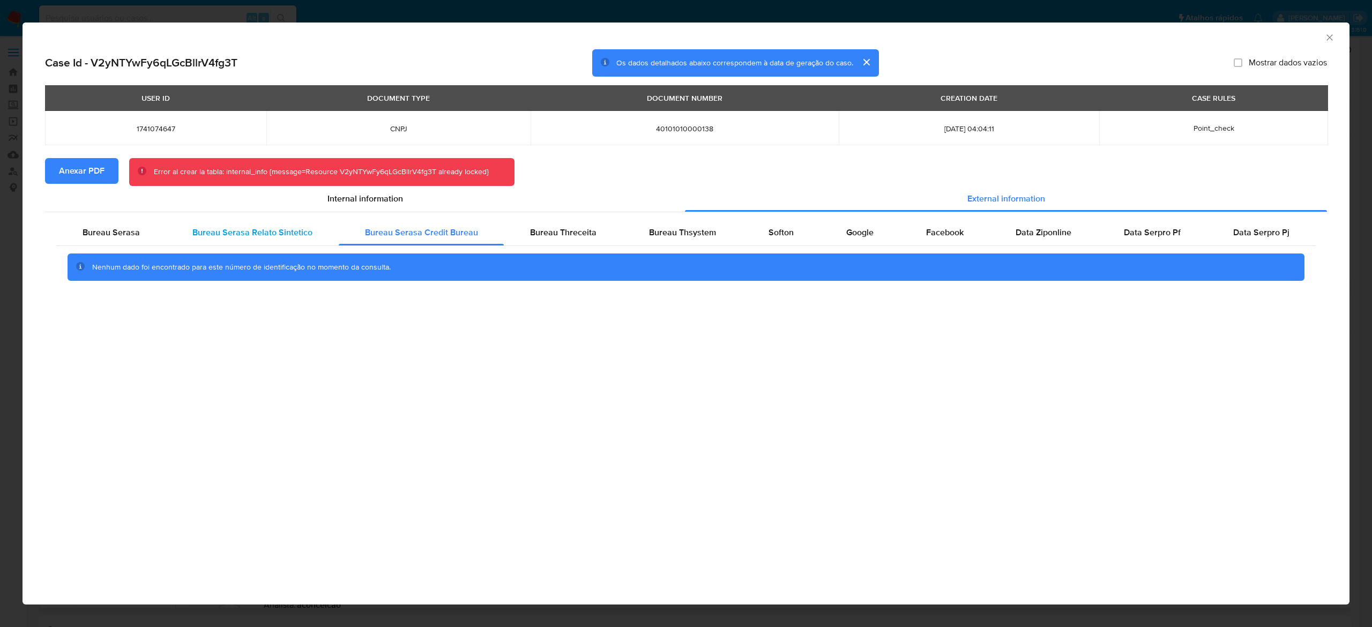
click at [283, 228] on span "Bureau Serasa Relato Sintetico" at bounding box center [252, 232] width 120 height 12
drag, startPoint x: 528, startPoint y: 226, endPoint x: 649, endPoint y: 226, distance: 120.6
click at [530, 226] on span "Bureau Threceita" at bounding box center [563, 232] width 66 height 12
drag, startPoint x: 710, startPoint y: 226, endPoint x: 719, endPoint y: 227, distance: 9.7
click at [710, 226] on span "Bureau Thsystem" at bounding box center [682, 232] width 67 height 12
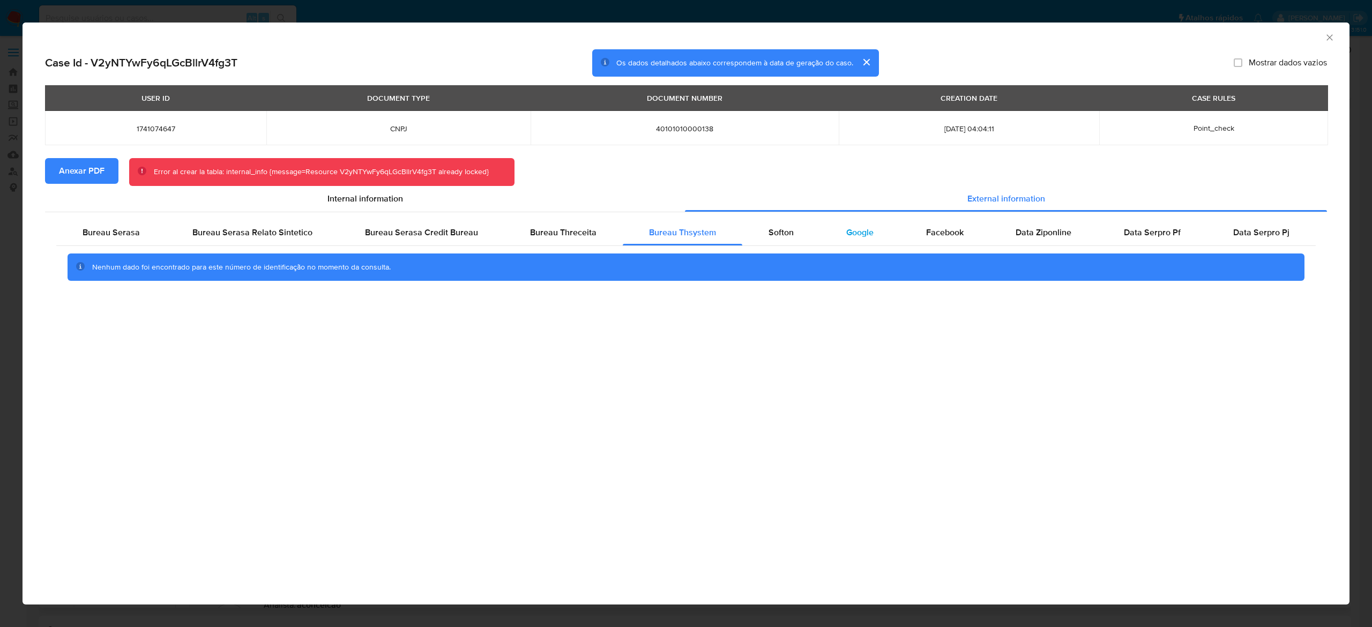
drag, startPoint x: 783, startPoint y: 236, endPoint x: 864, endPoint y: 240, distance: 81.6
click at [783, 236] on span "Softon" at bounding box center [781, 232] width 25 height 12
click at [873, 235] on div "Google" at bounding box center [860, 233] width 80 height 26
click at [1029, 35] on icon "Fechar a janela" at bounding box center [1329, 37] width 11 height 11
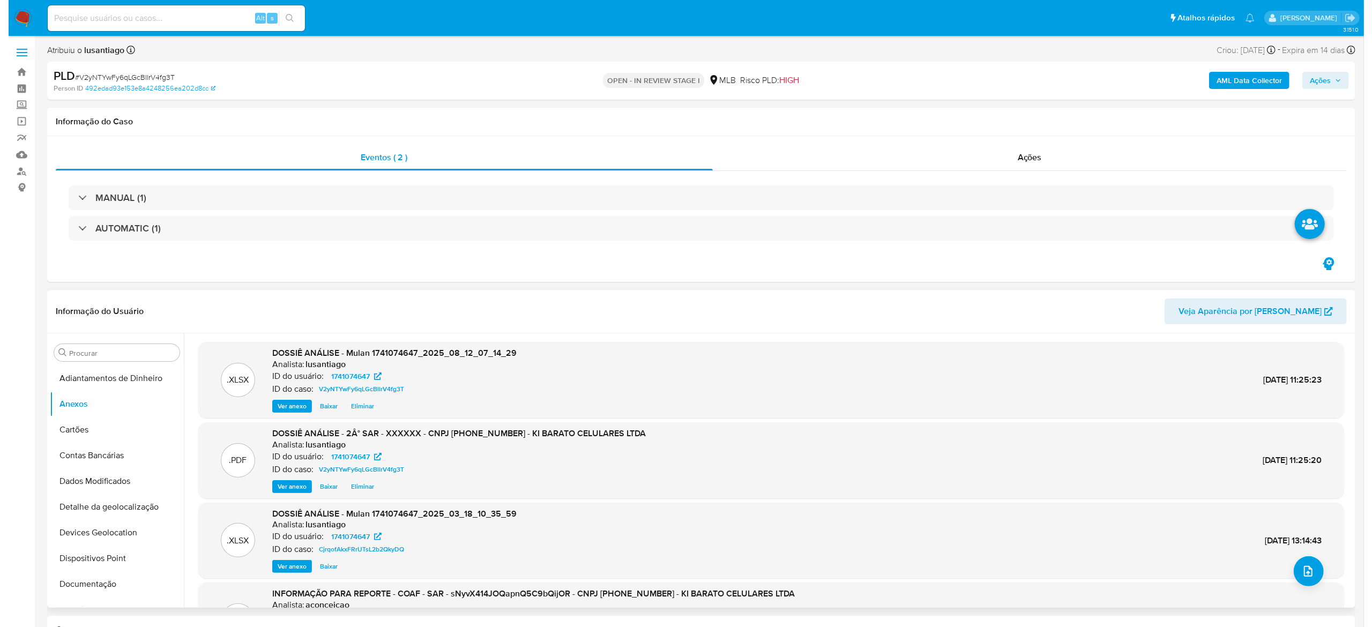
scroll to position [90, 0]
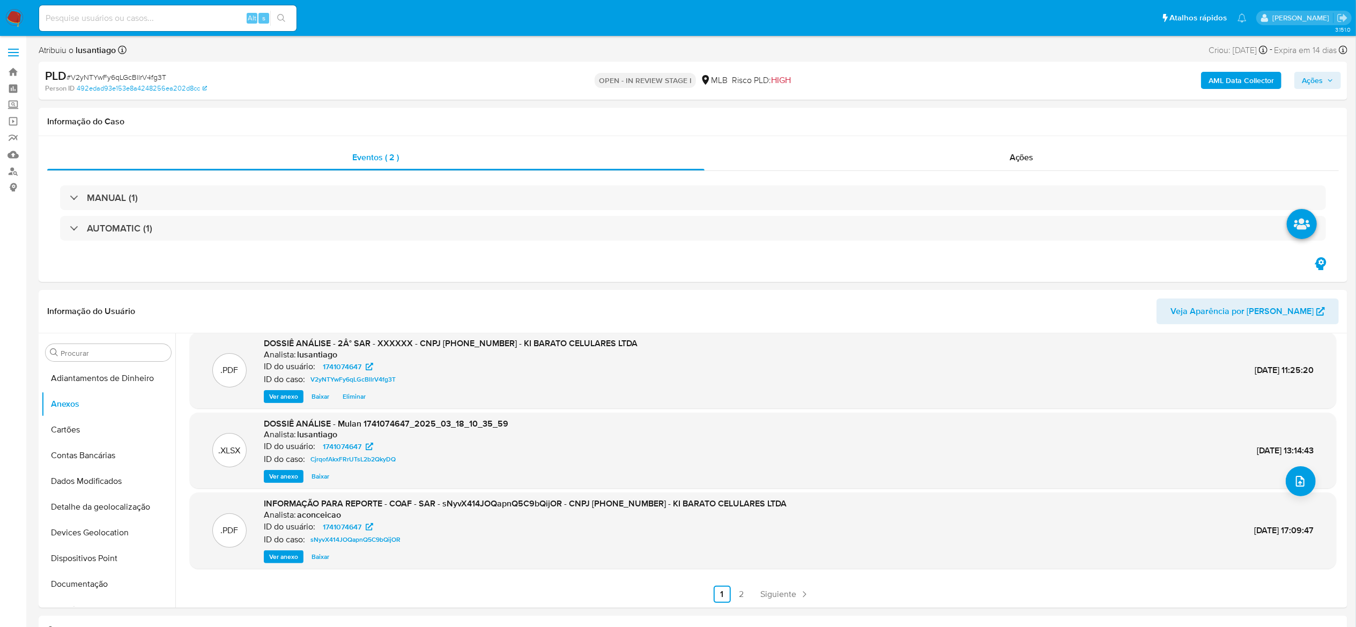
click at [351, 398] on span "Eliminar" at bounding box center [354, 396] width 23 height 11
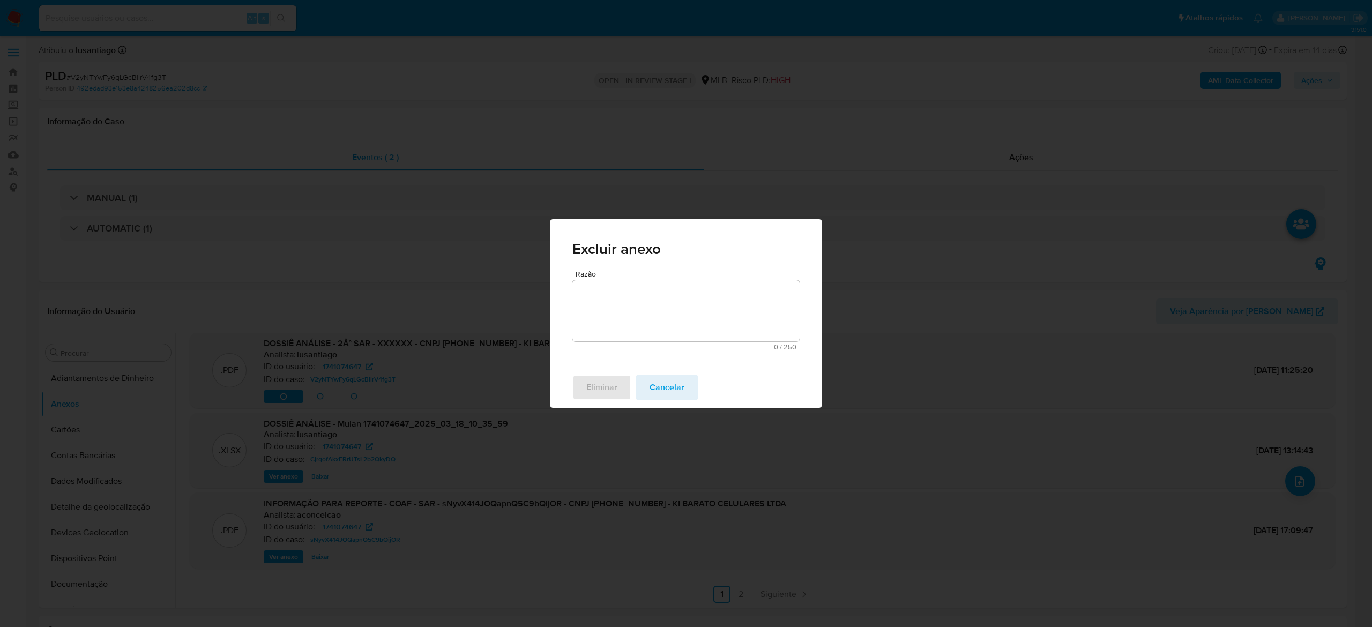
click at [642, 295] on textarea "Razão" at bounding box center [685, 310] width 227 height 61
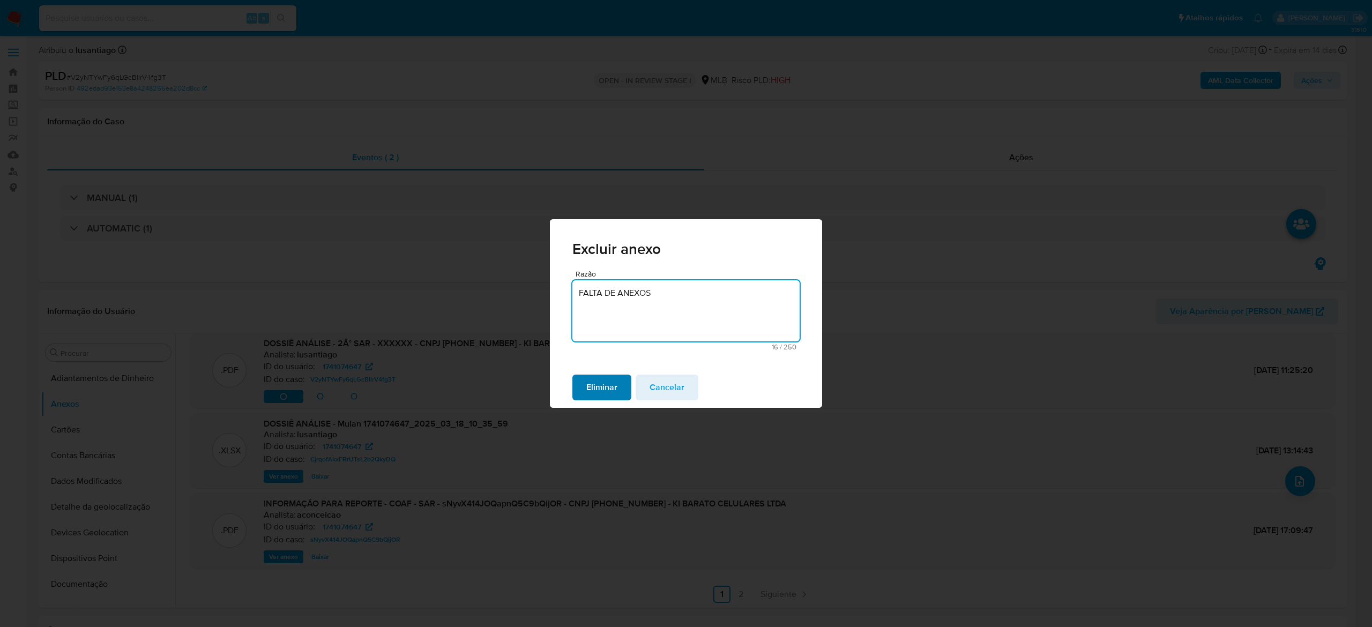
type textarea "FALTA DE ANEXOS"
click at [600, 394] on span "Eliminar" at bounding box center [601, 388] width 31 height 24
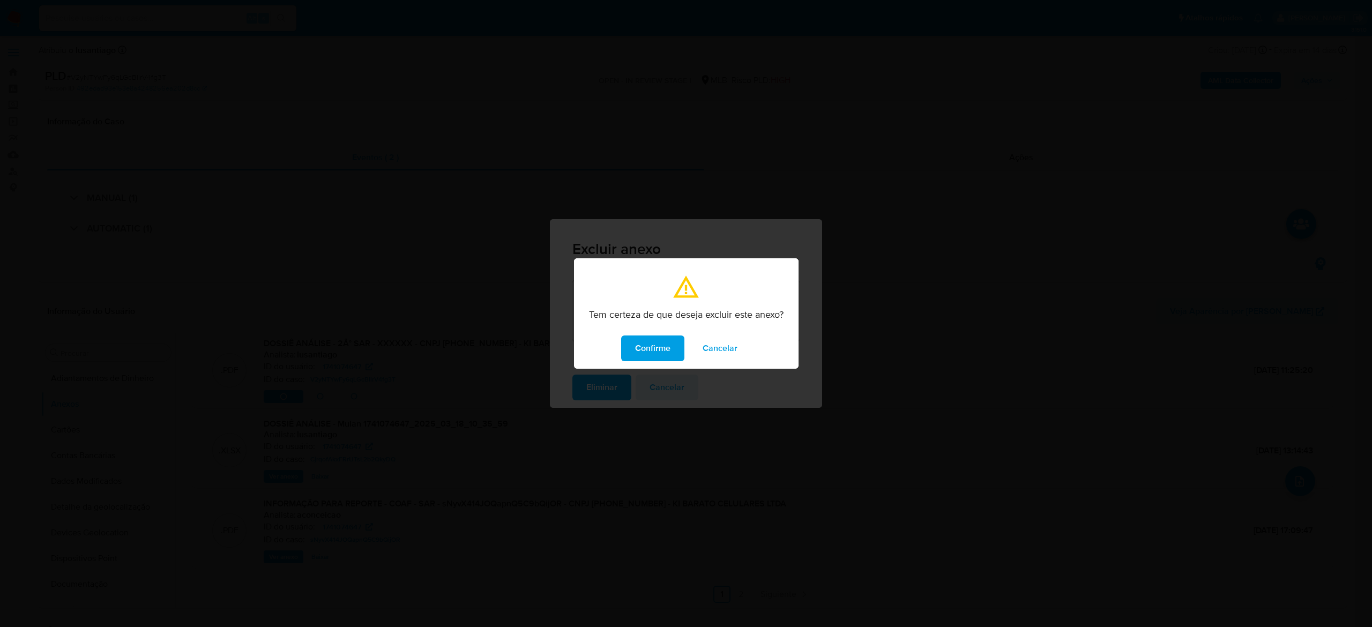
click at [654, 348] on span "Confirme" at bounding box center [652, 349] width 35 height 24
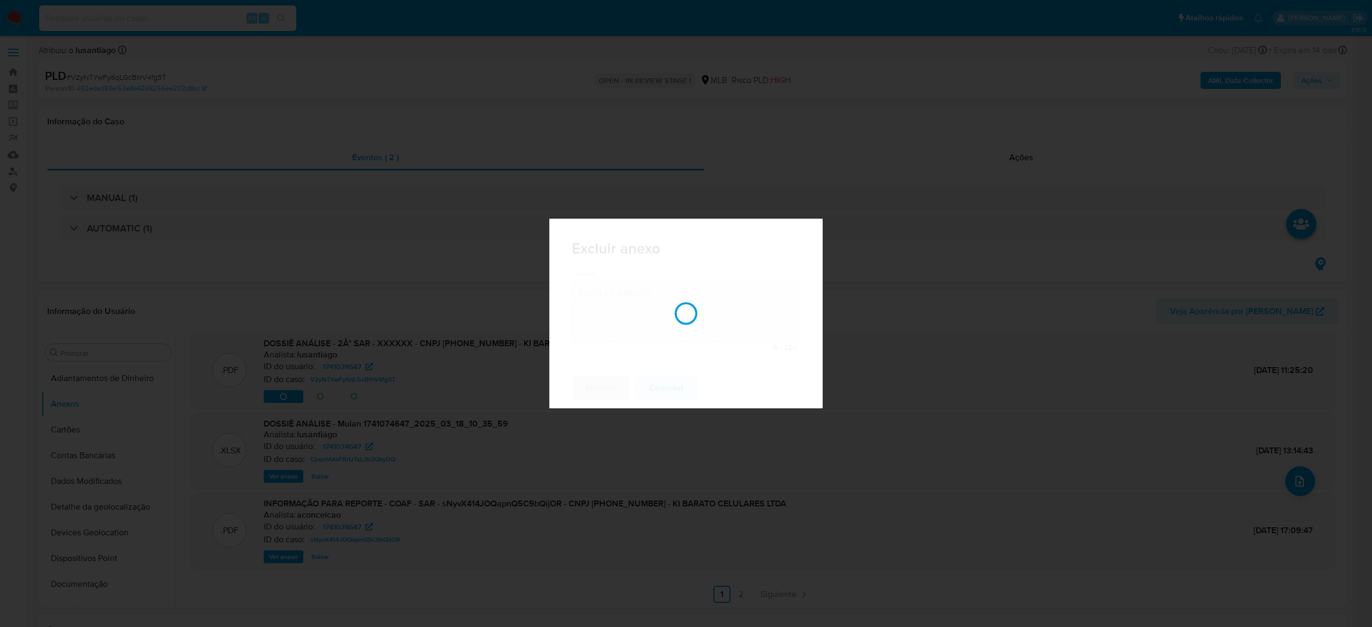
scroll to position [88, 0]
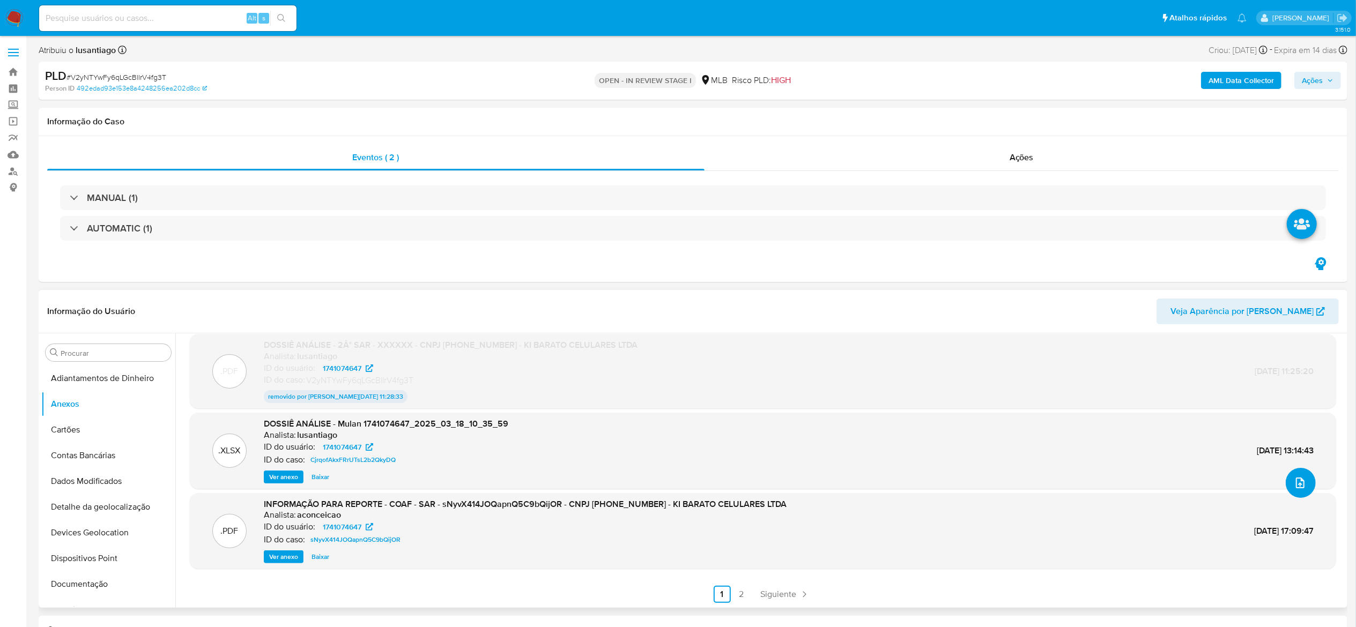
click at [1029, 470] on icon "upload-file" at bounding box center [1299, 483] width 13 height 13
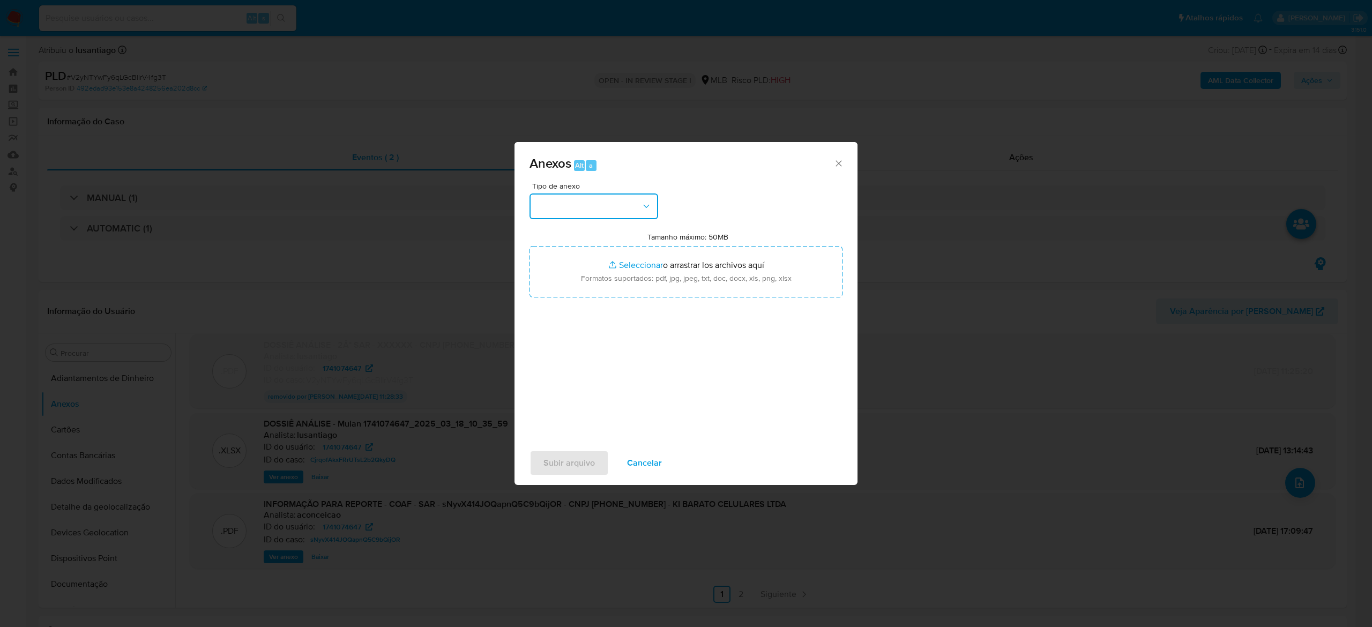
click at [615, 195] on button "button" at bounding box center [594, 207] width 129 height 26
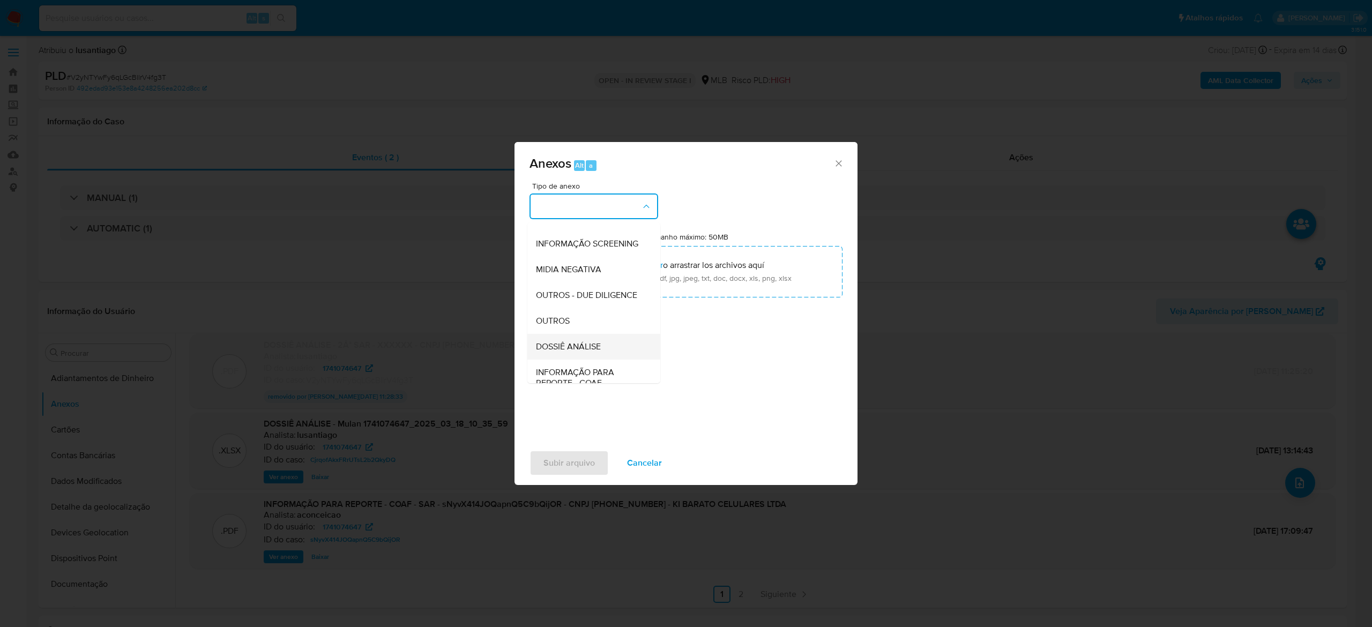
scroll to position [165, 0]
click at [578, 298] on span "DOSSIÊ ANÁLISE" at bounding box center [568, 297] width 65 height 11
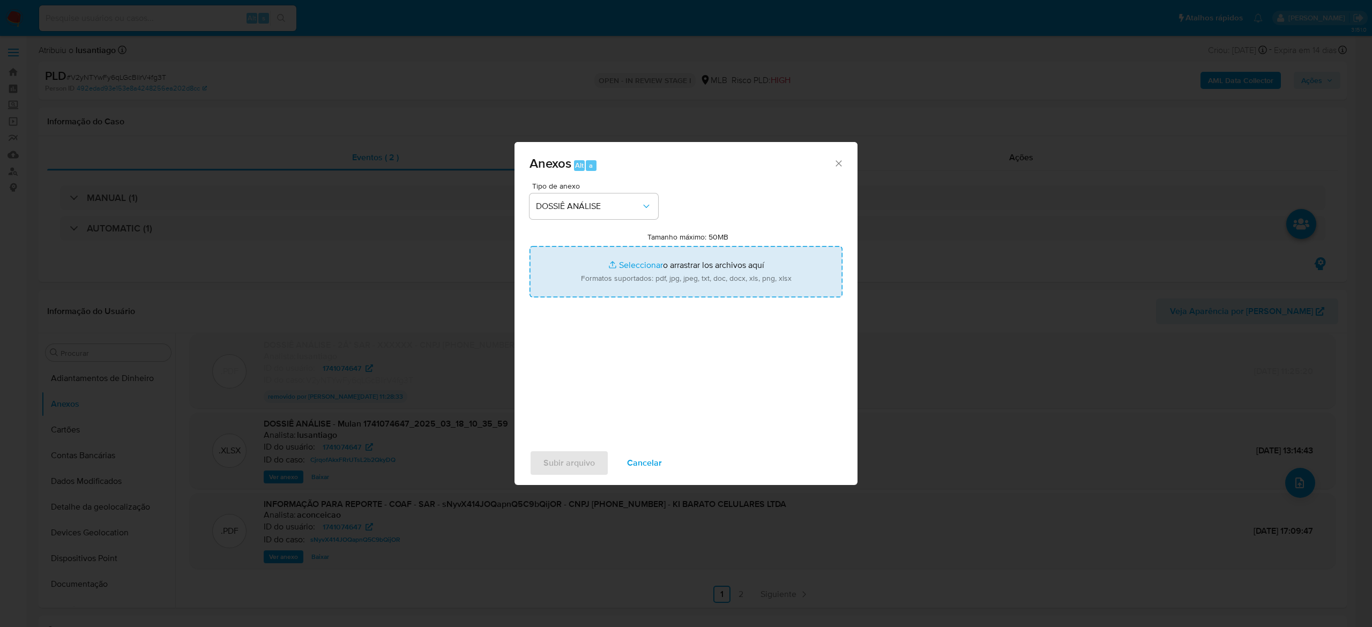
type input "C:\fakepath\2° SAR - XXXXXX - CNPJ 40101010000138 - KI BARATO CELULARES LTDA.pdf"
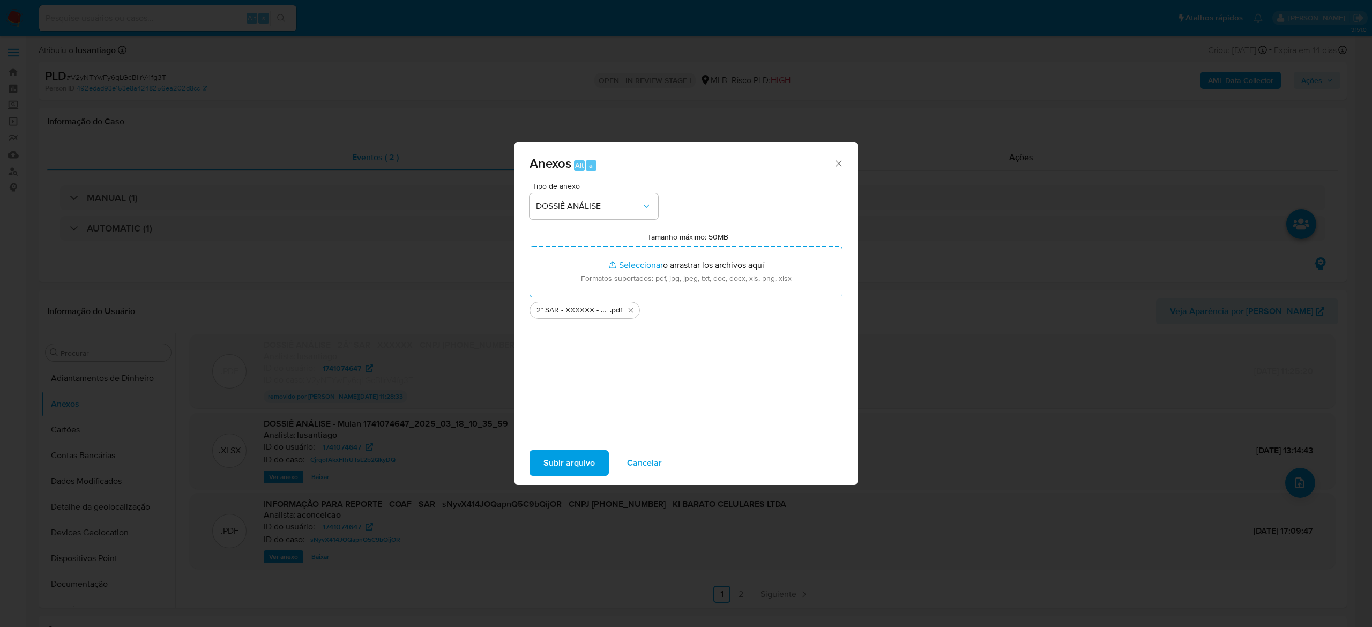
click at [569, 463] on span "Subir arquivo" at bounding box center [569, 463] width 51 height 24
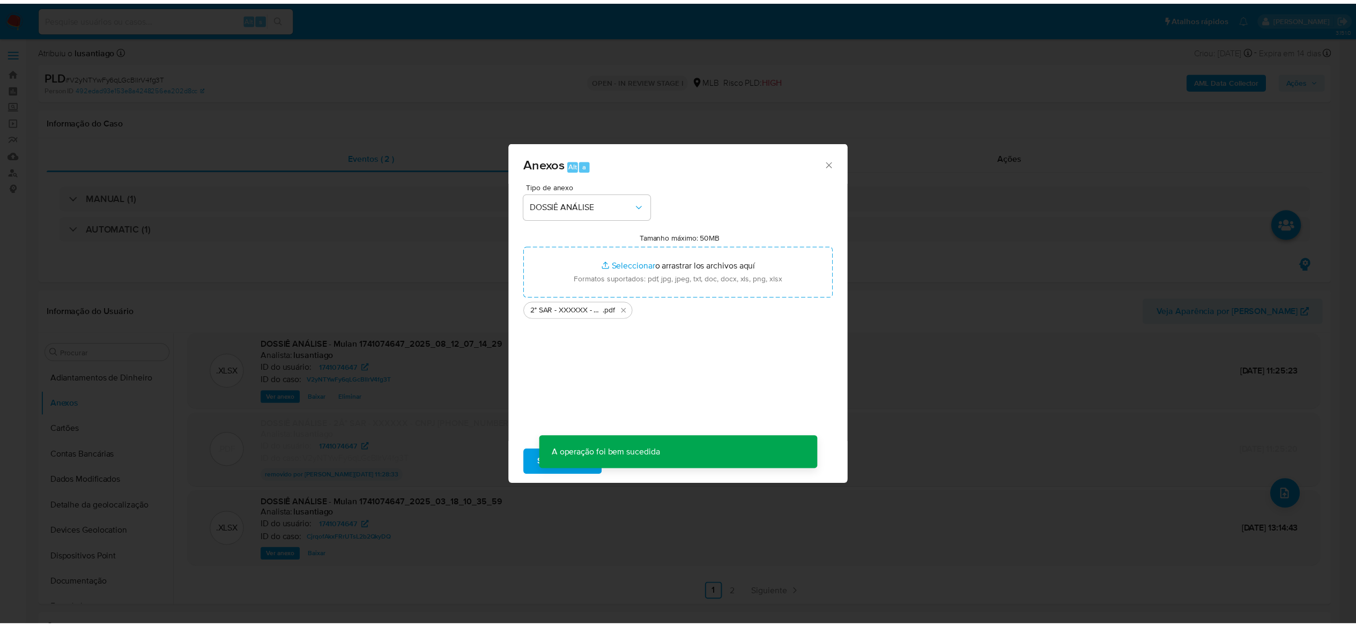
scroll to position [76, 0]
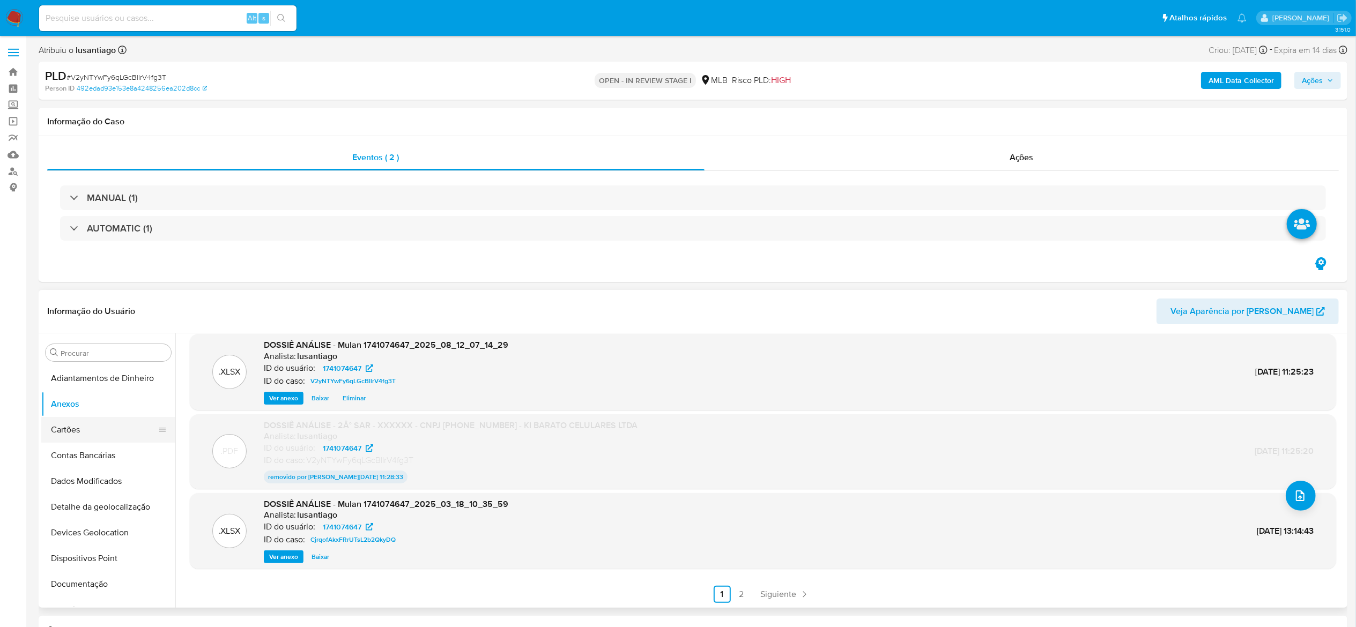
click at [110, 420] on button "Cartões" at bounding box center [103, 430] width 125 height 26
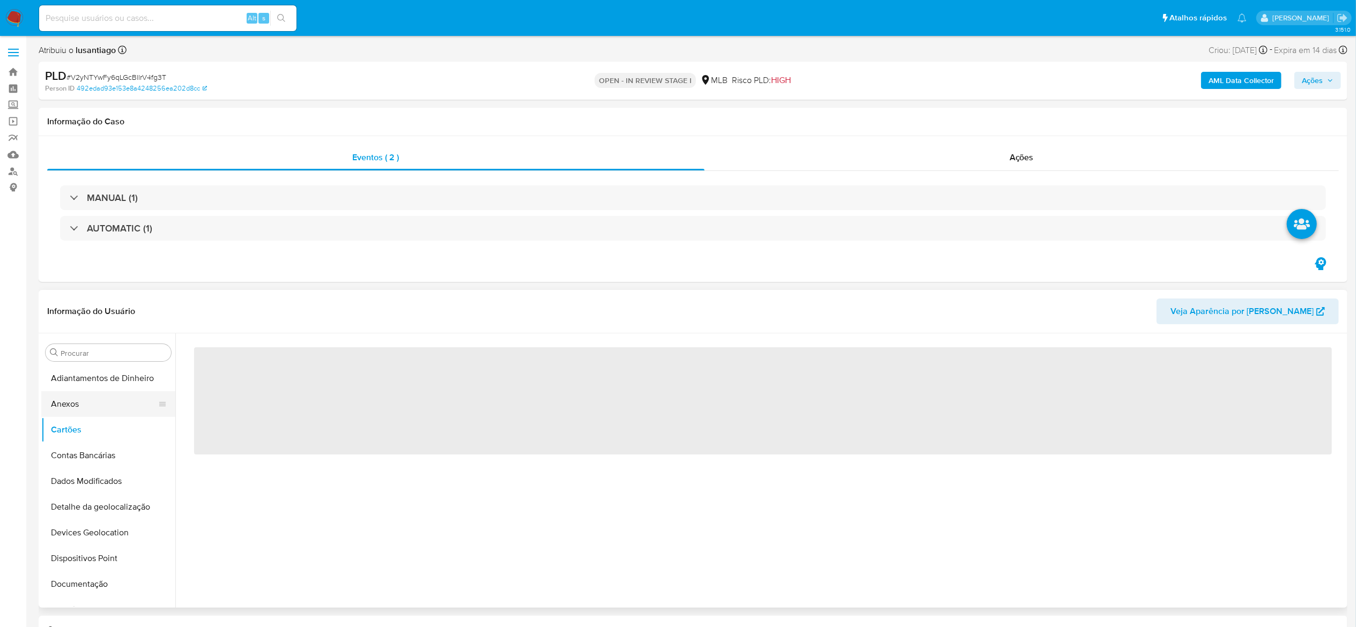
click at [83, 408] on button "Anexos" at bounding box center [103, 404] width 125 height 26
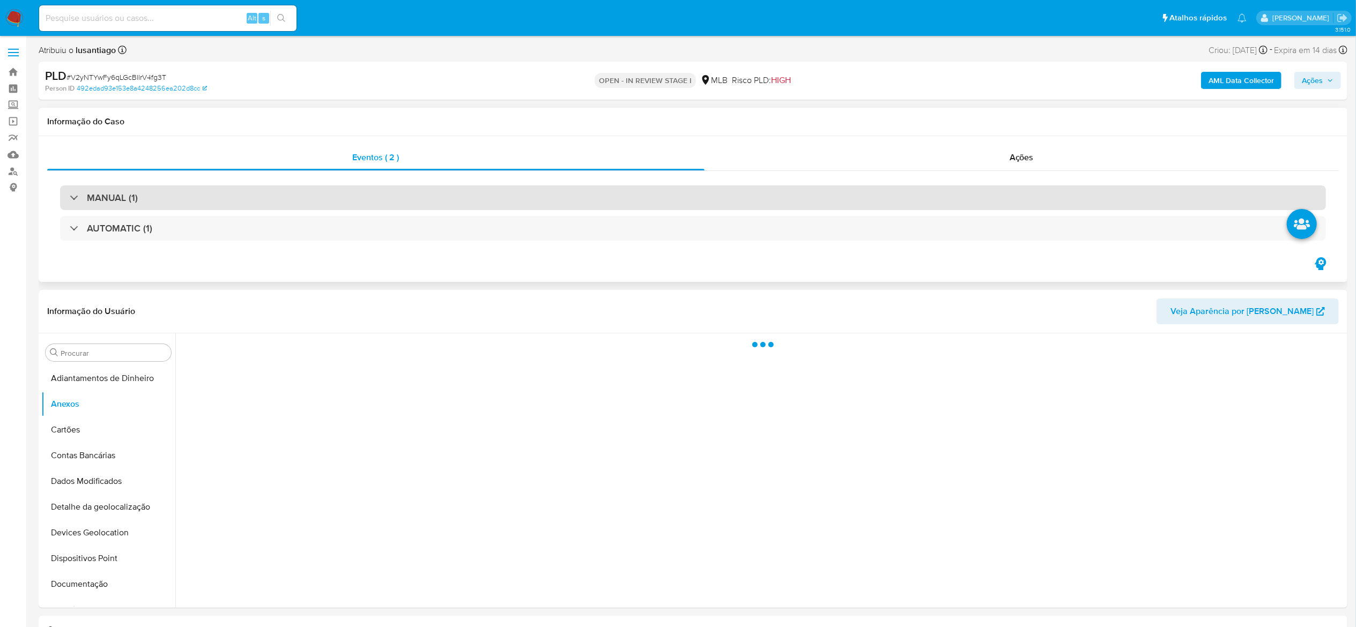
click at [175, 193] on div "MANUAL (1)" at bounding box center [693, 197] width 1266 height 25
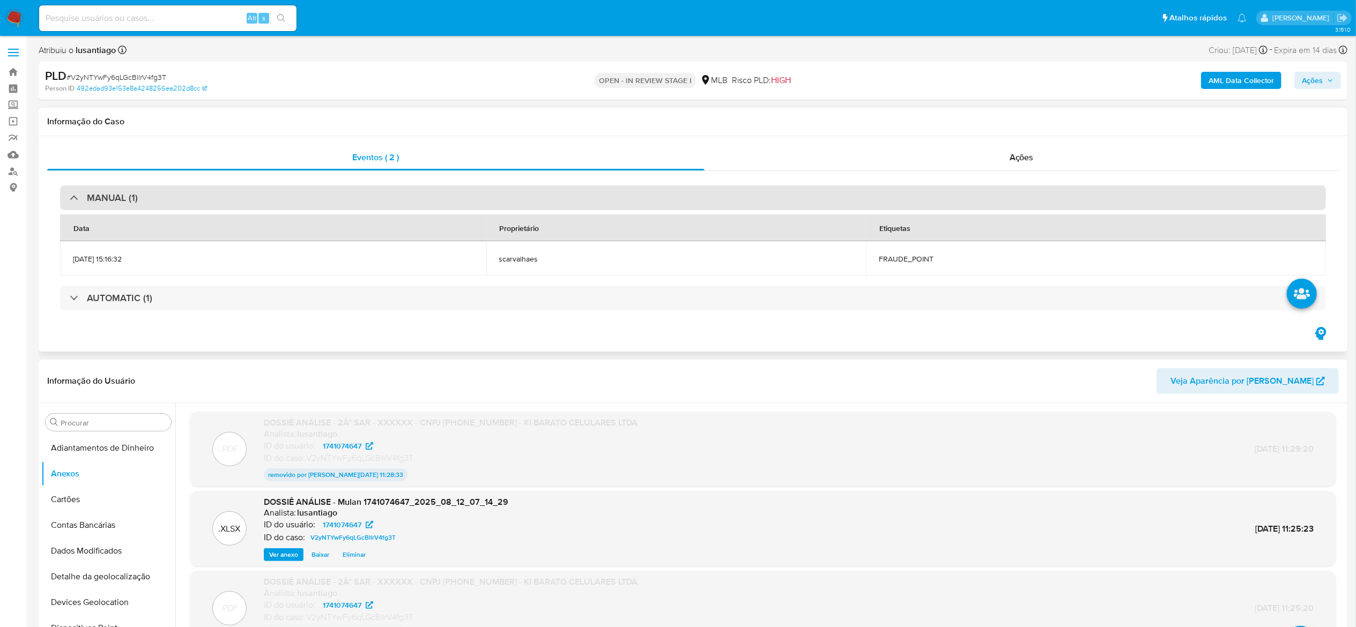
click at [175, 193] on div "MANUAL (1)" at bounding box center [693, 197] width 1266 height 25
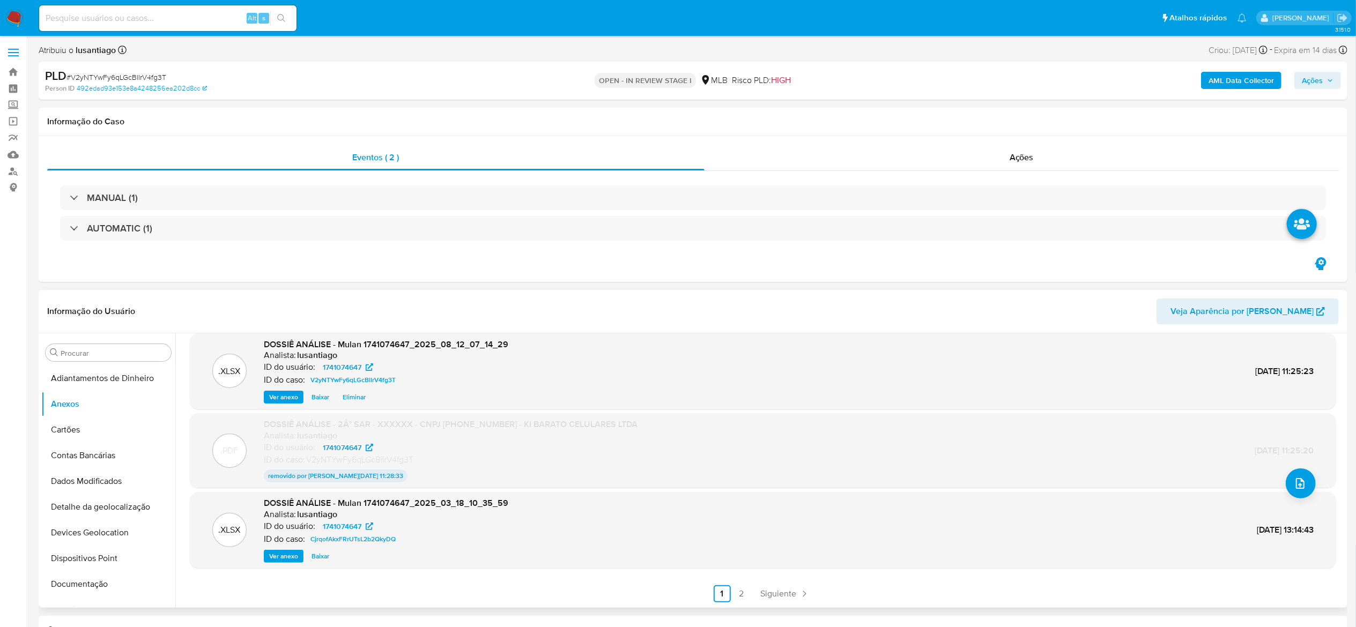
scroll to position [107, 0]
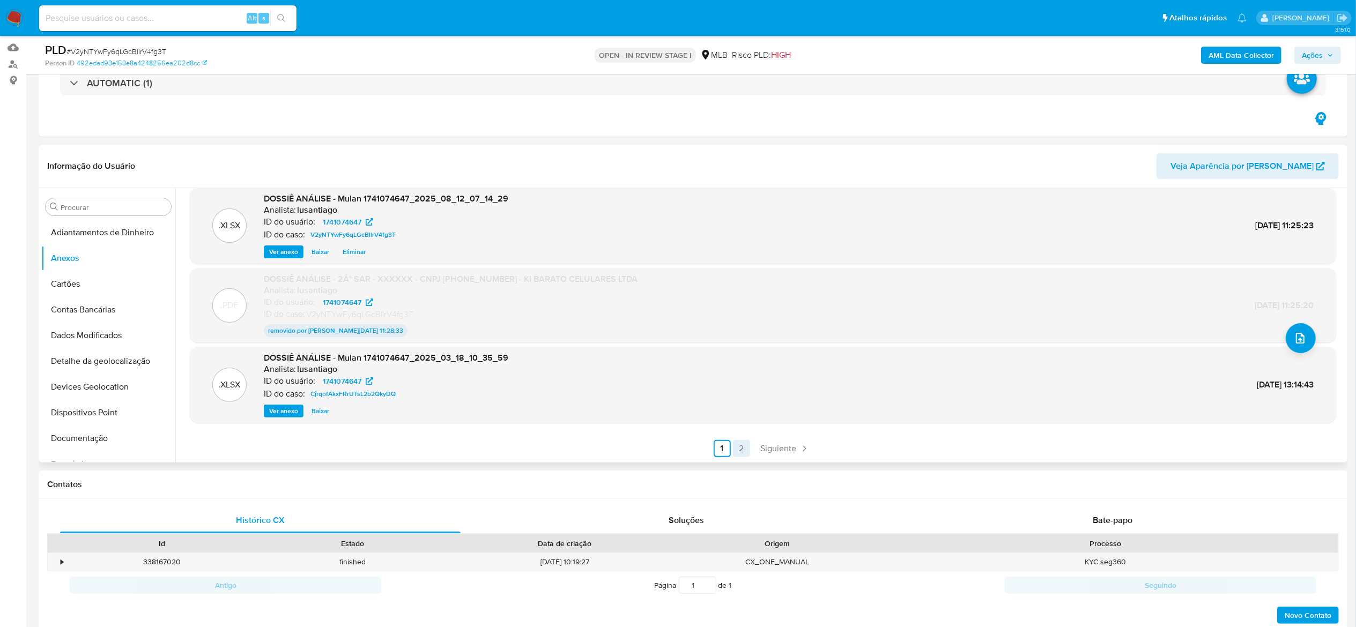
click at [738, 446] on link "2" at bounding box center [741, 448] width 17 height 17
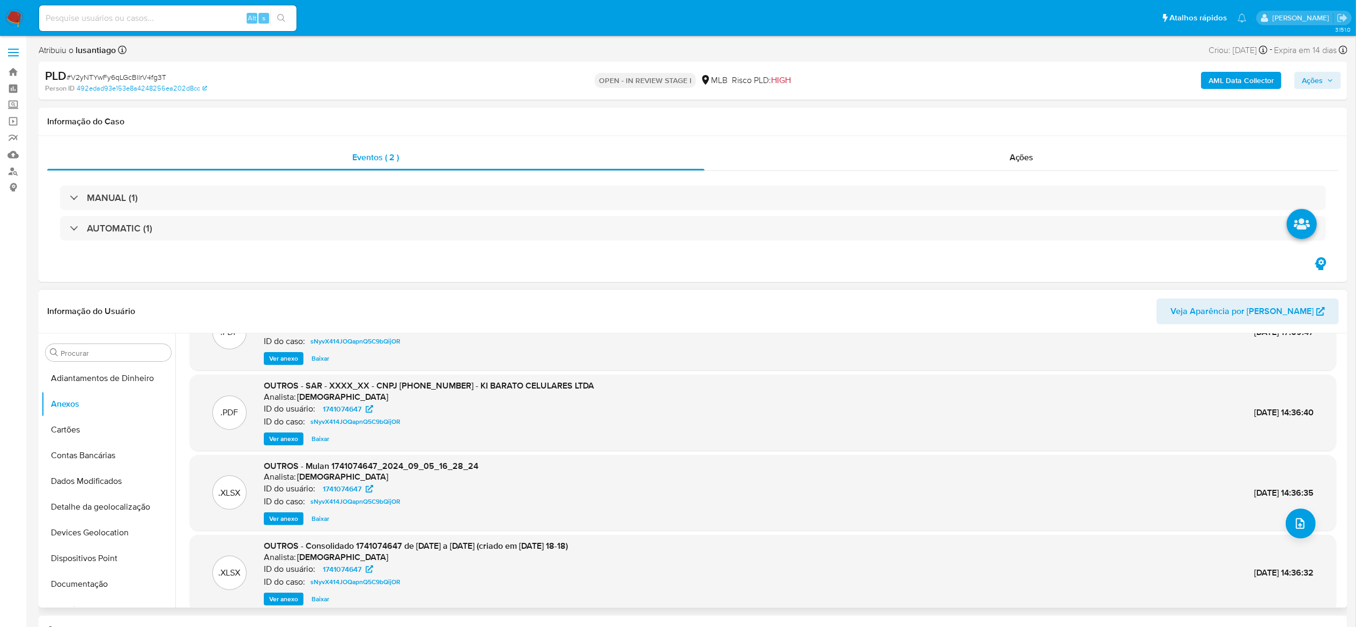
scroll to position [90, 0]
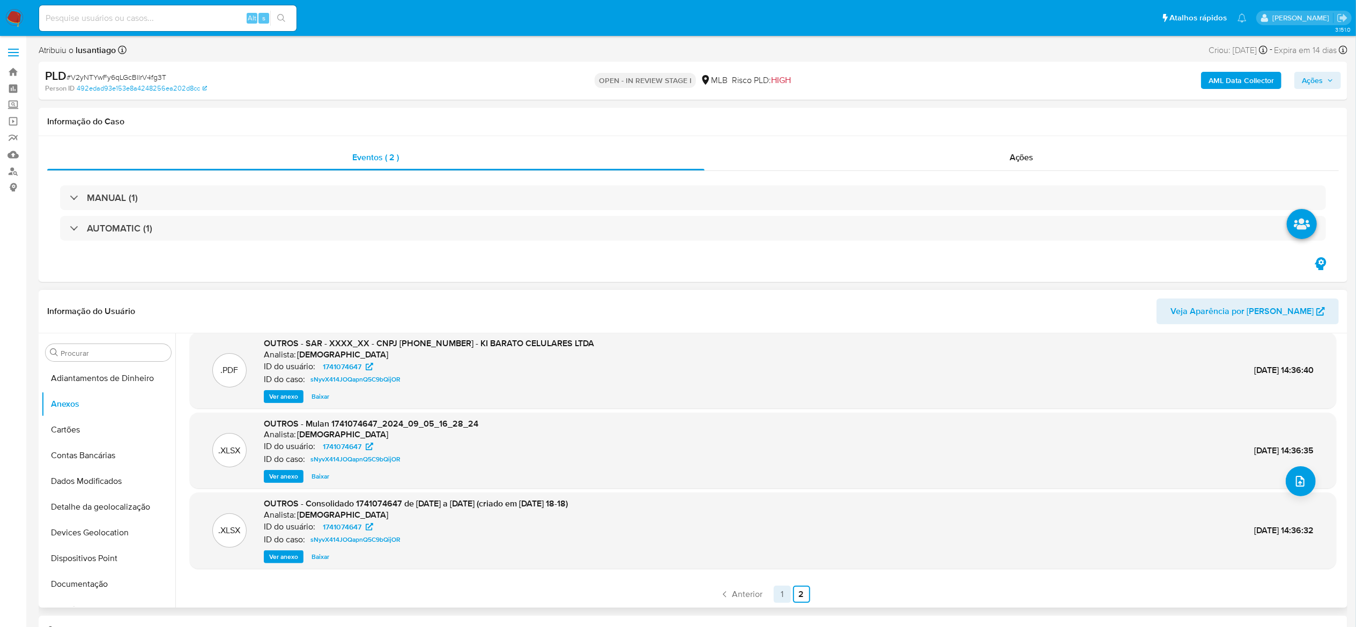
click at [783, 470] on link "1" at bounding box center [781, 594] width 17 height 17
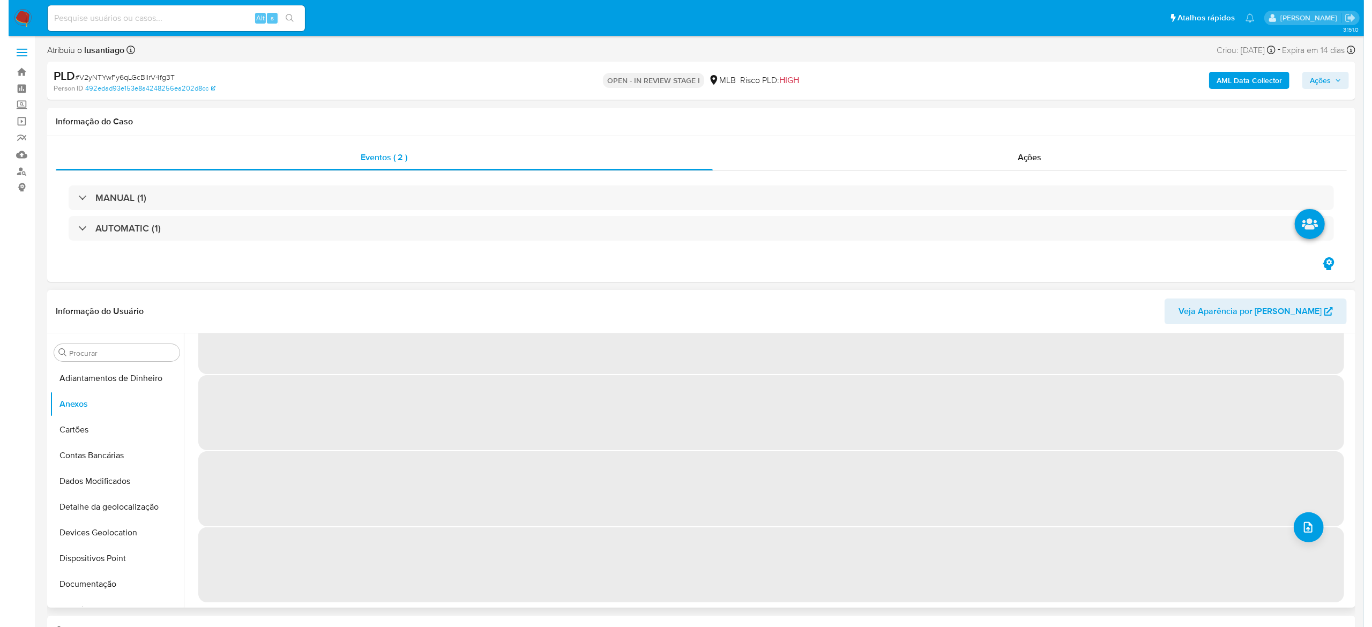
scroll to position [0, 0]
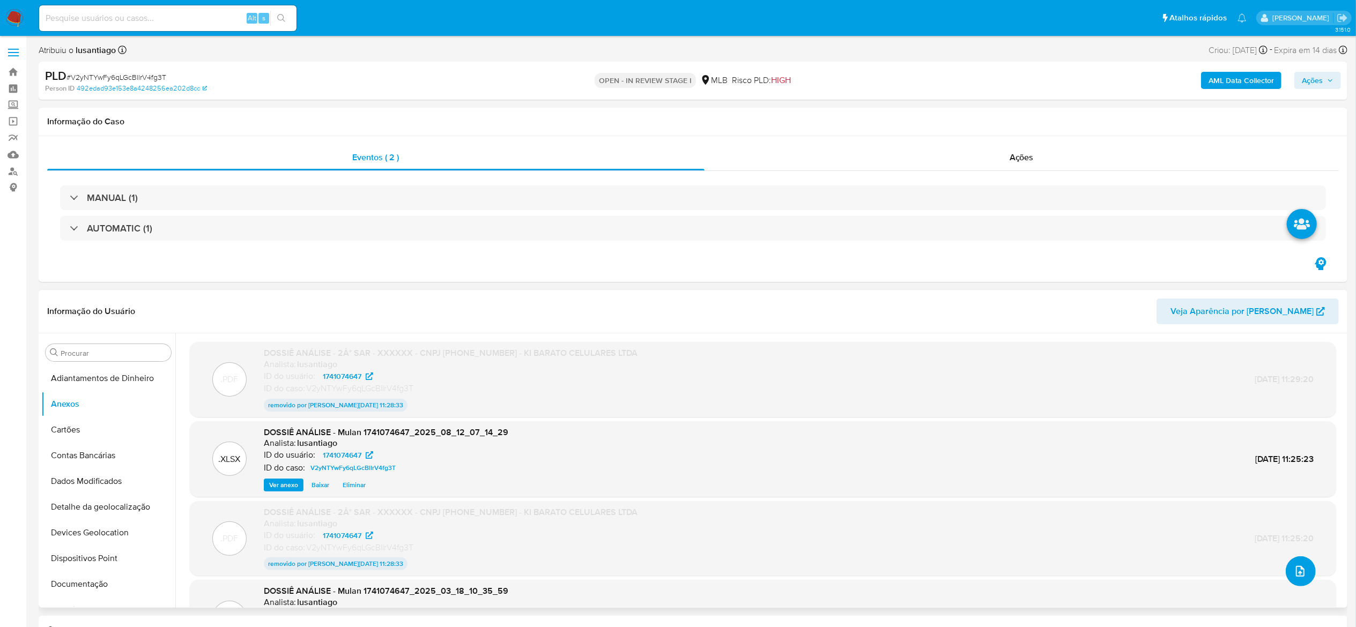
click at [1029, 470] on icon "upload-file" at bounding box center [1299, 571] width 13 height 13
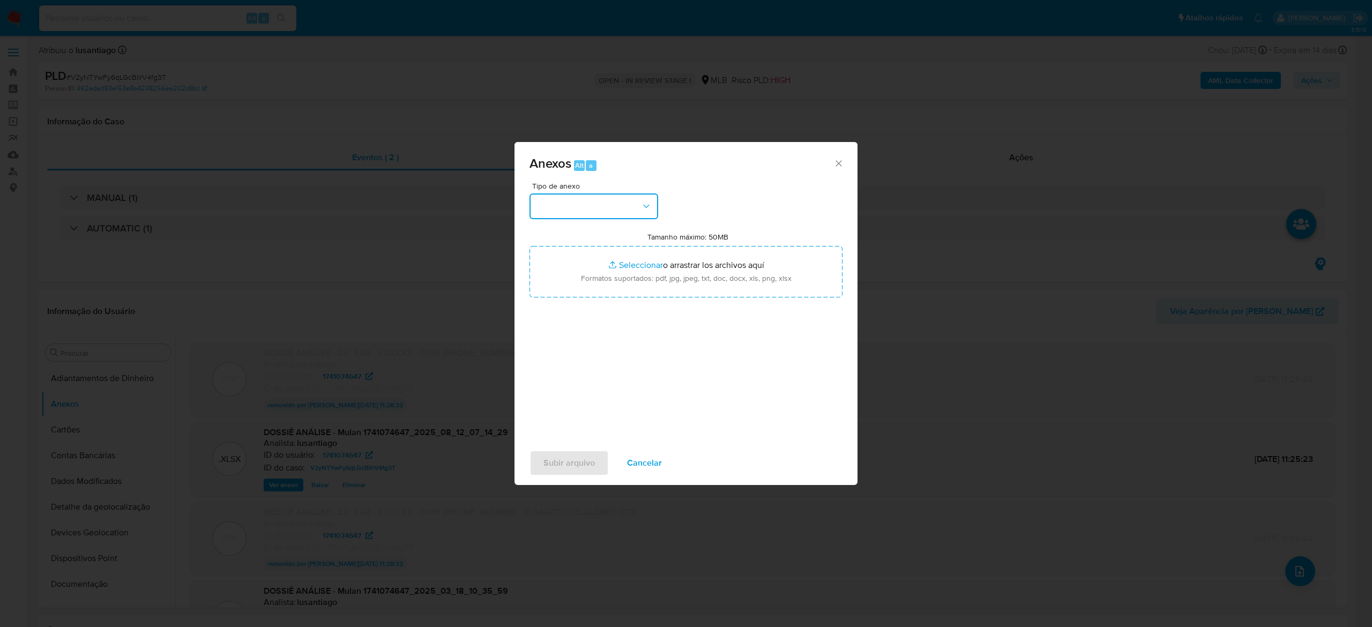
click at [648, 203] on icon "button" at bounding box center [646, 206] width 11 height 11
click at [740, 109] on div "Anexos Alt a Tipo de anexo CAPTURA BUREAU CAPTURA DOWJONES CAPTURA GOOGLE CAPTU…" at bounding box center [686, 313] width 1372 height 627
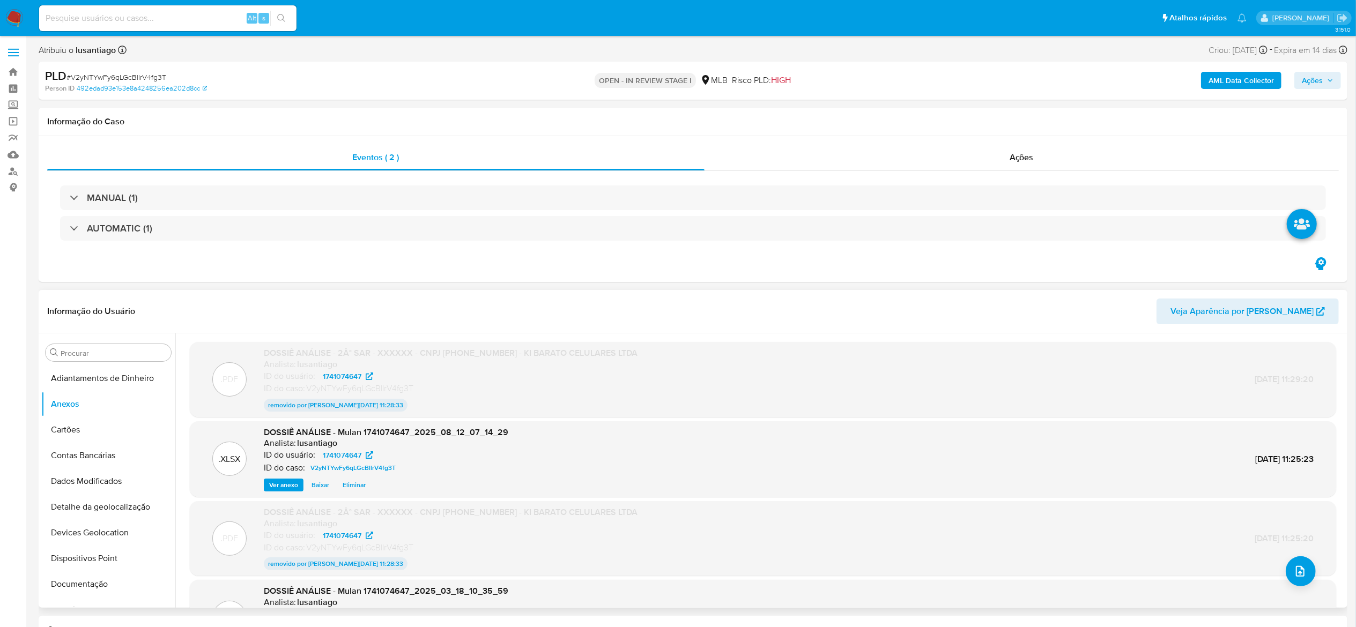
click at [741, 321] on header "Informação do Usuário Veja Aparência por Pessoa" at bounding box center [692, 312] width 1291 height 26
click at [1029, 470] on button "upload-file" at bounding box center [1300, 571] width 30 height 30
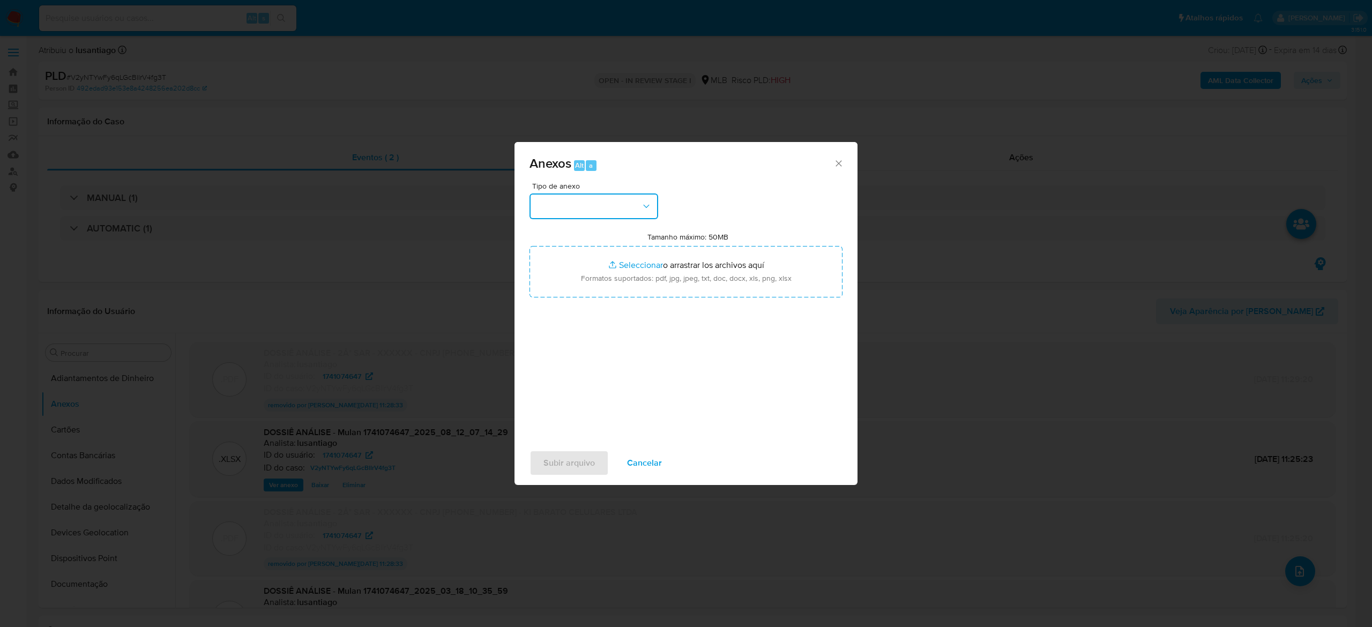
click at [646, 205] on icon "button" at bounding box center [646, 206] width 11 height 11
click at [596, 301] on span "DOSSIÊ ANÁLISE" at bounding box center [568, 297] width 65 height 11
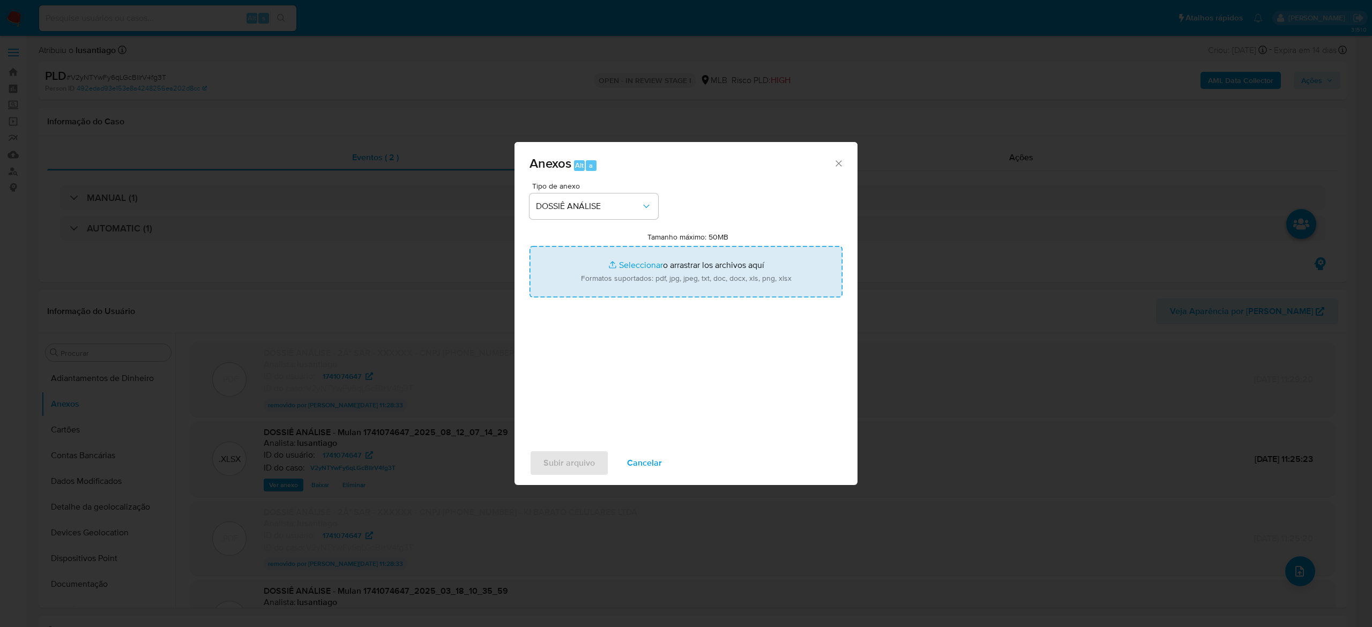
type input "C:\fakepath\2° SAR - XXXXXX - CNPJ 40101010000138 - KI BARATO CELULARES LTDA.pdf"
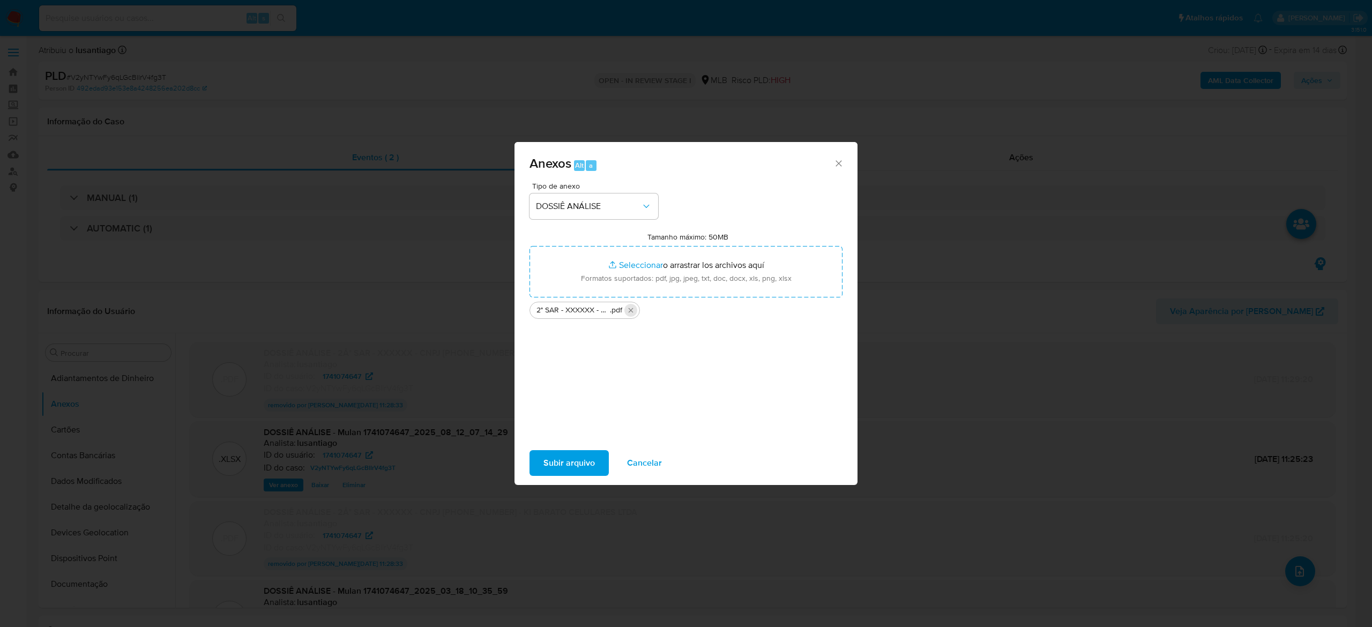
click at [632, 312] on icon "Eliminar 2° SAR - XXXXXX - CNPJ 40101010000138 - KI BARATO CELULARES LTDA.pdf" at bounding box center [631, 310] width 5 height 5
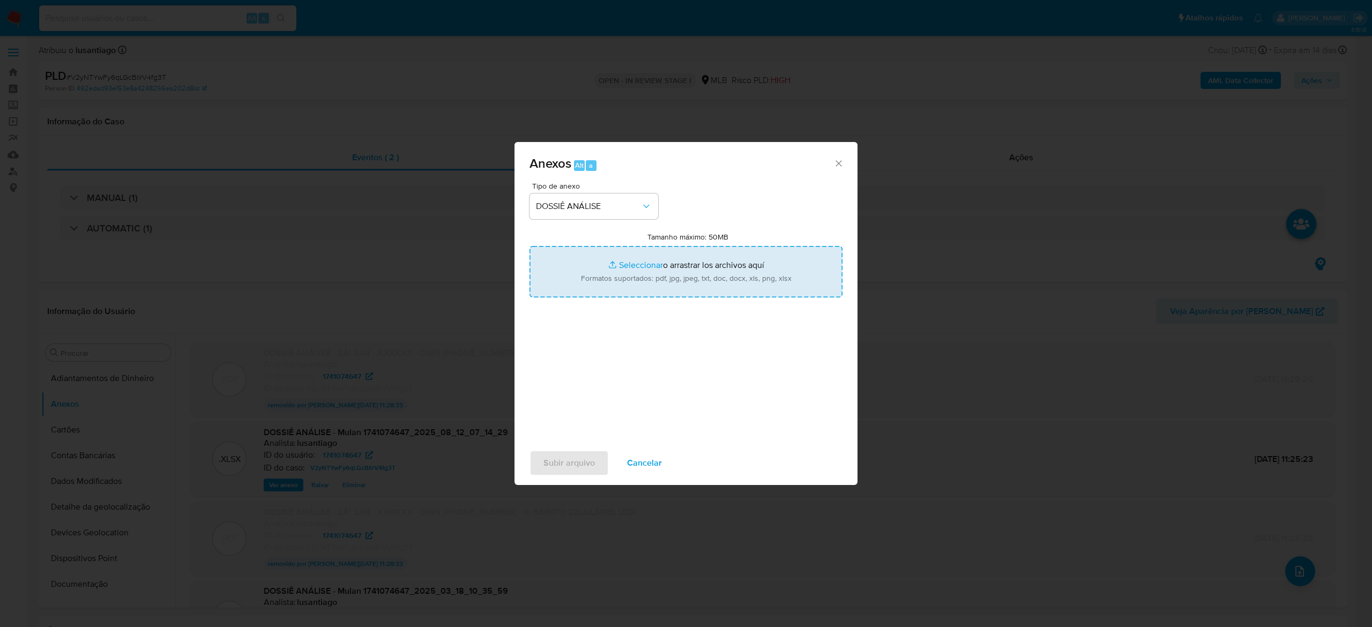
type input "C:\fakepath\2° SAR - XXXXXX - CNPJ 40101010000138 - KI BARATO CELULARES LTDA (1…"
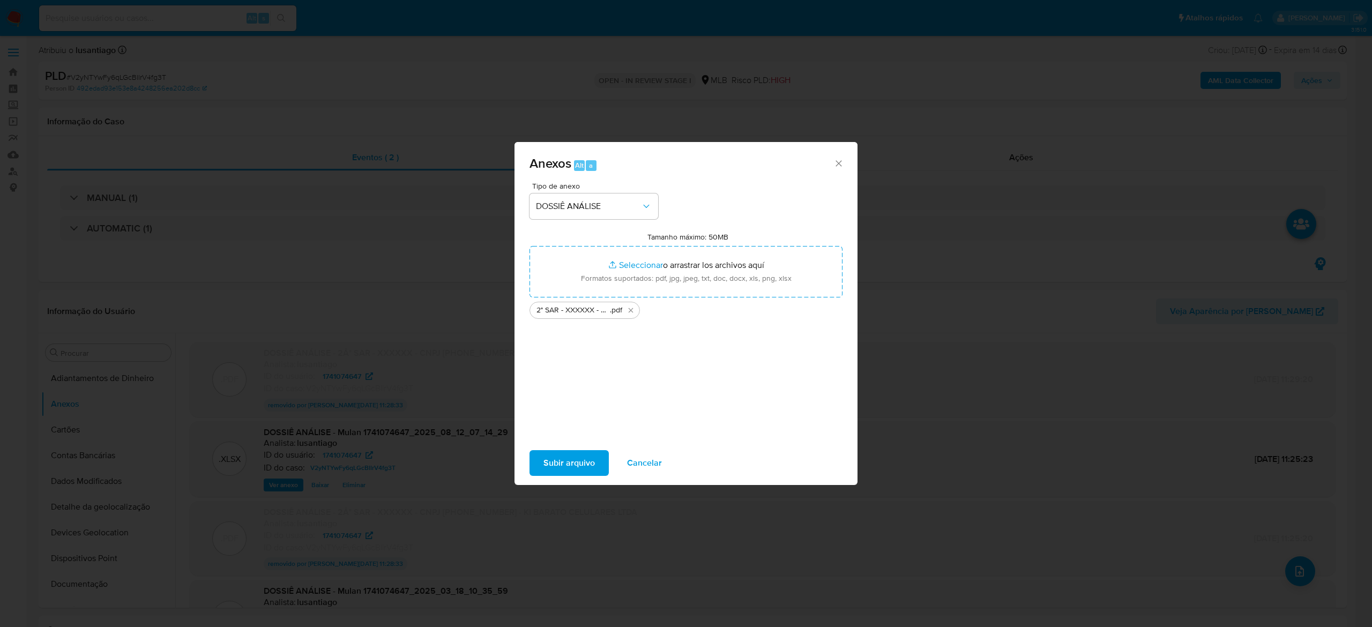
click at [557, 465] on span "Subir arquivo" at bounding box center [569, 463] width 51 height 24
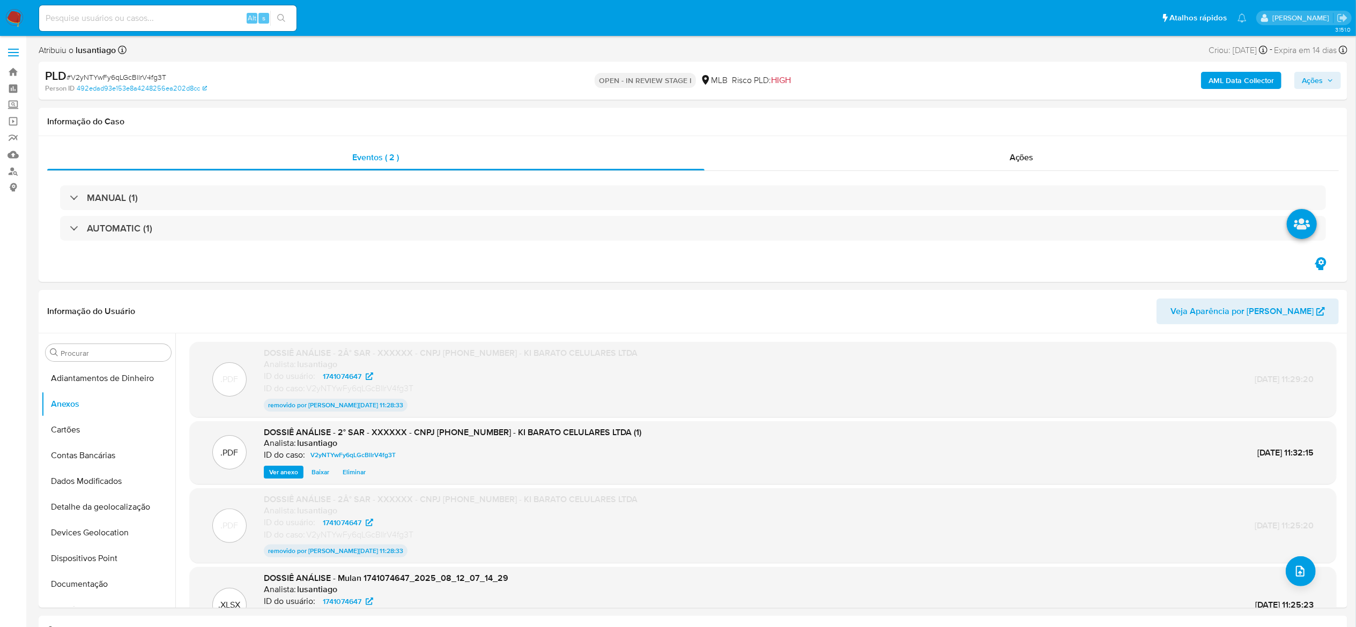
click at [1029, 81] on span "Ações" at bounding box center [1311, 80] width 21 height 17
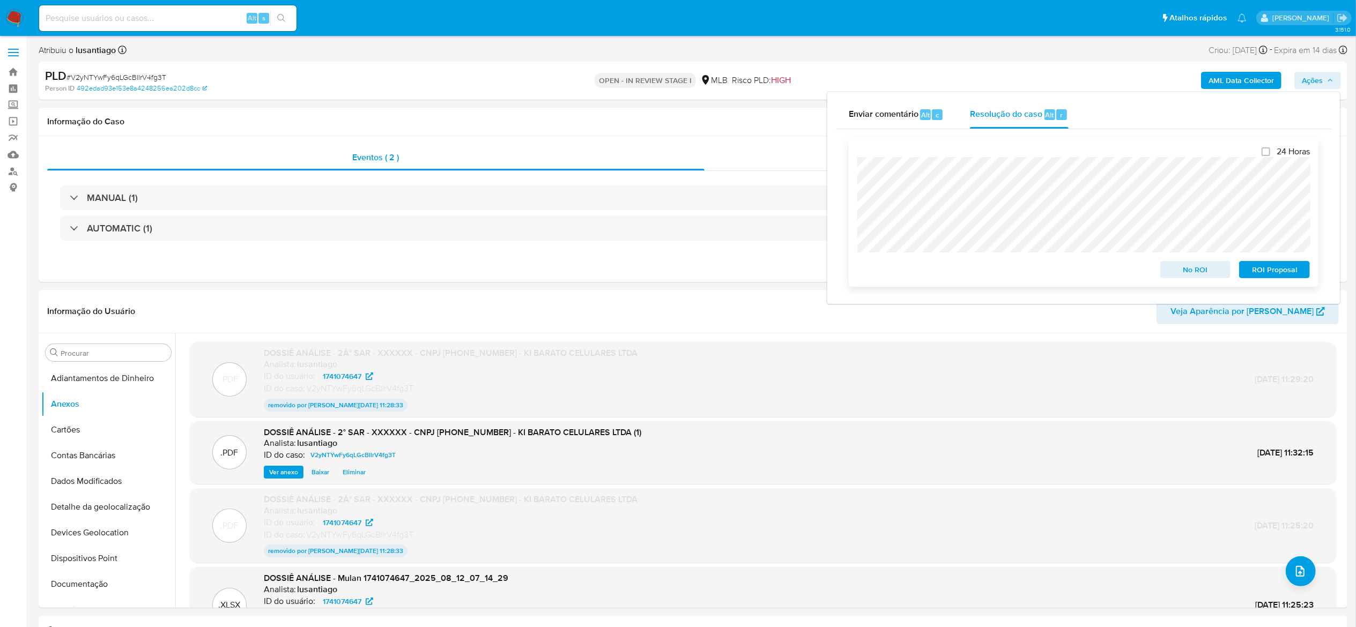
click at [1029, 270] on span "ROI Proposal" at bounding box center [1274, 269] width 56 height 15
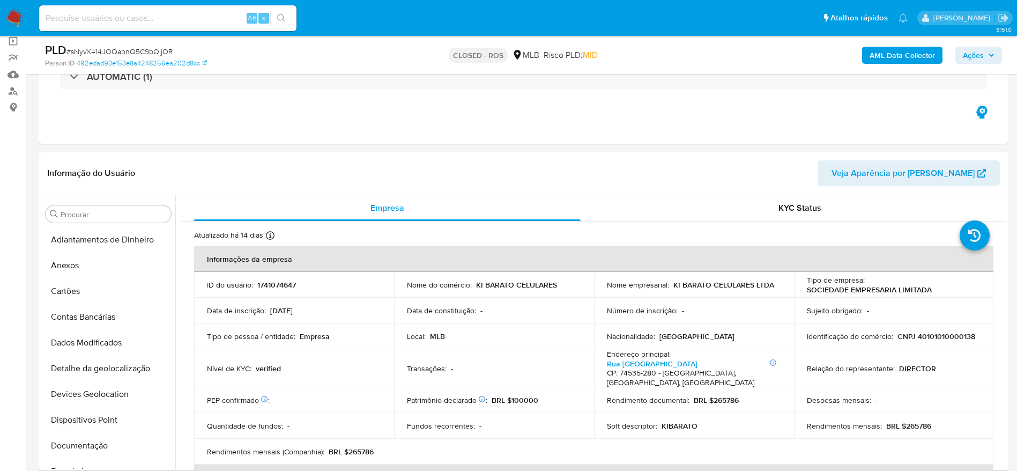
select select "10"
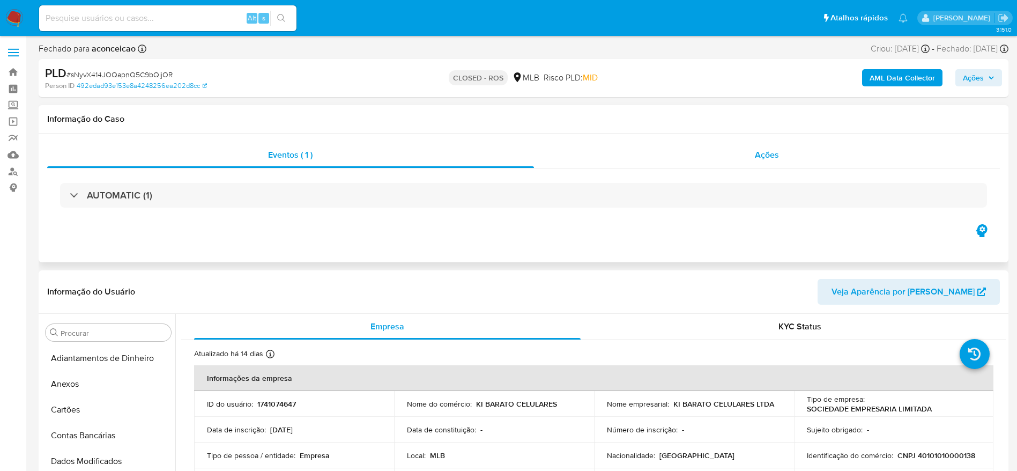
click at [690, 152] on div "Ações" at bounding box center [767, 155] width 466 height 26
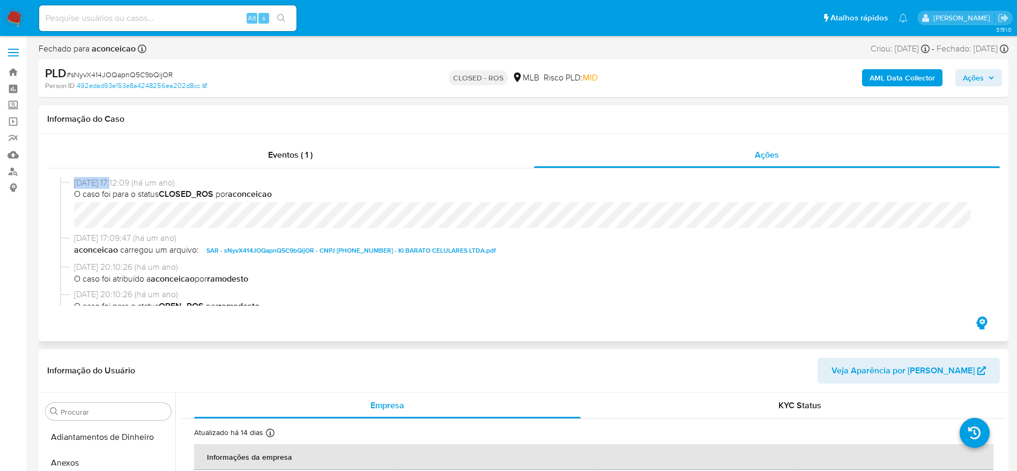
drag, startPoint x: 72, startPoint y: 184, endPoint x: 118, endPoint y: 184, distance: 45.6
click at [118, 184] on div "[DATE] 17:12:09 (há um ano) O caso foi para o status CLOSED_ROS por aconceicao" at bounding box center [523, 205] width 927 height 56
copy span "[DATE]"
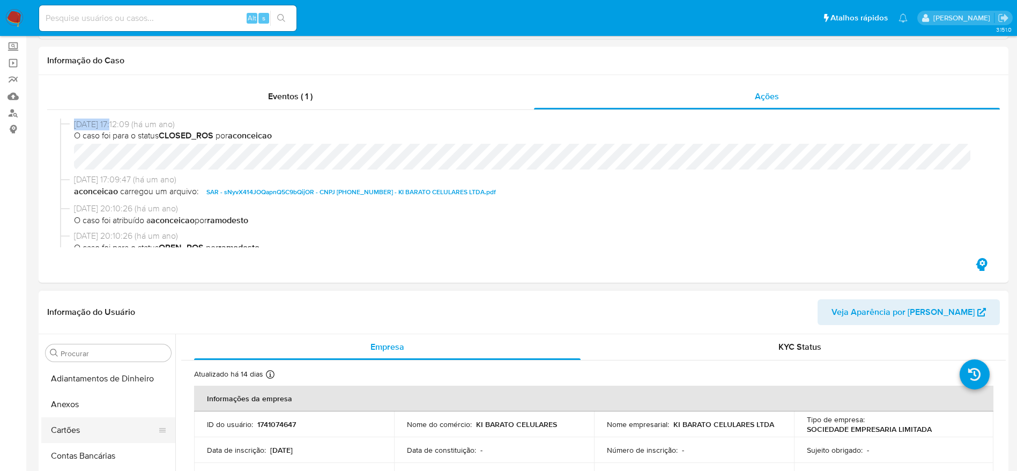
scroll to position [80, 0]
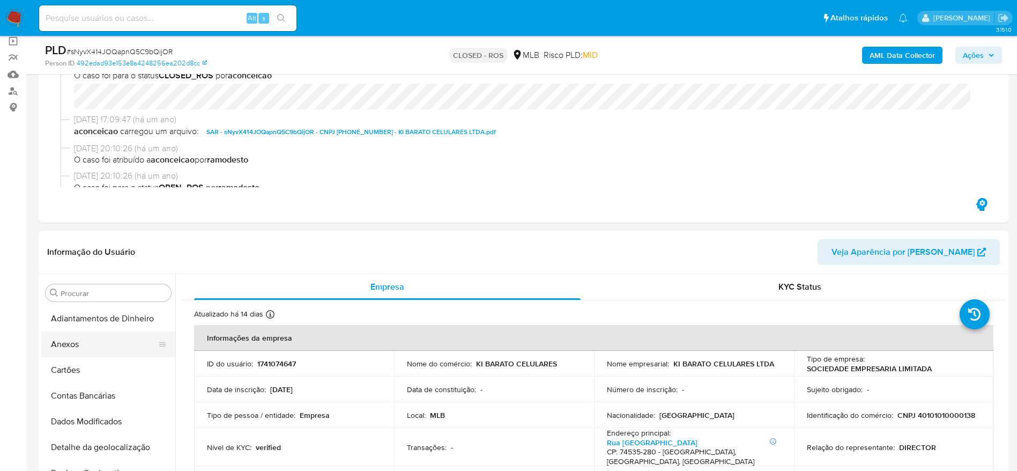
click at [82, 333] on button "Anexos" at bounding box center [103, 344] width 125 height 26
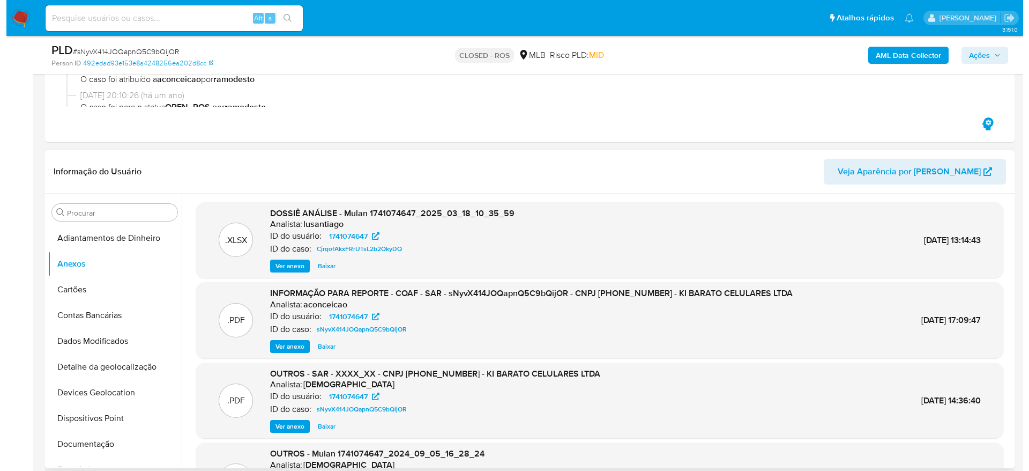
scroll to position [241, 0]
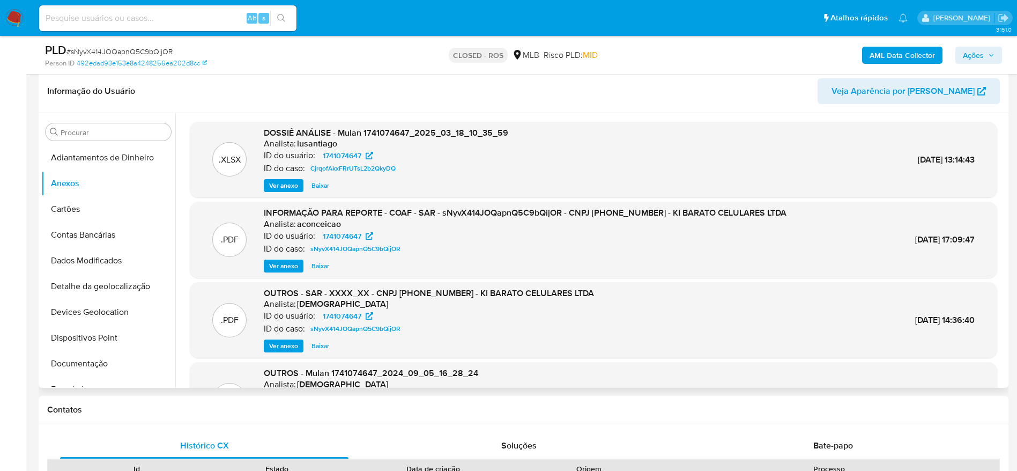
click at [275, 263] on span "Ver anexo" at bounding box center [283, 266] width 29 height 11
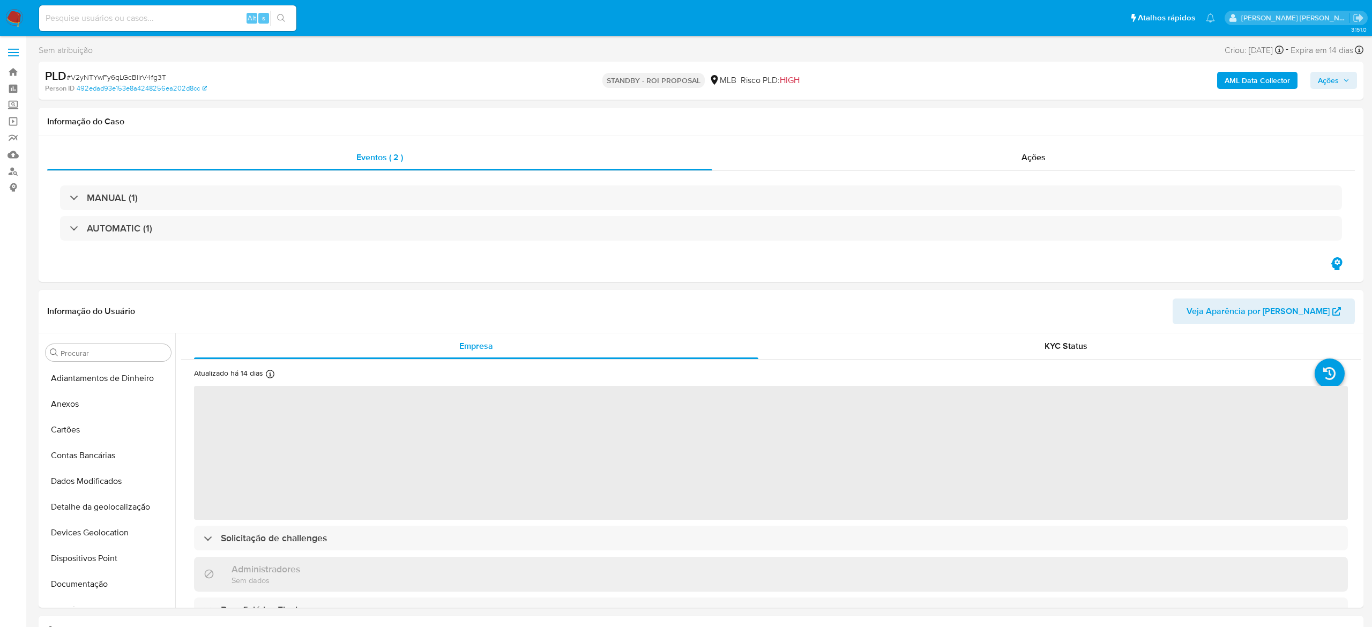
select select "10"
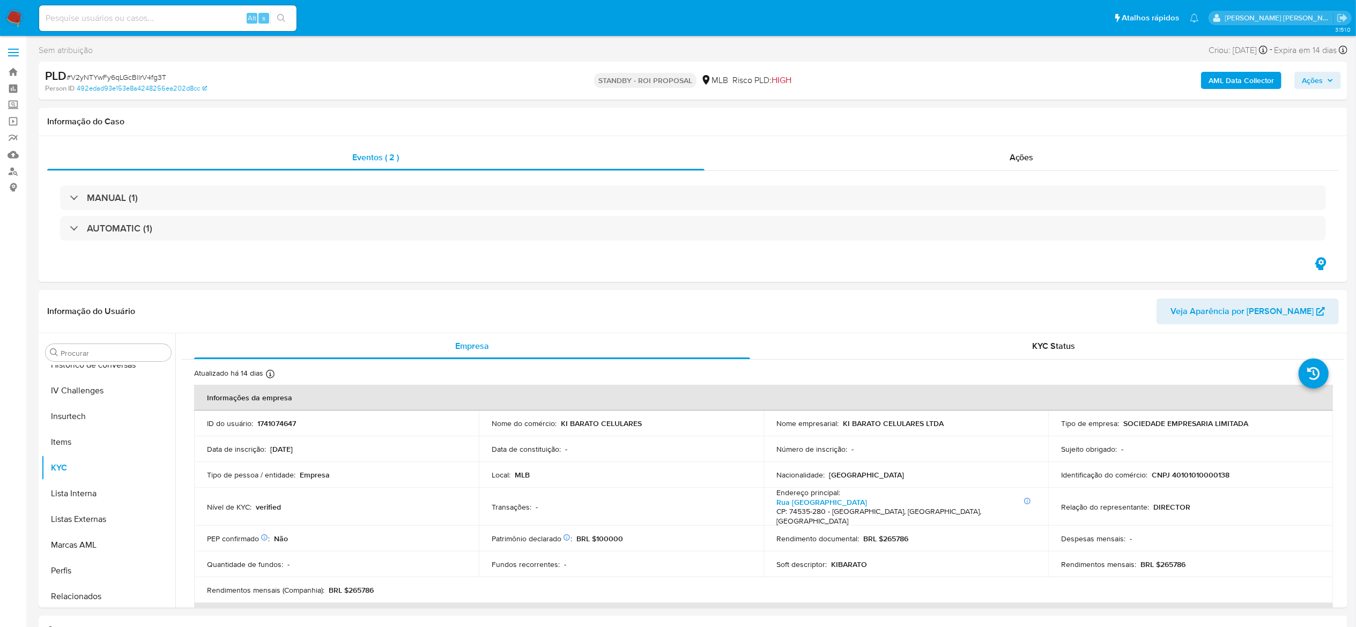
scroll to position [453, 0]
click at [161, 27] on div "Alt s" at bounding box center [167, 18] width 257 height 26
click at [159, 25] on div "Alt s" at bounding box center [167, 18] width 257 height 26
click at [158, 19] on input at bounding box center [167, 18] width 257 height 14
paste input "1880916005"
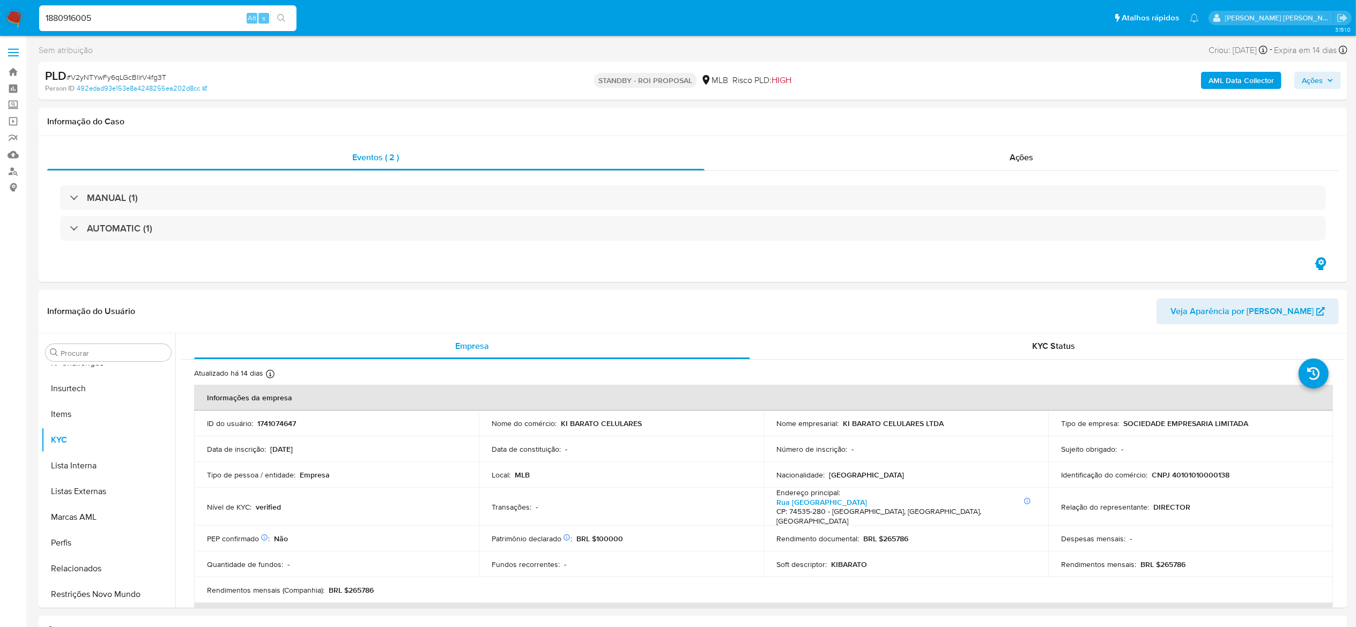
type input "1880916005"
click at [282, 17] on icon "search-icon" at bounding box center [281, 18] width 9 height 9
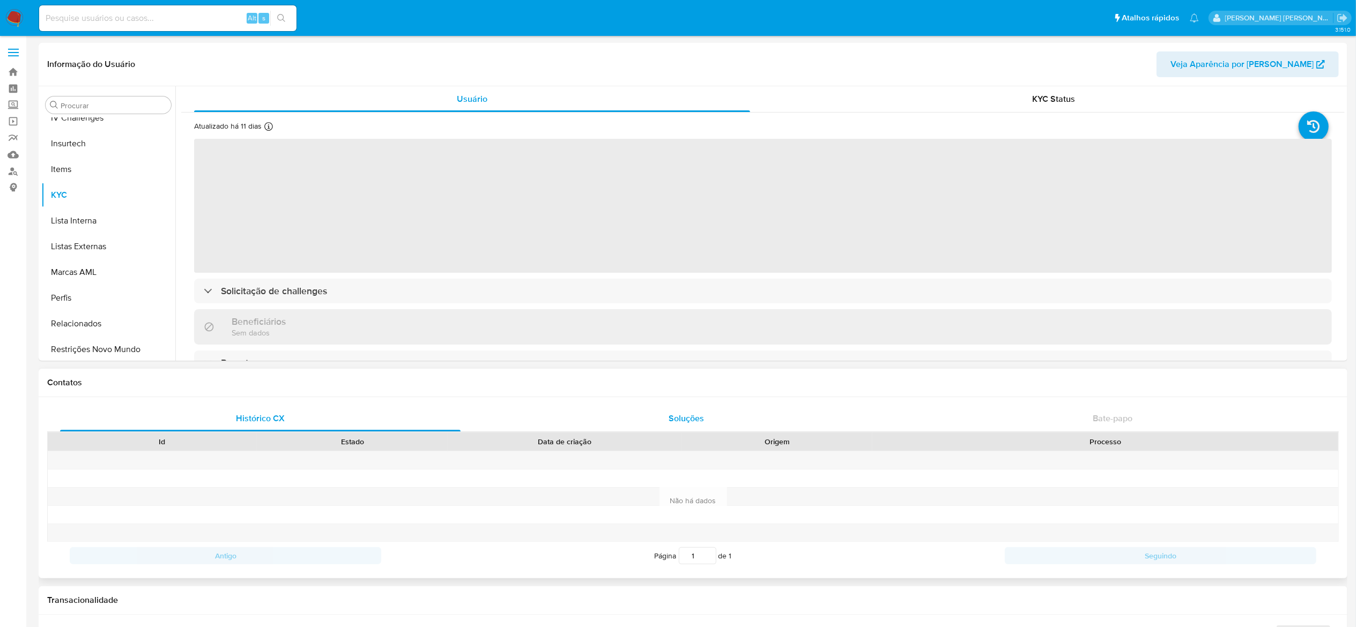
scroll to position [452, 0]
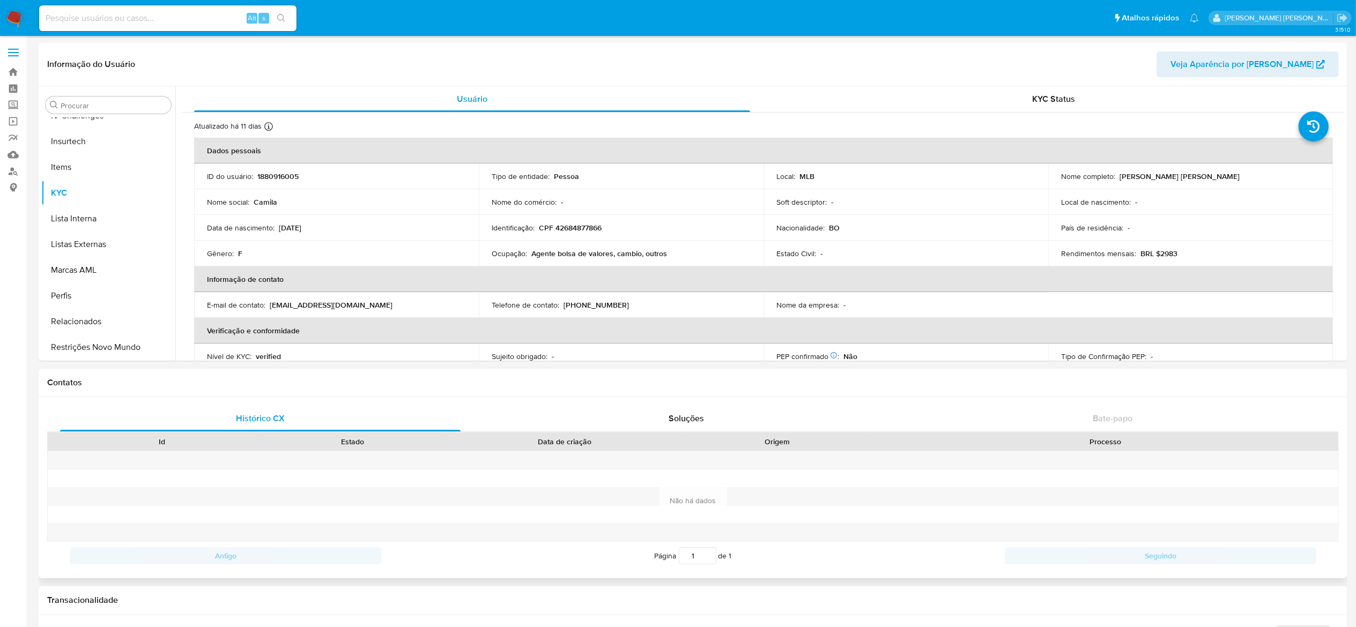
select select "10"
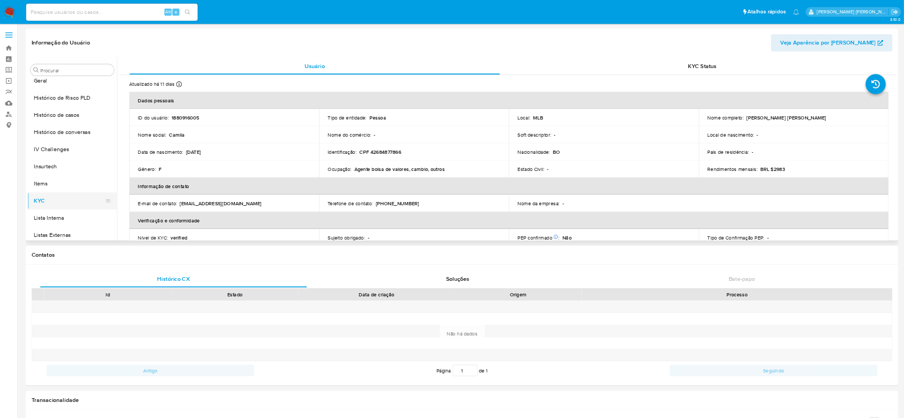
scroll to position [238, 0]
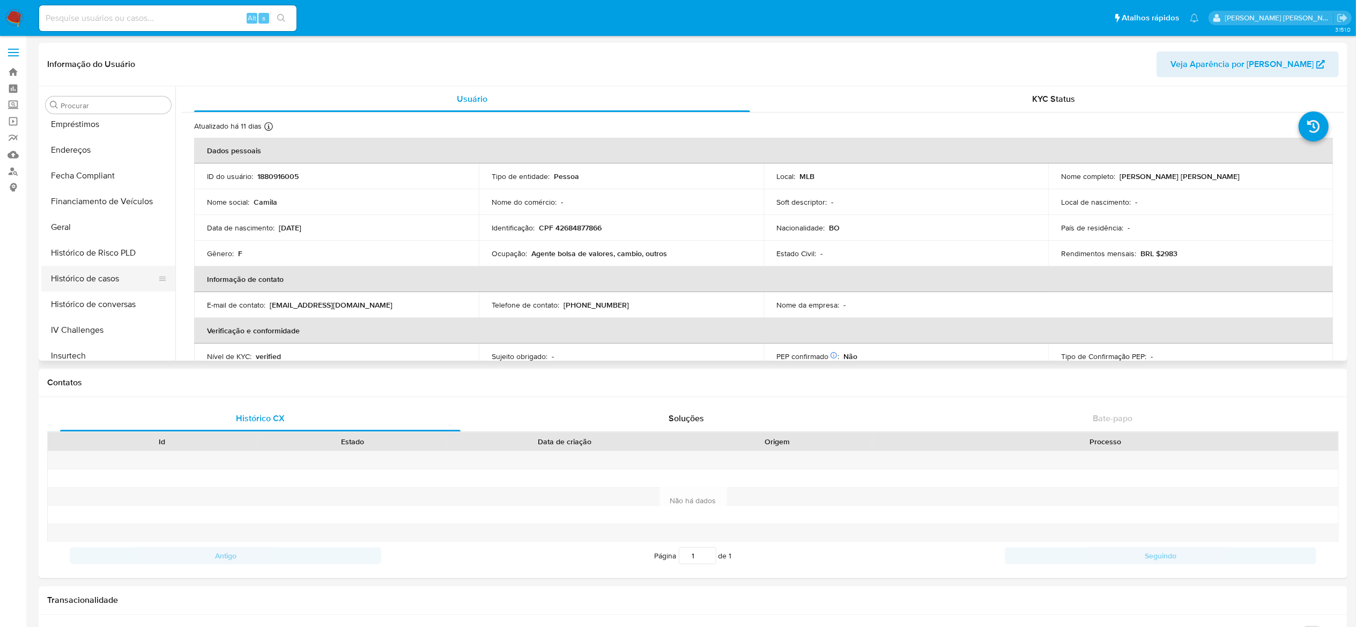
click at [83, 284] on button "Histórico de casos" at bounding box center [103, 279] width 125 height 26
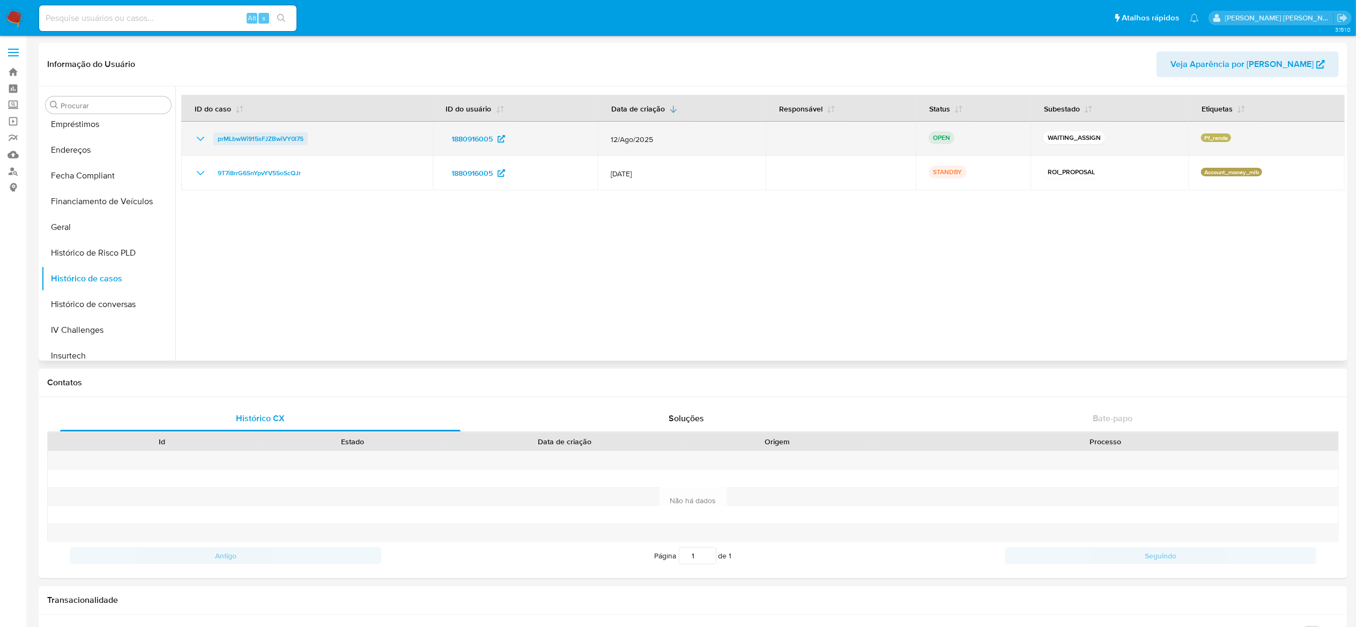
click at [269, 136] on span "prMLbwWi915sFJZBwiVY0l7S" at bounding box center [261, 138] width 86 height 13
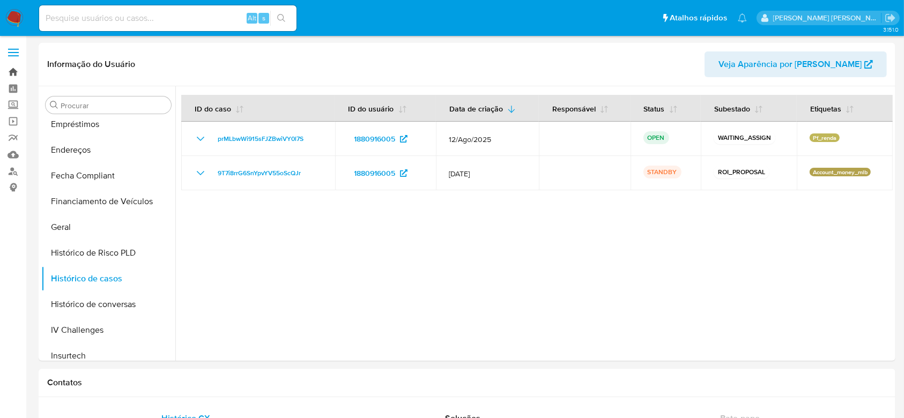
click at [14, 75] on link "Bandeja" at bounding box center [64, 72] width 128 height 17
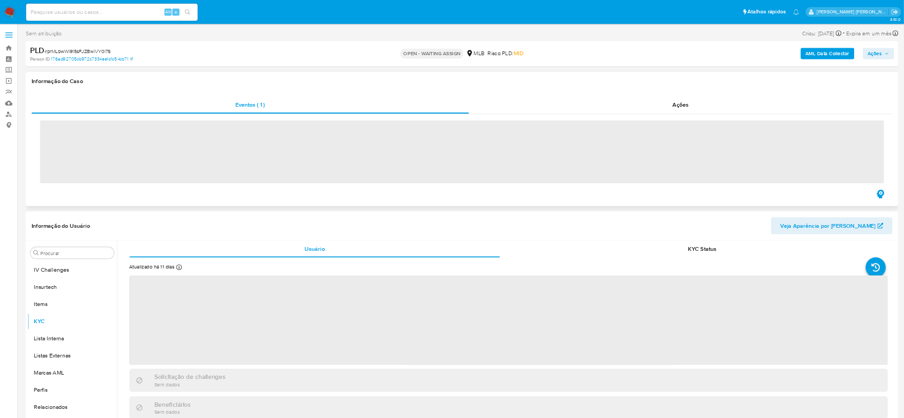
scroll to position [453, 0]
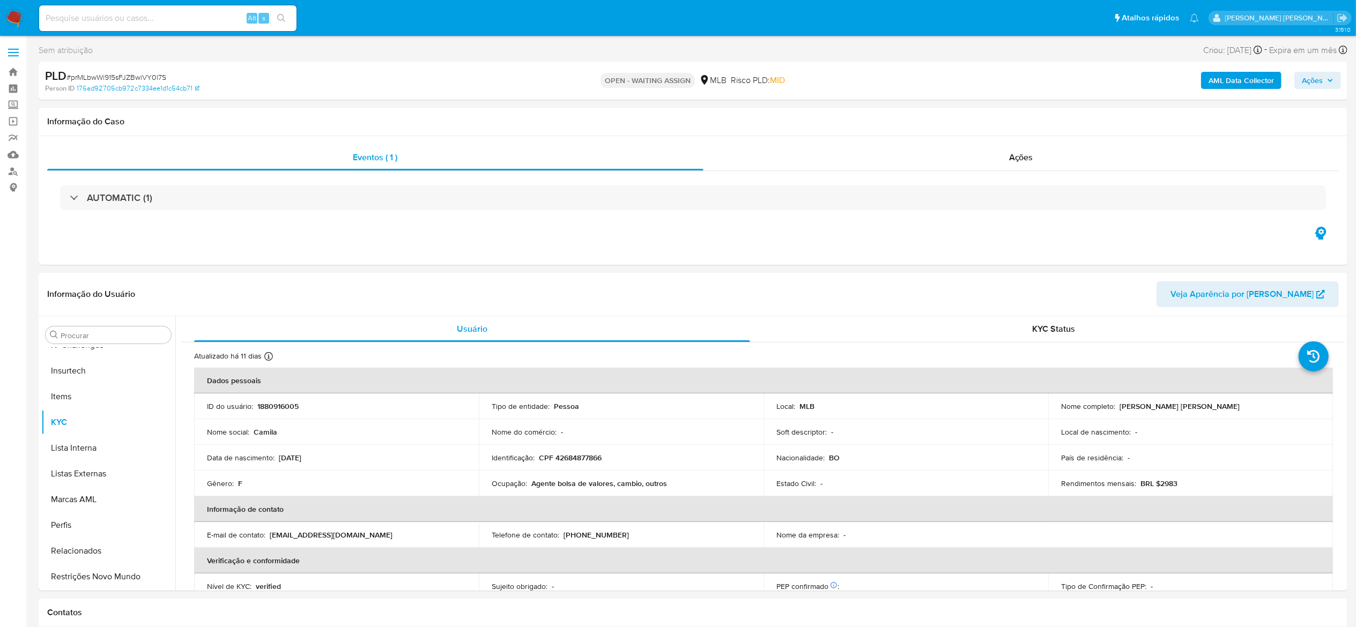
select select "10"
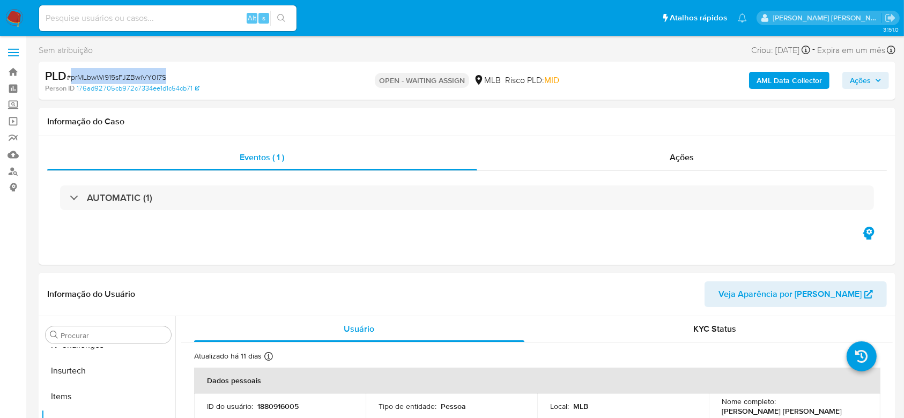
drag, startPoint x: 176, startPoint y: 71, endPoint x: 71, endPoint y: 77, distance: 105.2
click at [71, 77] on div "PLD # prMLbwWi915sFJZBwiVY0l7S" at bounding box center [183, 76] width 277 height 16
copy span "prMLbwWi915sFJZBwiVY0l7S"
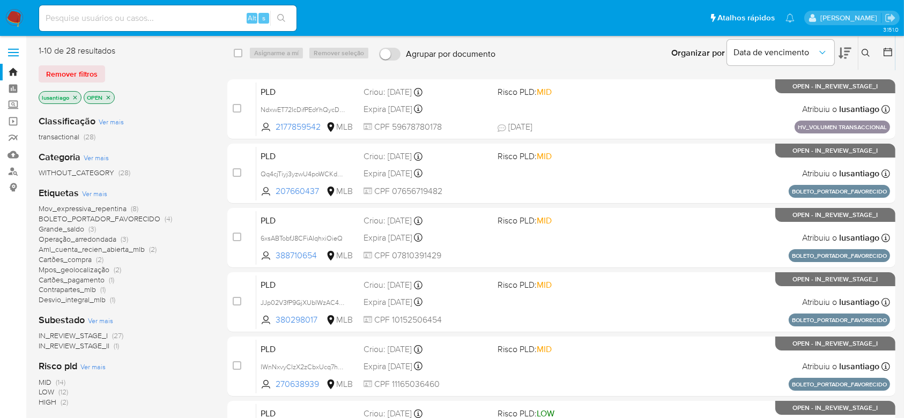
click at [75, 94] on icon "close-filter" at bounding box center [75, 97] width 6 height 6
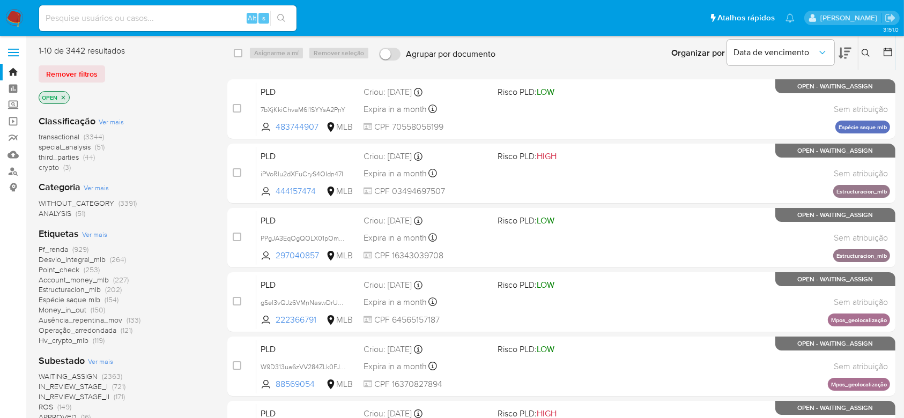
click at [63, 94] on icon "close-filter" at bounding box center [63, 97] width 6 height 6
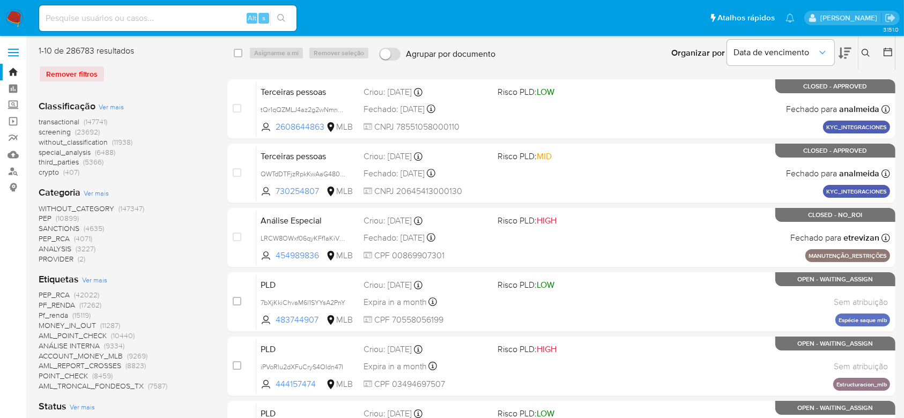
click at [865, 49] on icon at bounding box center [865, 53] width 8 height 8
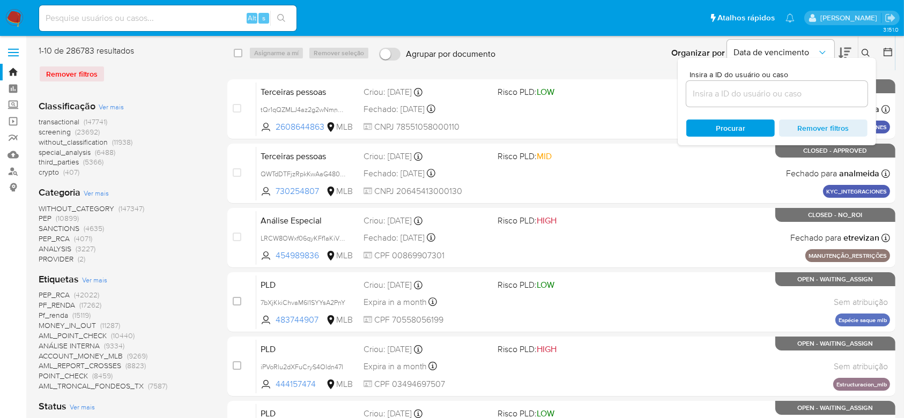
click at [723, 94] on input at bounding box center [776, 94] width 181 height 14
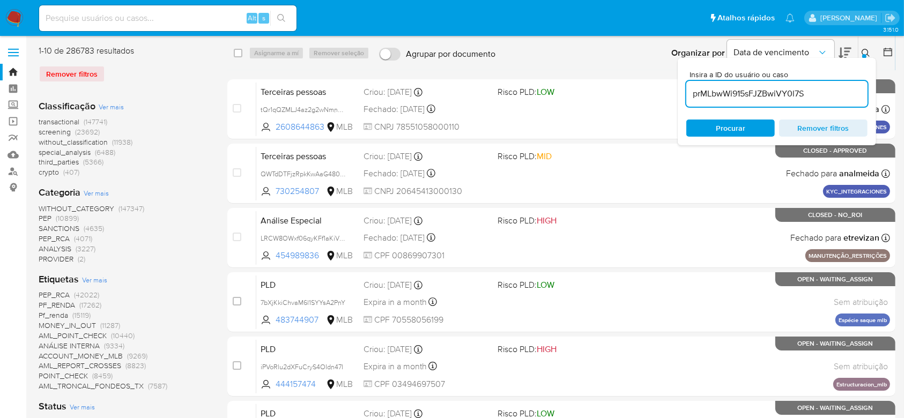
type input "prMLbwWi915sFJZBwiVY0l7S"
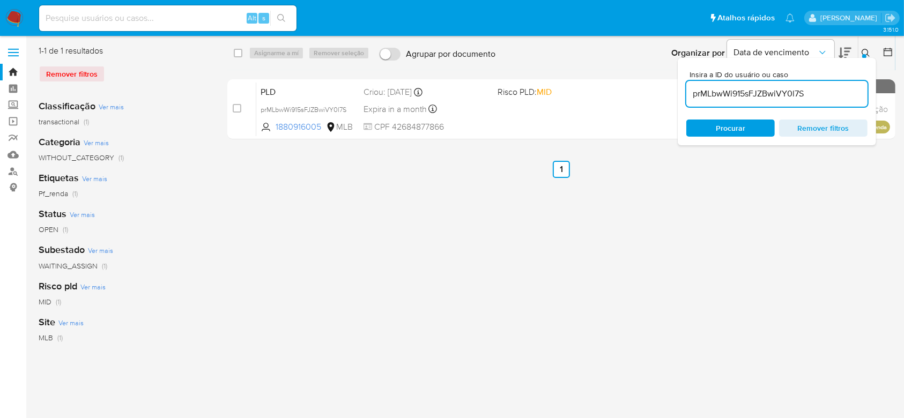
click at [382, 219] on div "select-all-cases-checkbox Asignarme a mí Remover seleção Agrupar por documento …" at bounding box center [561, 276] width 668 height 462
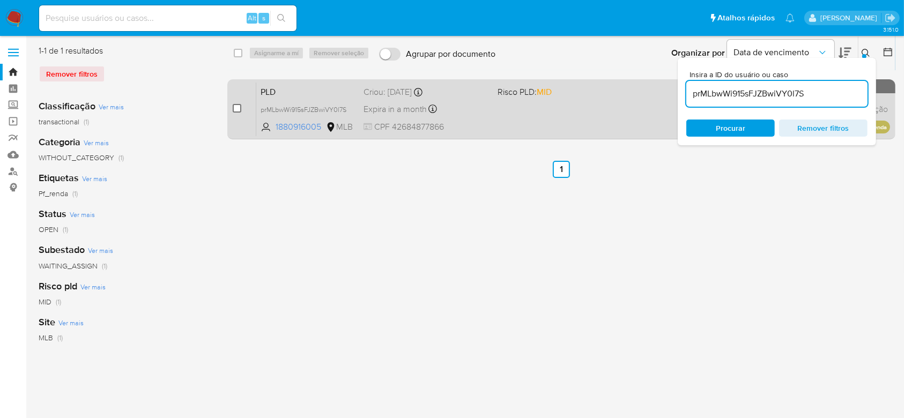
click at [237, 107] on input "checkbox" at bounding box center [237, 108] width 9 height 9
checkbox input "true"
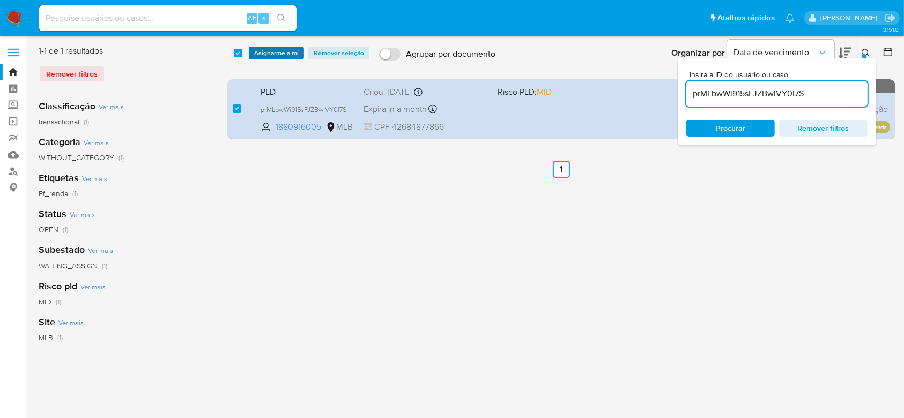
click at [266, 49] on span "Asignarme a mí" at bounding box center [276, 53] width 44 height 11
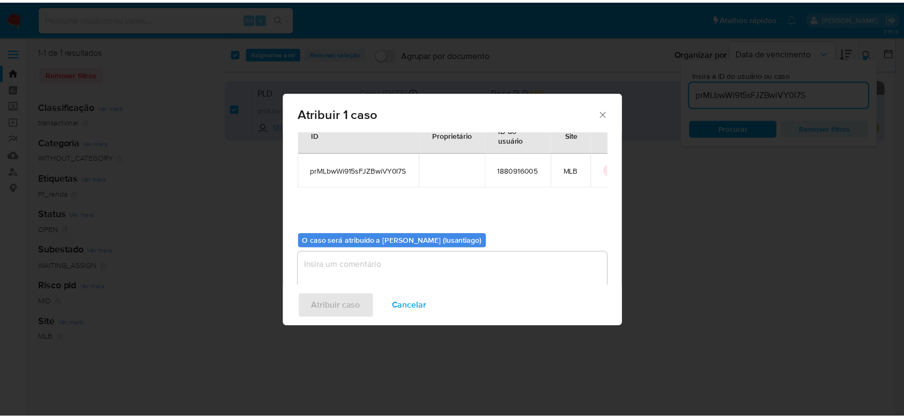
scroll to position [55, 0]
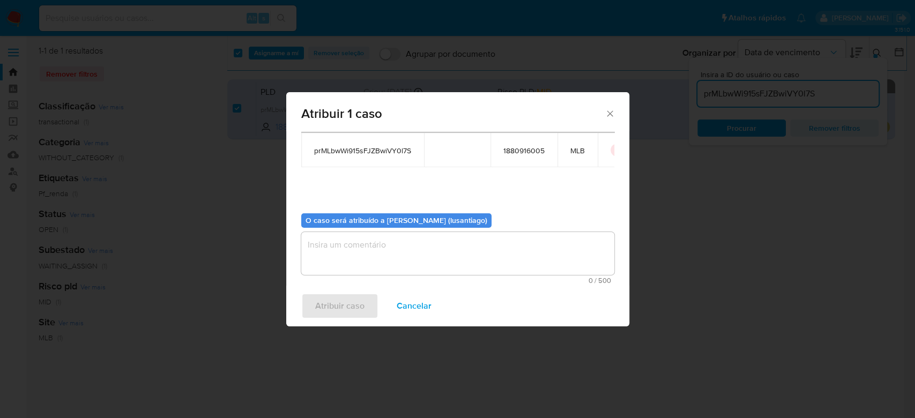
click at [369, 239] on textarea "assign-modal" at bounding box center [457, 253] width 313 height 43
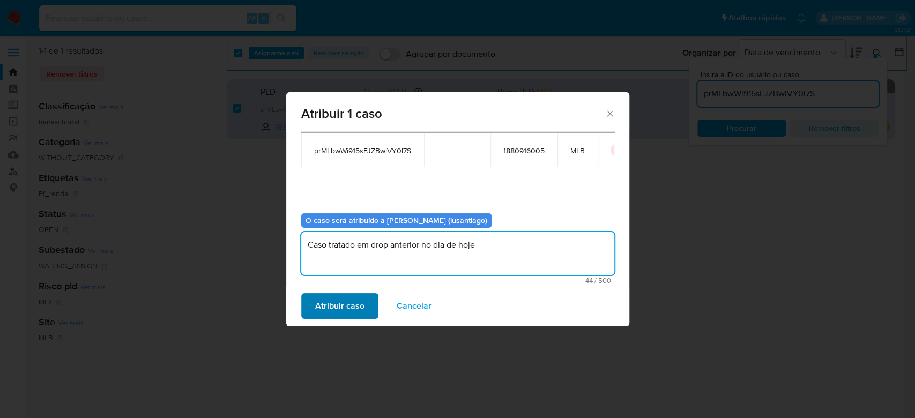
type textarea "Caso tratado em drop anterior no dia de hoje"
click at [332, 309] on span "Atribuir caso" at bounding box center [339, 306] width 49 height 24
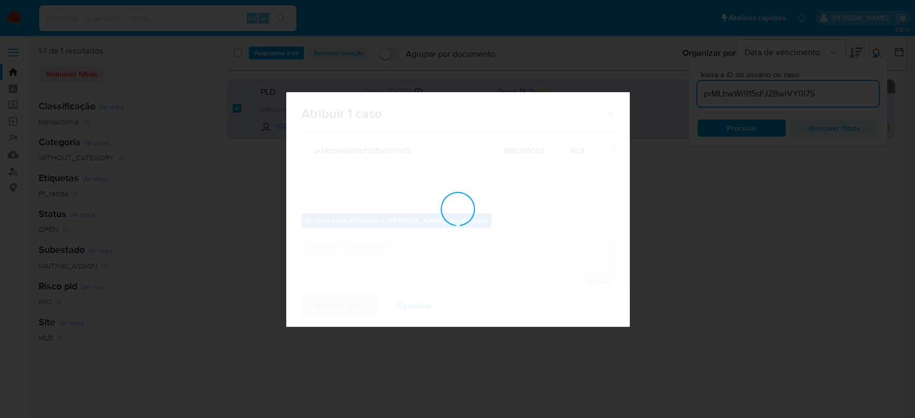
checkbox input "false"
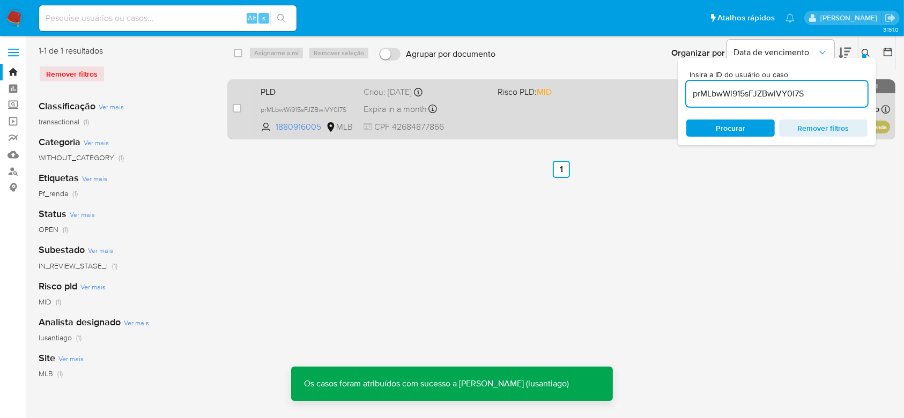
click at [464, 105] on div "Expira in a month Expira em 26/09/2025 00:31:18" at bounding box center [425, 109] width 125 height 14
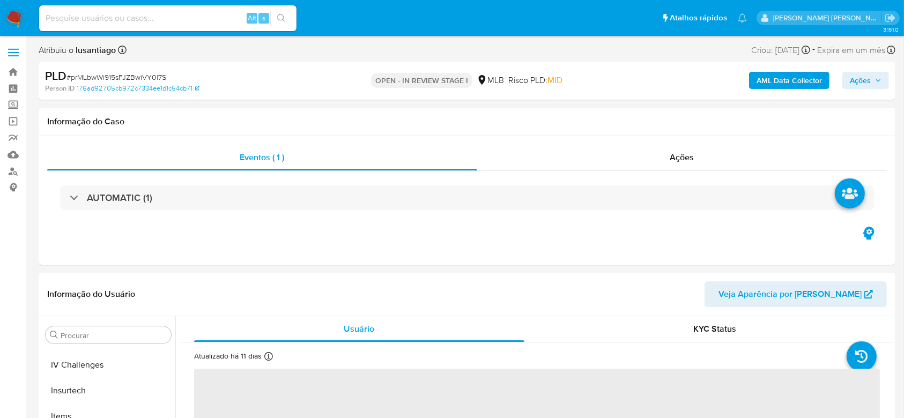
scroll to position [453, 0]
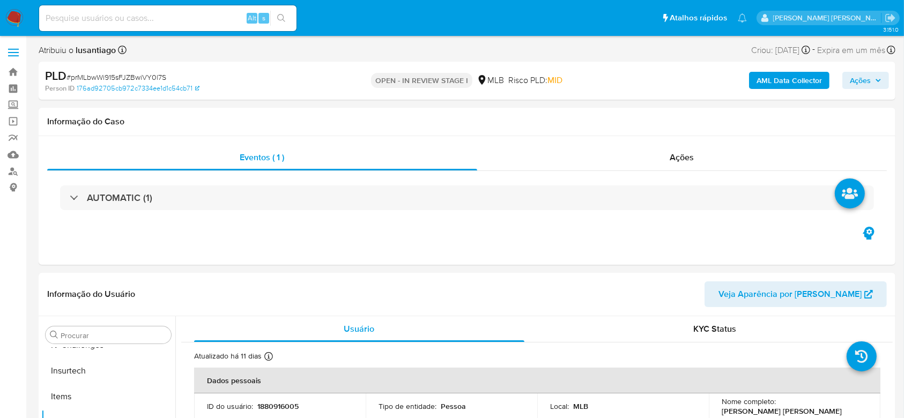
select select "10"
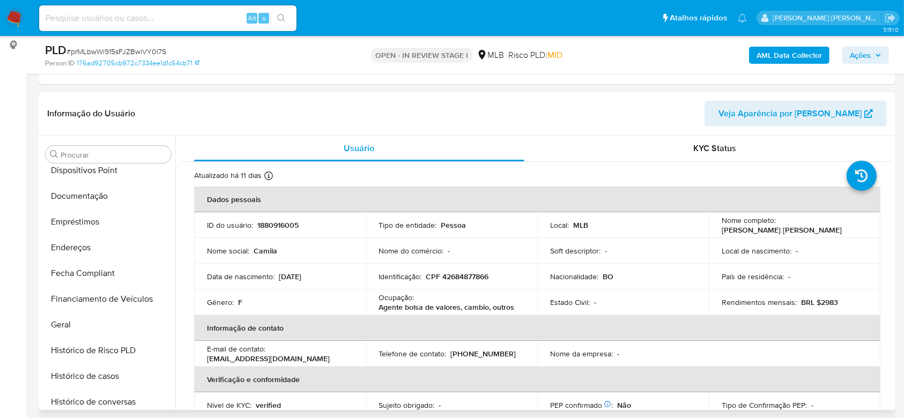
scroll to position [0, 0]
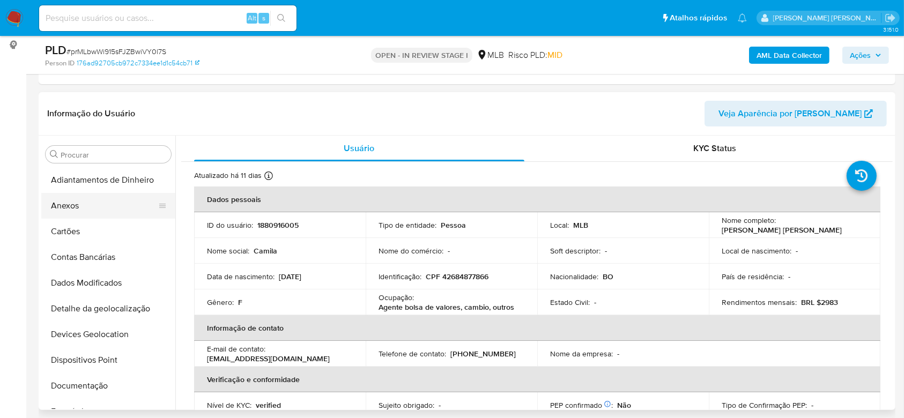
click at [88, 211] on button "Anexos" at bounding box center [103, 206] width 125 height 26
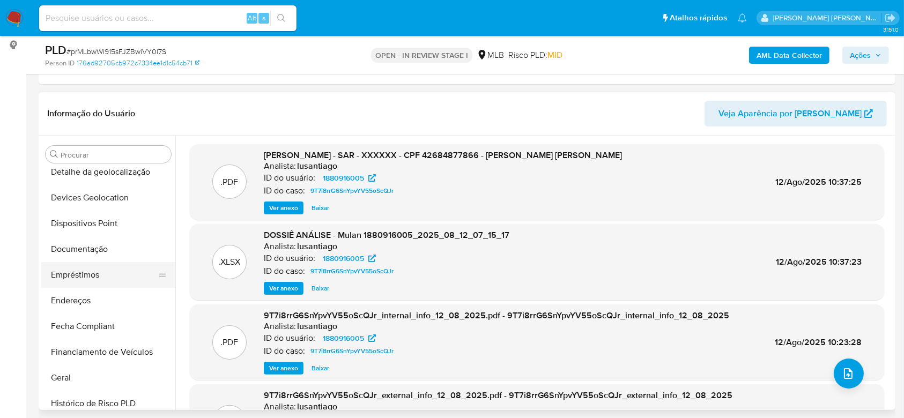
scroll to position [214, 0]
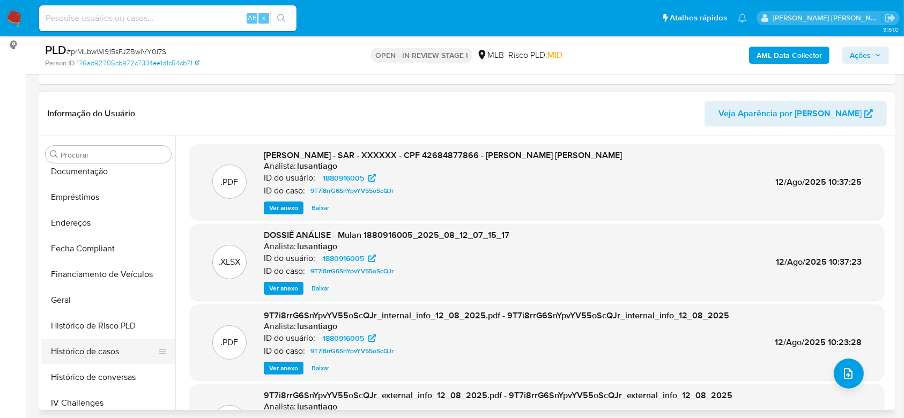
click at [118, 362] on button "Histórico de casos" at bounding box center [103, 352] width 125 height 26
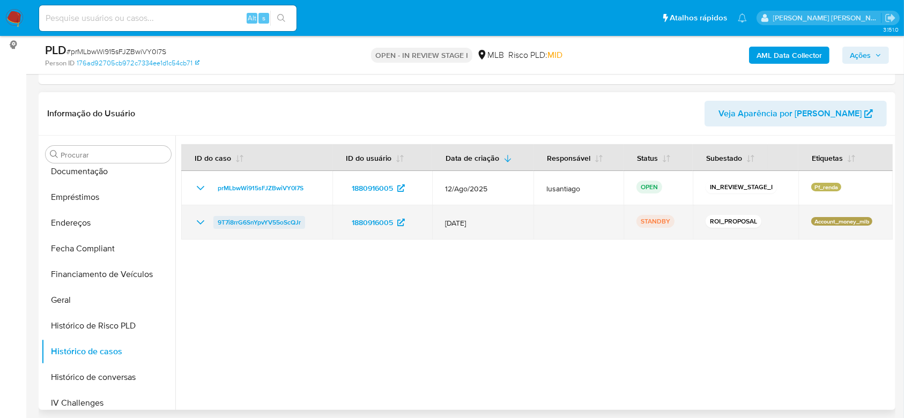
click at [270, 220] on span "9T7i8rrG6SnYpvYV55oScQJr" at bounding box center [259, 222] width 83 height 13
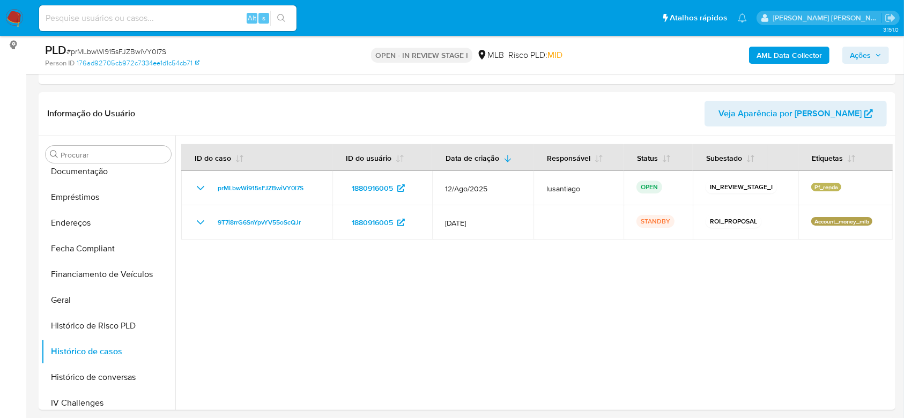
click at [875, 50] on span "Ações" at bounding box center [866, 55] width 32 height 15
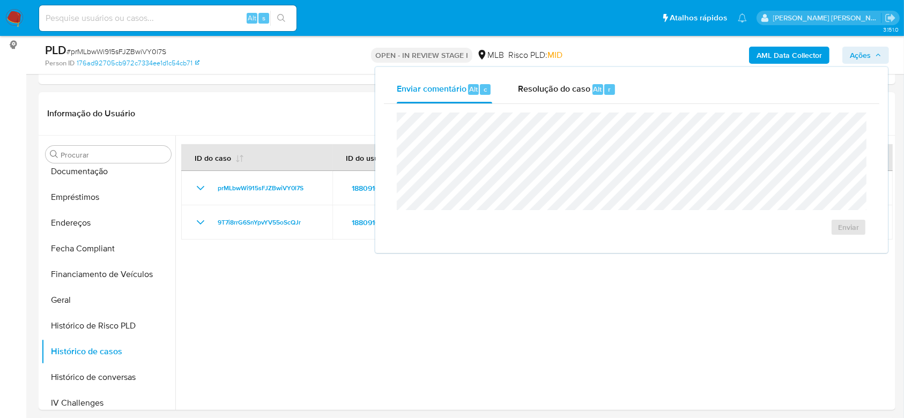
drag, startPoint x: 549, startPoint y: 86, endPoint x: 548, endPoint y: 103, distance: 17.7
click at [549, 86] on span "Resolução do caso" at bounding box center [554, 89] width 72 height 12
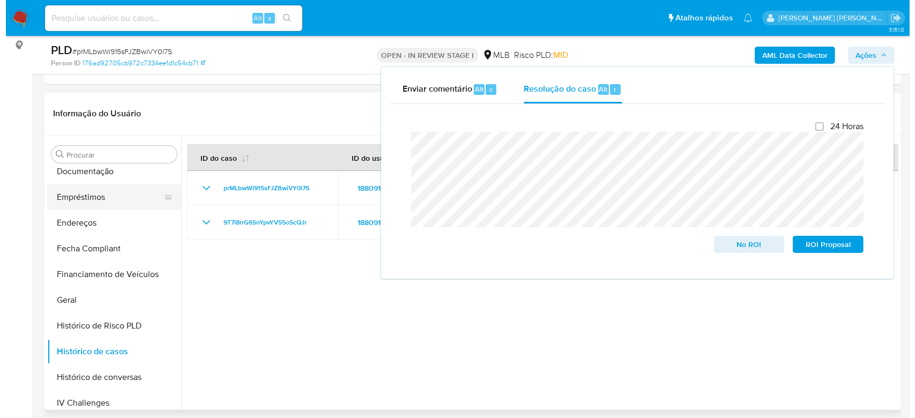
scroll to position [0, 0]
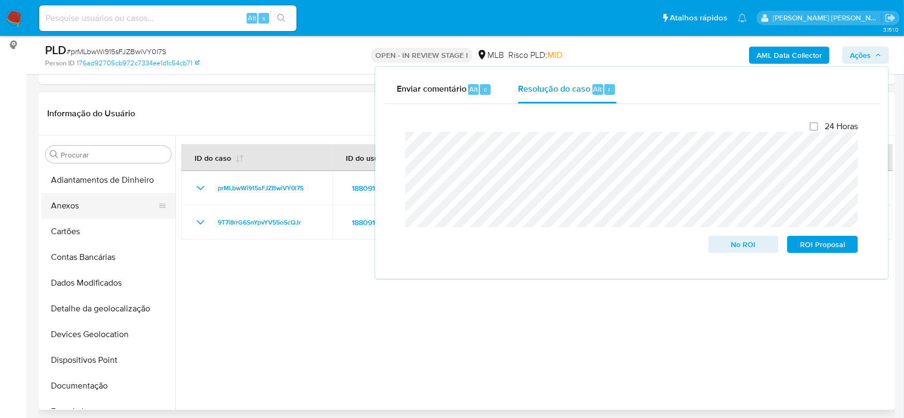
click at [110, 205] on button "Anexos" at bounding box center [103, 206] width 125 height 26
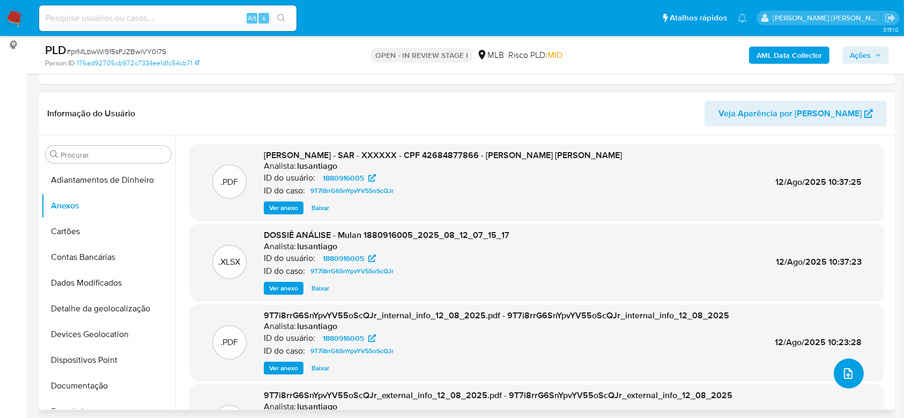
click at [847, 369] on icon "upload-file" at bounding box center [848, 373] width 13 height 13
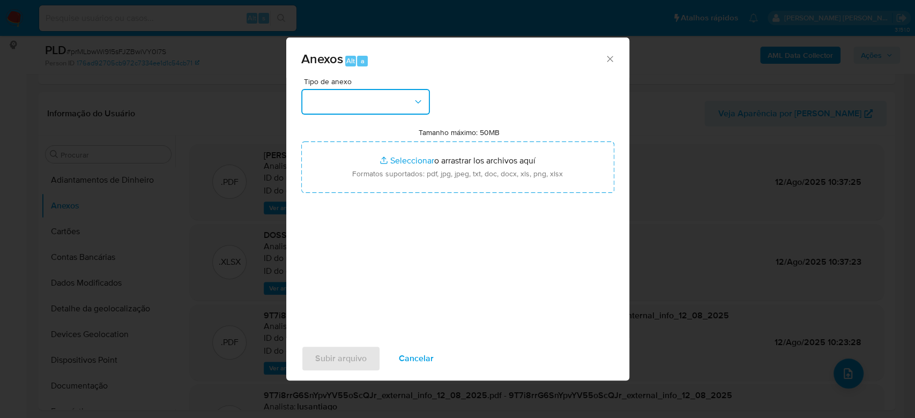
click at [366, 101] on button "button" at bounding box center [365, 102] width 129 height 26
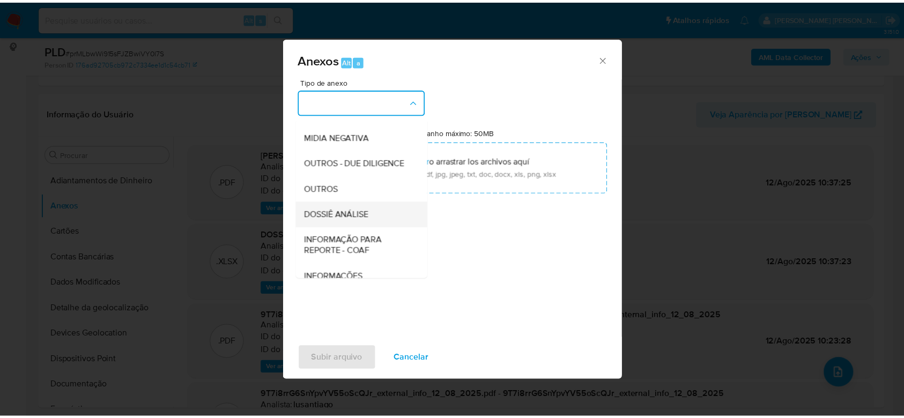
scroll to position [165, 0]
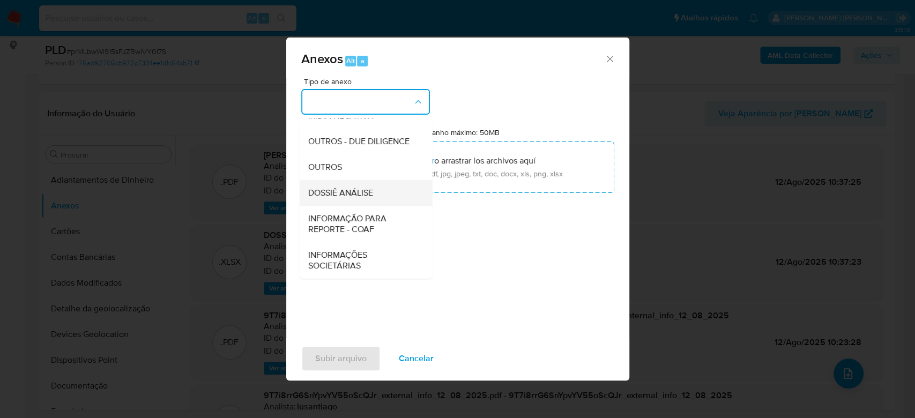
click at [357, 194] on span "DOSSIÊ ANÁLISE" at bounding box center [340, 193] width 65 height 11
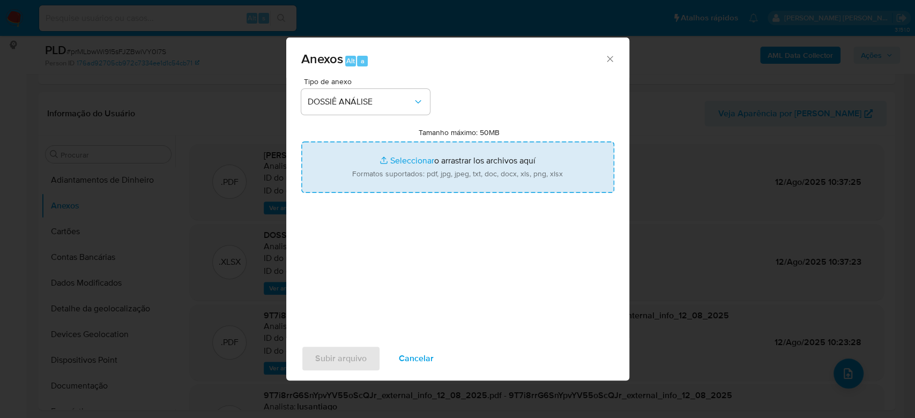
type input "C:\fakepath\Mulan 1880916005_2025_08_12_07_15_17 (1).xlsx"
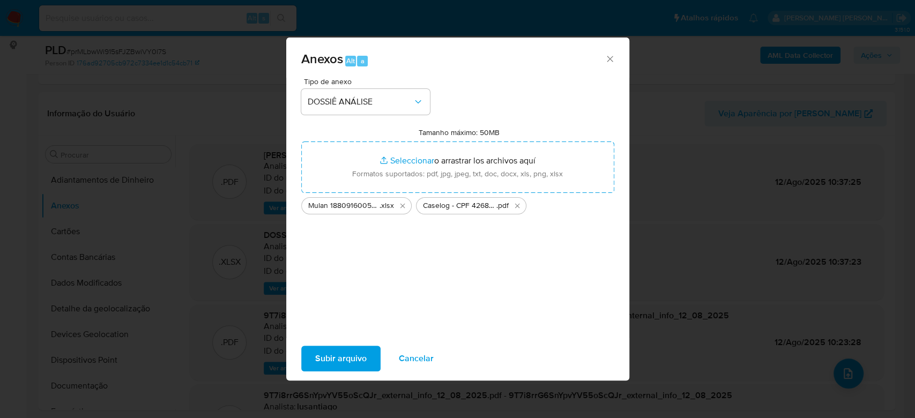
click at [336, 355] on span "Subir arquivo" at bounding box center [340, 359] width 51 height 24
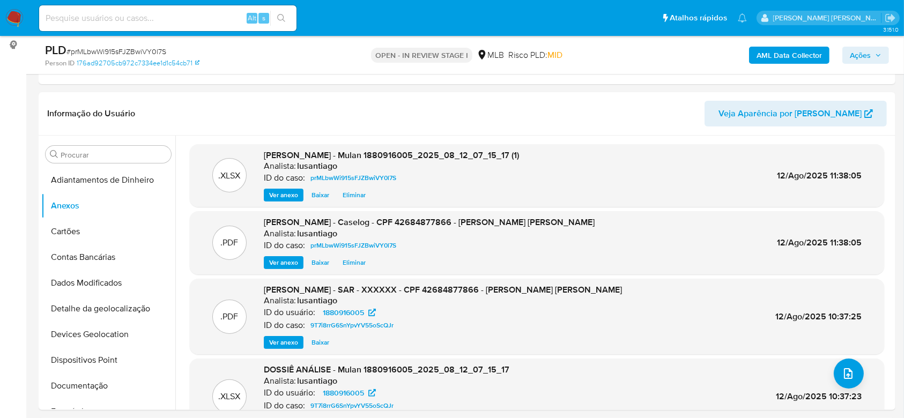
click at [876, 54] on icon "button" at bounding box center [878, 55] width 4 height 3
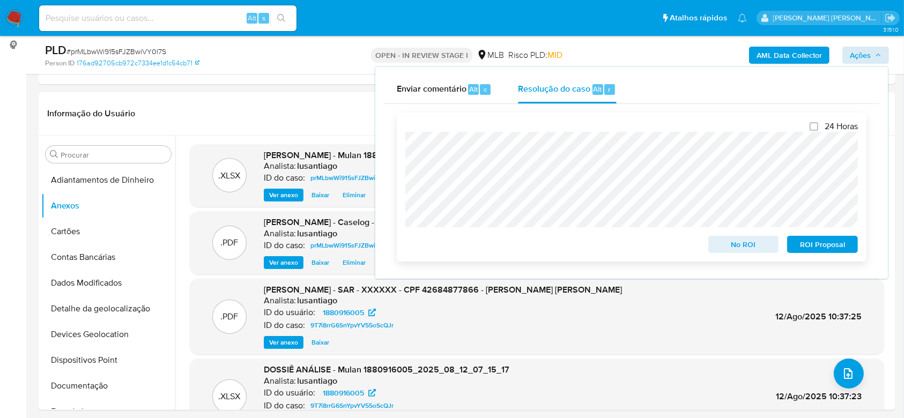
click at [743, 248] on span "No ROI" at bounding box center [744, 244] width 56 height 15
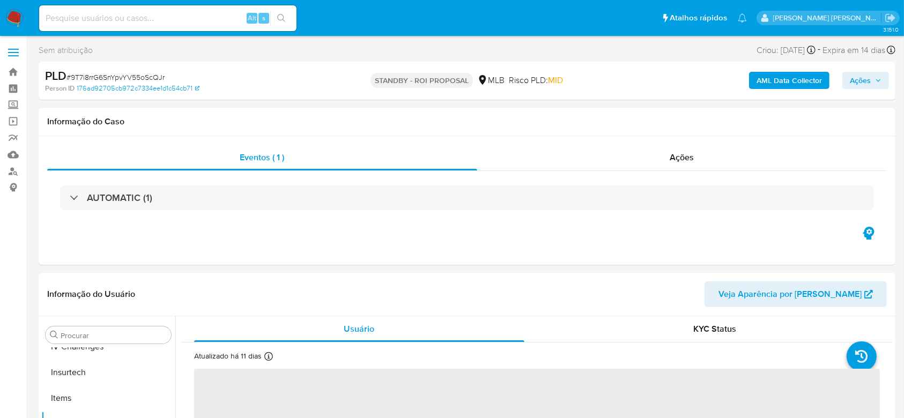
scroll to position [453, 0]
click at [146, 74] on span "# 9T7i8rrG6SnYpvYV55oScQJr" at bounding box center [115, 77] width 98 height 11
copy span "9T7i8rrG6SnYpvYV55oScQJr"
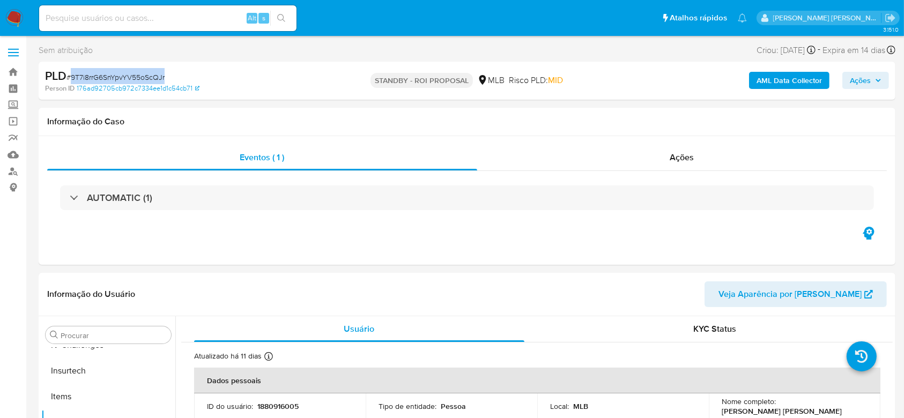
select select "10"
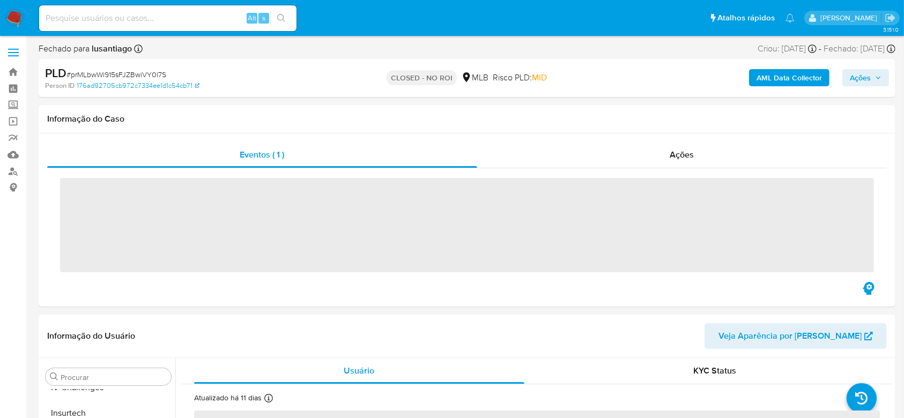
scroll to position [453, 0]
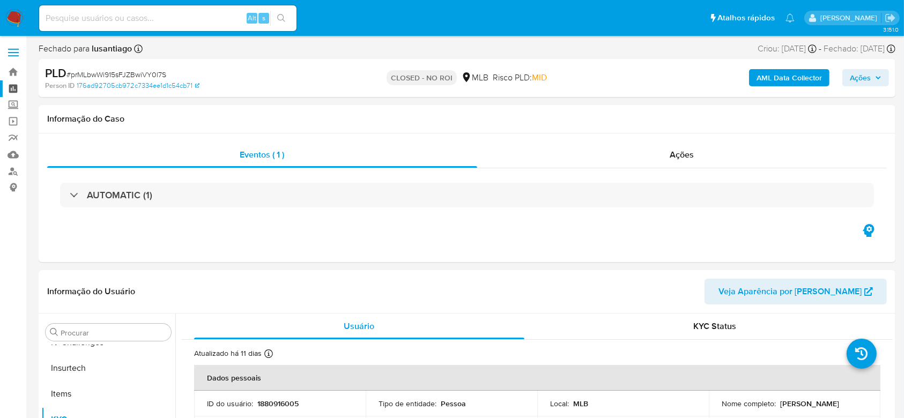
select select "10"
click at [12, 92] on link "Painel" at bounding box center [64, 88] width 128 height 17
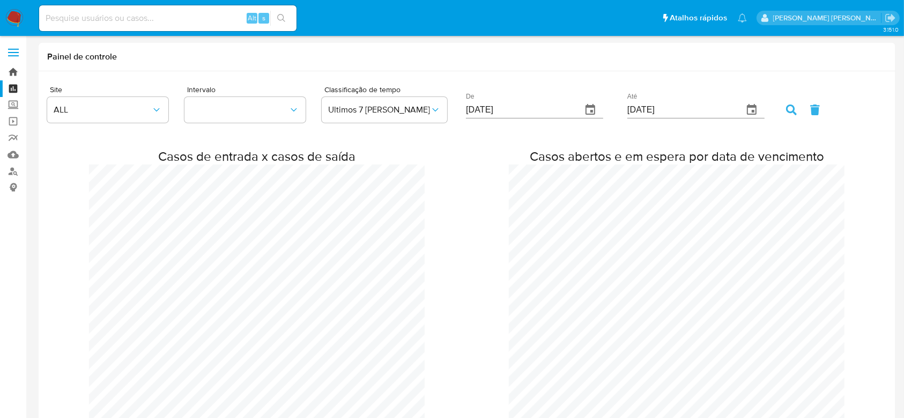
click at [11, 75] on link "Bandeja" at bounding box center [64, 72] width 128 height 17
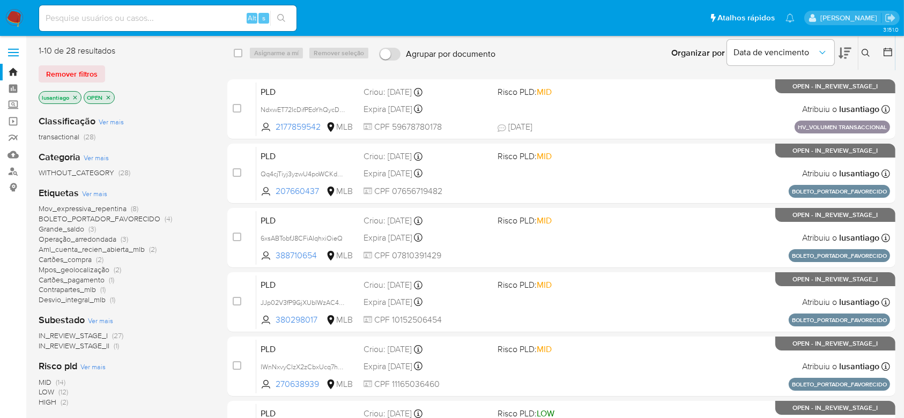
click at [98, 239] on span "Operação_arredondada" at bounding box center [78, 239] width 78 height 11
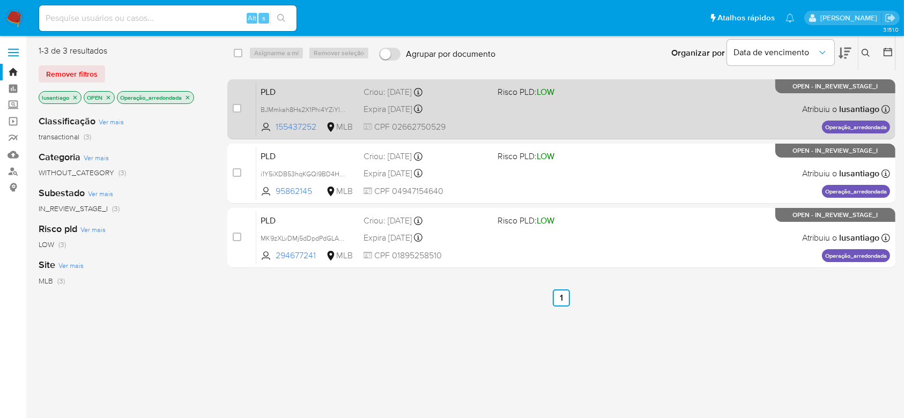
click at [333, 93] on span "PLD" at bounding box center [308, 91] width 94 height 14
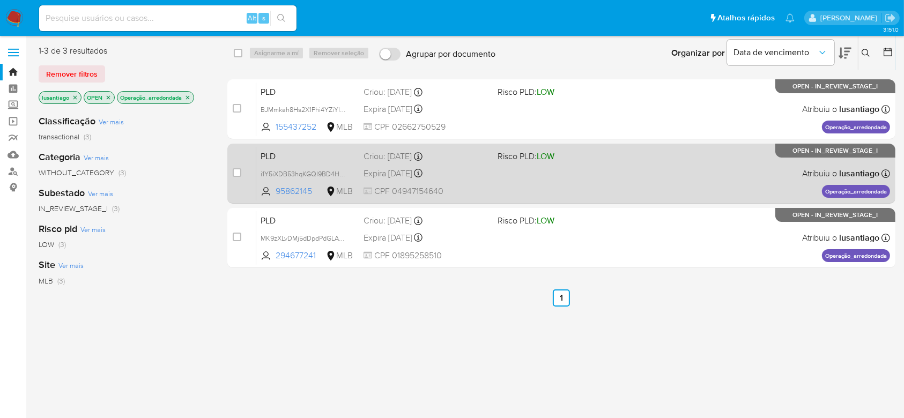
click at [282, 157] on span "PLD" at bounding box center [308, 155] width 94 height 14
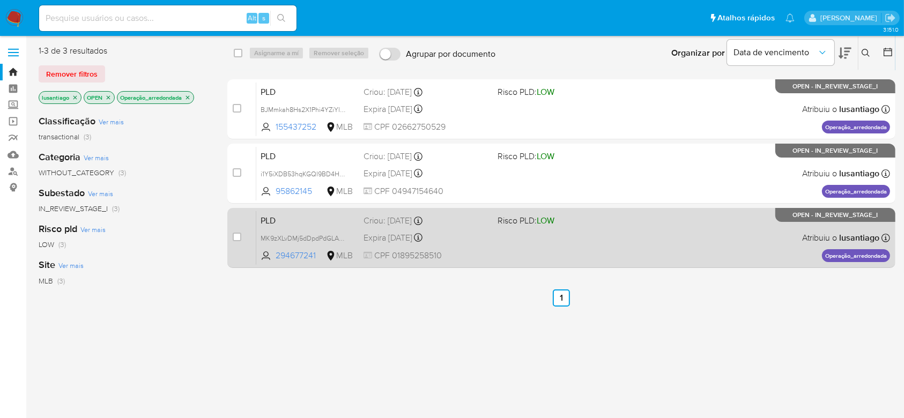
click at [314, 231] on div "PLD MK9zXLvDMj5dDpdPdGLAcEeg 294677241 MLB Risco PLD: LOW Criou: 12/07/2025 Cri…" at bounding box center [573, 238] width 634 height 54
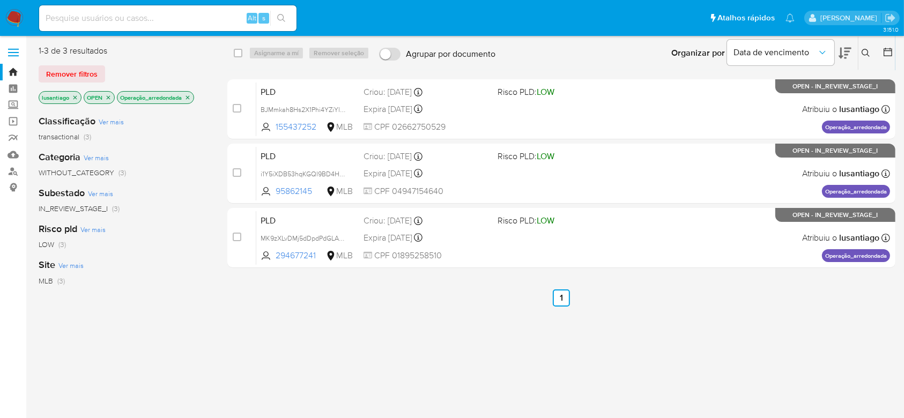
click at [191, 94] on icon "close-filter" at bounding box center [187, 97] width 6 height 6
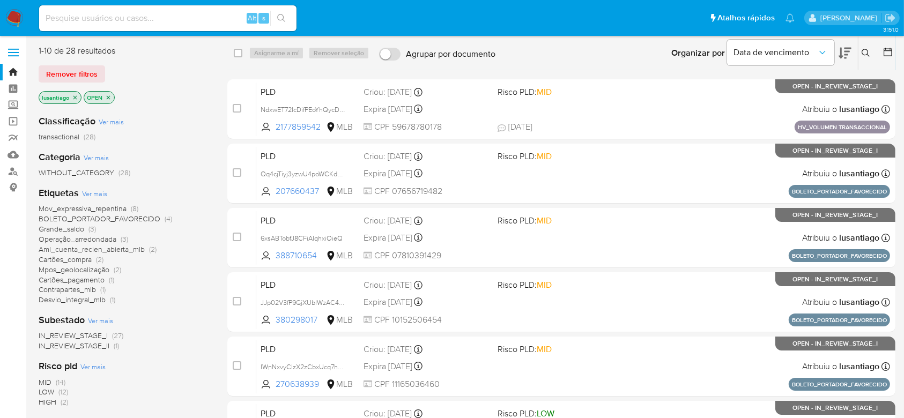
click at [89, 301] on span "Desvio_integral_mlb" at bounding box center [72, 299] width 67 height 11
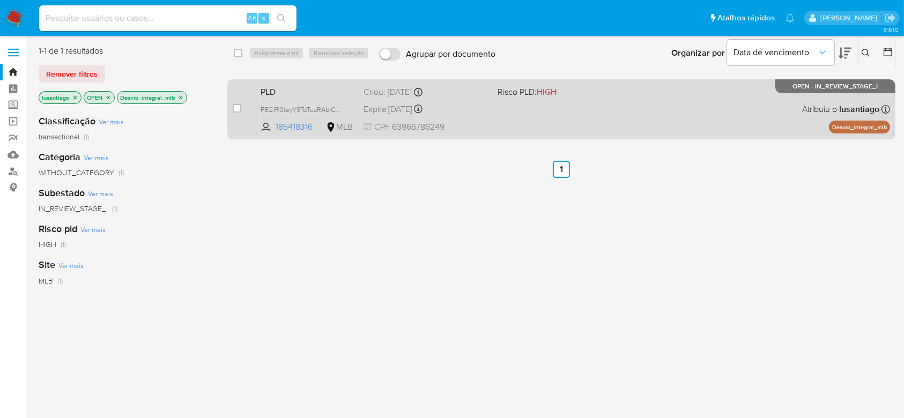
click at [478, 116] on div "PLD PEG1R0teyY9TdTuzRAbiCQPQ 185418316 MLB Risco PLD: HIGH Criou: 12/07/2025 Cr…" at bounding box center [573, 109] width 634 height 54
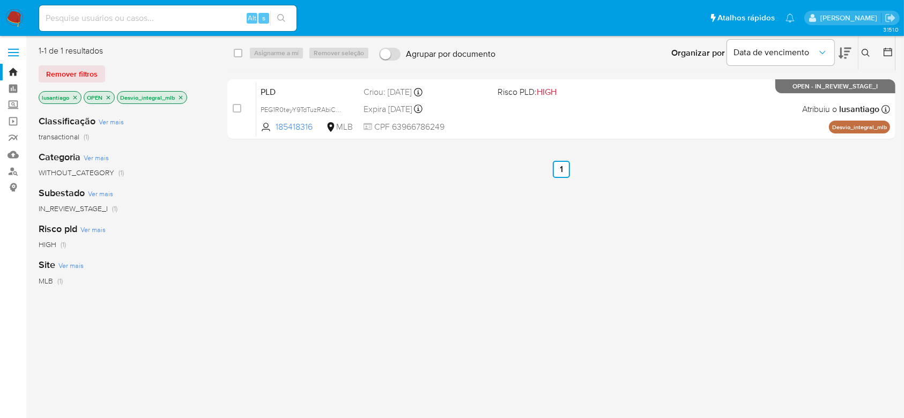
click at [180, 97] on icon "close-filter" at bounding box center [181, 97] width 4 height 4
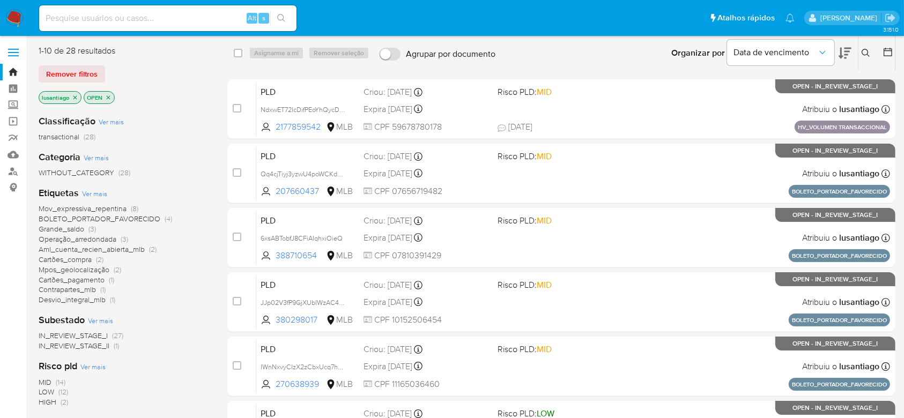
click at [62, 287] on span "Contrapartes_mlb" at bounding box center [67, 289] width 57 height 11
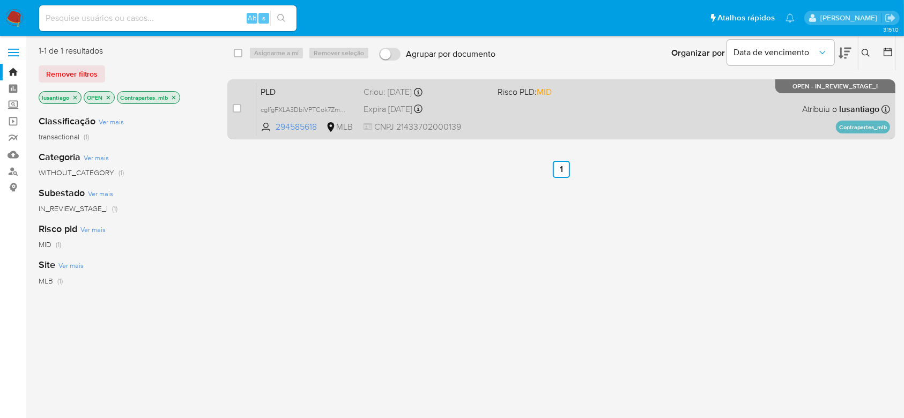
click at [532, 115] on div "PLD cglfgFXLA3DbiVPTCok7ZmLa 294585618 MLB Risco PLD: MID Criou: 12/07/2025 Cri…" at bounding box center [573, 109] width 634 height 54
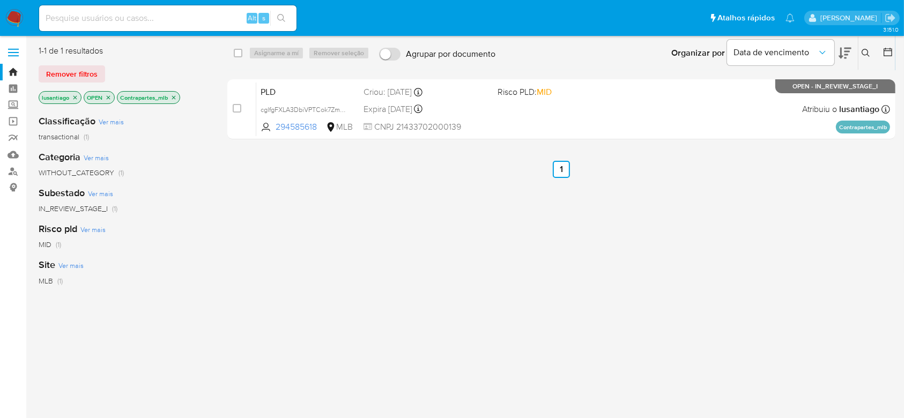
click at [174, 93] on p "Contrapartes_mlb" at bounding box center [148, 98] width 62 height 12
click at [175, 94] on icon "close-filter" at bounding box center [173, 97] width 6 height 6
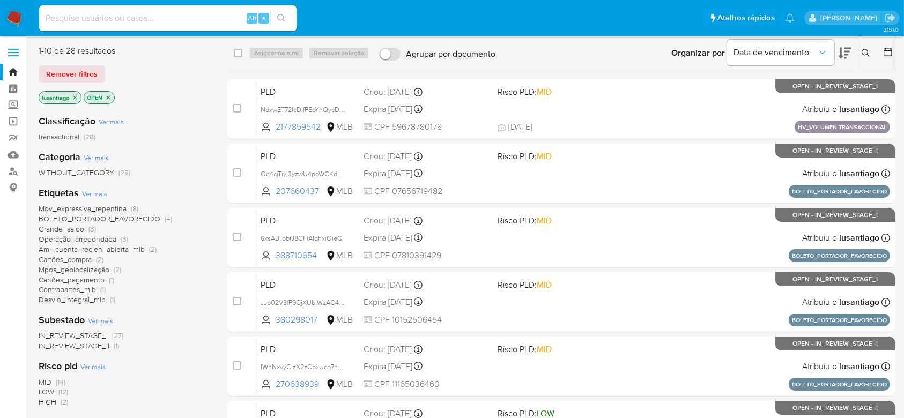
click at [70, 276] on span "Cartões_pagamento" at bounding box center [72, 279] width 66 height 11
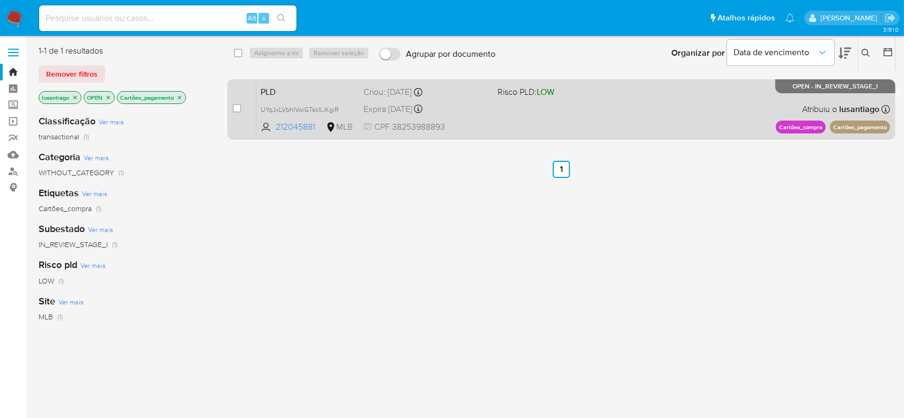
click at [515, 116] on div "PLD UYqJxLVbhIVoiGTskILiKgiR 212045881 MLB Risco PLD: LOW Criou: 12/07/2025 Cri…" at bounding box center [573, 109] width 634 height 54
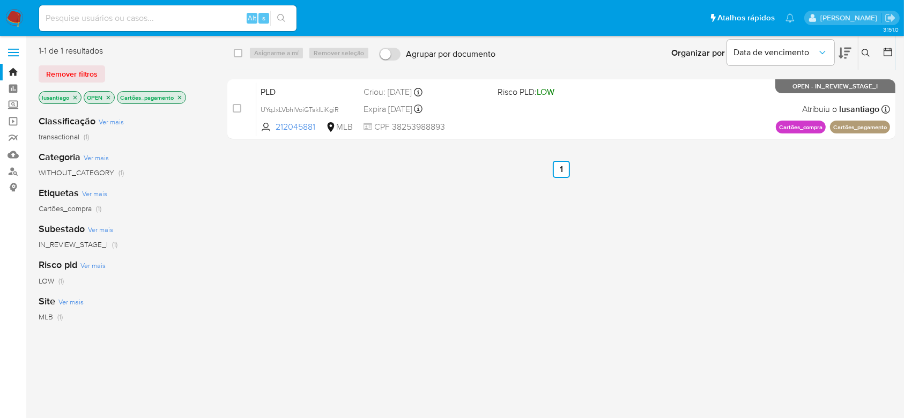
click at [106, 19] on input at bounding box center [167, 18] width 257 height 14
paste input "1377604111"
type input "1377604111"
click at [279, 21] on icon "search-icon" at bounding box center [281, 18] width 9 height 9
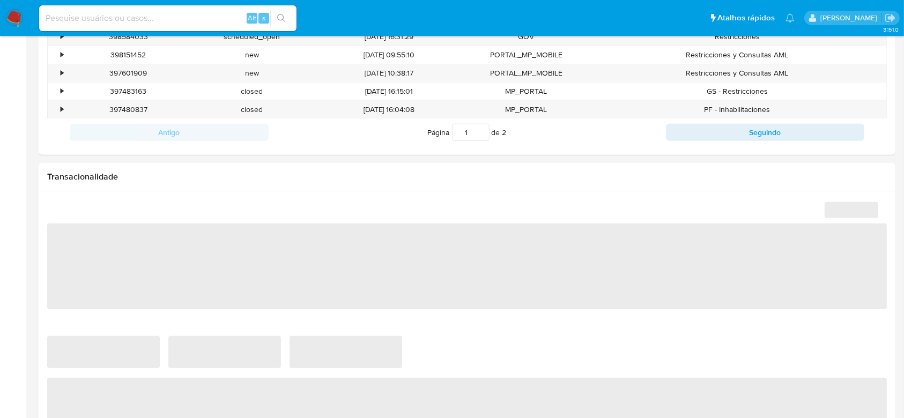
scroll to position [429, 0]
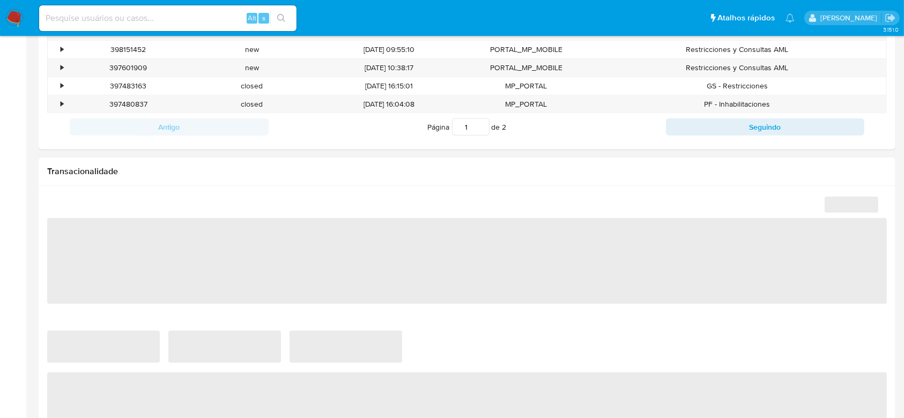
select select "10"
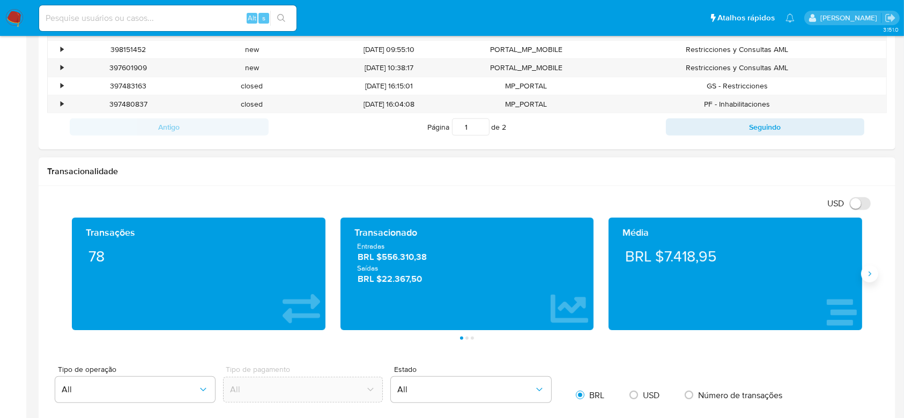
click at [873, 276] on icon "Siguiente" at bounding box center [869, 274] width 9 height 9
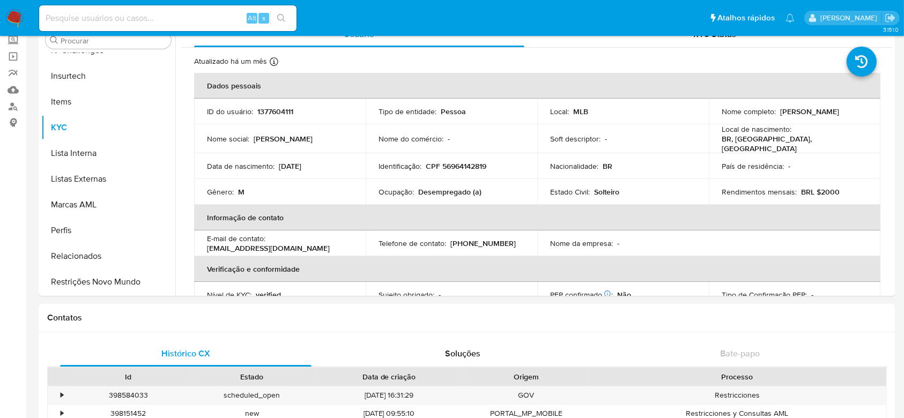
scroll to position [0, 0]
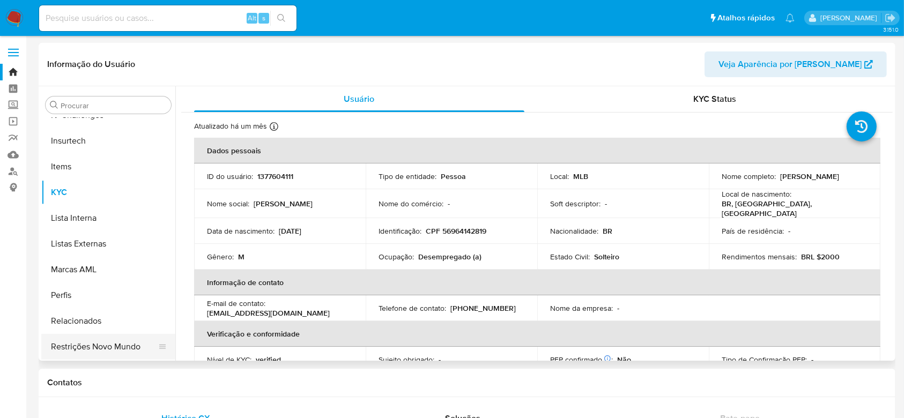
click at [93, 345] on button "Restrições Novo Mundo" at bounding box center [103, 347] width 125 height 26
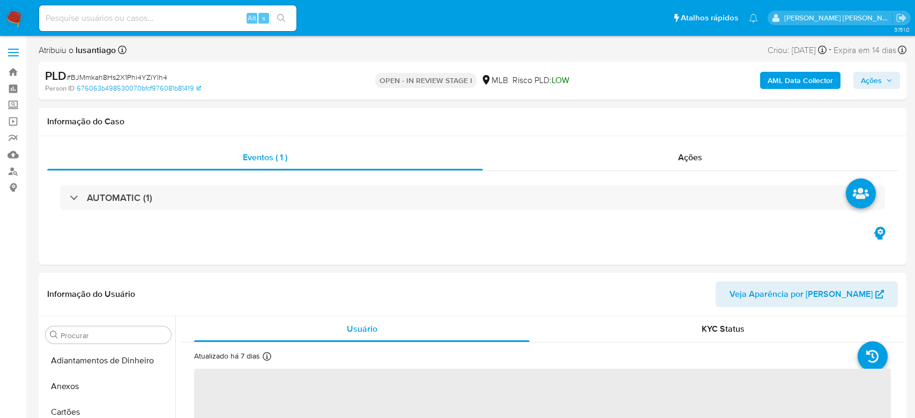
select select "10"
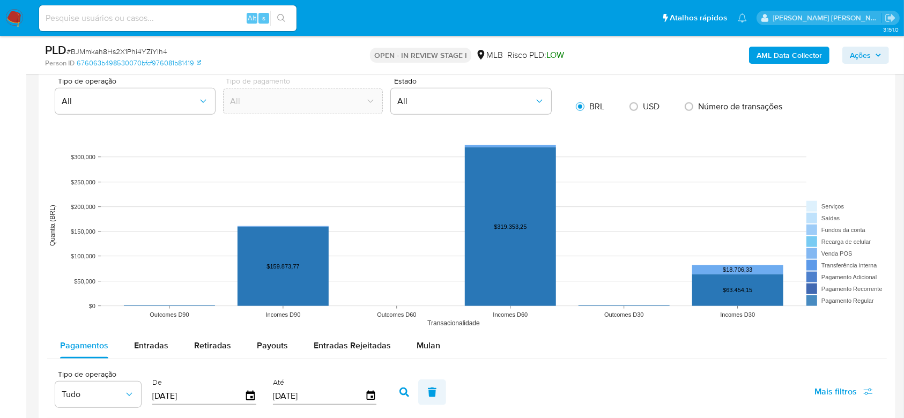
scroll to position [1072, 0]
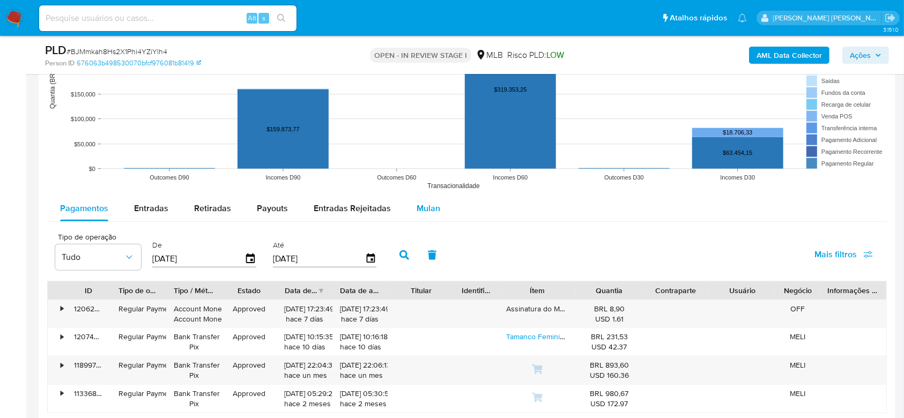
drag, startPoint x: 433, startPoint y: 210, endPoint x: 371, endPoint y: 225, distance: 64.0
click at [433, 210] on span "Mulan" at bounding box center [428, 208] width 24 height 12
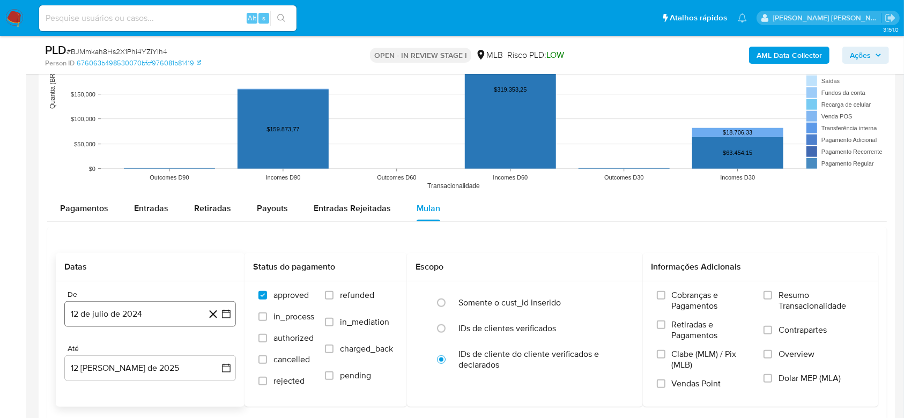
click at [116, 307] on button "12 de julio de 2024" at bounding box center [150, 314] width 172 height 26
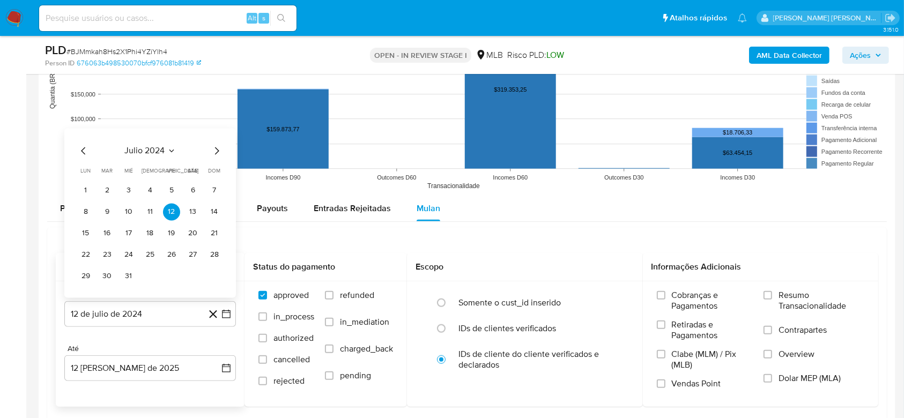
click at [133, 149] on span "julio 2024" at bounding box center [145, 150] width 40 height 11
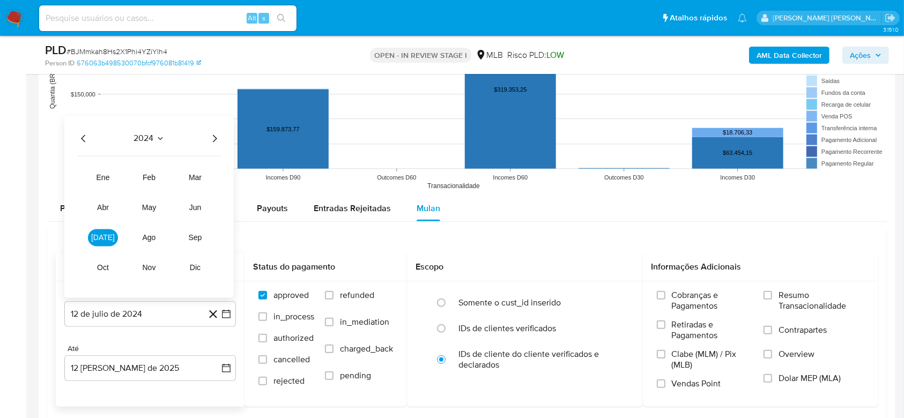
click at [214, 142] on icon "Año siguiente" at bounding box center [214, 138] width 13 height 13
click at [199, 203] on span "jun" at bounding box center [195, 207] width 12 height 9
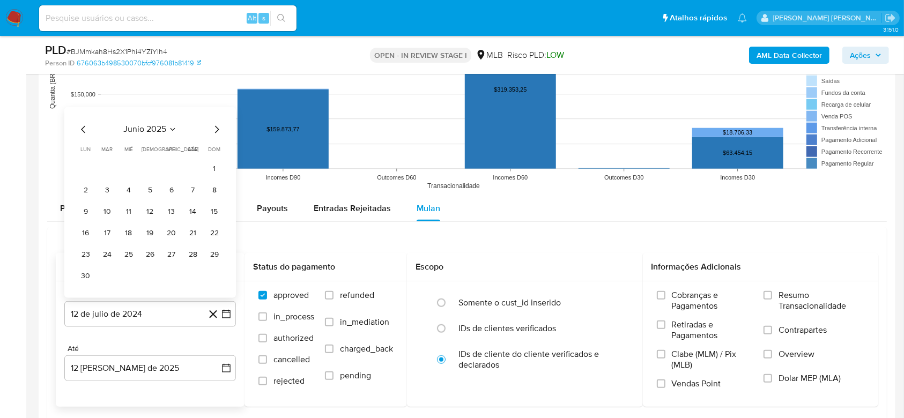
click at [213, 165] on button "1" at bounding box center [214, 168] width 17 height 17
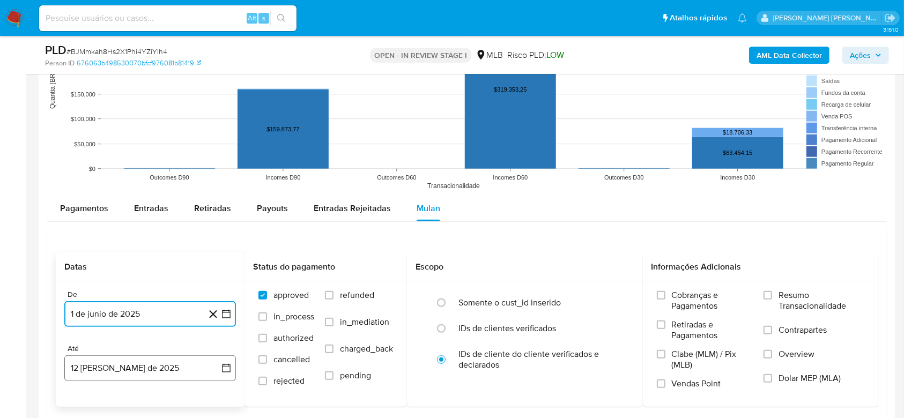
click at [164, 373] on button "12 [PERSON_NAME] de 2025" at bounding box center [150, 368] width 172 height 26
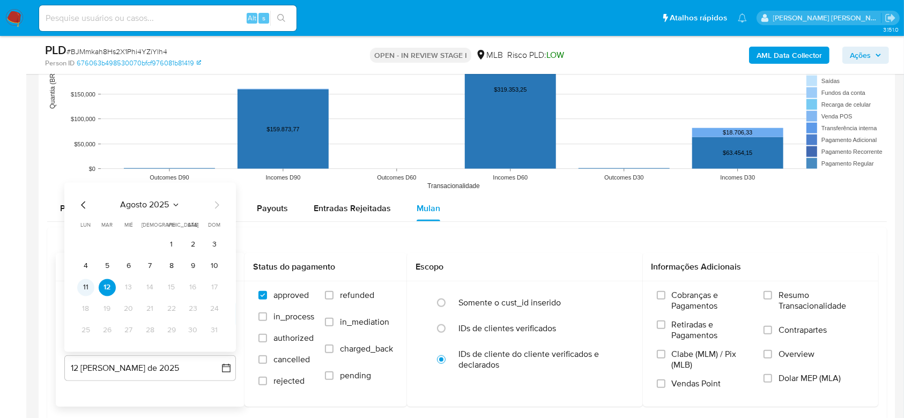
click at [85, 287] on button "11" at bounding box center [85, 287] width 17 height 17
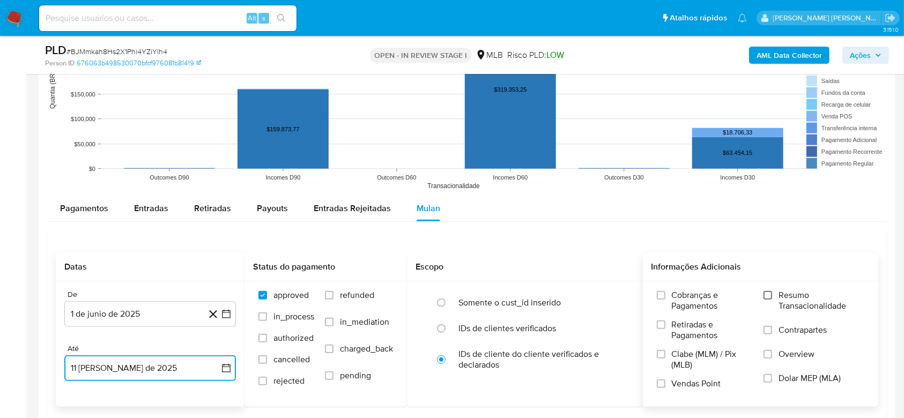
click at [770, 299] on input "Resumo Transacionalidade" at bounding box center [767, 295] width 9 height 9
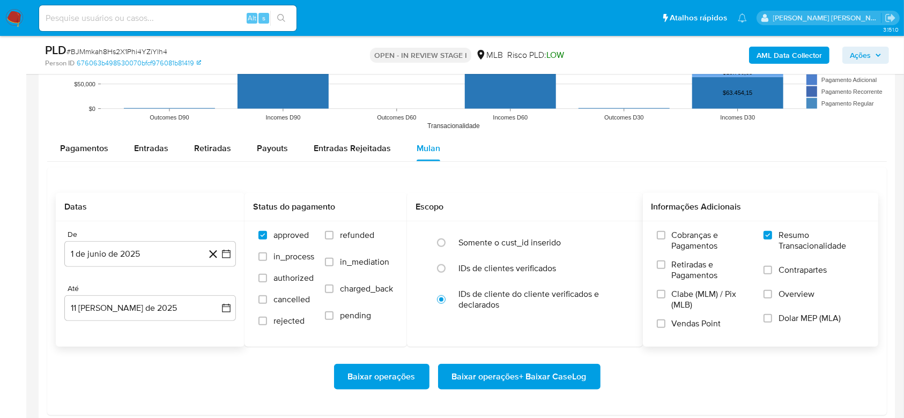
scroll to position [1215, 0]
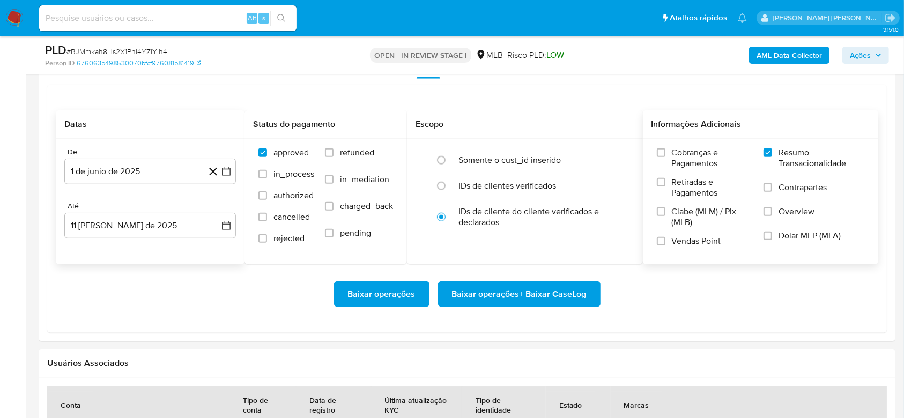
click at [492, 299] on span "Baixar operações + Baixar CaseLog" at bounding box center [519, 294] width 135 height 24
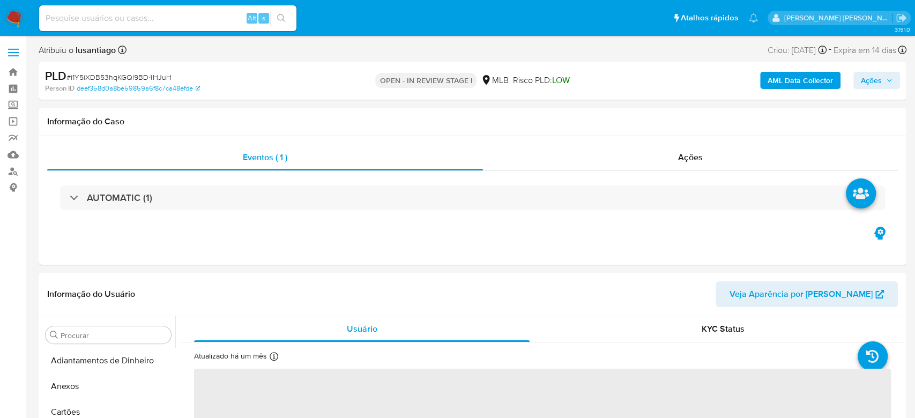
select select "10"
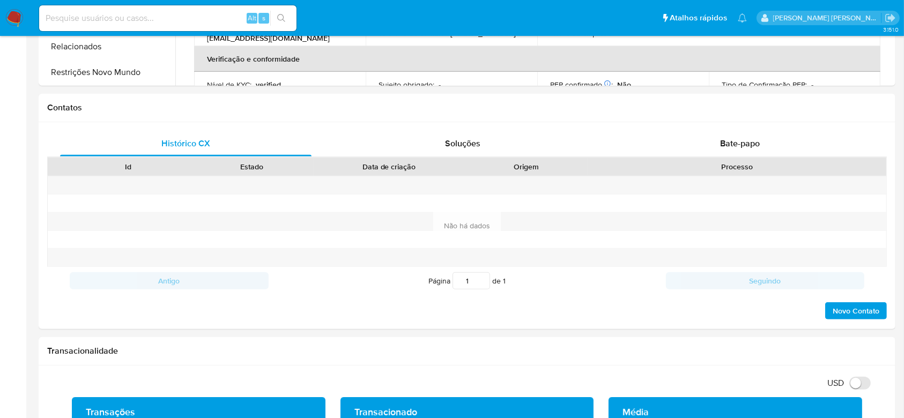
scroll to position [453, 0]
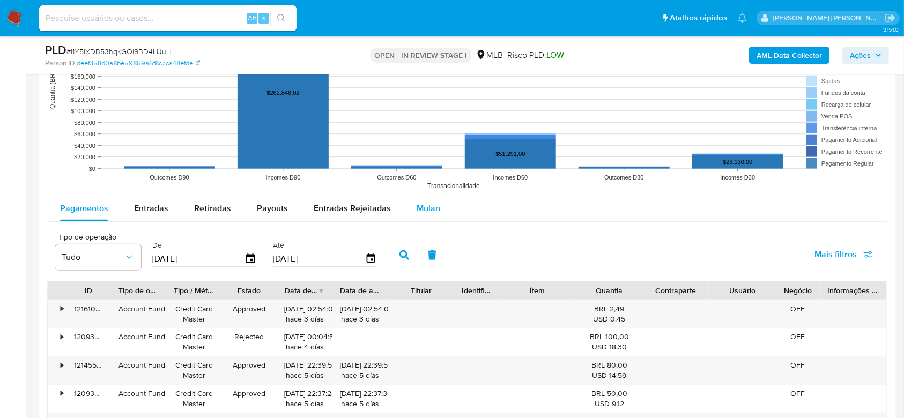
drag, startPoint x: 428, startPoint y: 211, endPoint x: 422, endPoint y: 209, distance: 6.1
click at [428, 210] on span "Mulan" at bounding box center [428, 208] width 24 height 12
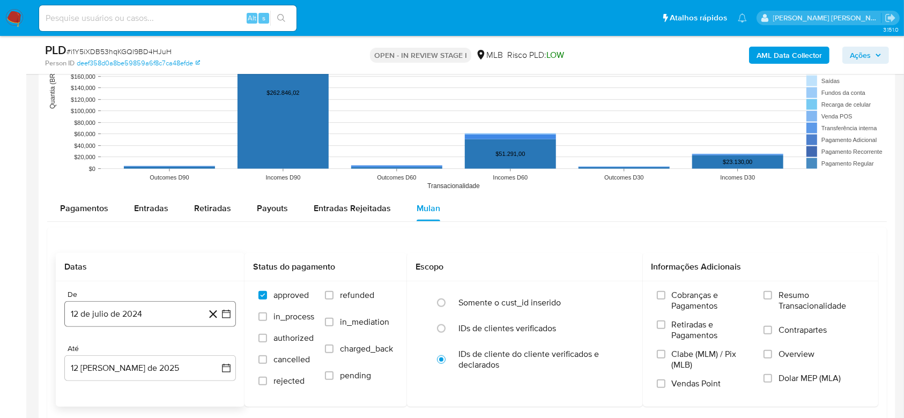
scroll to position [1143, 0]
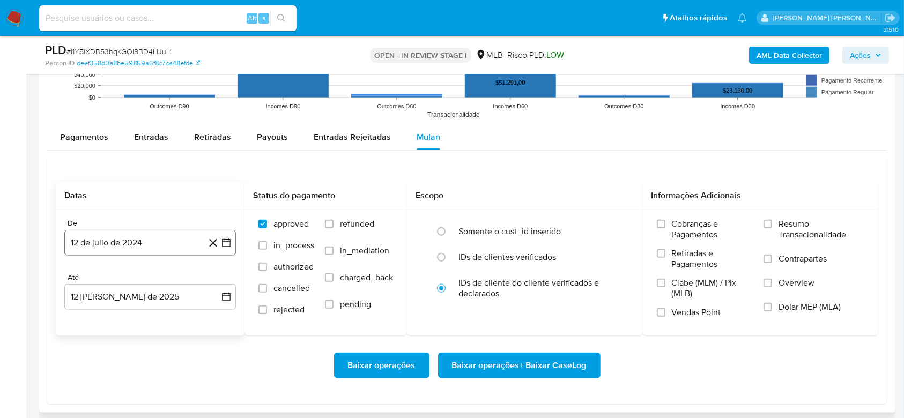
click at [106, 240] on button "12 de julio de 2024" at bounding box center [150, 243] width 172 height 26
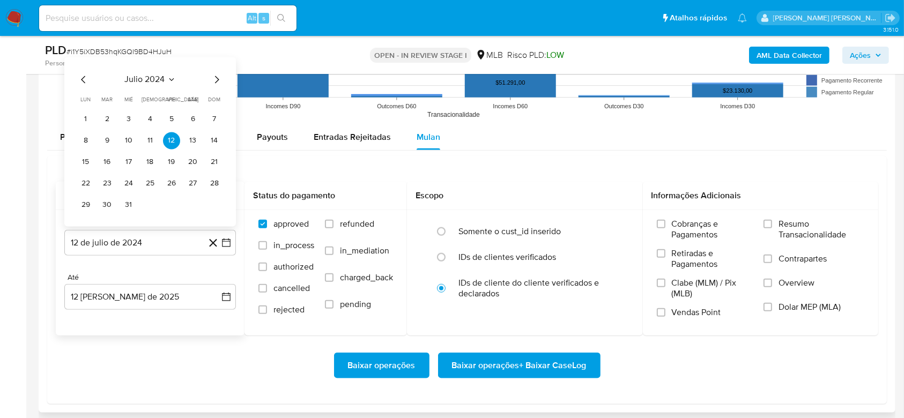
click at [137, 84] on span "julio 2024" at bounding box center [145, 79] width 40 height 11
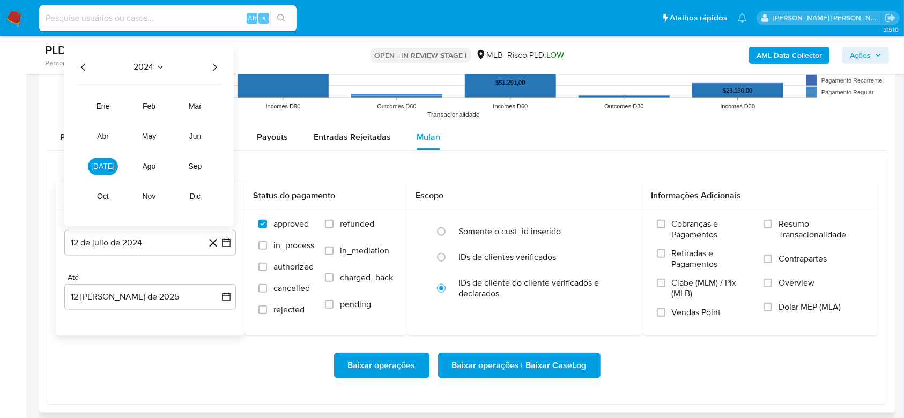
click at [214, 65] on icon "Año siguiente" at bounding box center [214, 67] width 13 height 13
click at [197, 137] on span "jun" at bounding box center [195, 136] width 12 height 9
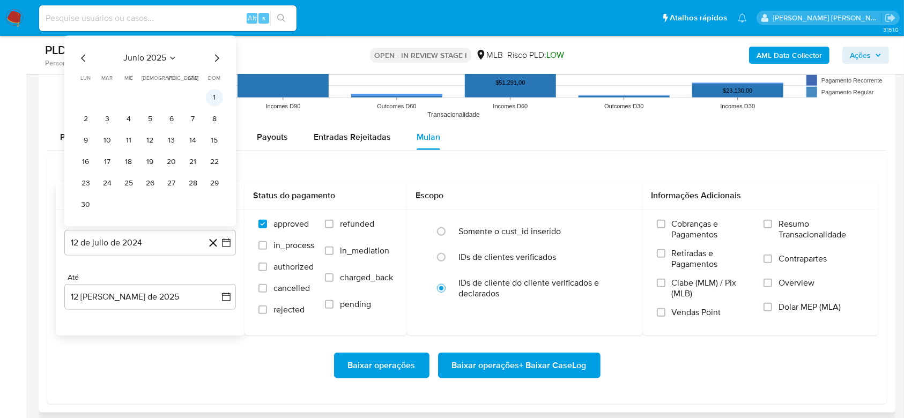
click at [211, 95] on button "1" at bounding box center [214, 97] width 17 height 17
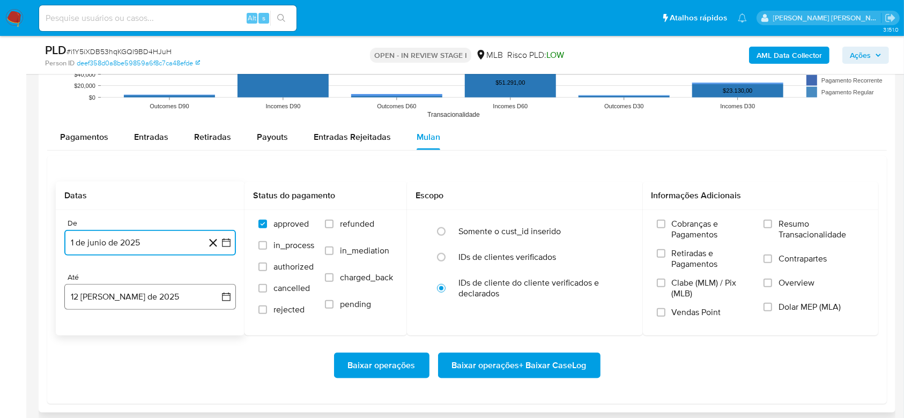
click at [120, 298] on button "12 [PERSON_NAME] de 2025" at bounding box center [150, 297] width 172 height 26
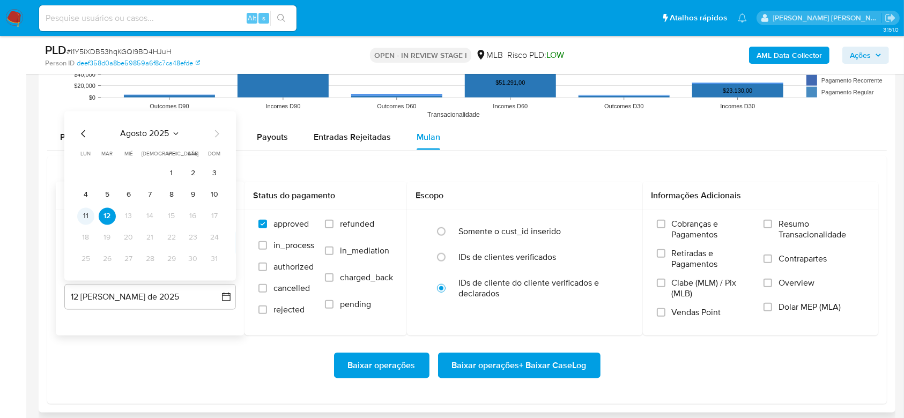
click at [84, 217] on button "11" at bounding box center [85, 215] width 17 height 17
click at [797, 219] on span "Resumo Transacionalidade" at bounding box center [821, 229] width 86 height 21
click at [772, 220] on input "Resumo Transacionalidade" at bounding box center [767, 224] width 9 height 9
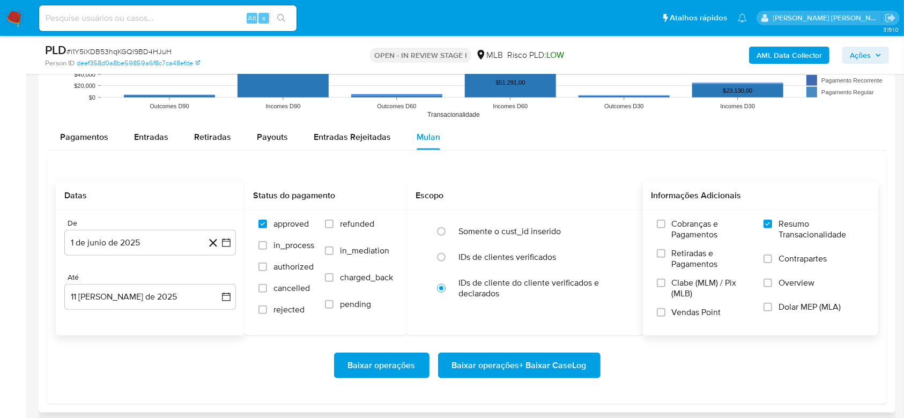
click at [523, 363] on span "Baixar operações + Baixar CaseLog" at bounding box center [519, 366] width 135 height 24
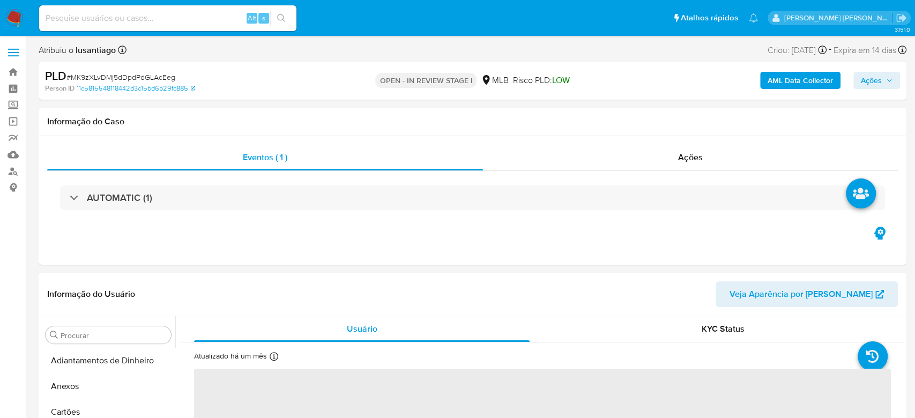
select select "10"
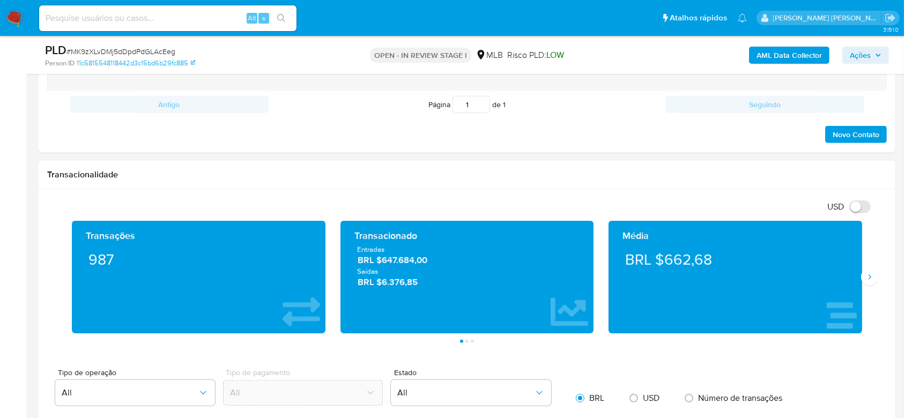
scroll to position [929, 0]
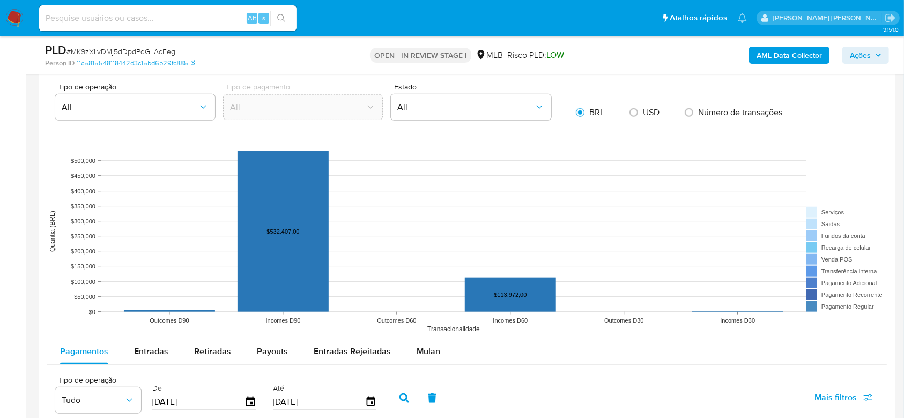
click at [420, 351] on span "Mulan" at bounding box center [428, 351] width 24 height 12
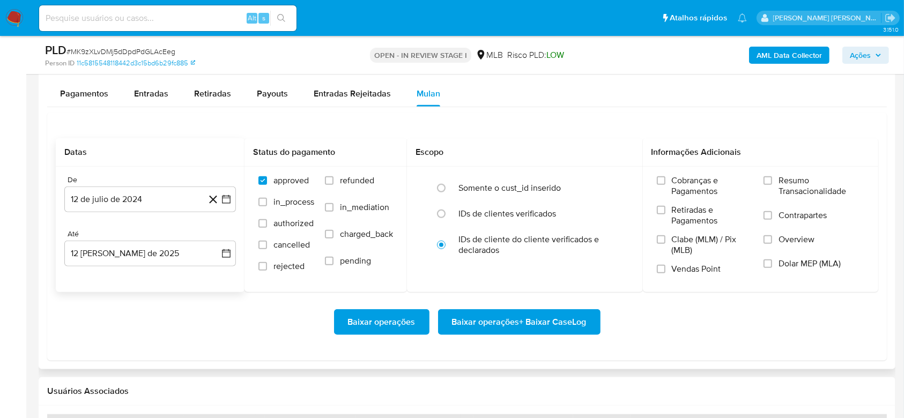
scroll to position [1215, 0]
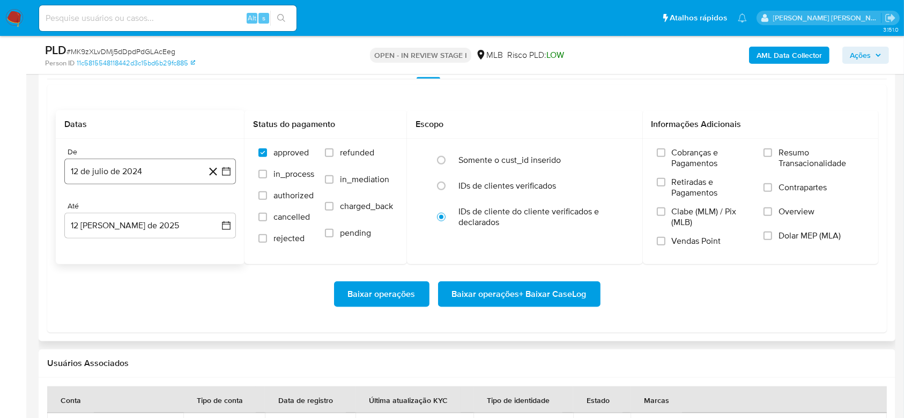
click at [100, 178] on button "12 de julio de 2024" at bounding box center [150, 172] width 172 height 26
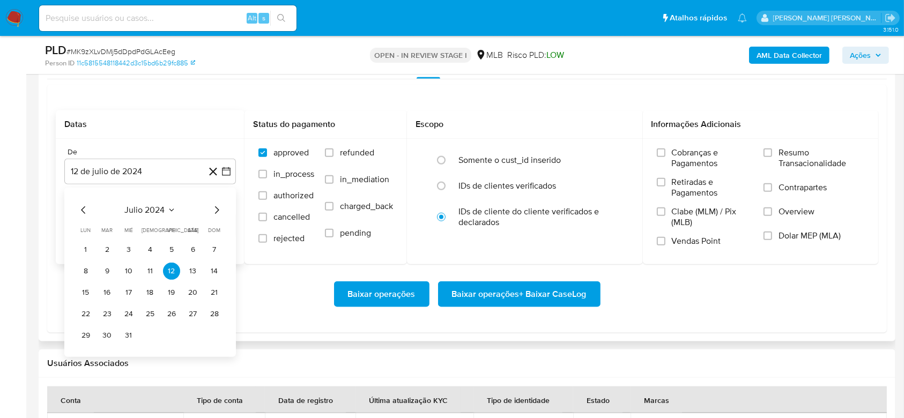
click at [146, 205] on span "julio 2024" at bounding box center [145, 210] width 40 height 11
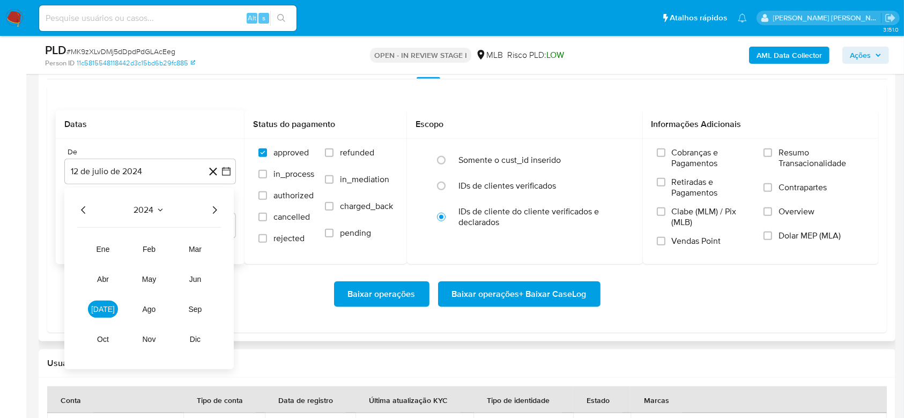
click at [213, 212] on icon "Año siguiente" at bounding box center [214, 210] width 13 height 13
click at [196, 277] on span "jun" at bounding box center [195, 279] width 12 height 9
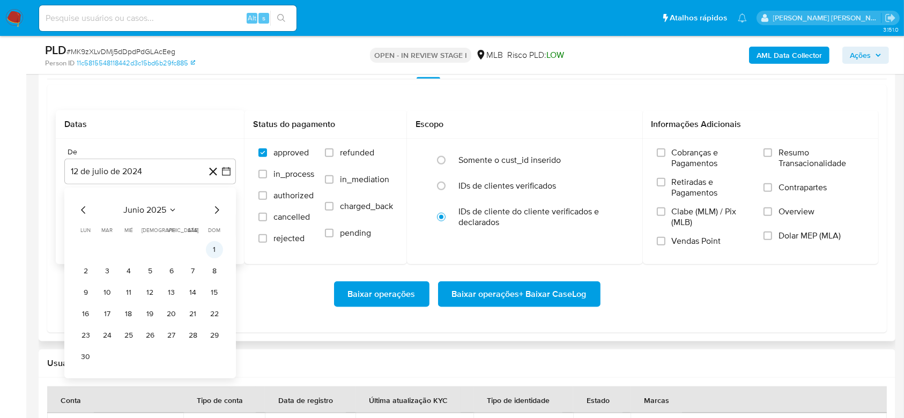
click at [214, 251] on button "1" at bounding box center [214, 249] width 17 height 17
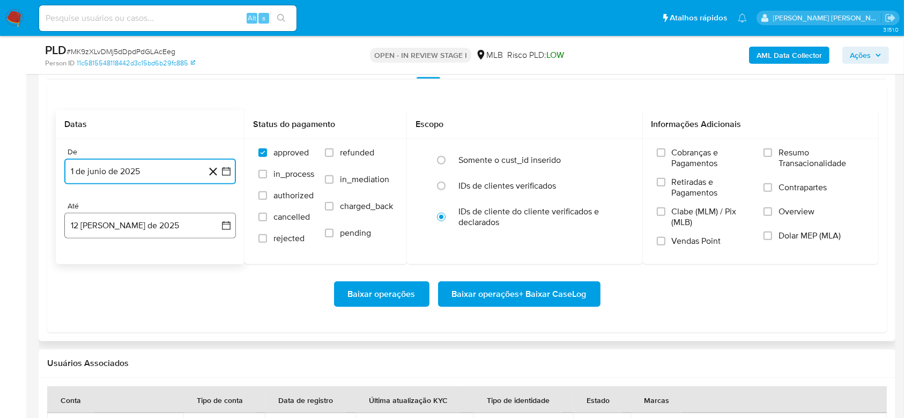
click at [140, 231] on button "12 [PERSON_NAME] de 2025" at bounding box center [150, 226] width 172 height 26
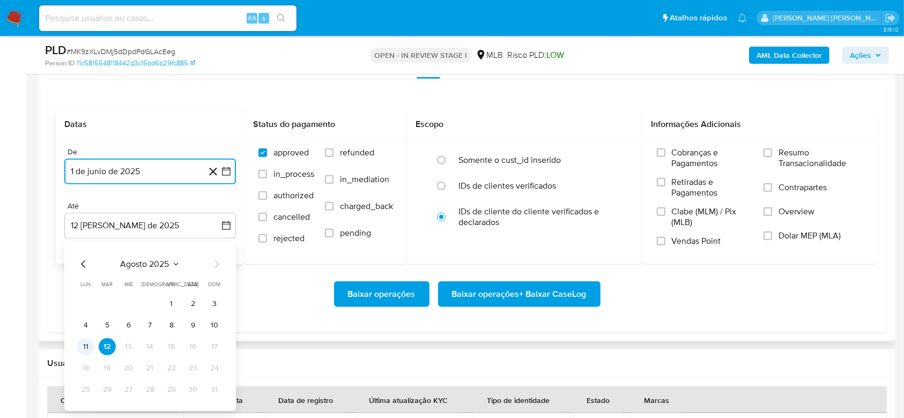
click at [86, 342] on button "11" at bounding box center [85, 346] width 17 height 17
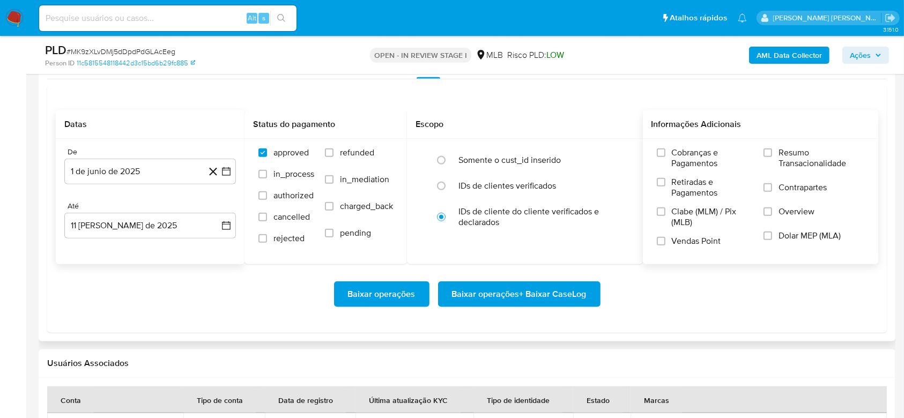
click at [791, 147] on span "Resumo Transacionalidade" at bounding box center [821, 157] width 86 height 21
click at [772, 148] on input "Resumo Transacionalidade" at bounding box center [767, 152] width 9 height 9
click at [510, 291] on span "Baixar operações + Baixar CaseLog" at bounding box center [519, 294] width 135 height 24
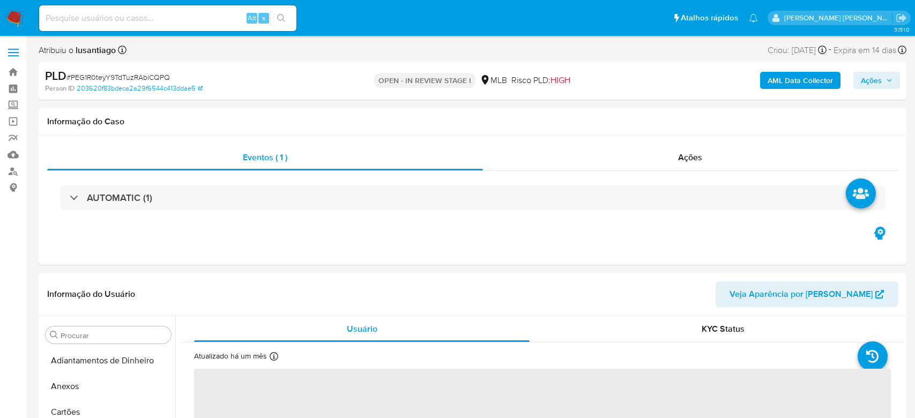
select select "10"
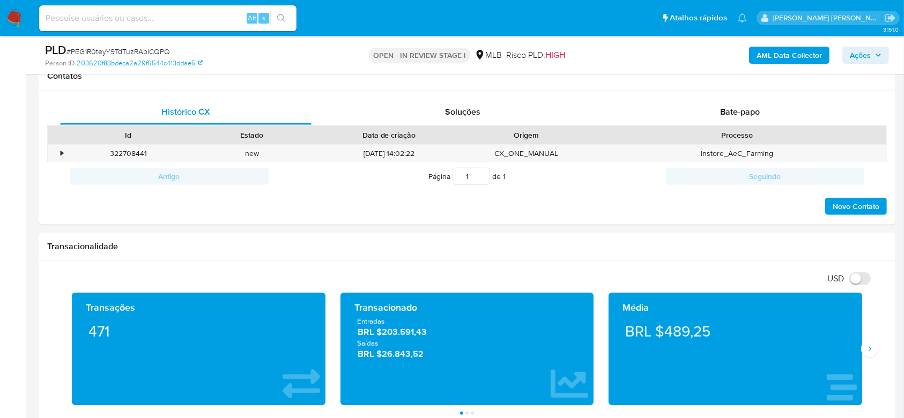
scroll to position [453, 0]
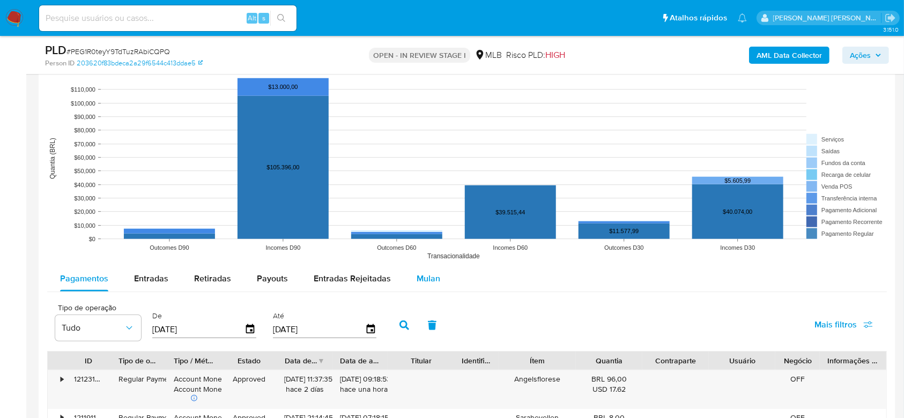
click at [416, 278] on span "Mulan" at bounding box center [428, 278] width 24 height 12
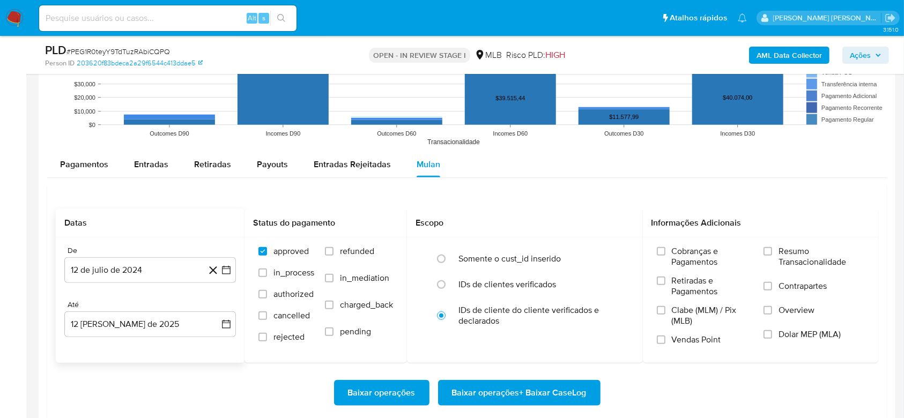
scroll to position [1143, 0]
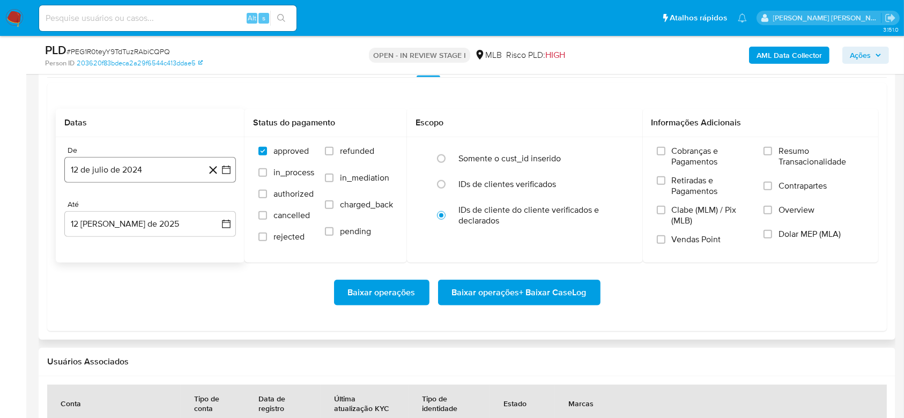
click at [157, 176] on button "12 de julio de 2024" at bounding box center [150, 170] width 172 height 26
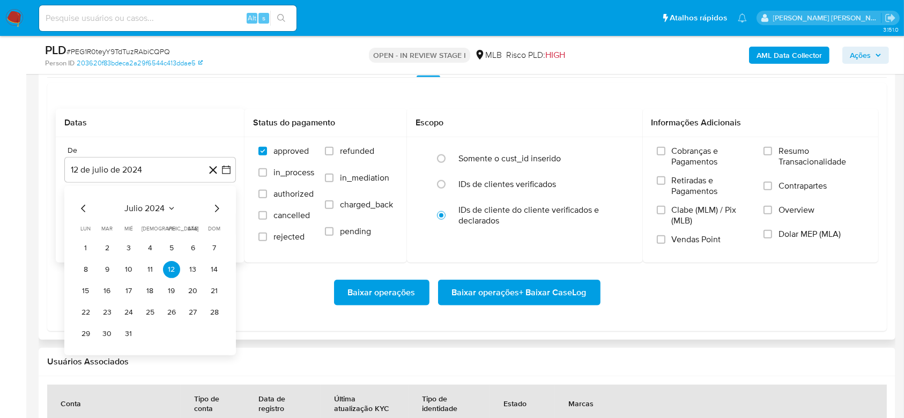
click at [151, 207] on span "julio 2024" at bounding box center [145, 208] width 40 height 11
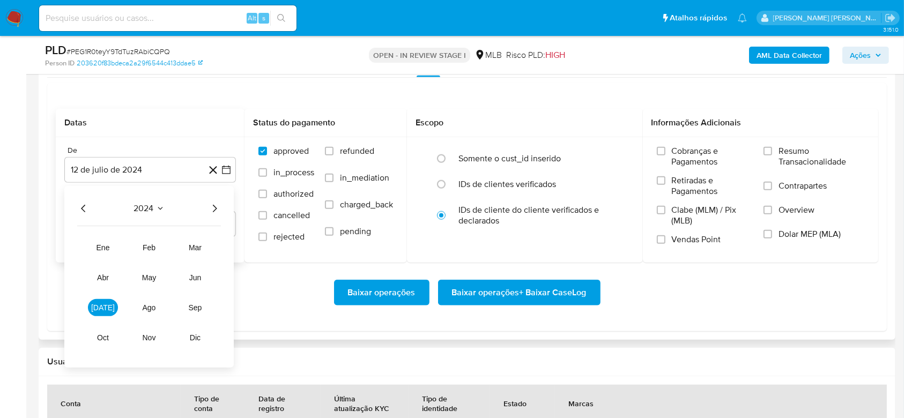
click at [213, 210] on icon "Año siguiente" at bounding box center [214, 208] width 13 height 13
click at [196, 271] on button "jun" at bounding box center [195, 277] width 30 height 17
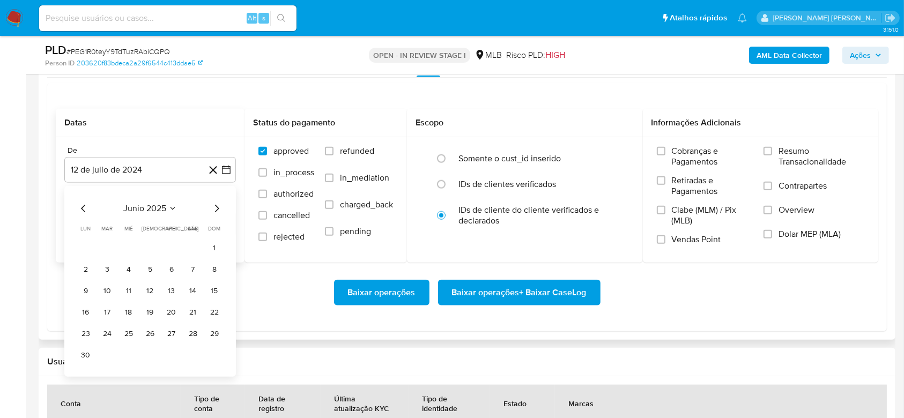
drag, startPoint x: 211, startPoint y: 245, endPoint x: 202, endPoint y: 258, distance: 15.7
click at [212, 246] on button "1" at bounding box center [214, 248] width 17 height 17
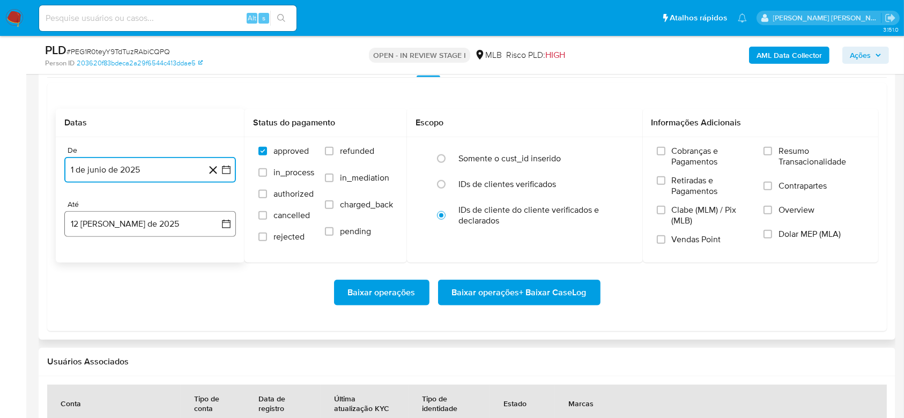
click at [123, 221] on button "12 [PERSON_NAME] de 2025" at bounding box center [150, 224] width 172 height 26
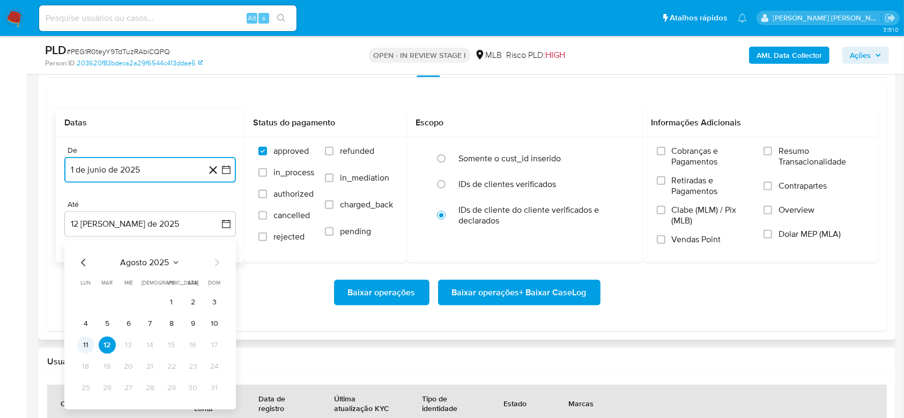
click at [85, 346] on button "11" at bounding box center [85, 345] width 17 height 17
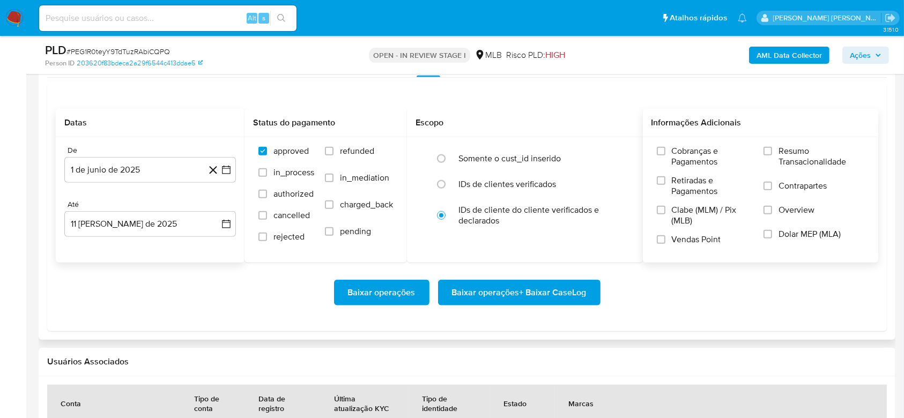
click at [798, 148] on span "Resumo Transacionalidade" at bounding box center [821, 156] width 86 height 21
click at [772, 148] on input "Resumo Transacionalidade" at bounding box center [767, 151] width 9 height 9
click at [522, 287] on span "Baixar operações + Baixar CaseLog" at bounding box center [519, 293] width 135 height 24
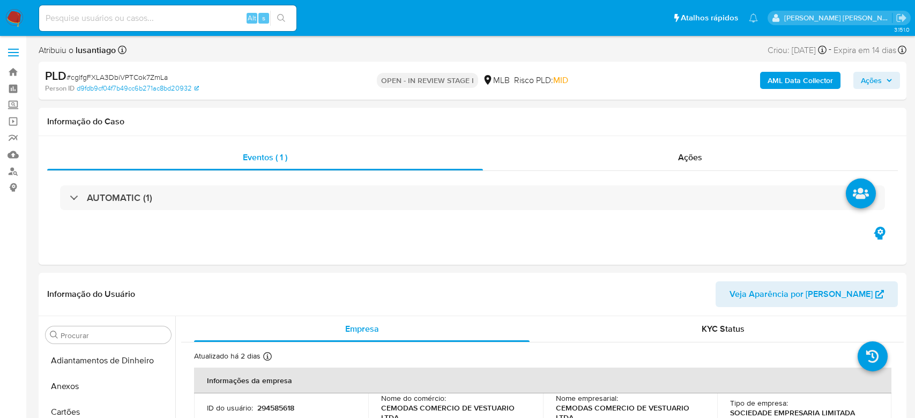
select select "10"
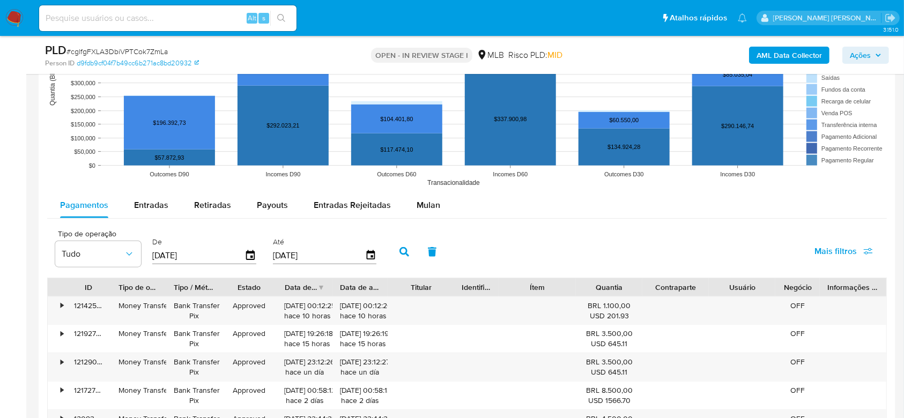
scroll to position [1143, 0]
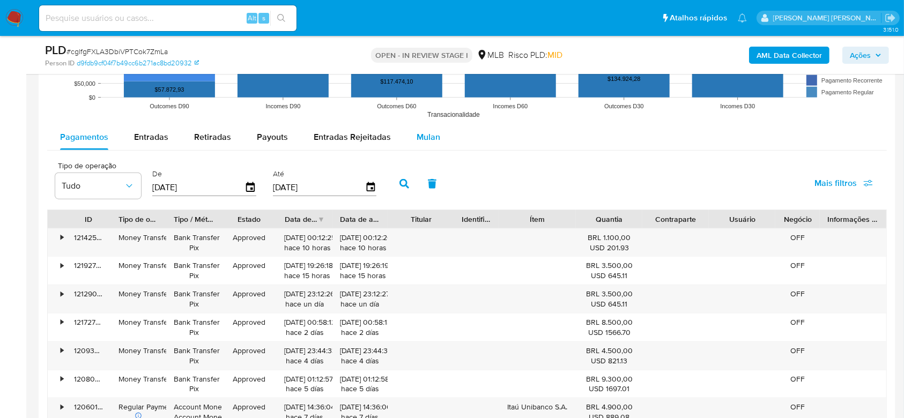
click at [426, 134] on span "Mulan" at bounding box center [428, 137] width 24 height 12
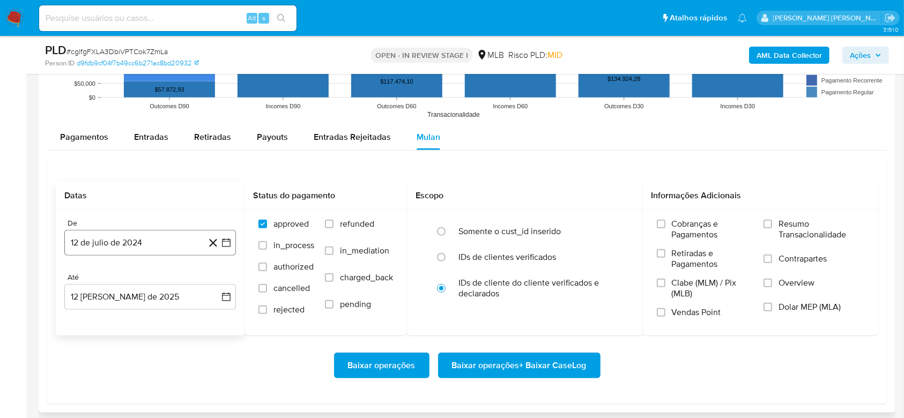
click at [137, 245] on button "12 de julio de 2024" at bounding box center [150, 243] width 172 height 26
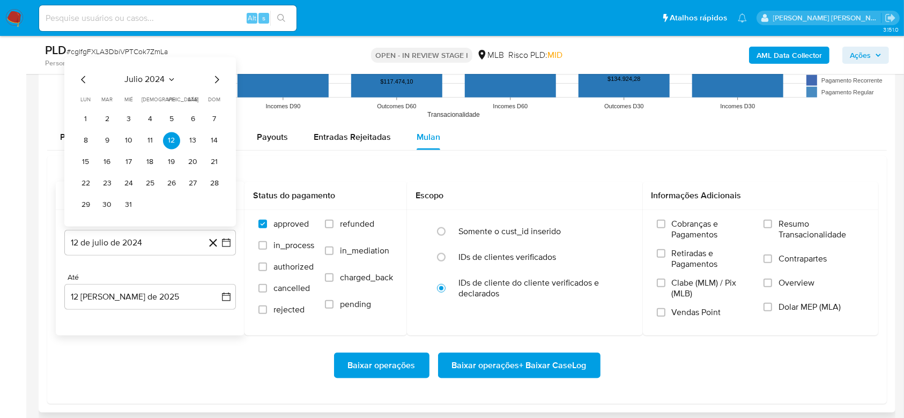
click at [149, 79] on span "julio 2024" at bounding box center [145, 79] width 40 height 11
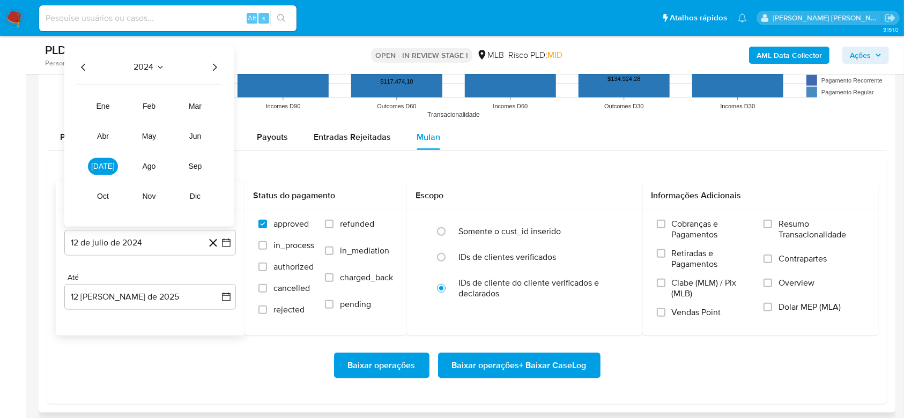
click at [211, 67] on icon "Año siguiente" at bounding box center [214, 67] width 13 height 13
click at [196, 135] on span "jun" at bounding box center [195, 136] width 12 height 9
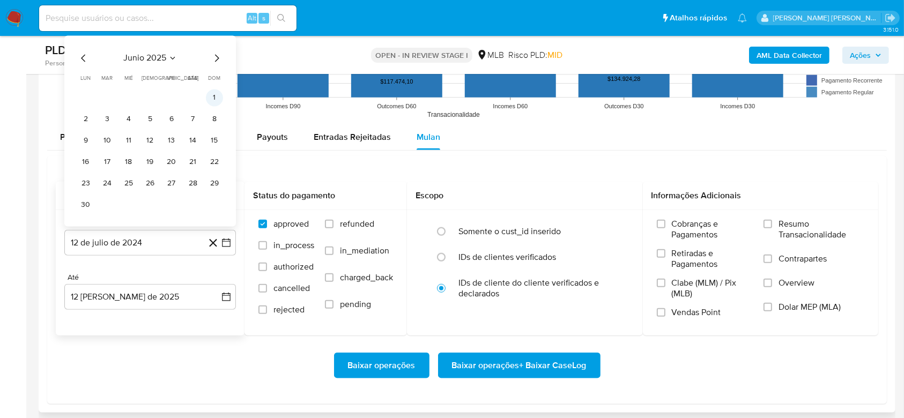
click at [217, 97] on button "1" at bounding box center [214, 97] width 17 height 17
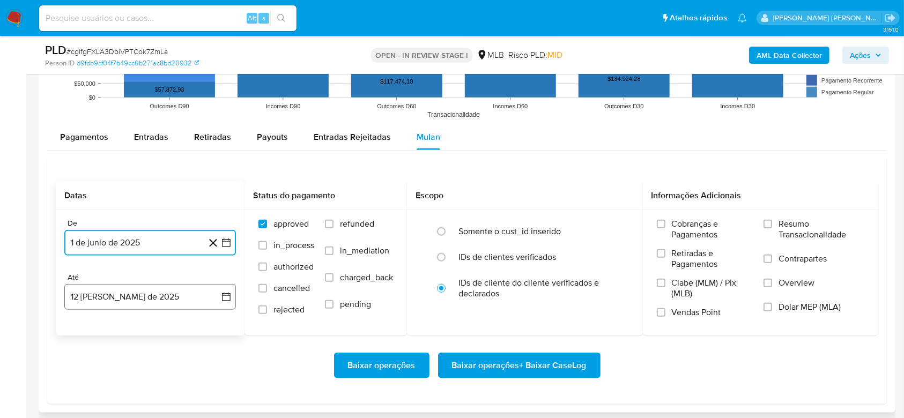
click at [146, 293] on button "12 [PERSON_NAME] de 2025" at bounding box center [150, 297] width 172 height 26
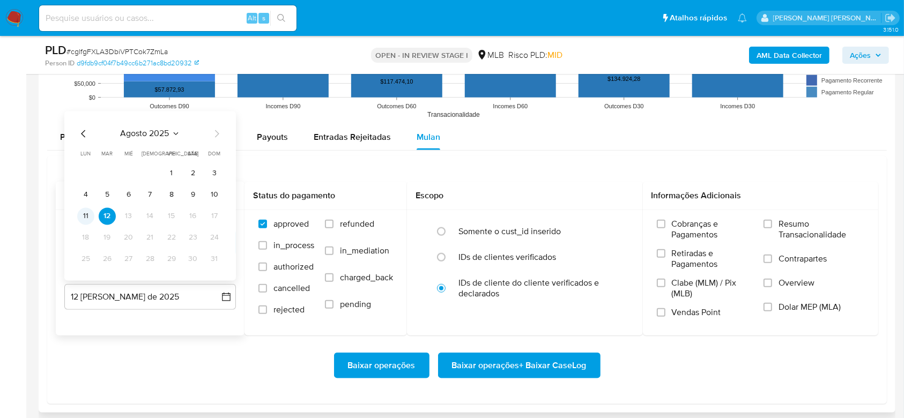
click at [83, 217] on button "11" at bounding box center [85, 215] width 17 height 17
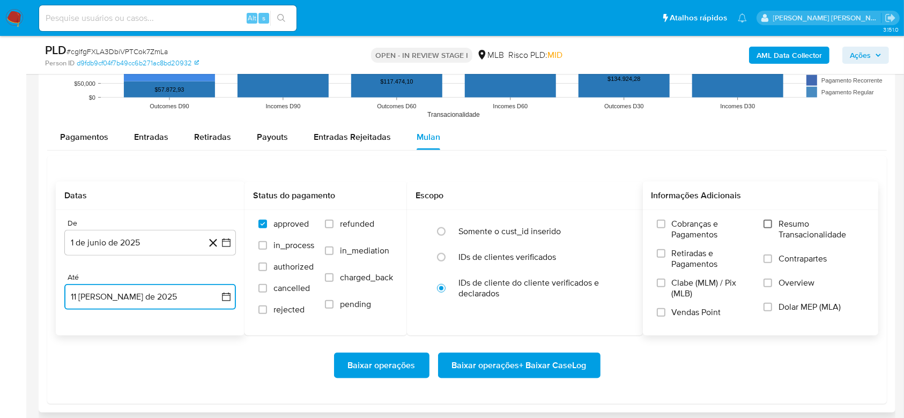
click at [771, 221] on input "Resumo Transacionalidade" at bounding box center [767, 224] width 9 height 9
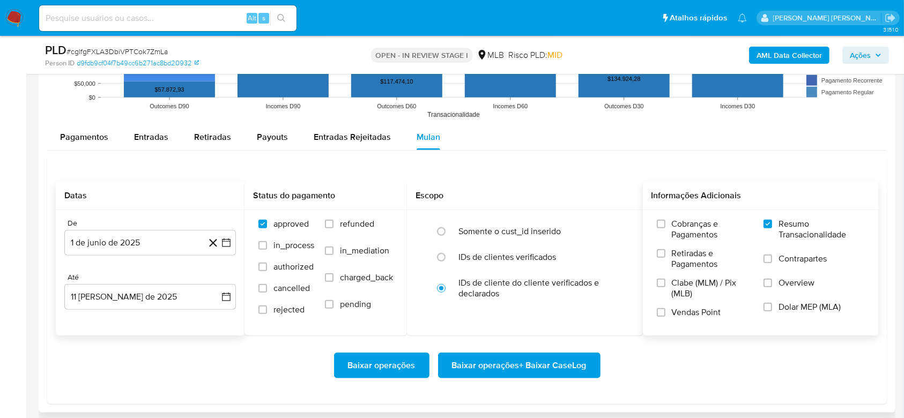
click at [523, 364] on span "Baixar operações + Baixar CaseLog" at bounding box center [519, 366] width 135 height 24
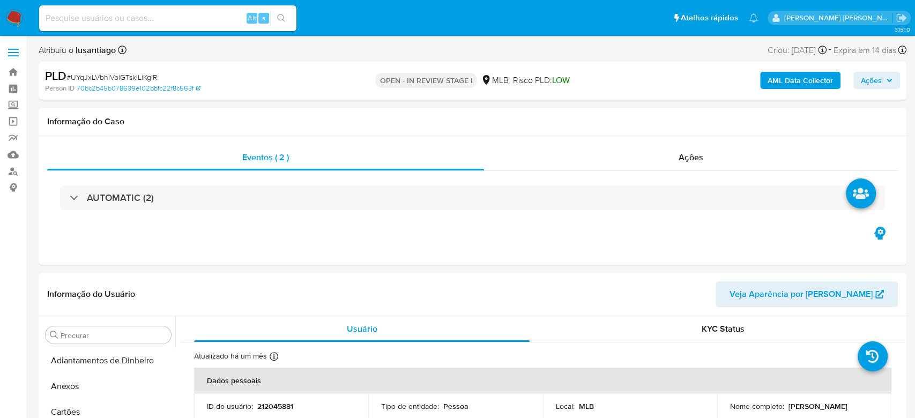
select select "10"
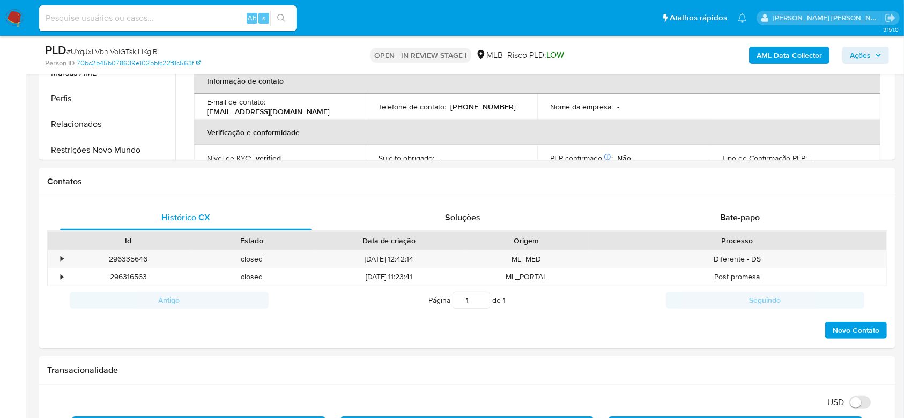
scroll to position [453, 0]
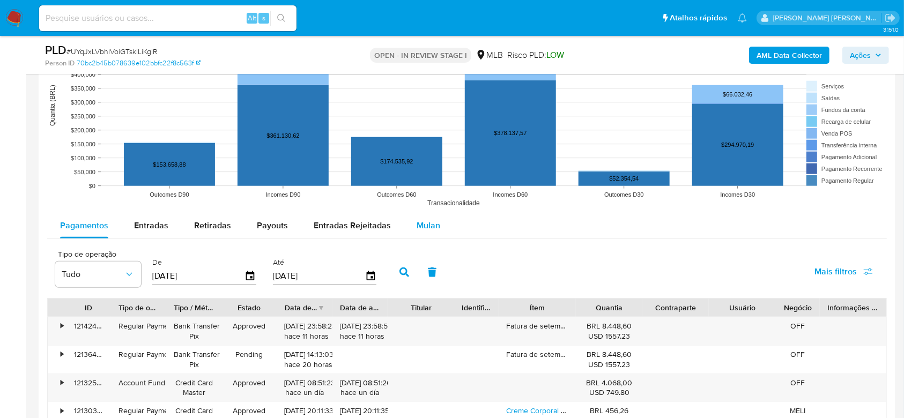
click at [422, 222] on span "Mulan" at bounding box center [428, 225] width 24 height 12
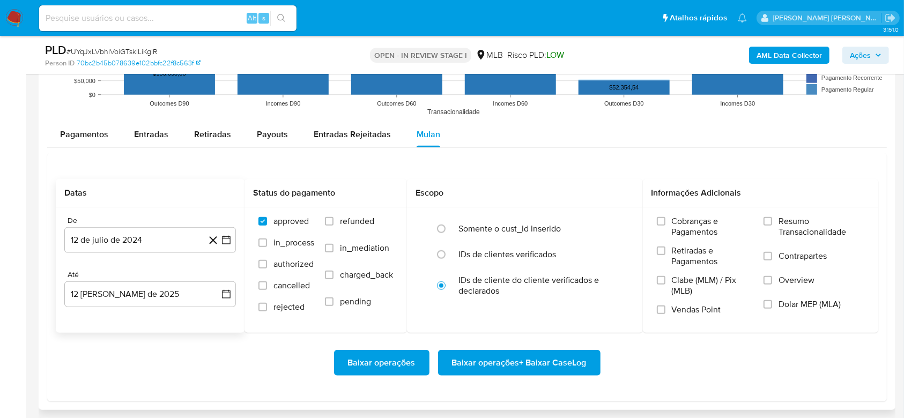
scroll to position [1143, 0]
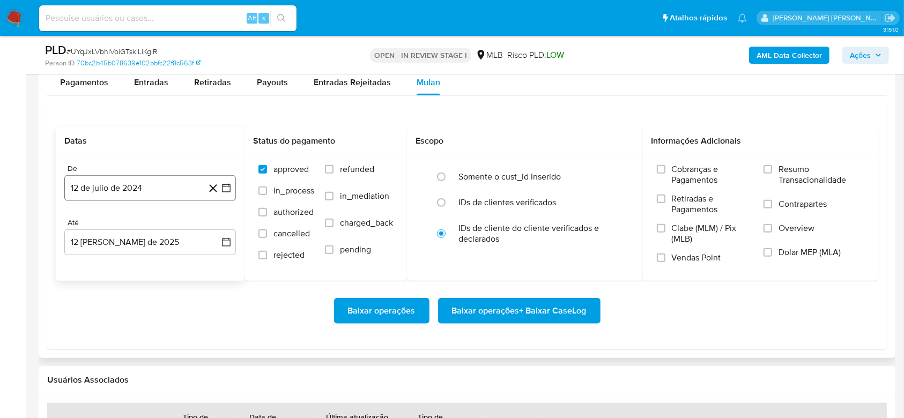
click at [117, 186] on button "12 de julio de 2024" at bounding box center [150, 188] width 172 height 26
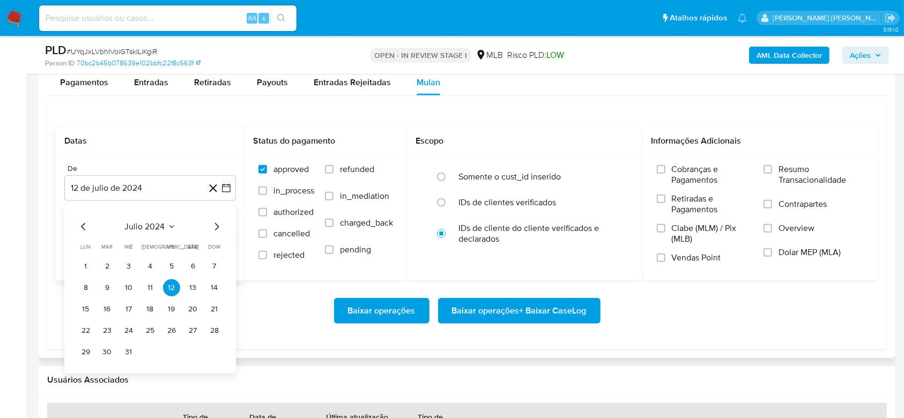
click at [140, 224] on span "julio 2024" at bounding box center [145, 226] width 40 height 11
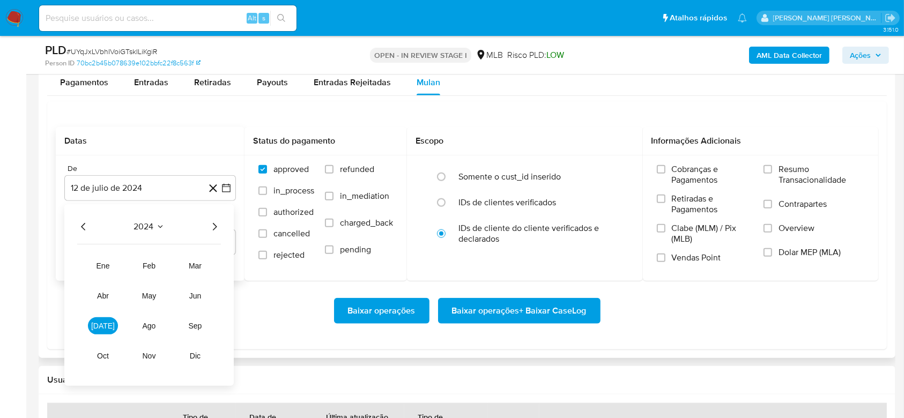
click at [211, 225] on icon "Año siguiente" at bounding box center [214, 226] width 13 height 13
click at [193, 300] on span "jun" at bounding box center [195, 296] width 12 height 9
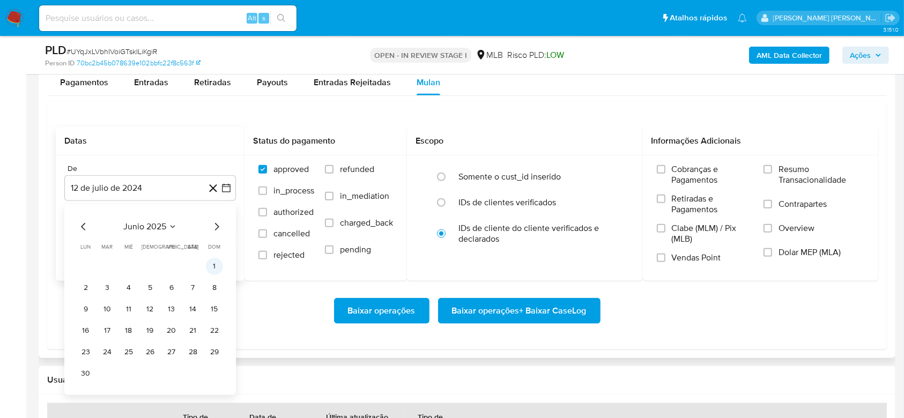
click at [214, 266] on button "1" at bounding box center [214, 266] width 17 height 17
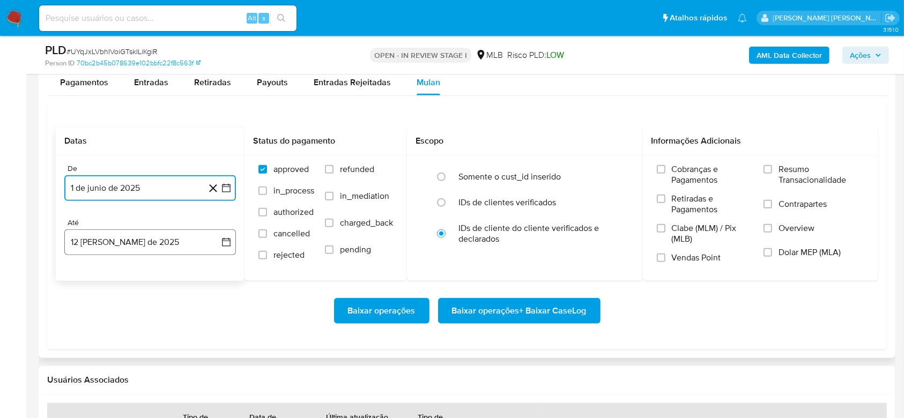
click at [135, 231] on button "12 [PERSON_NAME] de 2025" at bounding box center [150, 242] width 172 height 26
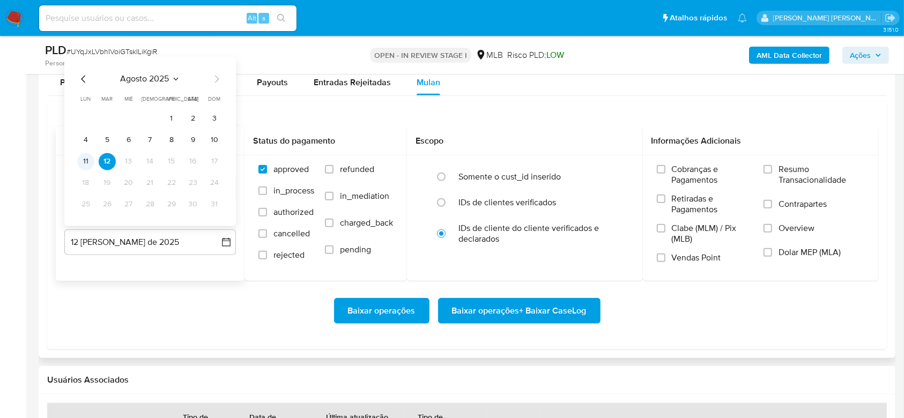
click at [84, 159] on button "11" at bounding box center [85, 161] width 17 height 17
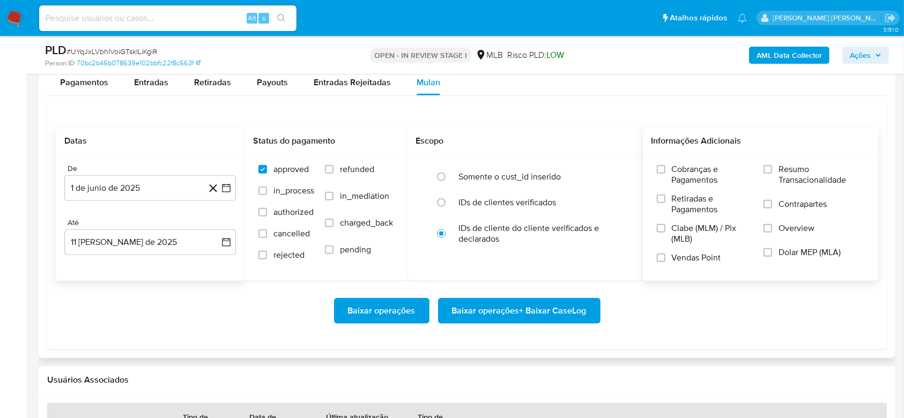
drag, startPoint x: 800, startPoint y: 169, endPoint x: 758, endPoint y: 189, distance: 46.3
click at [799, 169] on span "Resumo Transacionalidade" at bounding box center [821, 174] width 86 height 21
click at [772, 169] on input "Resumo Transacionalidade" at bounding box center [767, 169] width 9 height 9
click at [518, 311] on span "Baixar operações + Baixar CaseLog" at bounding box center [519, 311] width 135 height 24
